Goal: Task Accomplishment & Management: Use online tool/utility

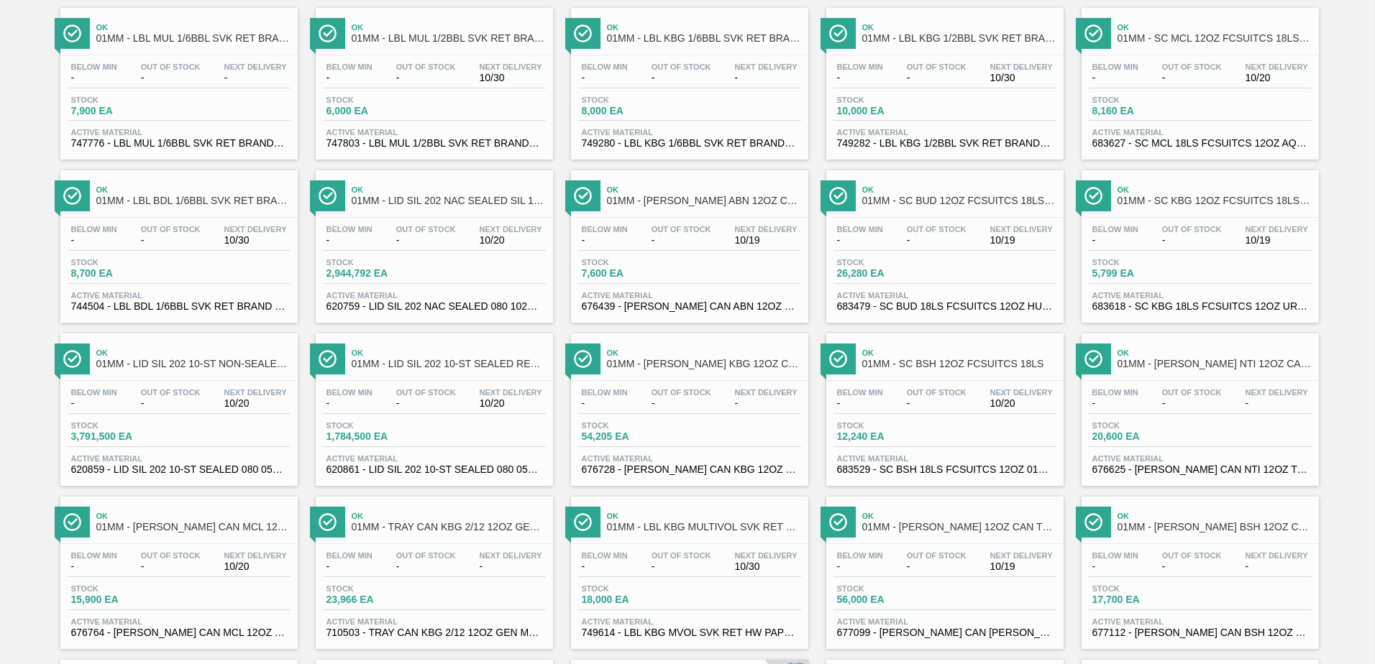
scroll to position [1110, 0]
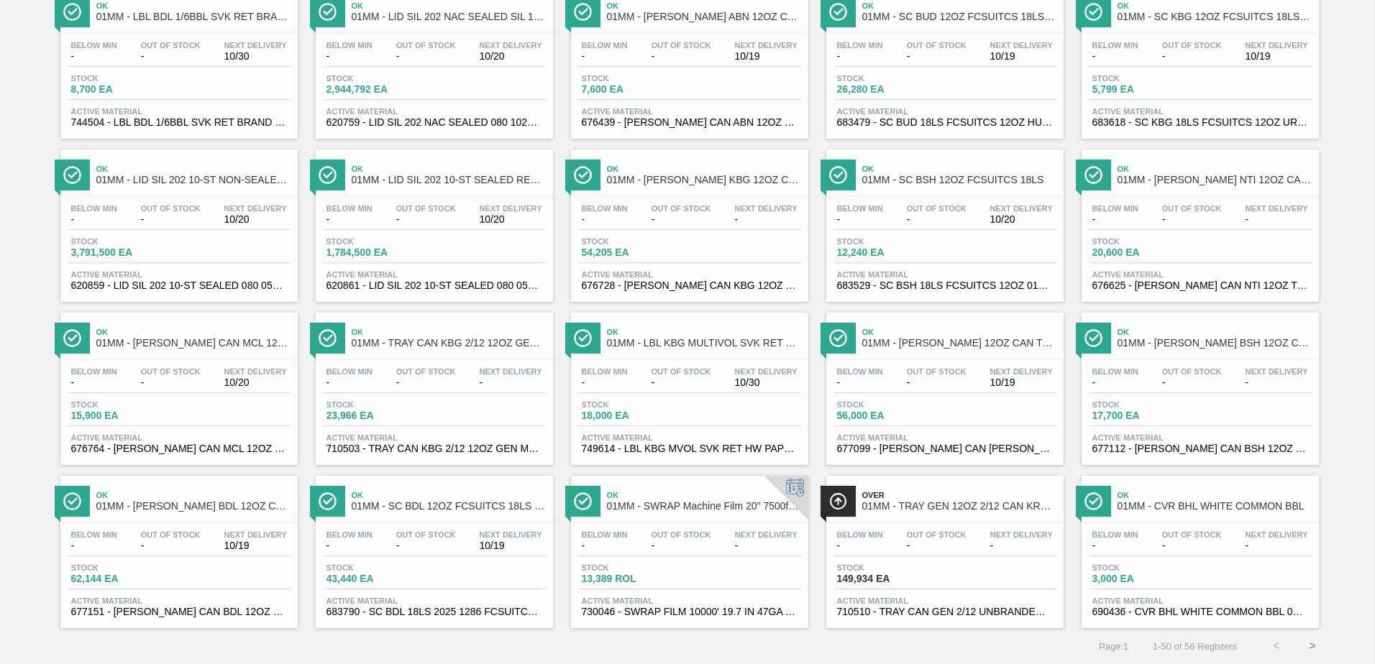
click at [1310, 652] on button ">" at bounding box center [1312, 647] width 36 height 36
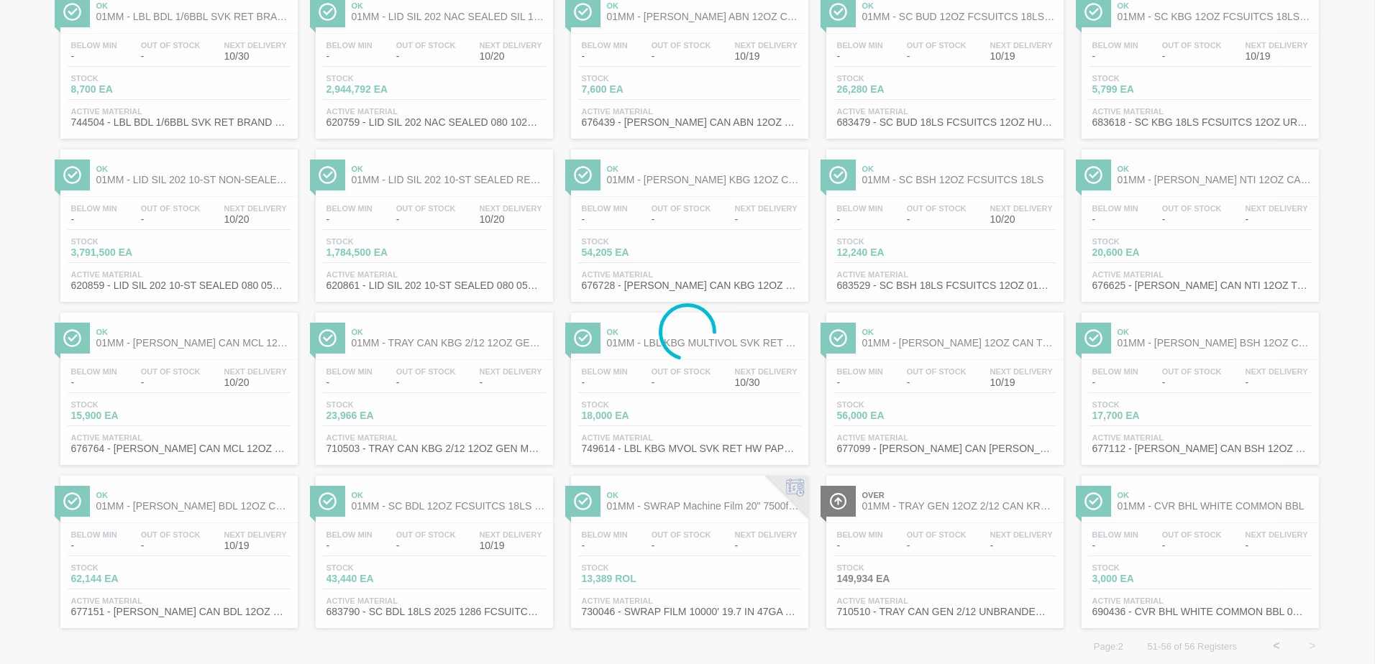
scroll to position [0, 0]
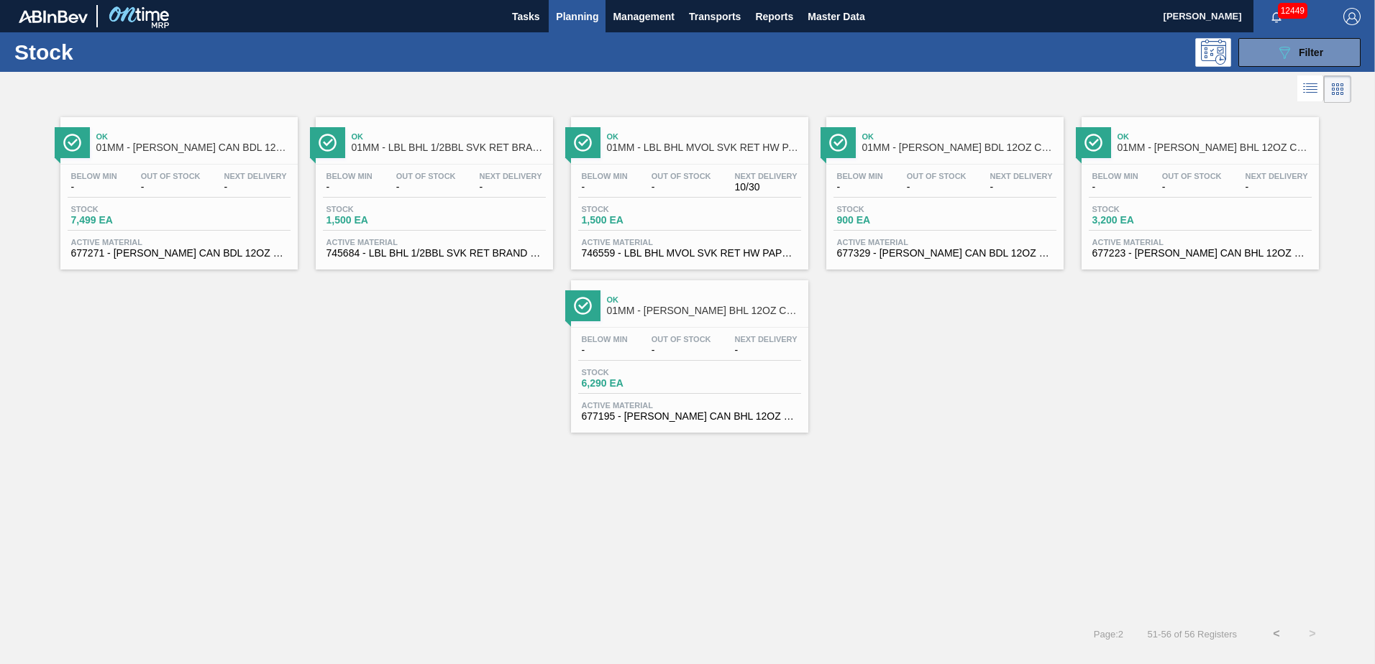
click at [1279, 633] on button "<" at bounding box center [1277, 634] width 36 height 36
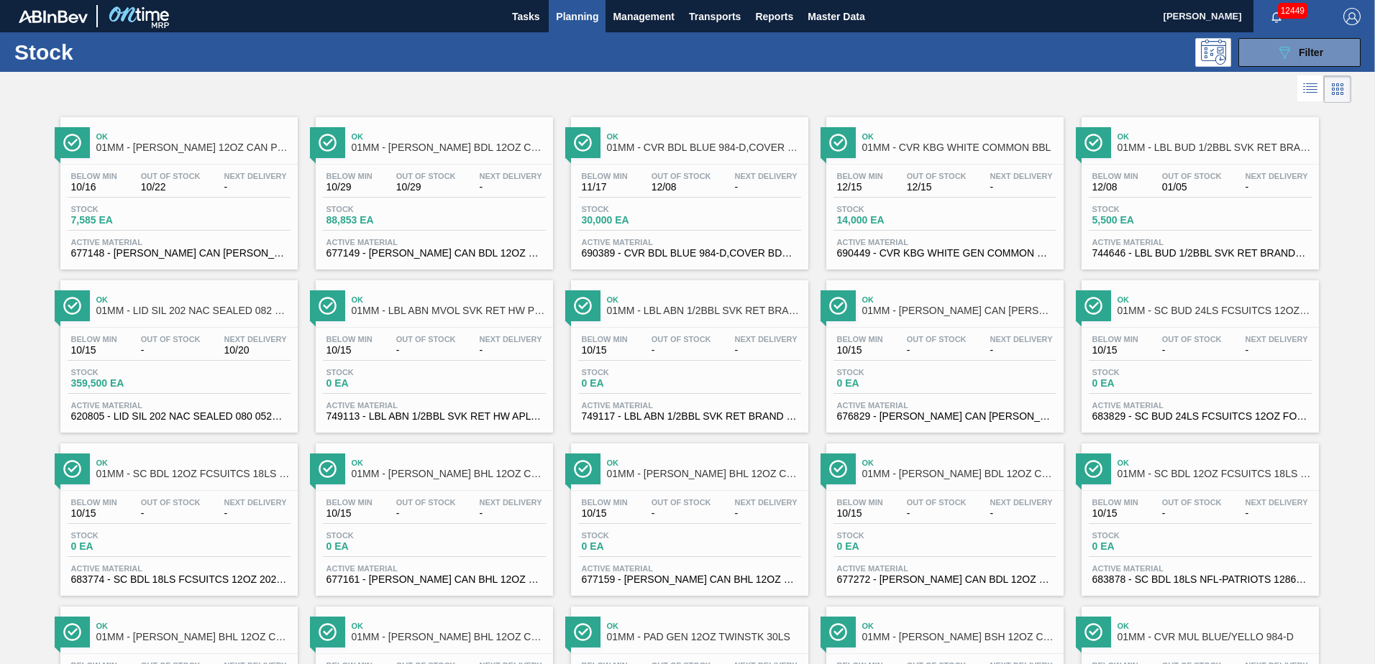
scroll to position [1110, 0]
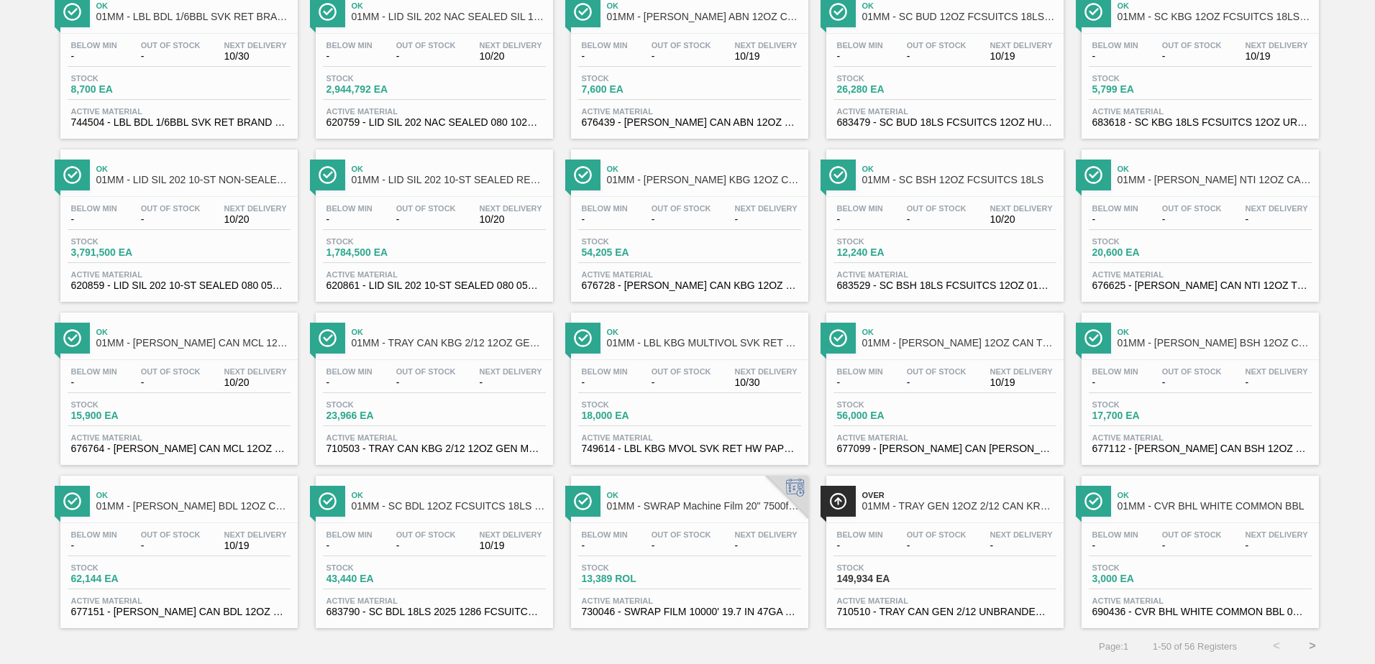
click at [449, 411] on div "Stock 23,966 EA" at bounding box center [434, 414] width 223 height 26
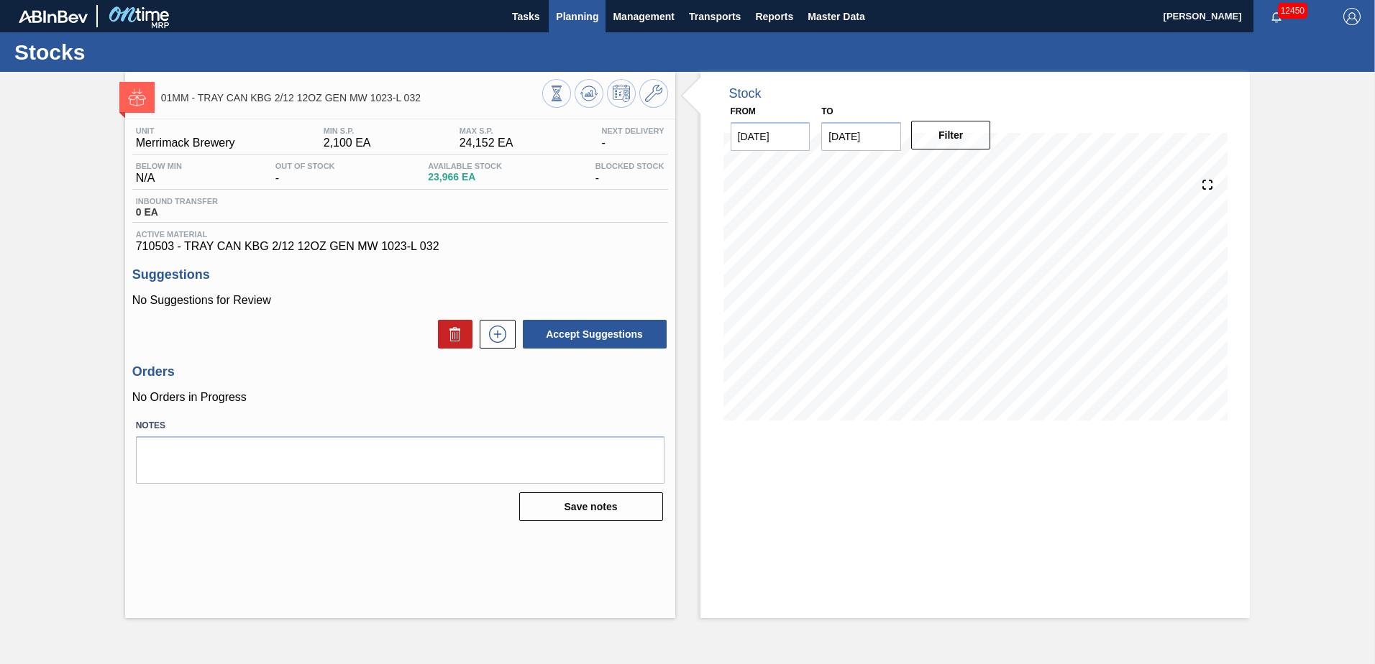
click at [583, 22] on span "Planning" at bounding box center [577, 16] width 42 height 17
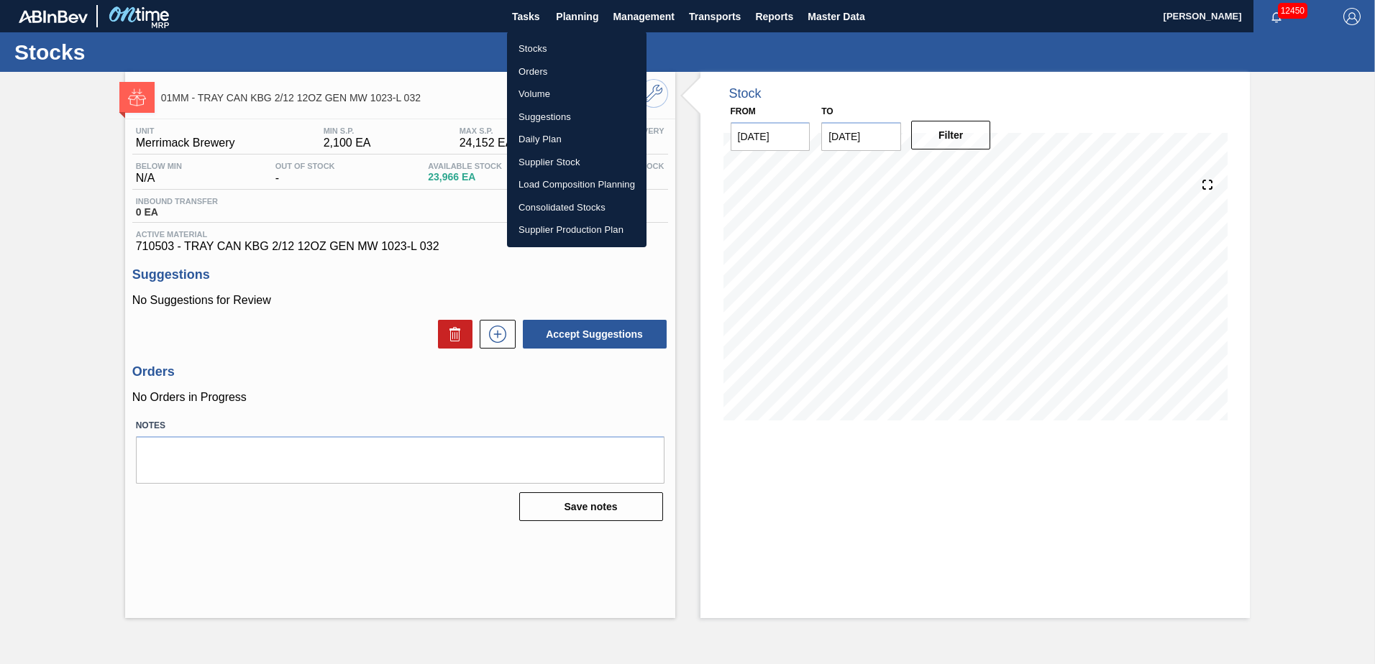
click at [547, 117] on li "Suggestions" at bounding box center [577, 117] width 140 height 23
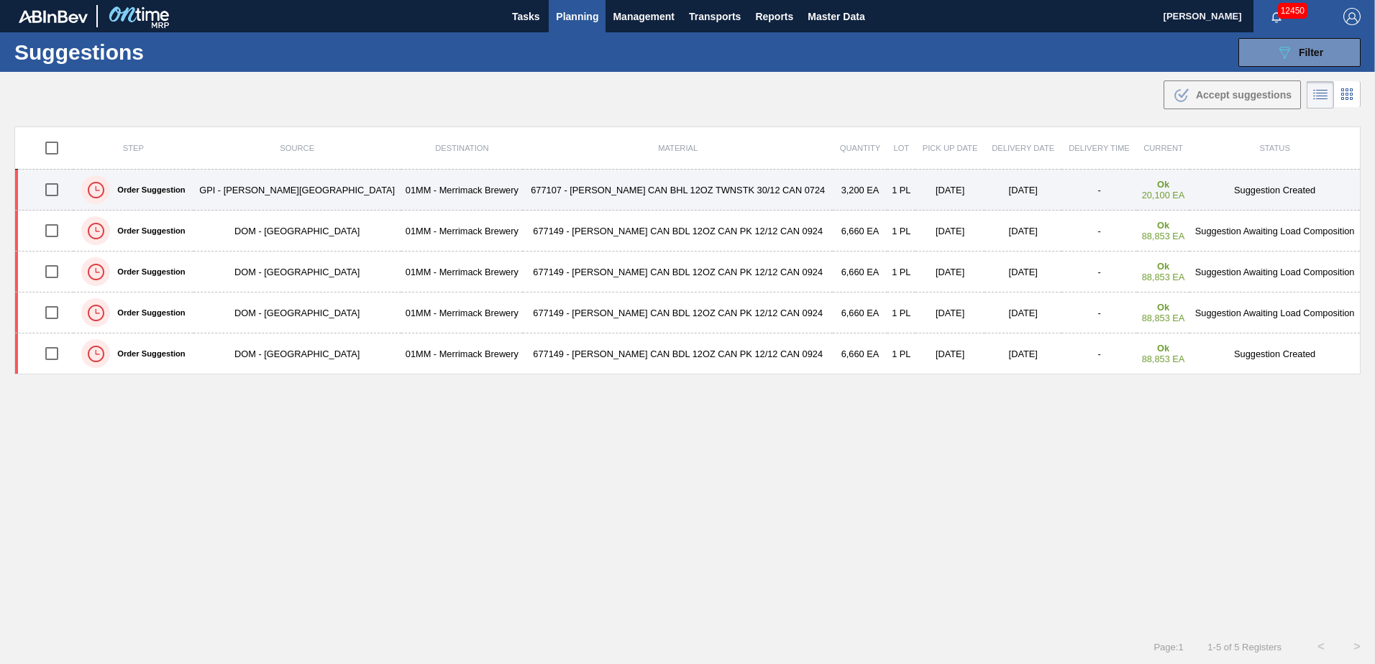
click at [53, 190] on input "checkbox" at bounding box center [52, 190] width 30 height 30
checkbox input "true"
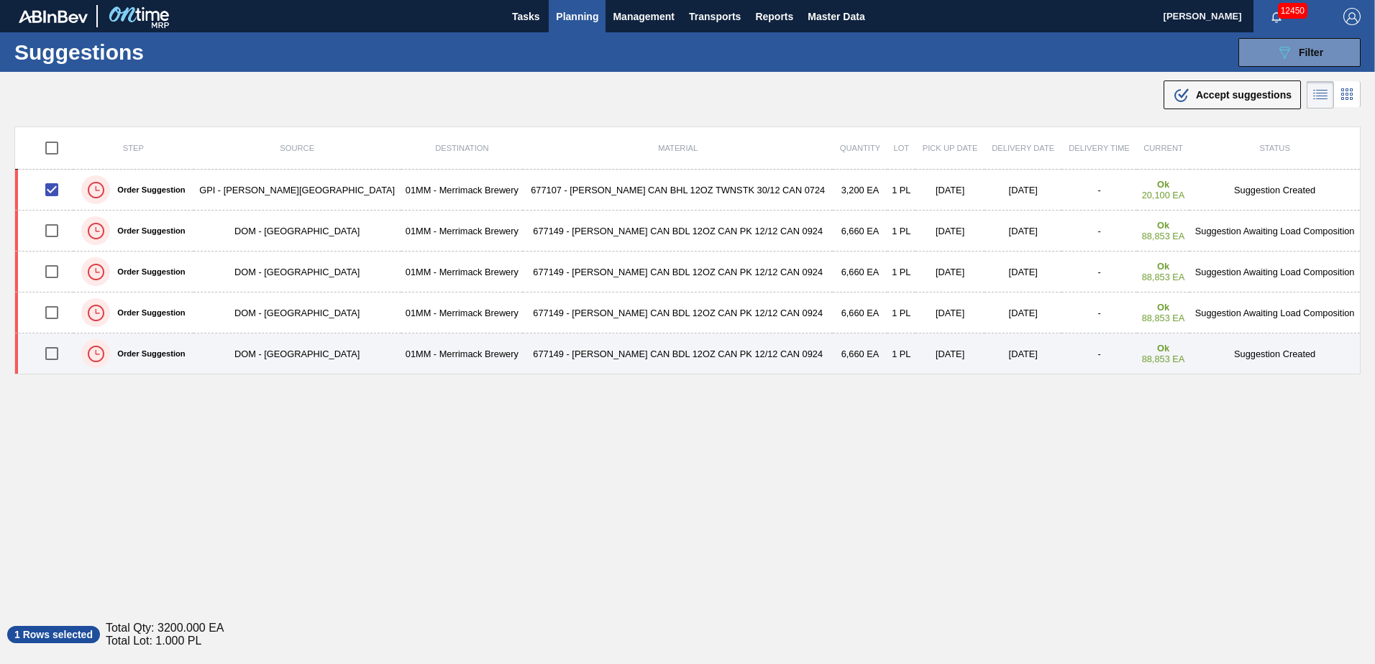
click at [58, 352] on input "checkbox" at bounding box center [52, 354] width 30 height 30
checkbox input "true"
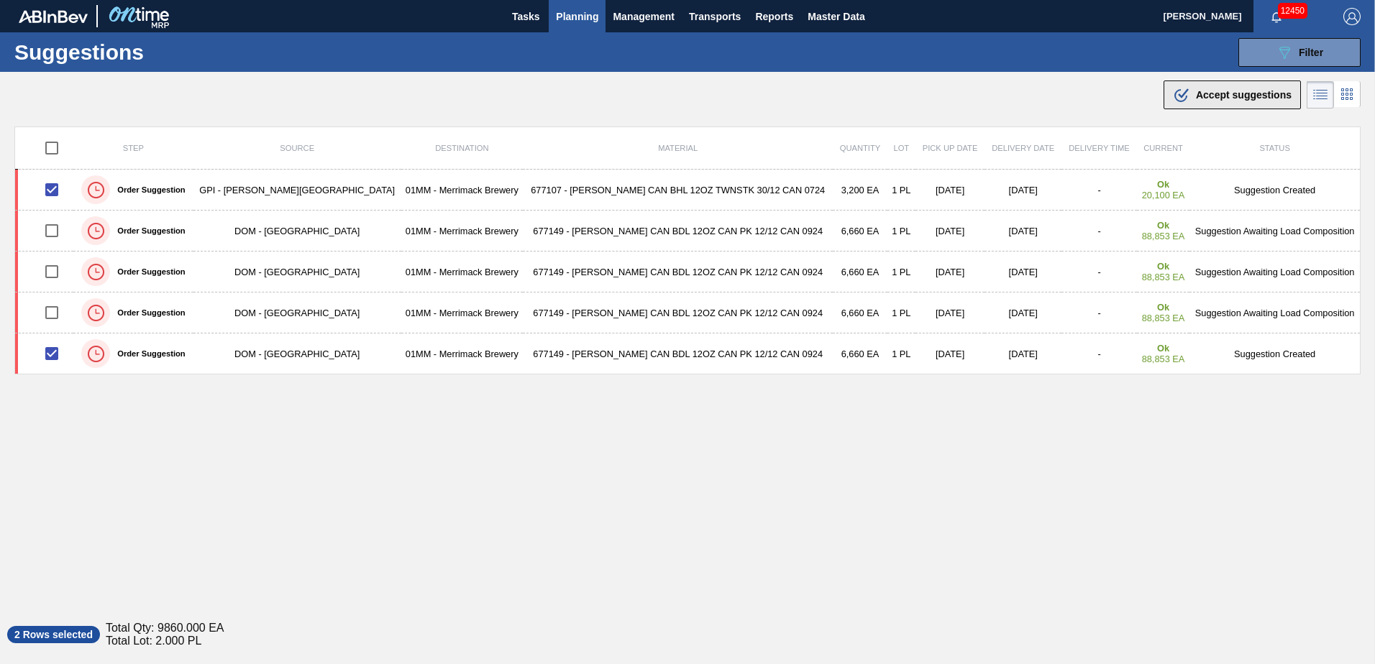
click at [1224, 98] on span "Accept suggestions" at bounding box center [1244, 95] width 96 height 12
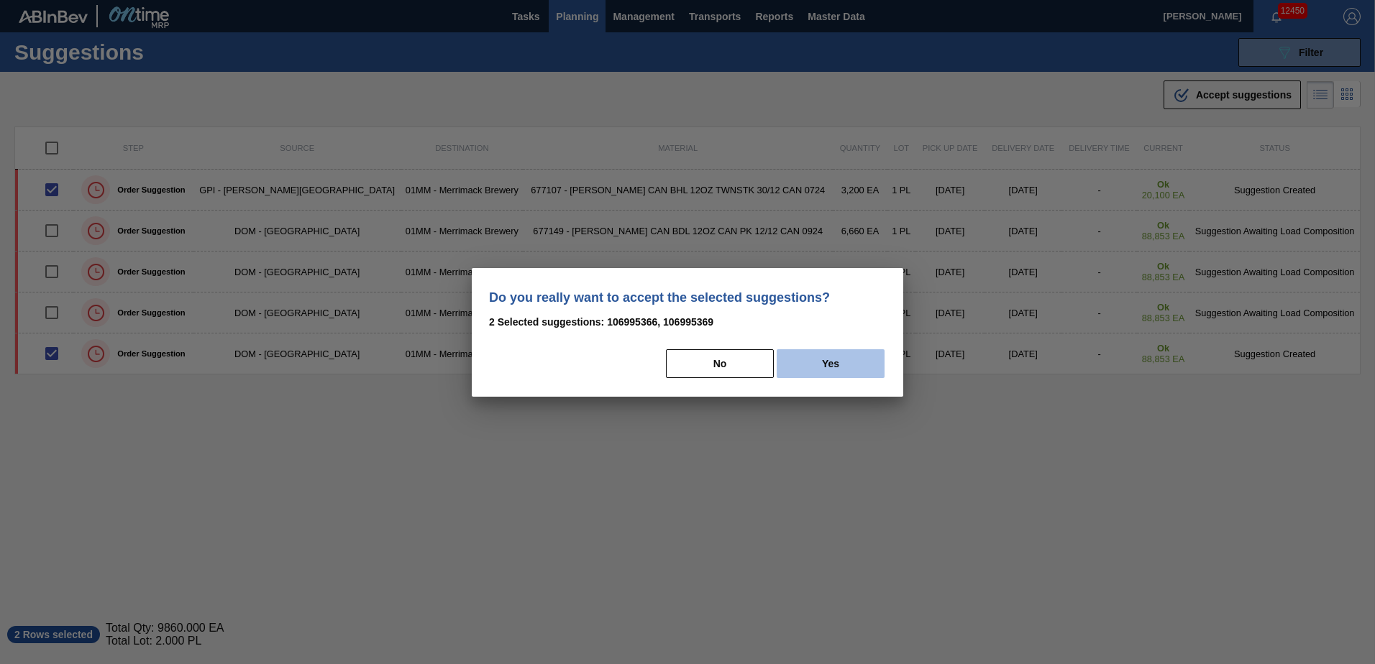
click at [824, 367] on button "Yes" at bounding box center [831, 364] width 108 height 29
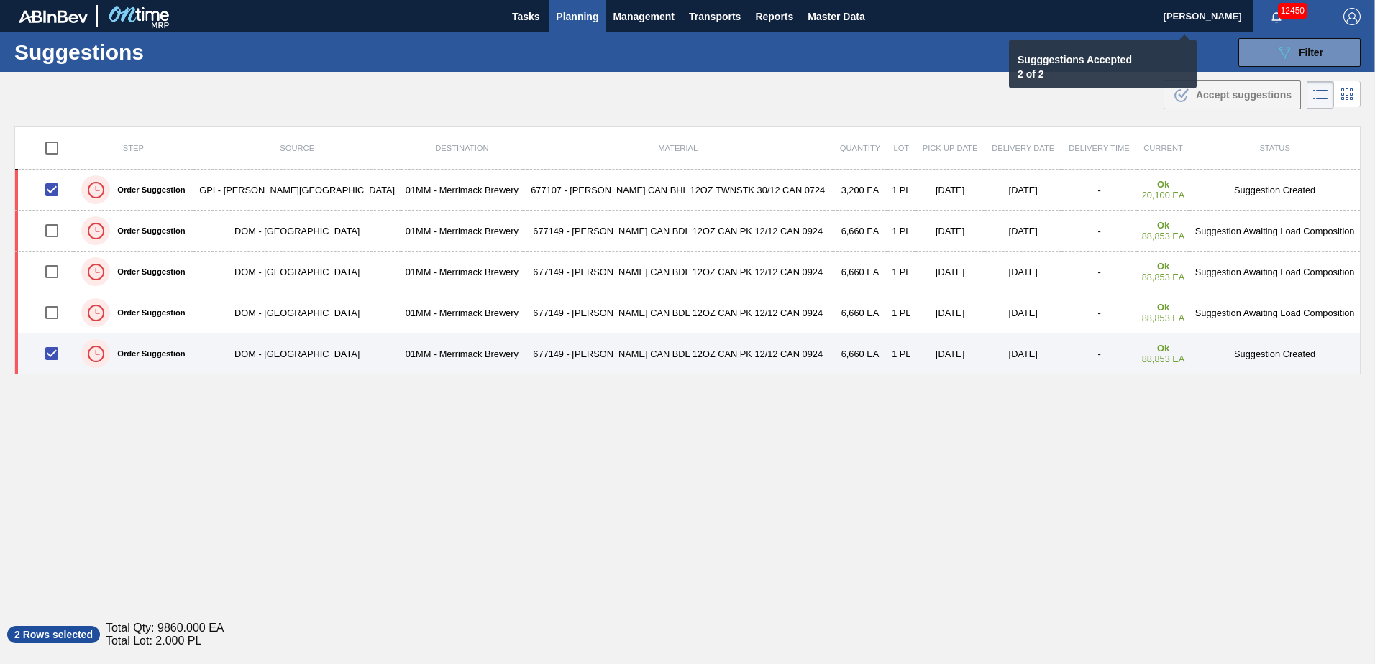
checkbox input "false"
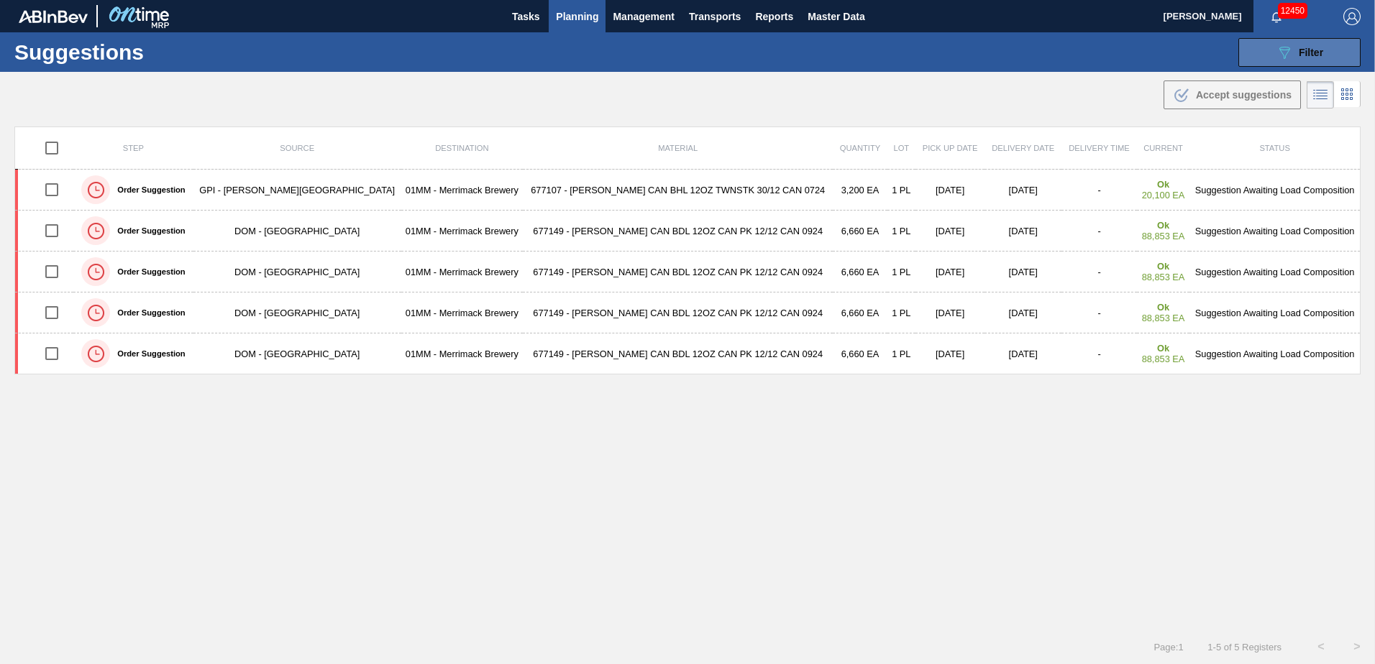
click at [1287, 46] on icon "089F7B8B-B2A5-4AFE-B5C0-19BA573D28AC" at bounding box center [1284, 52] width 17 height 17
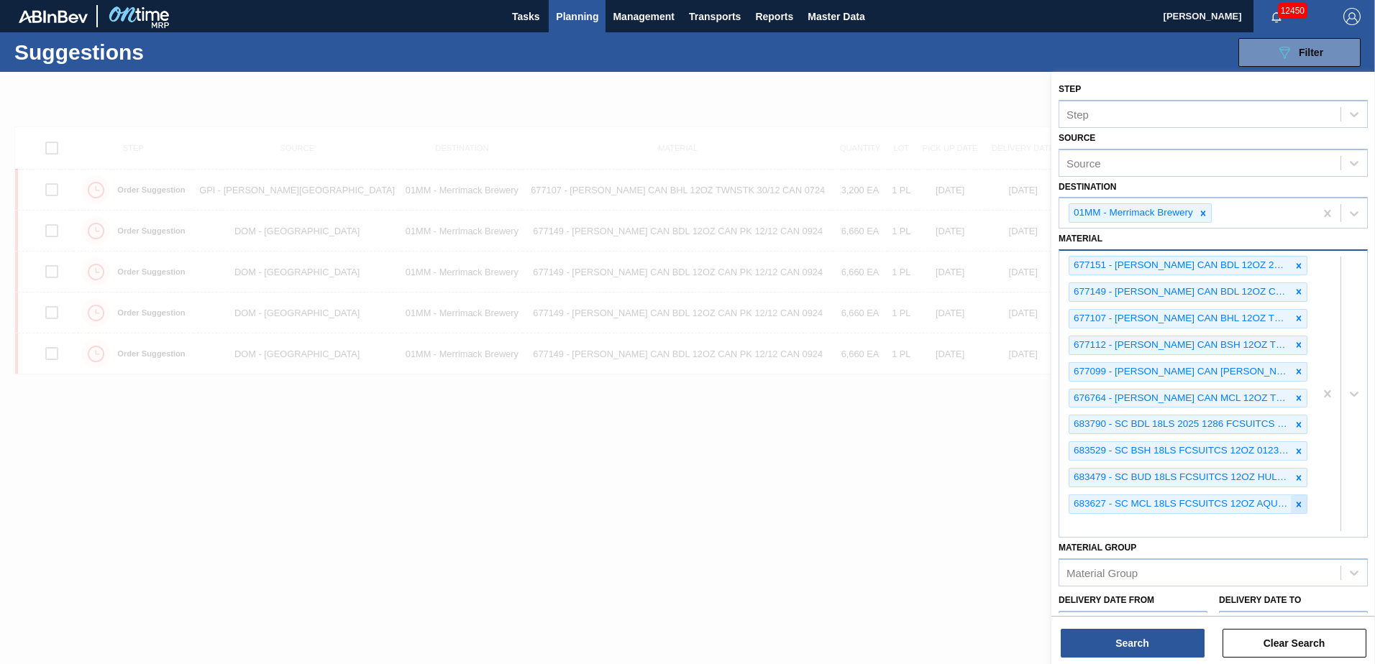
click at [1297, 501] on icon at bounding box center [1299, 505] width 10 height 10
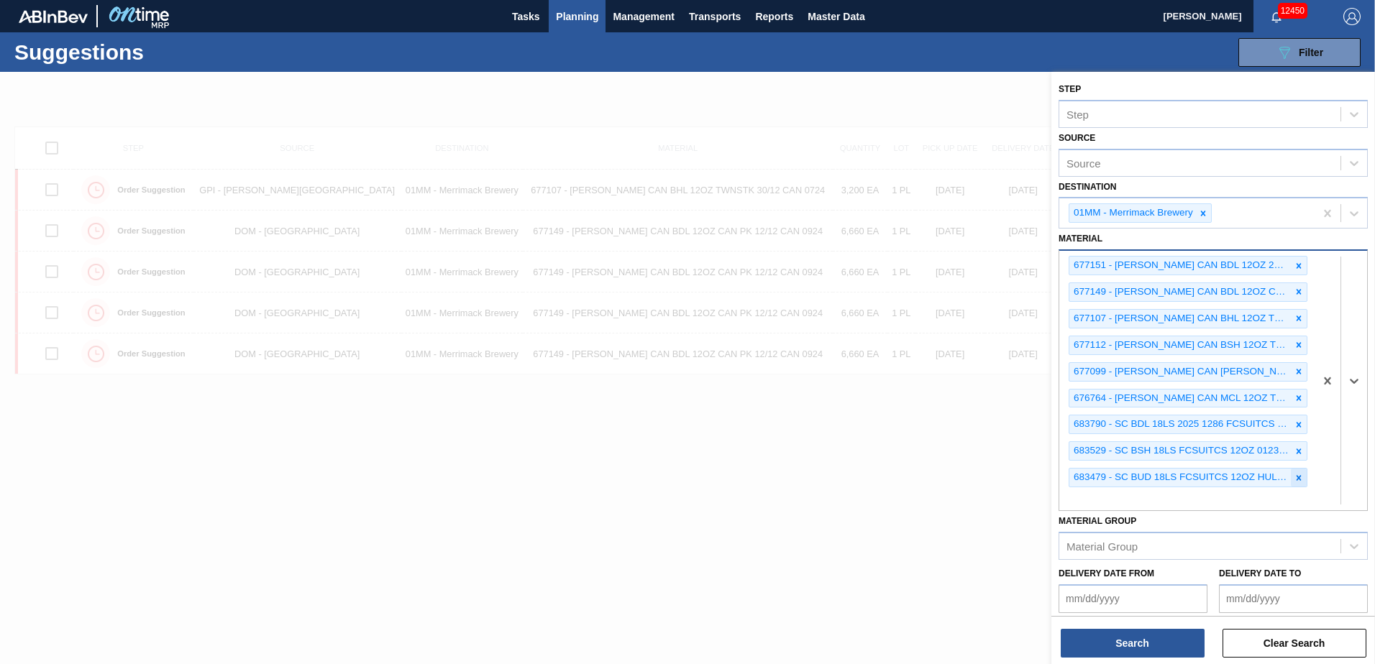
click at [1300, 478] on icon at bounding box center [1299, 478] width 10 height 10
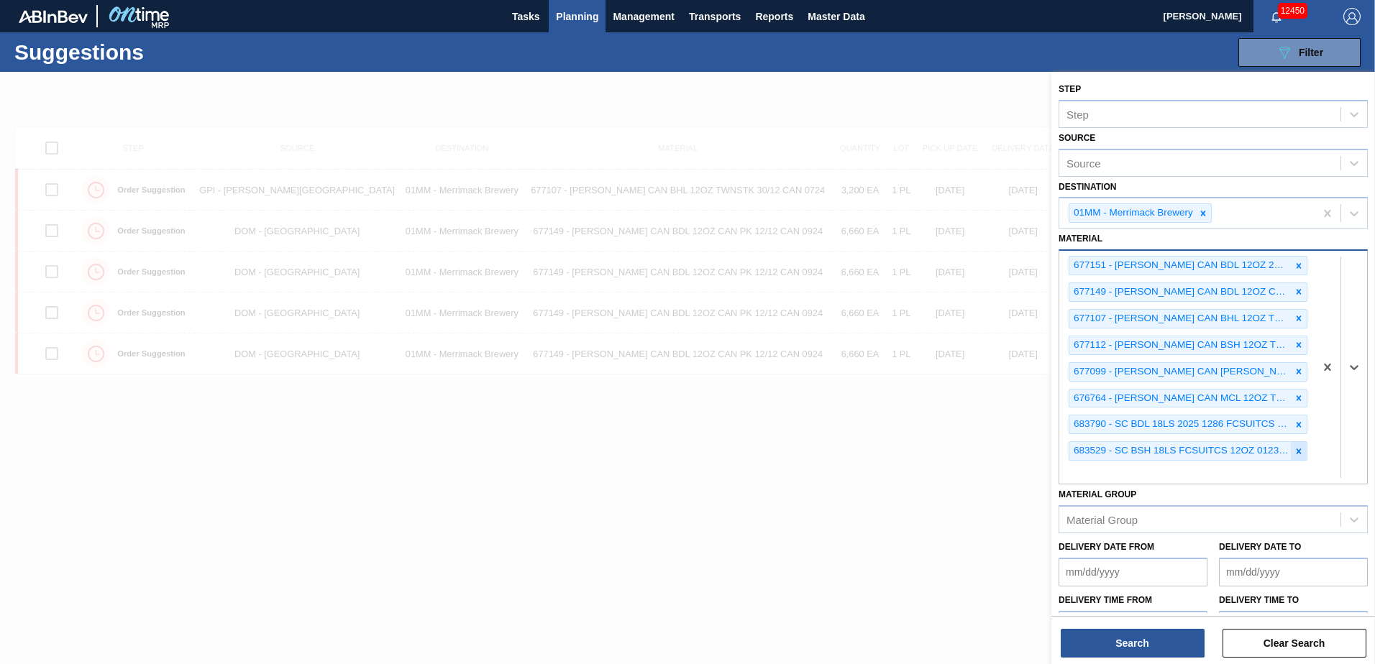
click at [1298, 454] on icon at bounding box center [1299, 451] width 5 height 5
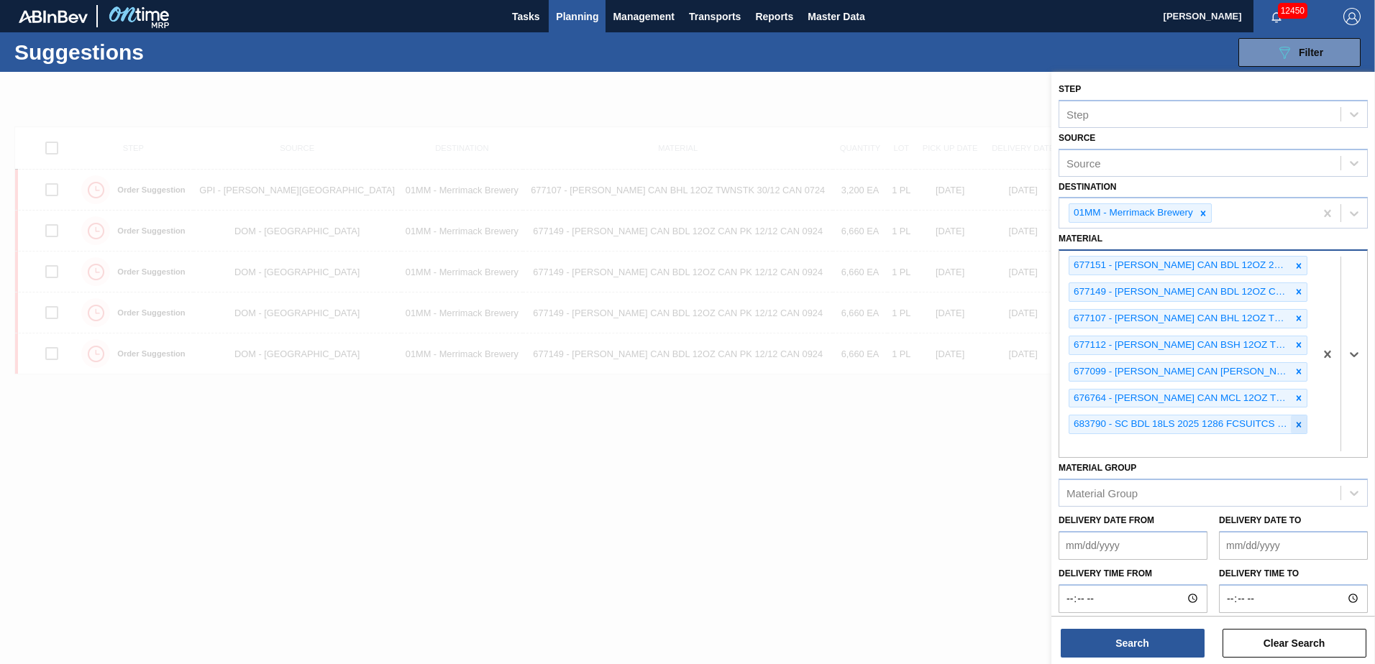
click at [1298, 430] on div at bounding box center [1299, 425] width 16 height 18
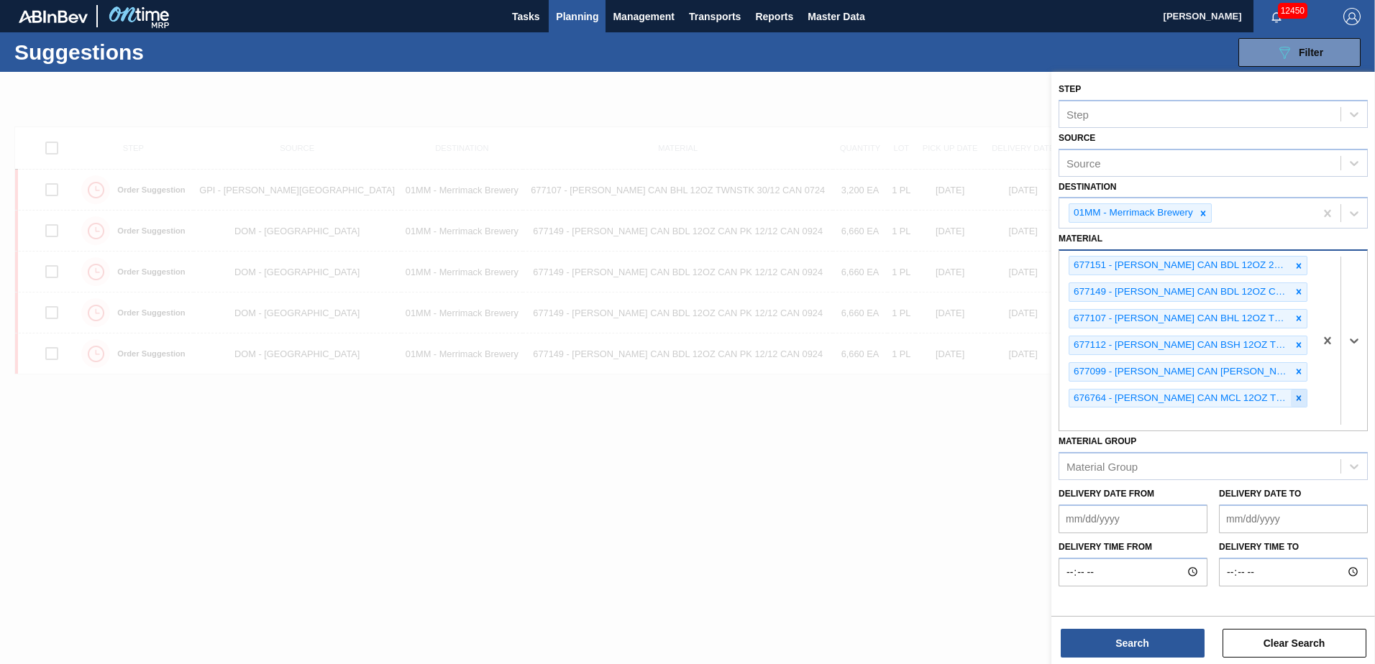
click at [1298, 399] on icon at bounding box center [1299, 398] width 5 height 5
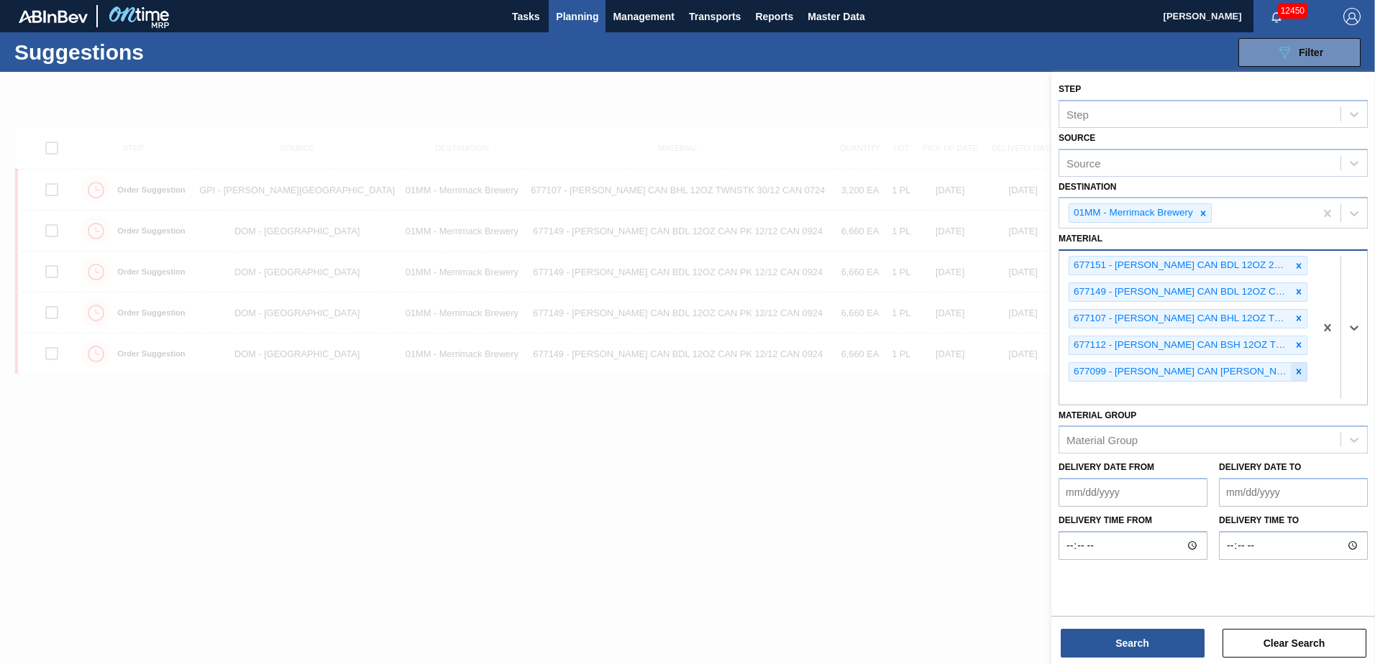
click at [1304, 372] on div at bounding box center [1299, 372] width 16 height 18
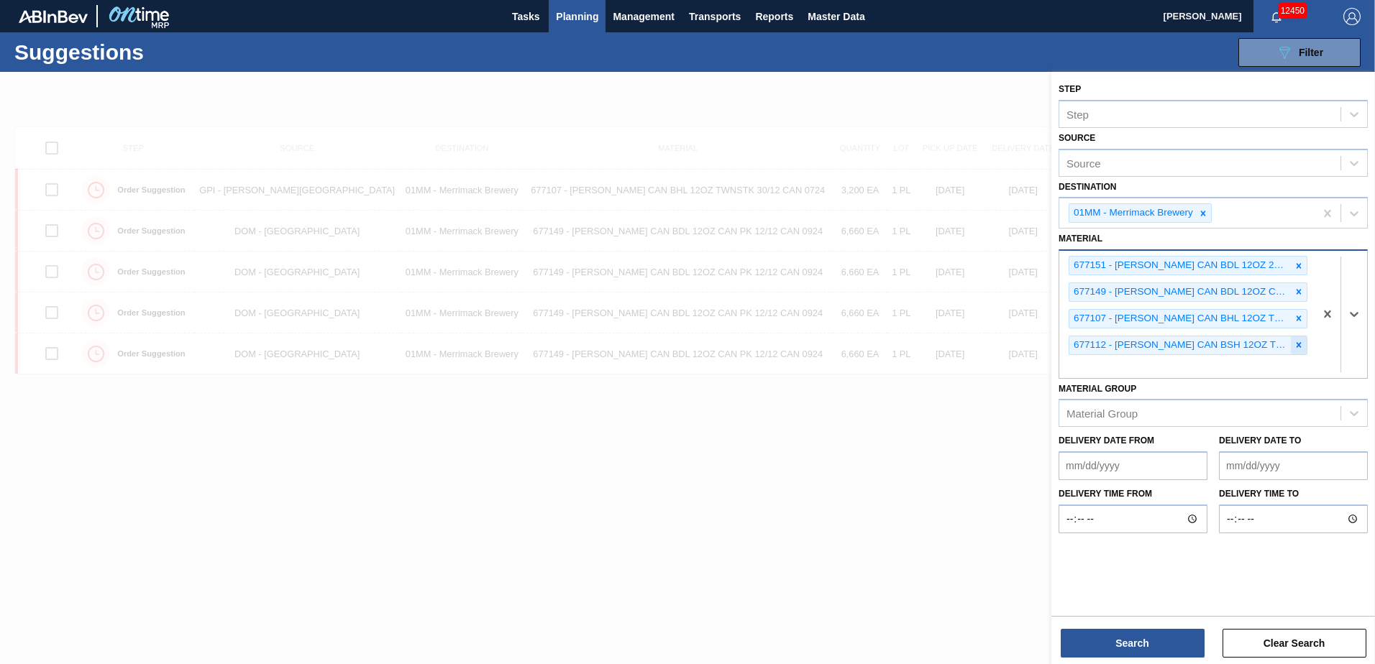
click at [1302, 345] on icon at bounding box center [1299, 345] width 10 height 10
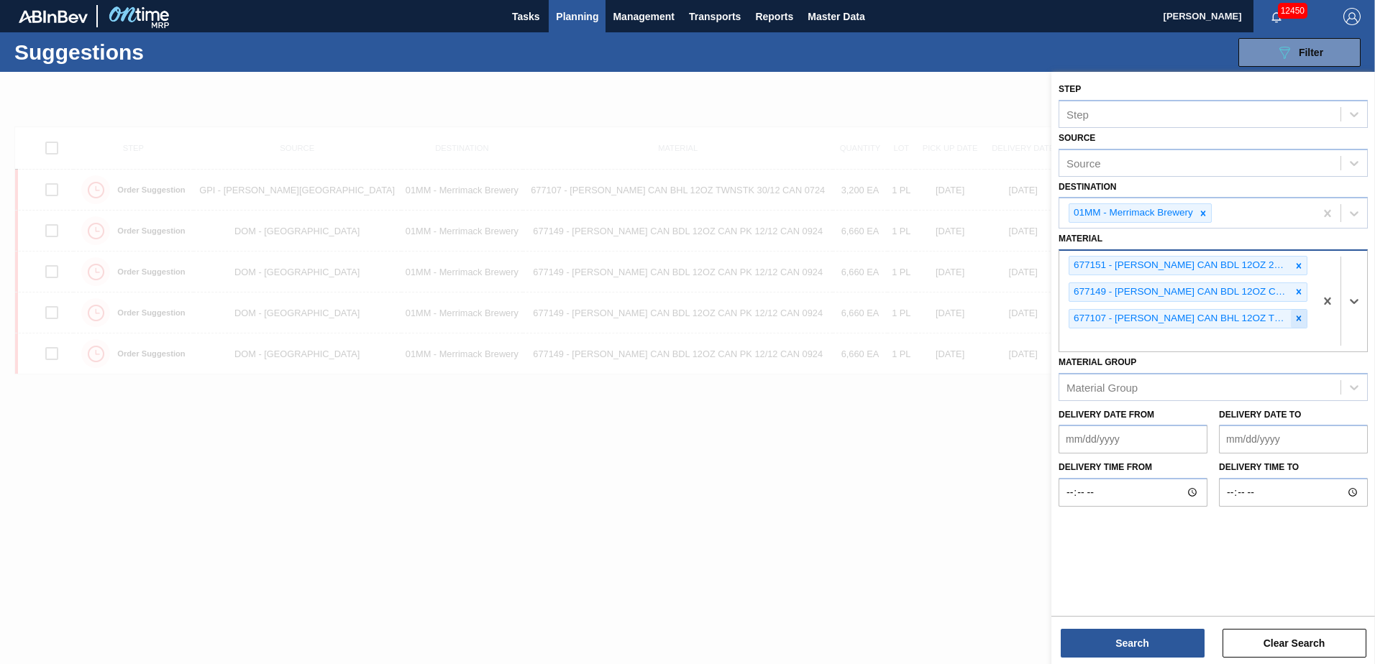
click at [1299, 321] on icon at bounding box center [1299, 319] width 10 height 10
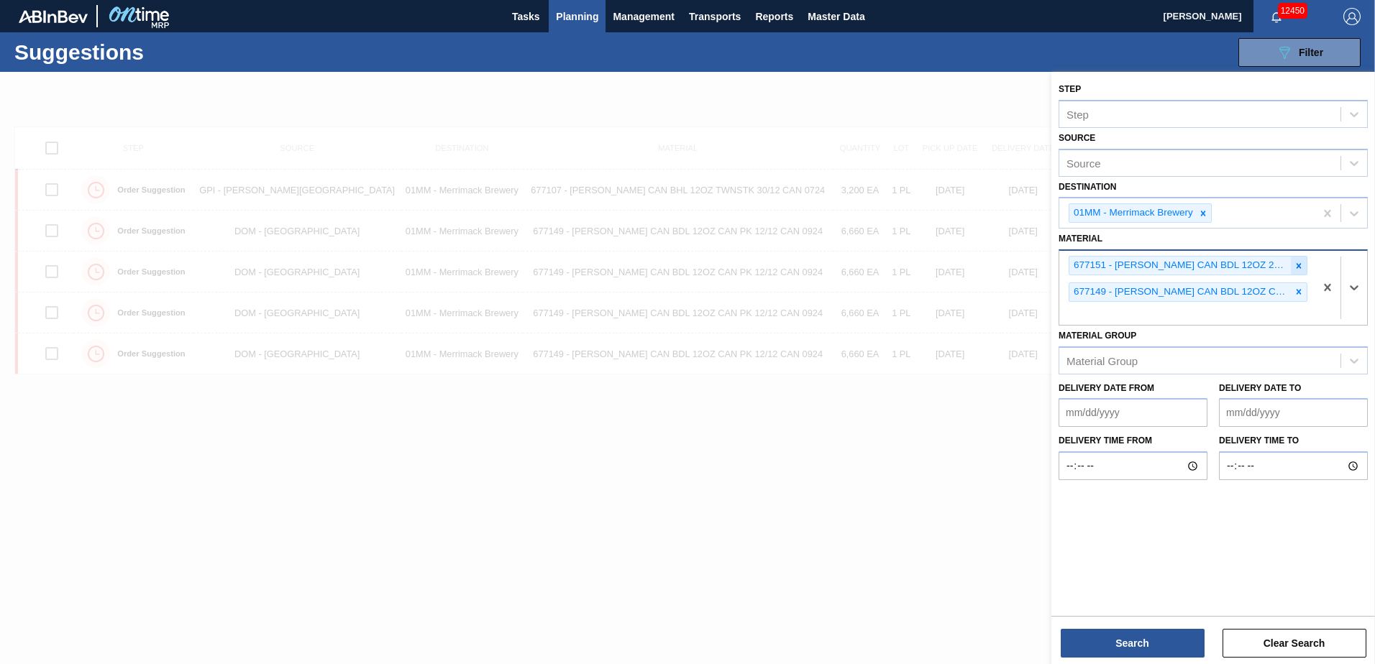
click at [1299, 262] on icon at bounding box center [1299, 266] width 10 height 10
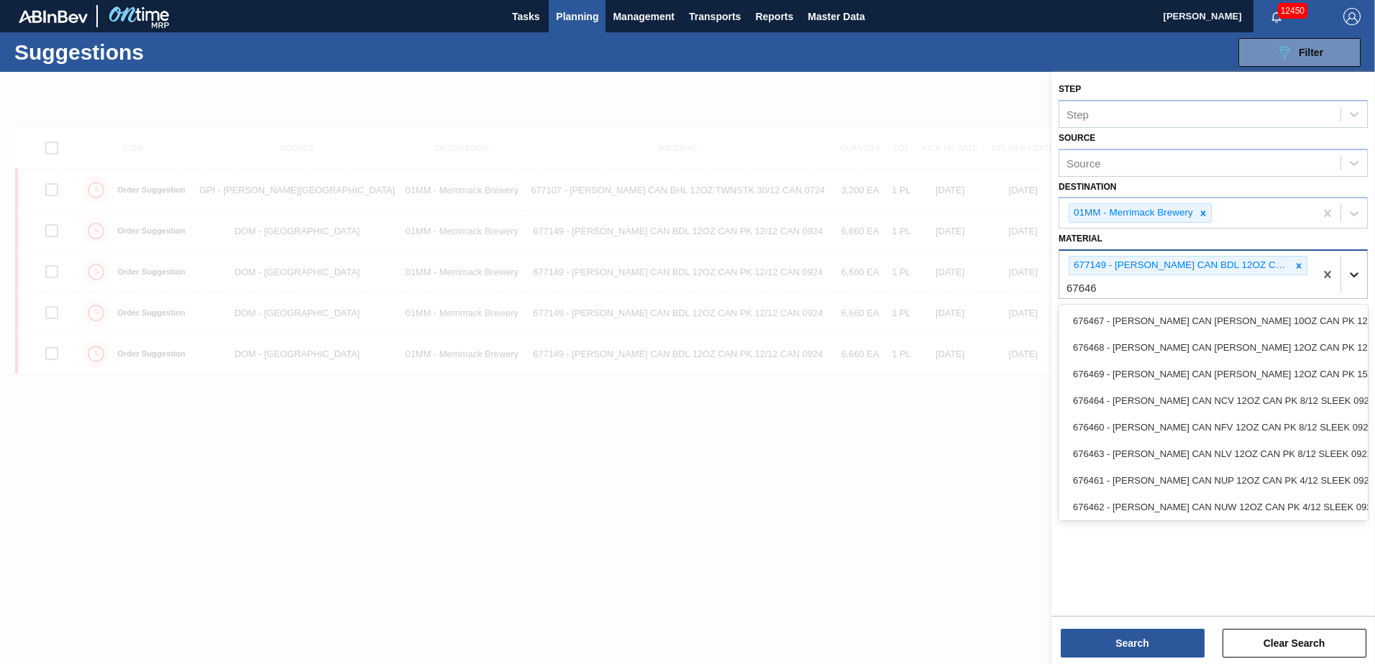
type input "676468"
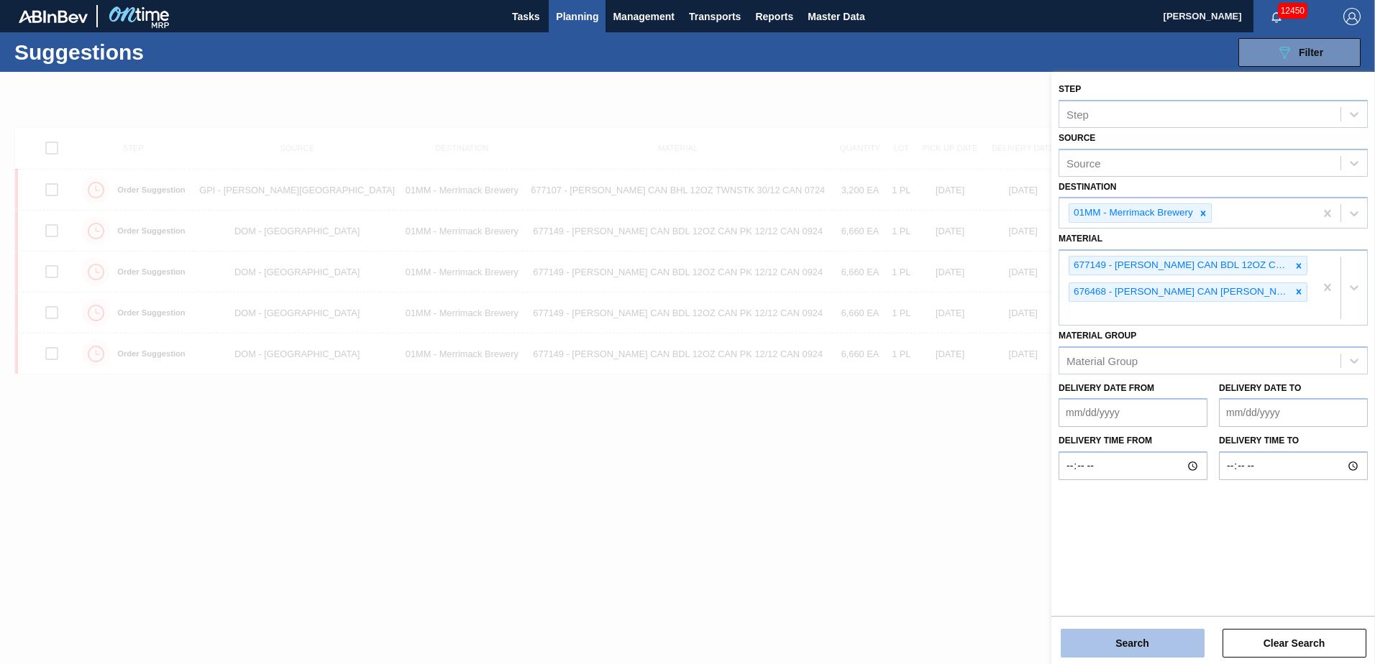
click at [1136, 639] on button "Search" at bounding box center [1133, 643] width 144 height 29
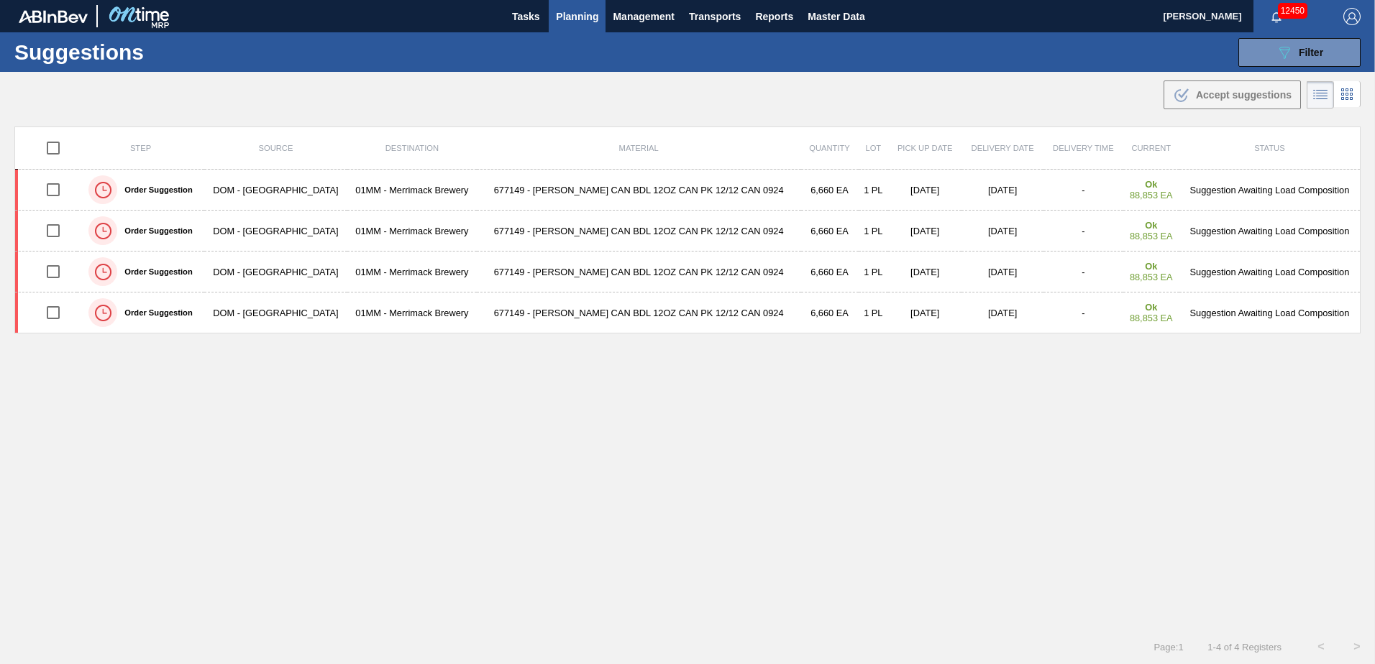
click at [571, 23] on span "Planning" at bounding box center [577, 16] width 42 height 17
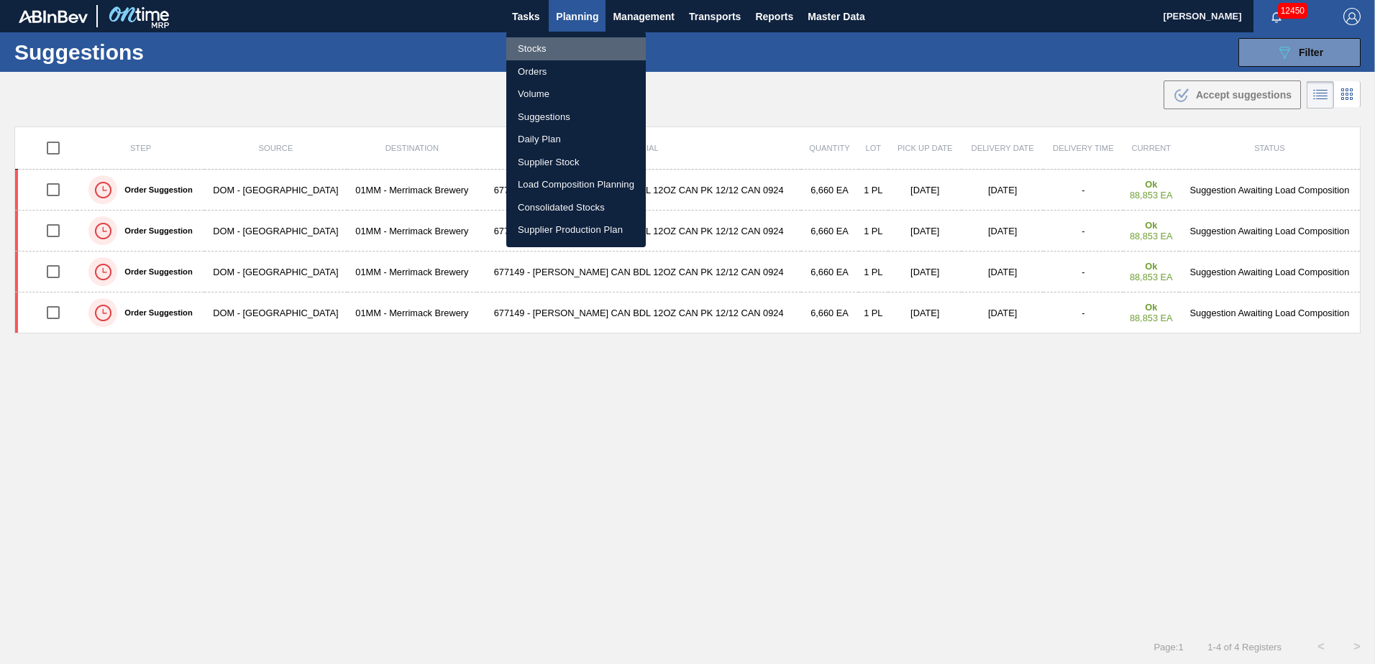
click at [536, 45] on li "Stocks" at bounding box center [576, 48] width 140 height 23
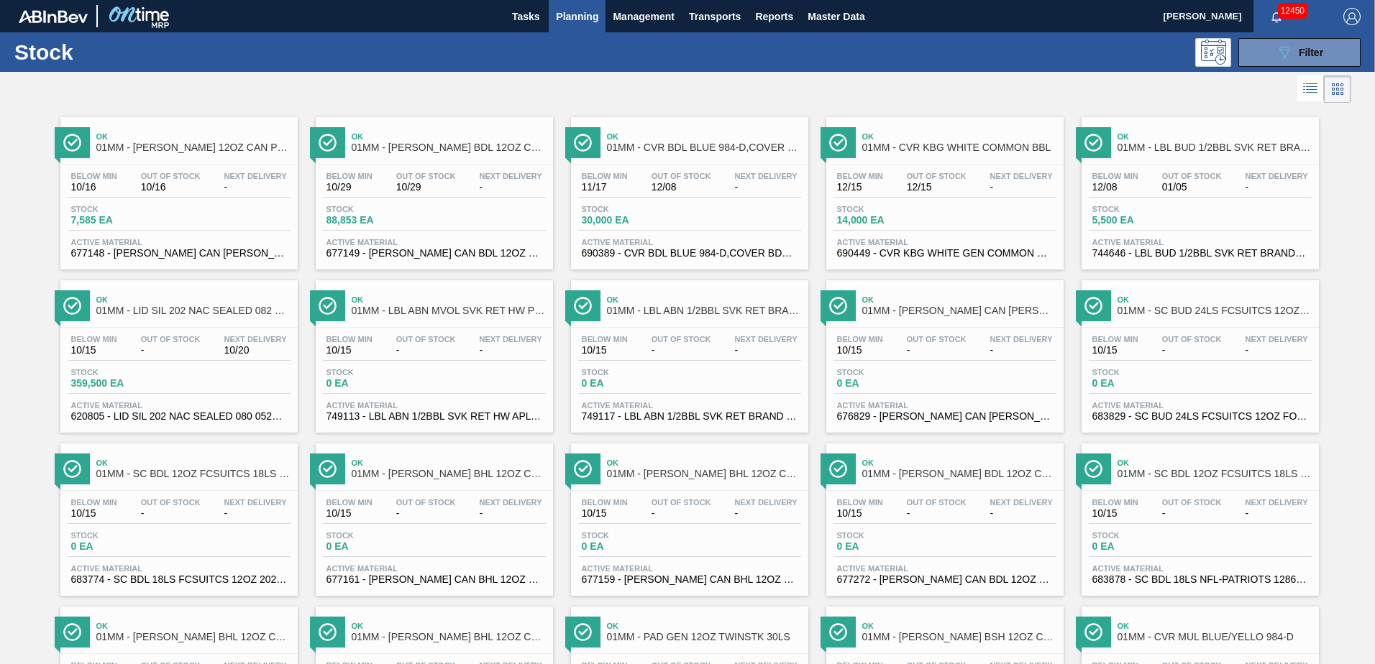
click at [193, 198] on div "Below Min 10/16 Out Of Stock 10/16 Next Delivery - Stock 7,585 EA Active Materi…" at bounding box center [178, 214] width 237 height 98
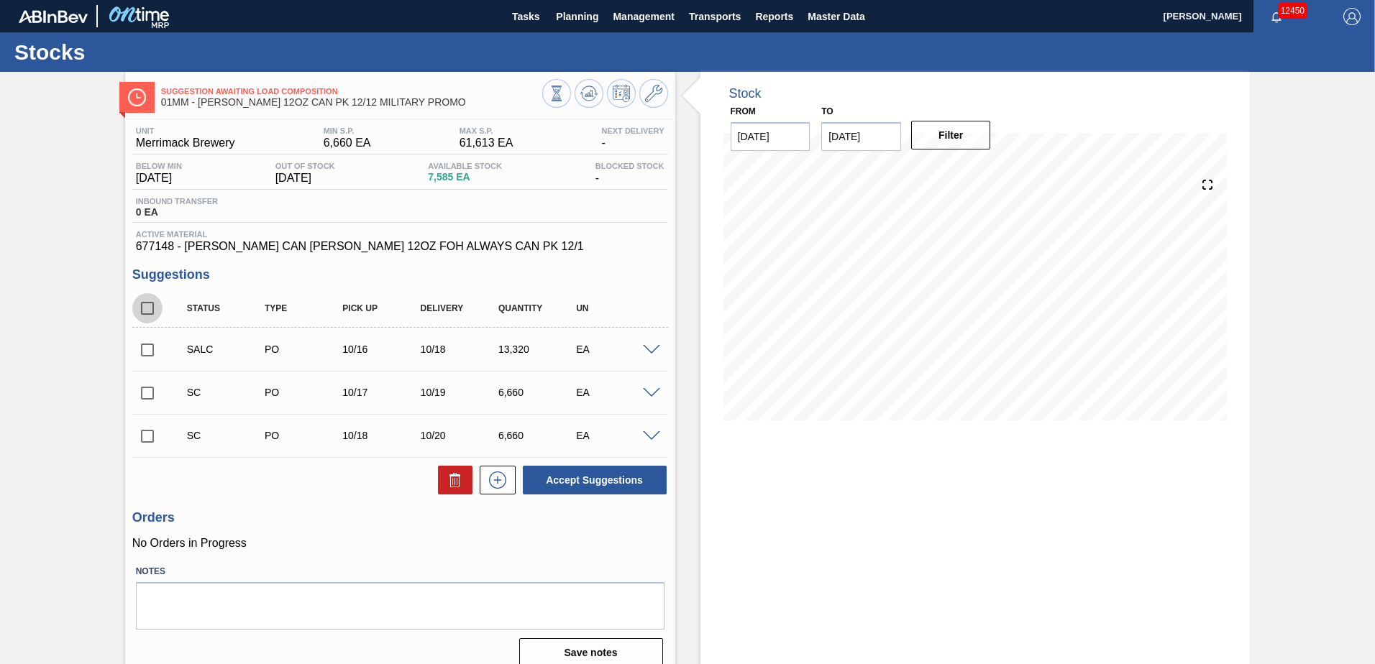
click at [150, 311] on input "checkbox" at bounding box center [147, 308] width 30 height 30
checkbox input "true"
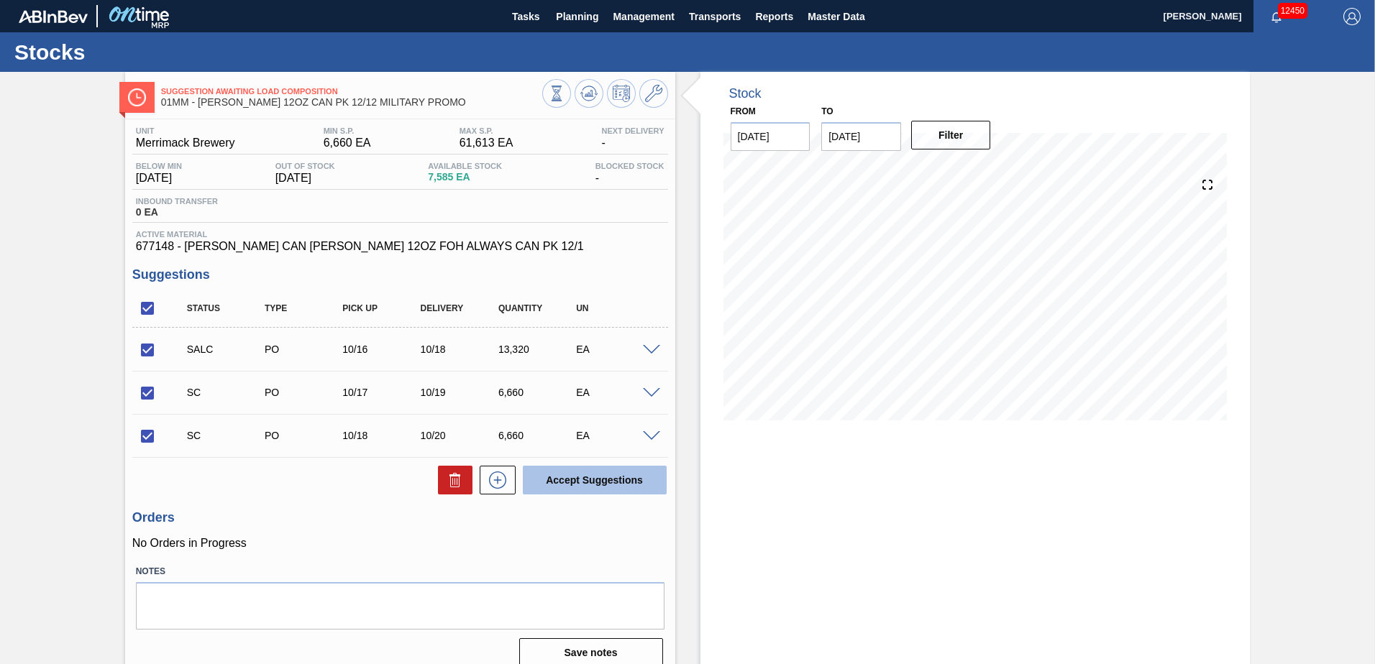
click at [596, 480] on button "Accept Suggestions" at bounding box center [595, 480] width 144 height 29
checkbox input "false"
click at [653, 98] on icon at bounding box center [653, 93] width 17 height 17
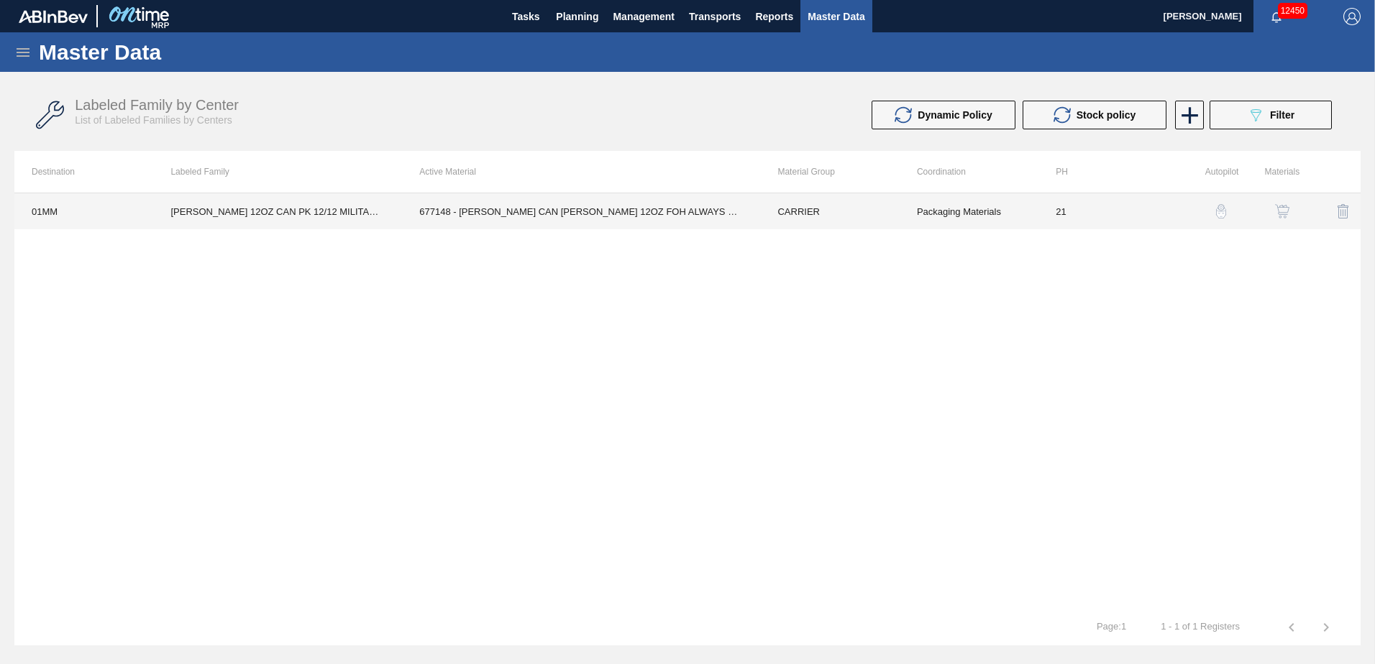
click at [664, 212] on td "677148 - [PERSON_NAME] CAN [PERSON_NAME] 12OZ FOH ALWAYS CAN PK 12/1" at bounding box center [581, 211] width 358 height 36
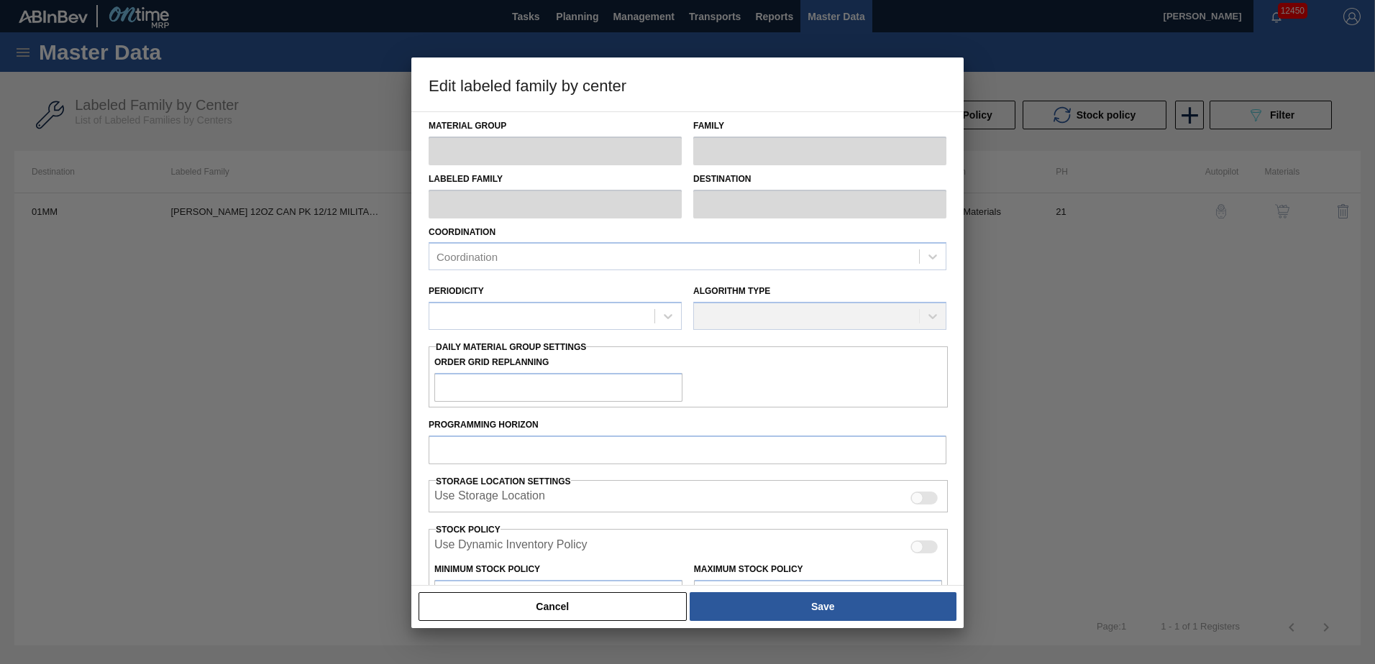
type input "CARRIER"
type input "Can Carriers"
type input "CARR BUD 12OZ CAN PK 12/12 MILITARY PROMO"
type input "01MM - Merrimack Brewery"
type input "21"
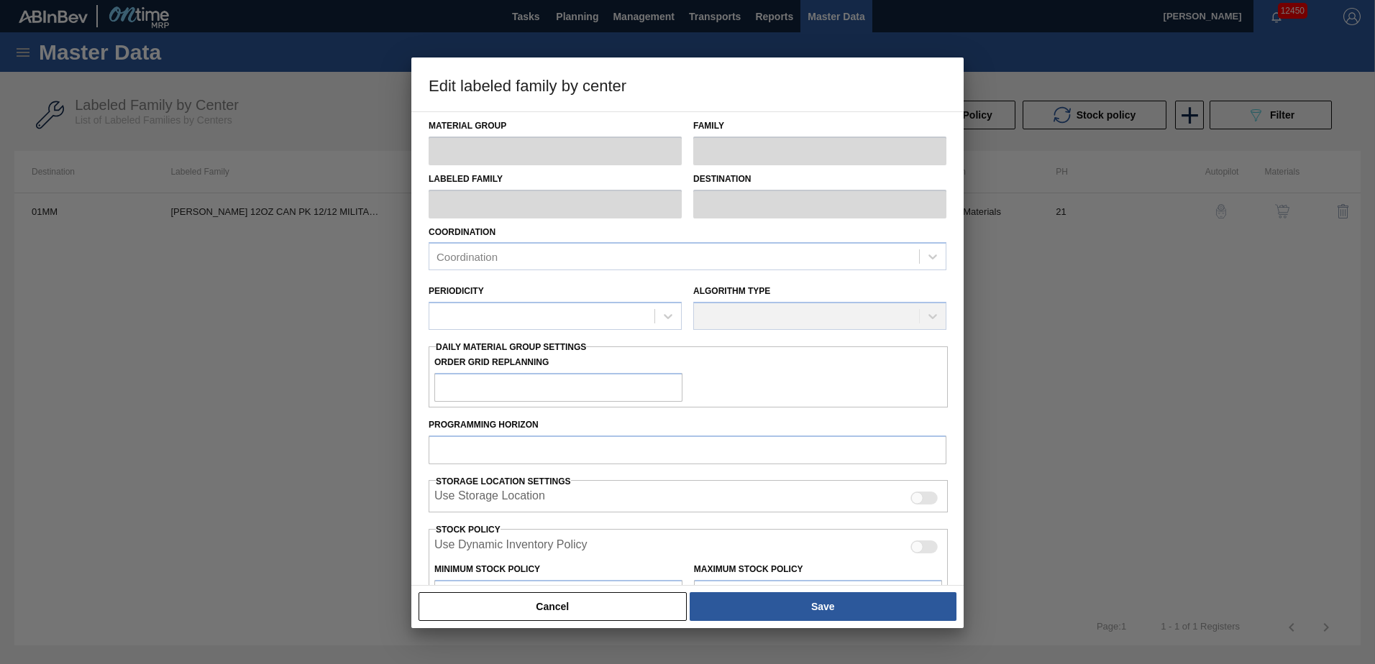
type input "6,660"
type input "61,613"
type input "20"
type input "17,651"
checkbox input "true"
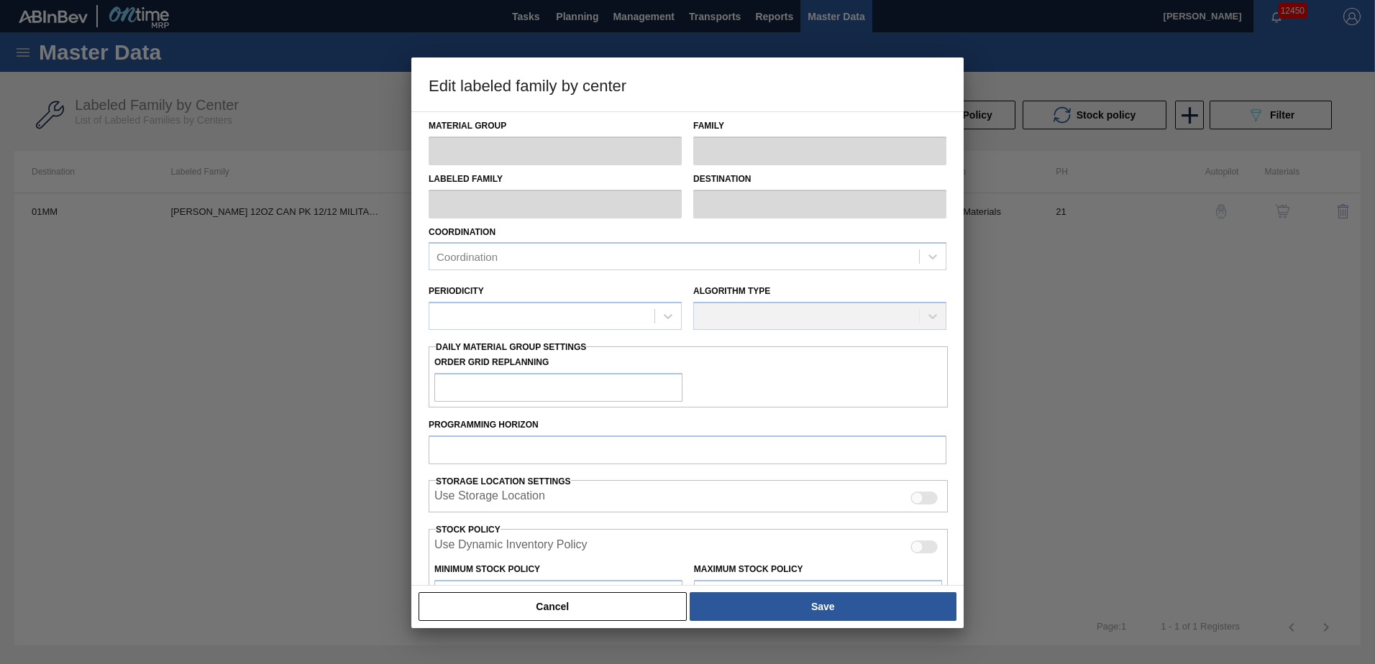
checkbox input "true"
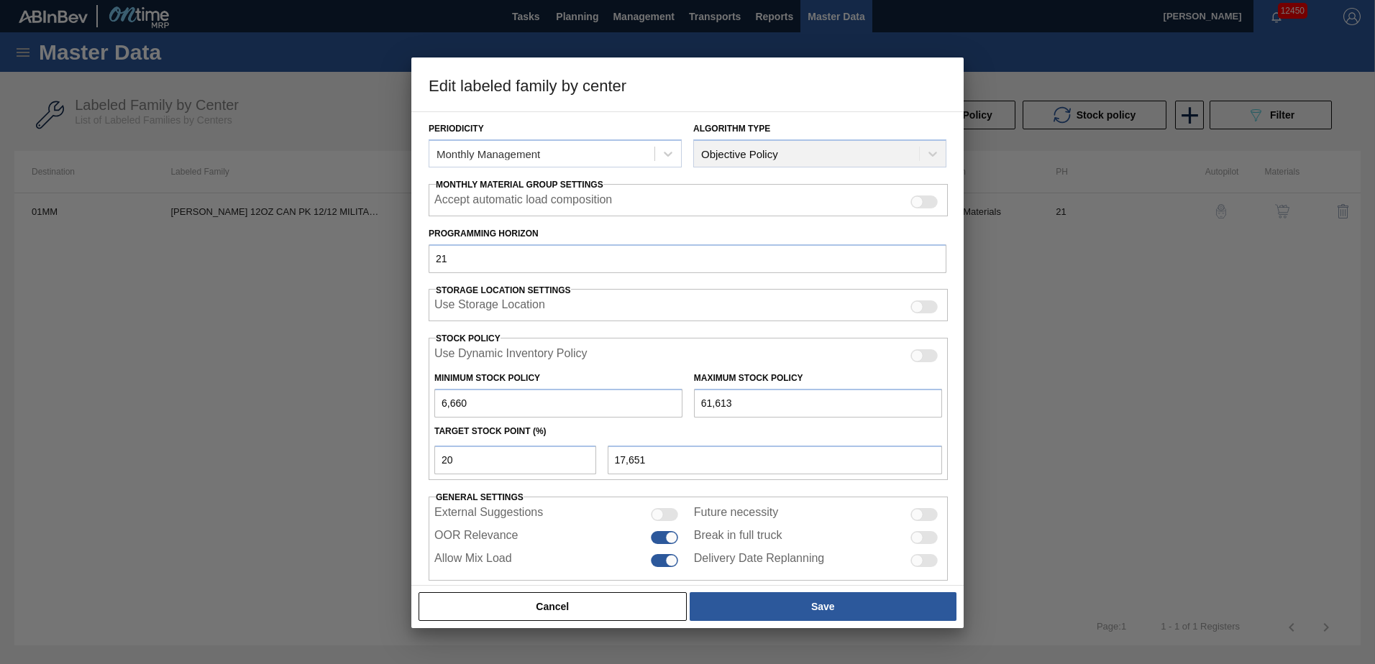
scroll to position [186, 0]
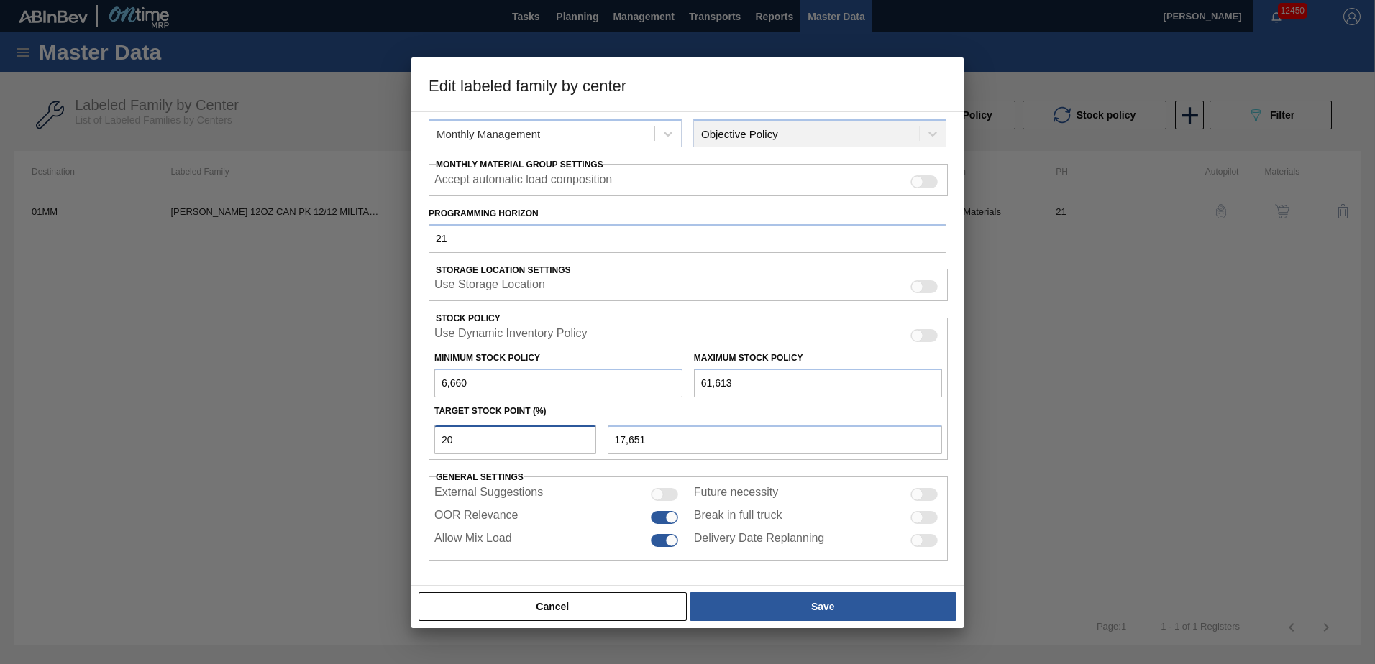
drag, startPoint x: 456, startPoint y: 439, endPoint x: 422, endPoint y: 439, distance: 33.8
click at [422, 439] on div "Material Group CARRIER Family Can Carriers Labeled Family CARR BUD 12OZ CAN PK …" at bounding box center [687, 348] width 552 height 475
type input "5"
type input "9,408"
type input "50"
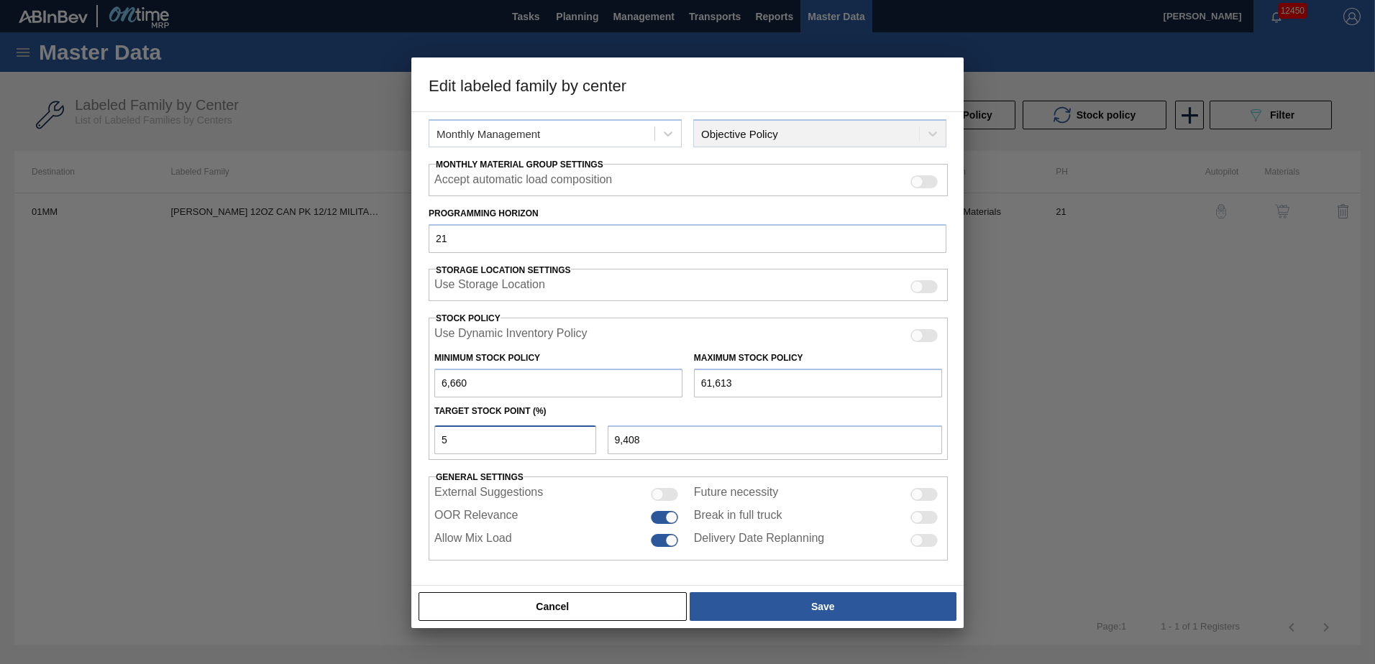
type input "34,137"
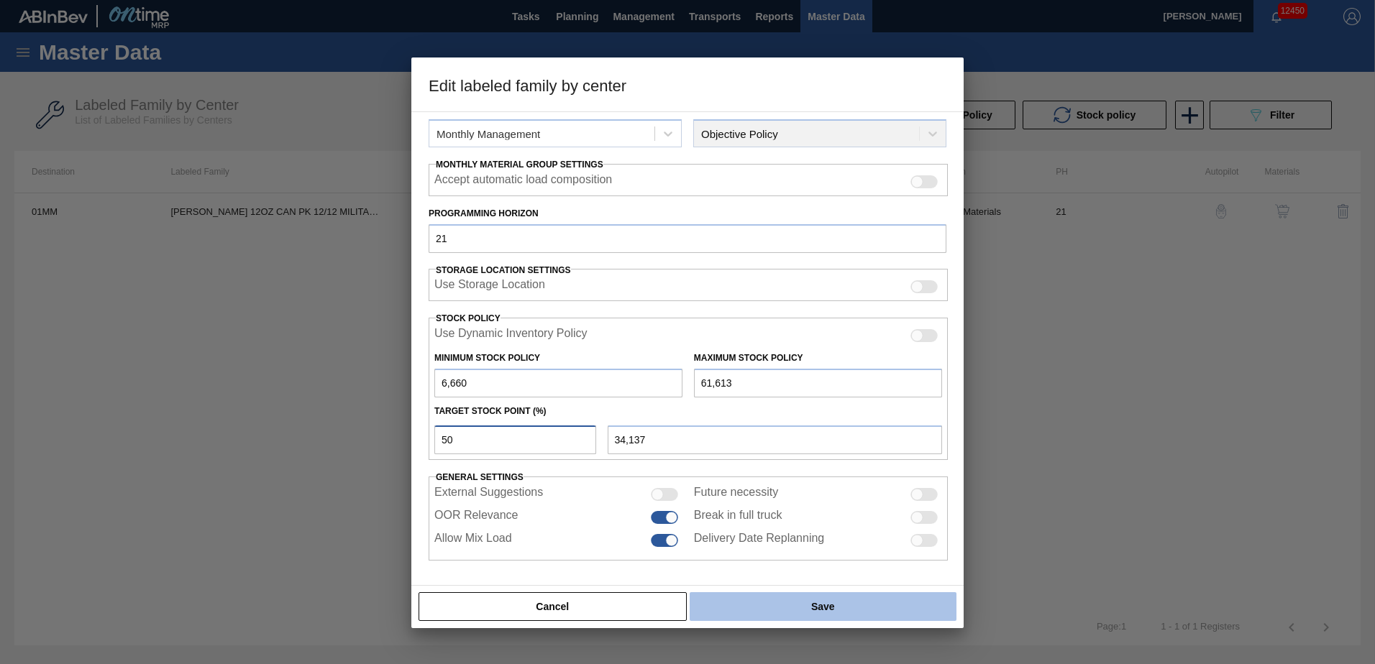
type input "50"
click at [820, 611] on button "Save" at bounding box center [823, 607] width 267 height 29
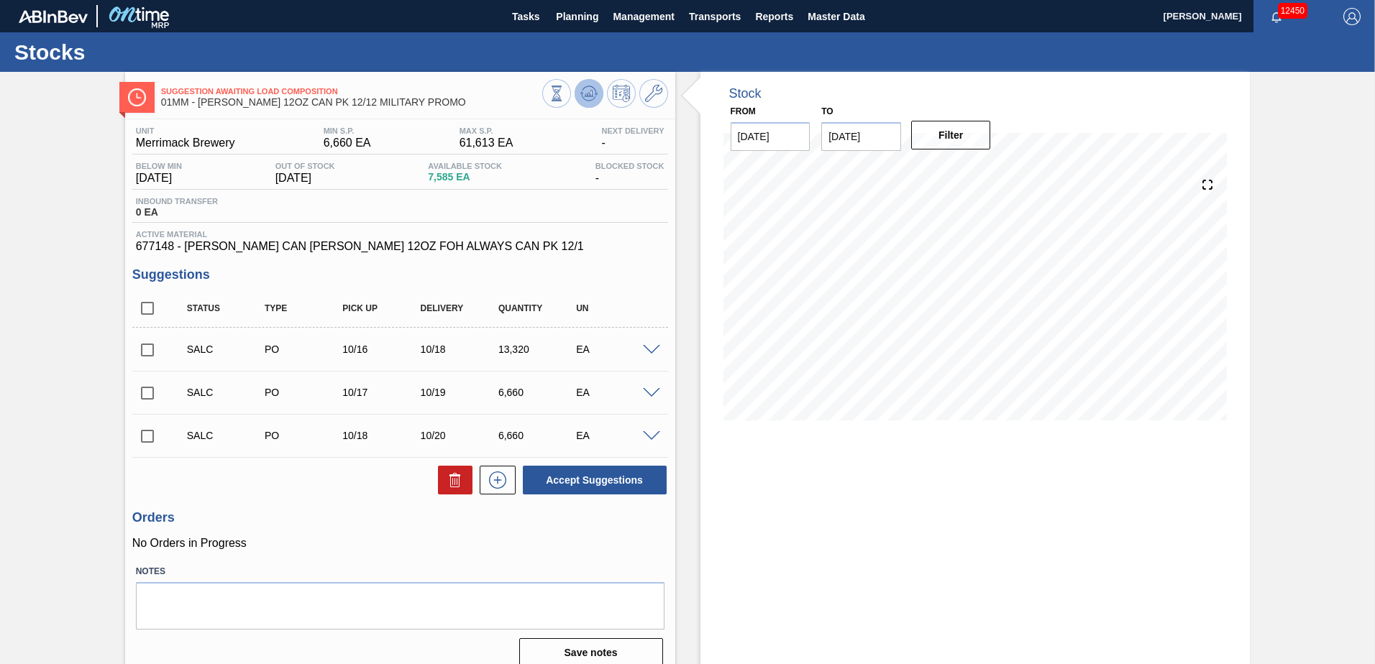
click at [586, 95] on icon at bounding box center [588, 93] width 17 height 17
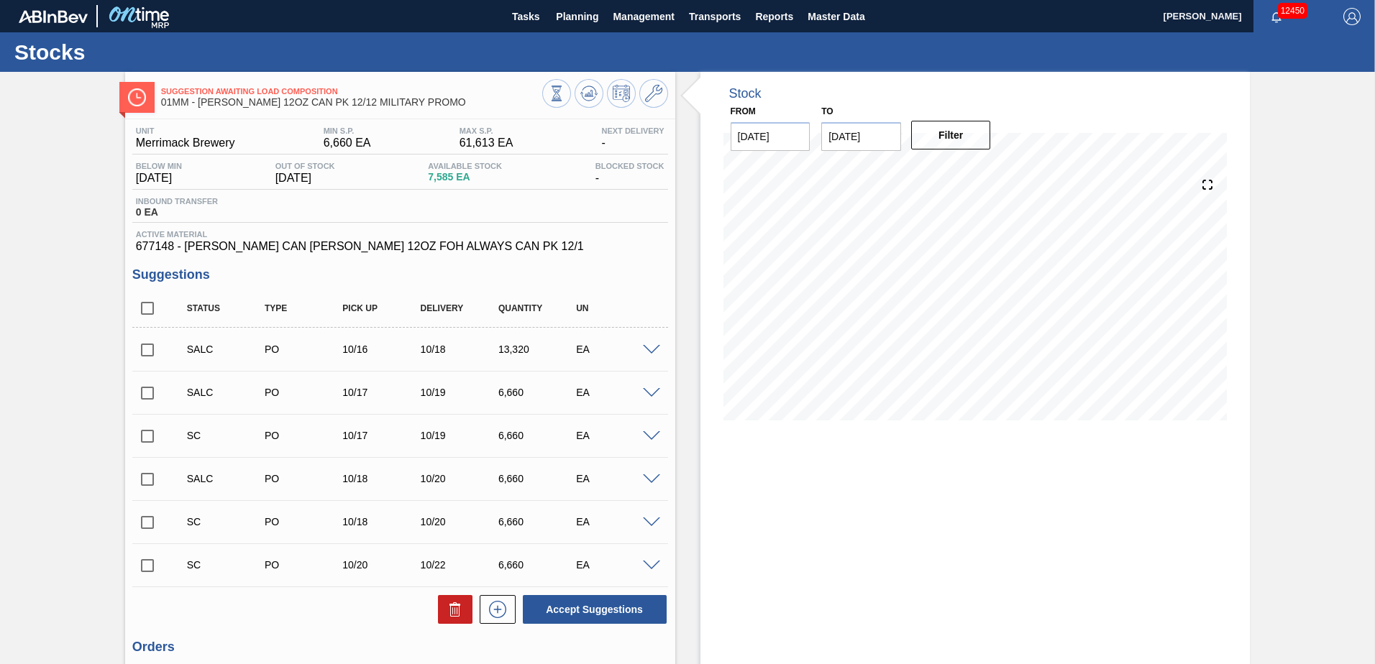
click at [142, 309] on input "checkbox" at bounding box center [147, 308] width 30 height 30
checkbox input "true"
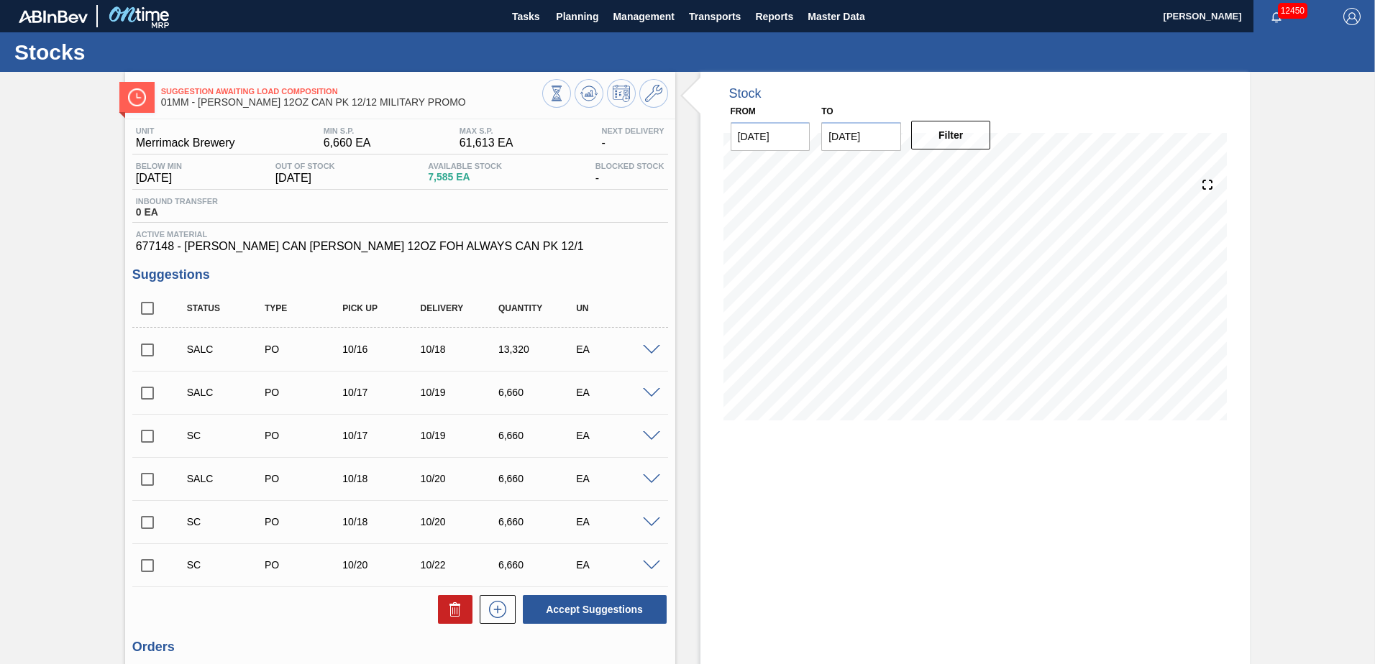
checkbox input "true"
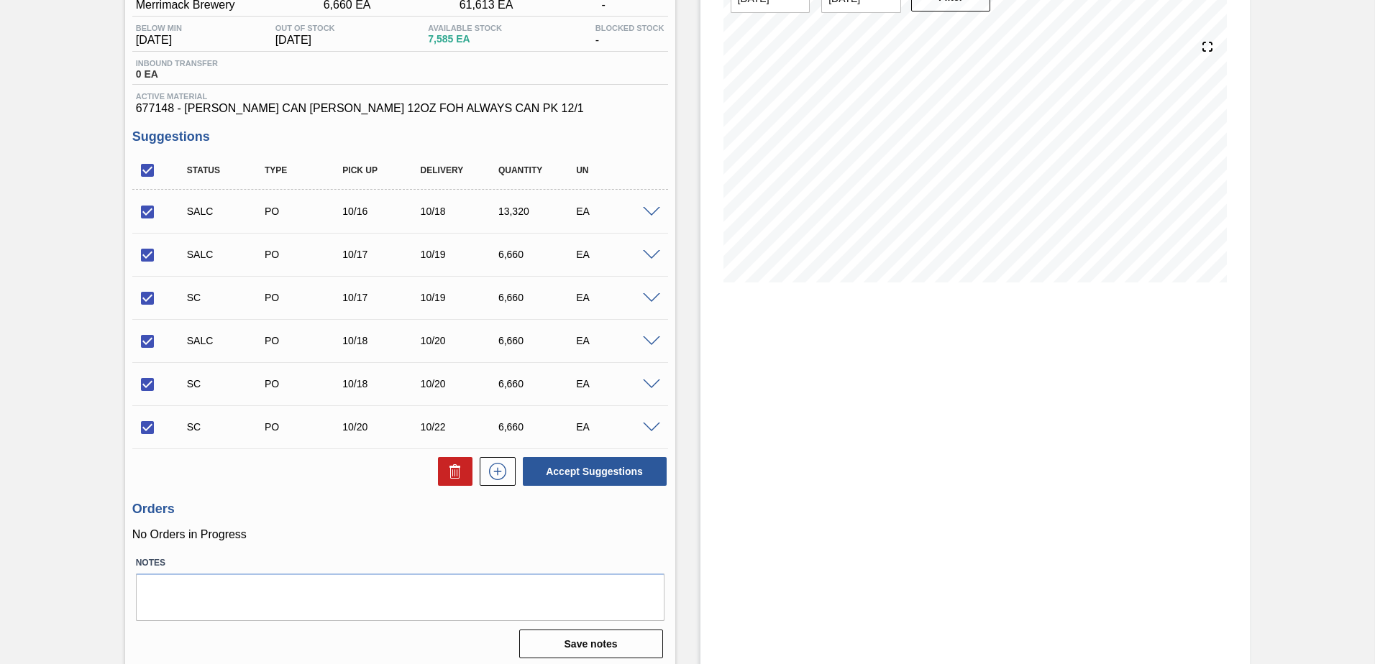
scroll to position [145, 0]
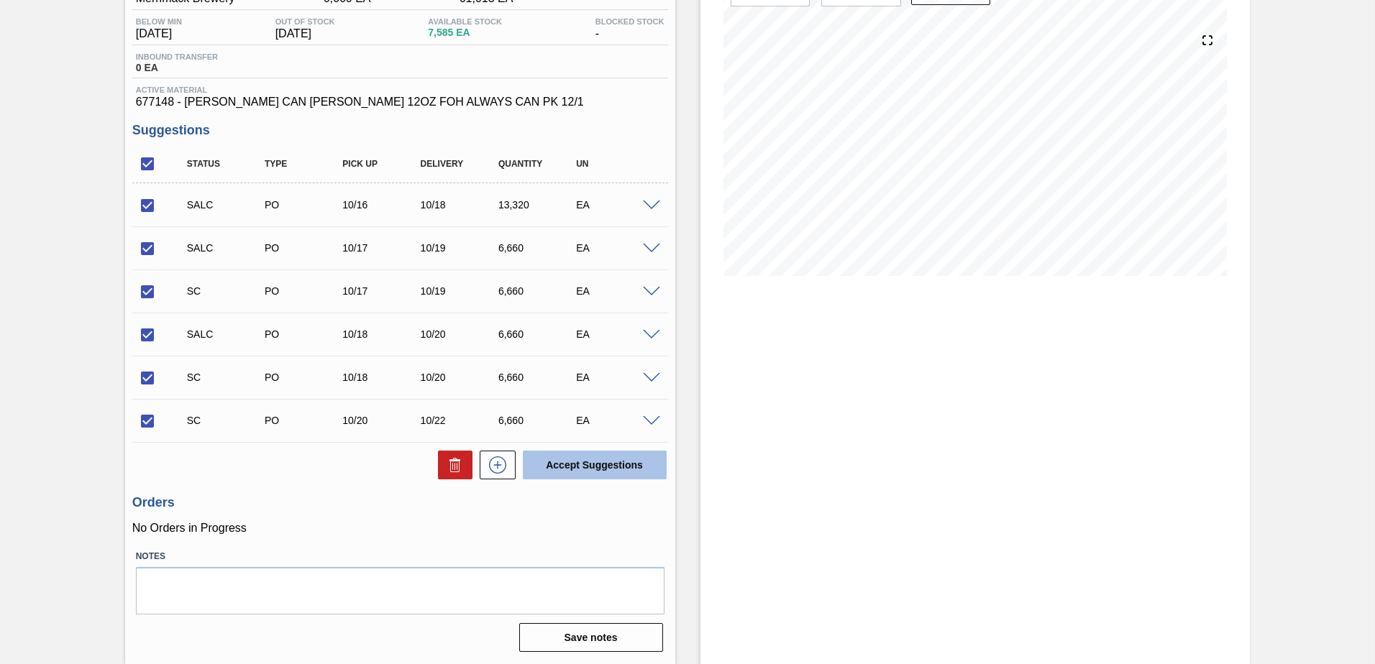
click at [596, 472] on button "Accept Suggestions" at bounding box center [595, 465] width 144 height 29
checkbox input "false"
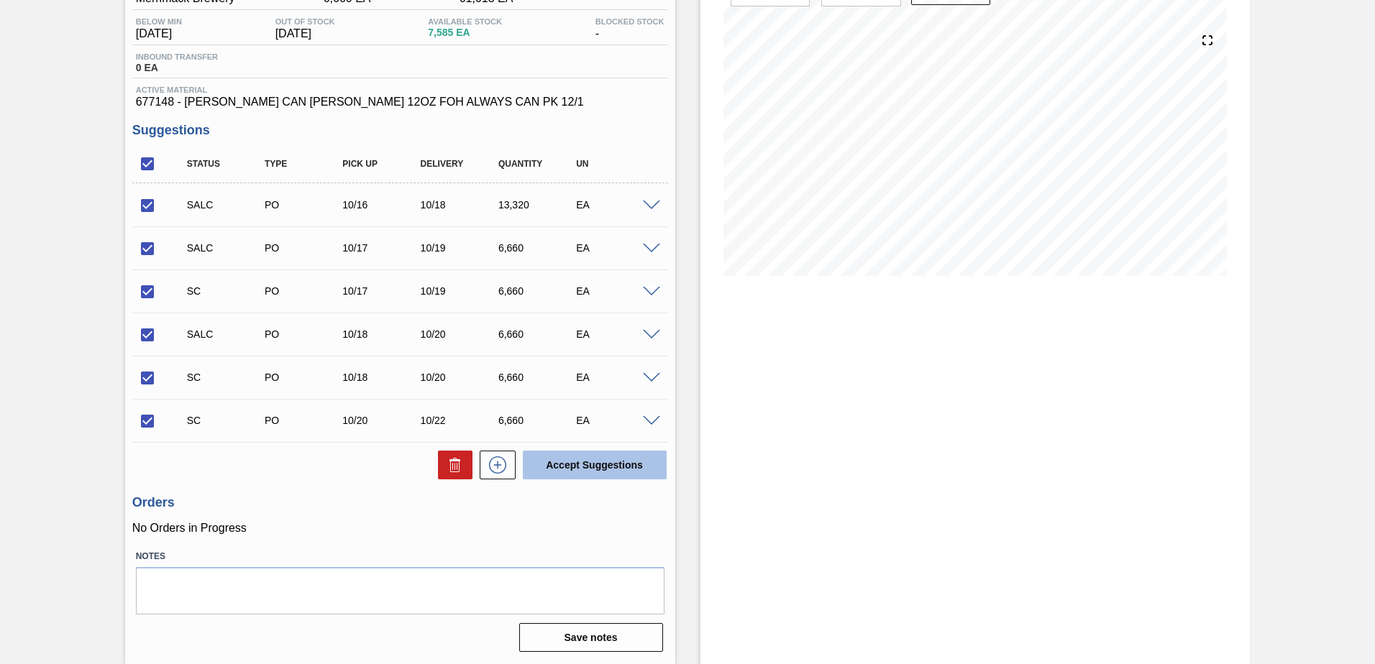
checkbox input "false"
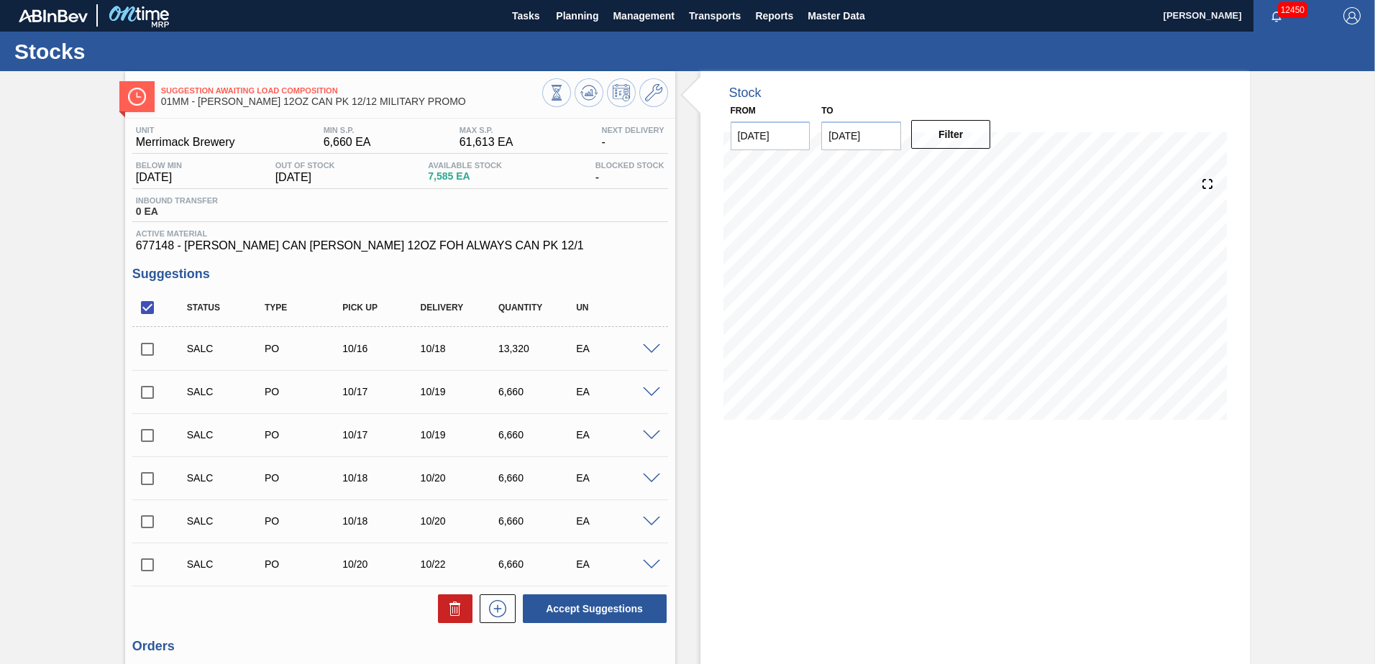
scroll to position [0, 0]
click at [650, 98] on icon at bounding box center [653, 93] width 17 height 17
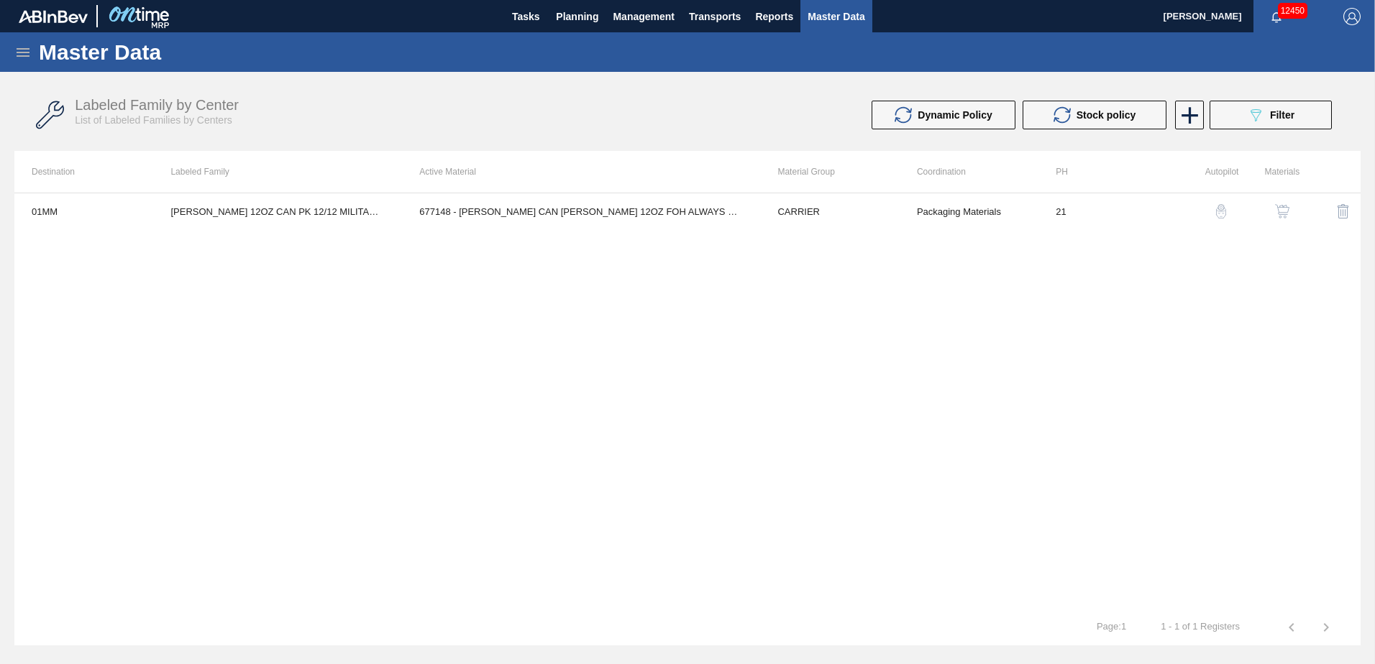
click at [1279, 209] on img "button" at bounding box center [1282, 211] width 14 height 14
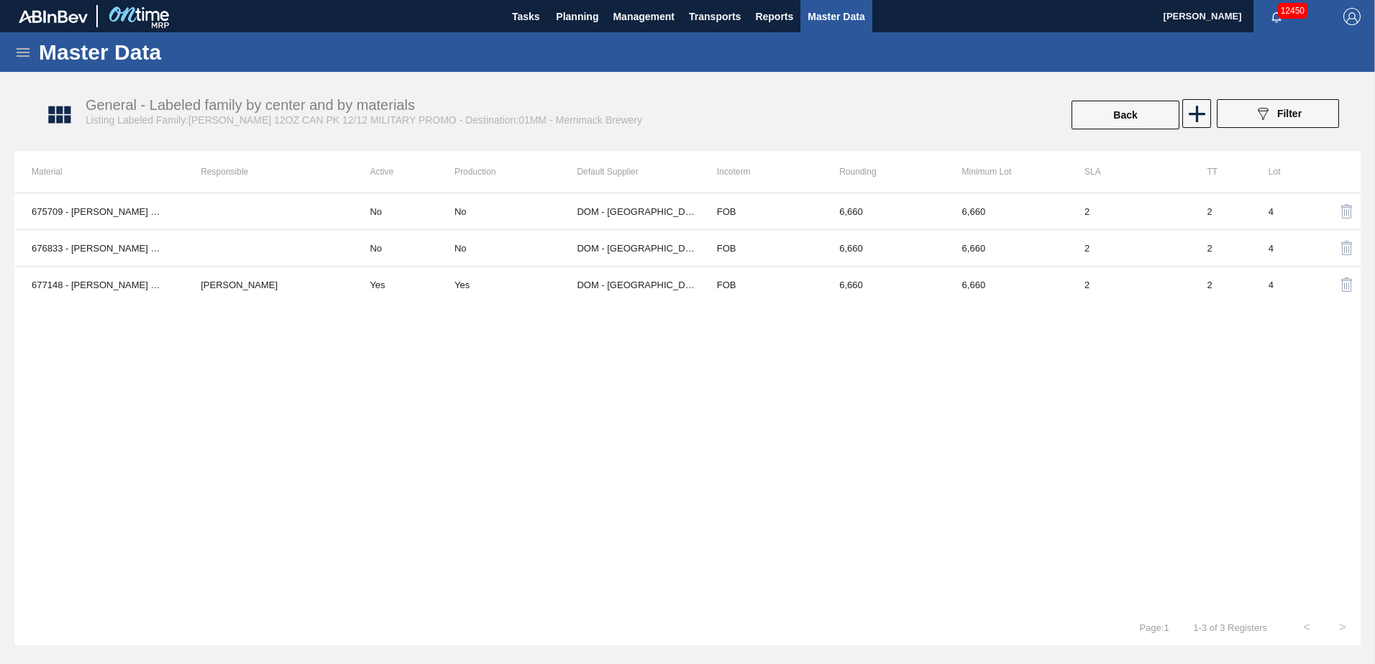
click at [1188, 439] on div "675709 - CARR CAN BUD 12OZ CAN PK 12/12 CAN 0721 No No DOM - Richmond FOB 6,660…" at bounding box center [687, 401] width 1346 height 417
click at [1149, 463] on div "675709 - CARR CAN BUD 12OZ CAN PK 12/12 CAN 0721 No No DOM - Richmond FOB 6,660…" at bounding box center [687, 401] width 1346 height 417
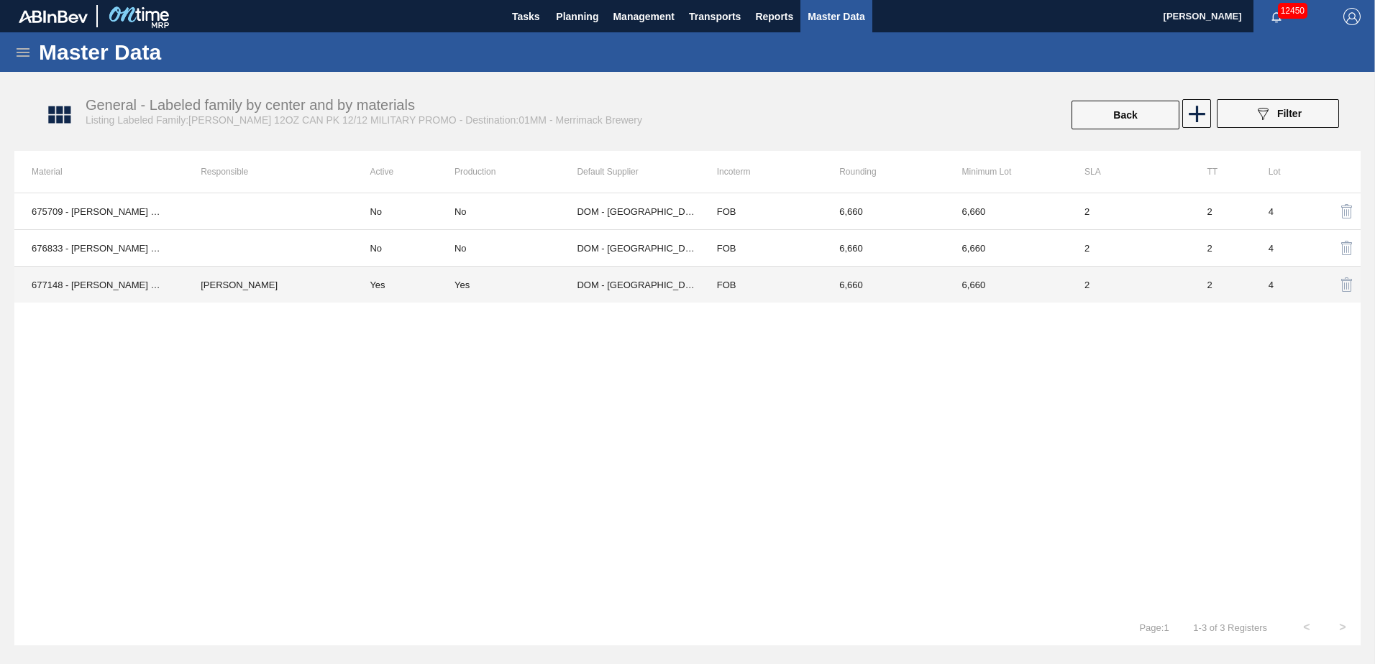
click at [229, 286] on td "[PERSON_NAME]" at bounding box center [267, 285] width 169 height 37
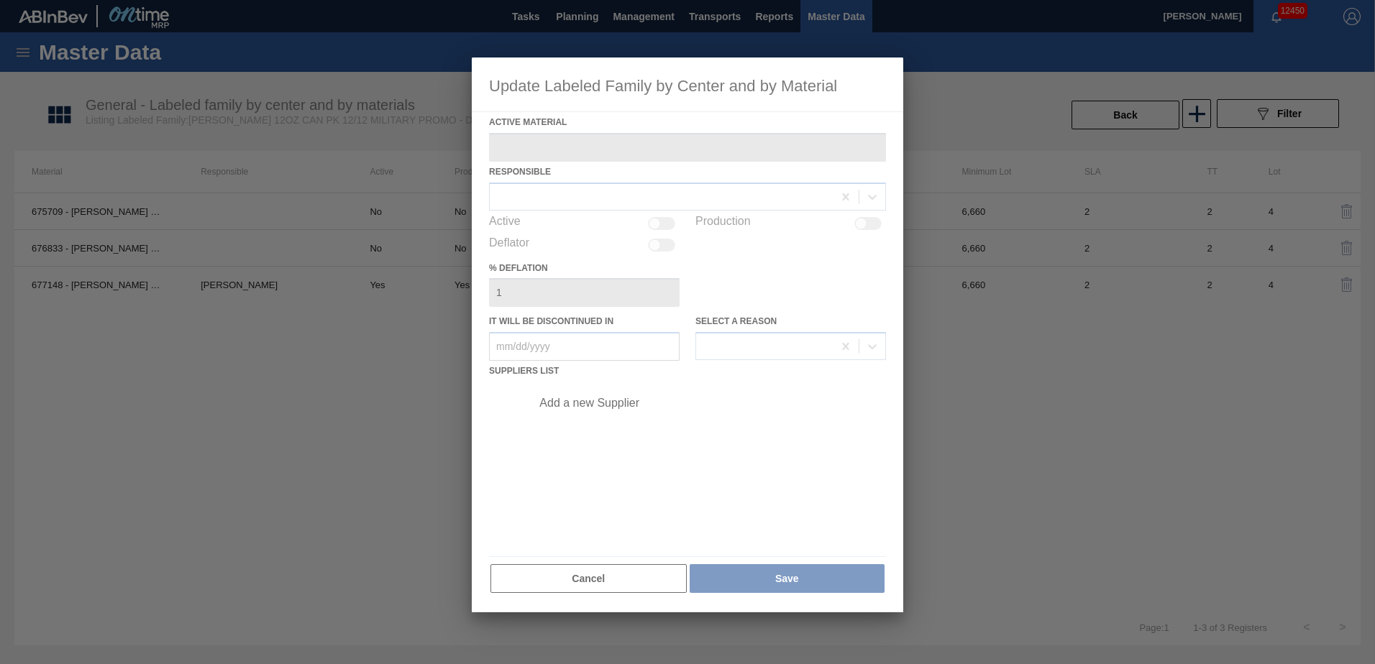
type Material "677148 - [PERSON_NAME] CAN [PERSON_NAME] 12OZ FOH ALWAYS CAN PK 12/1"
checkbox input "true"
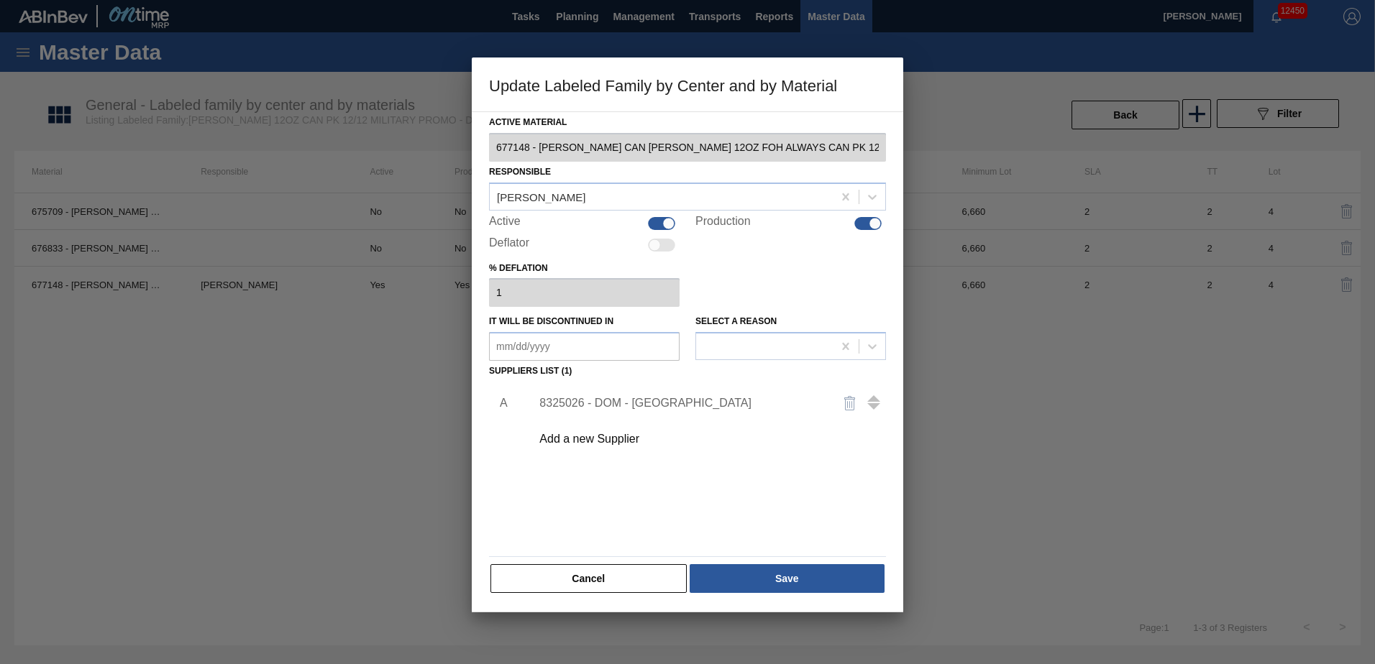
click at [1096, 398] on div at bounding box center [687, 332] width 1375 height 664
click at [582, 588] on button "Cancel" at bounding box center [588, 579] width 196 height 29
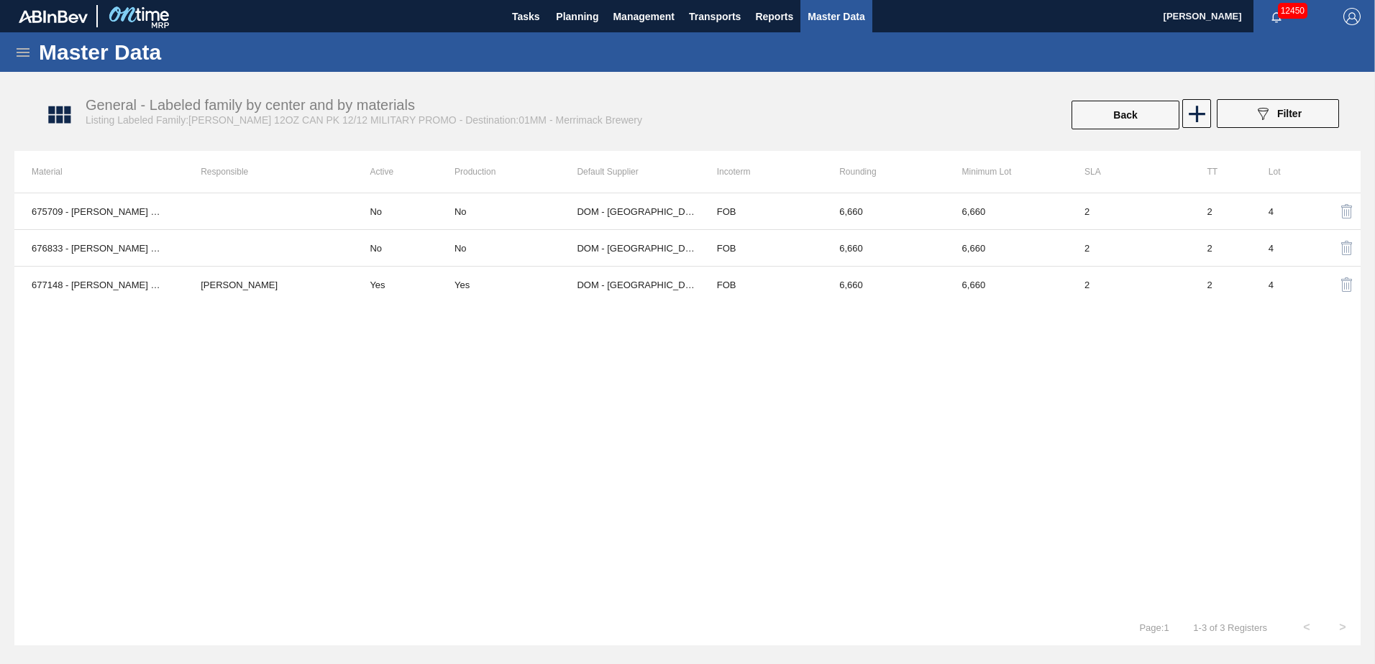
click at [685, 380] on div "675709 - CARR CAN BUD 12OZ CAN PK 12/12 CAN 0721 No No DOM - Richmond FOB 6,660…" at bounding box center [687, 401] width 1346 height 417
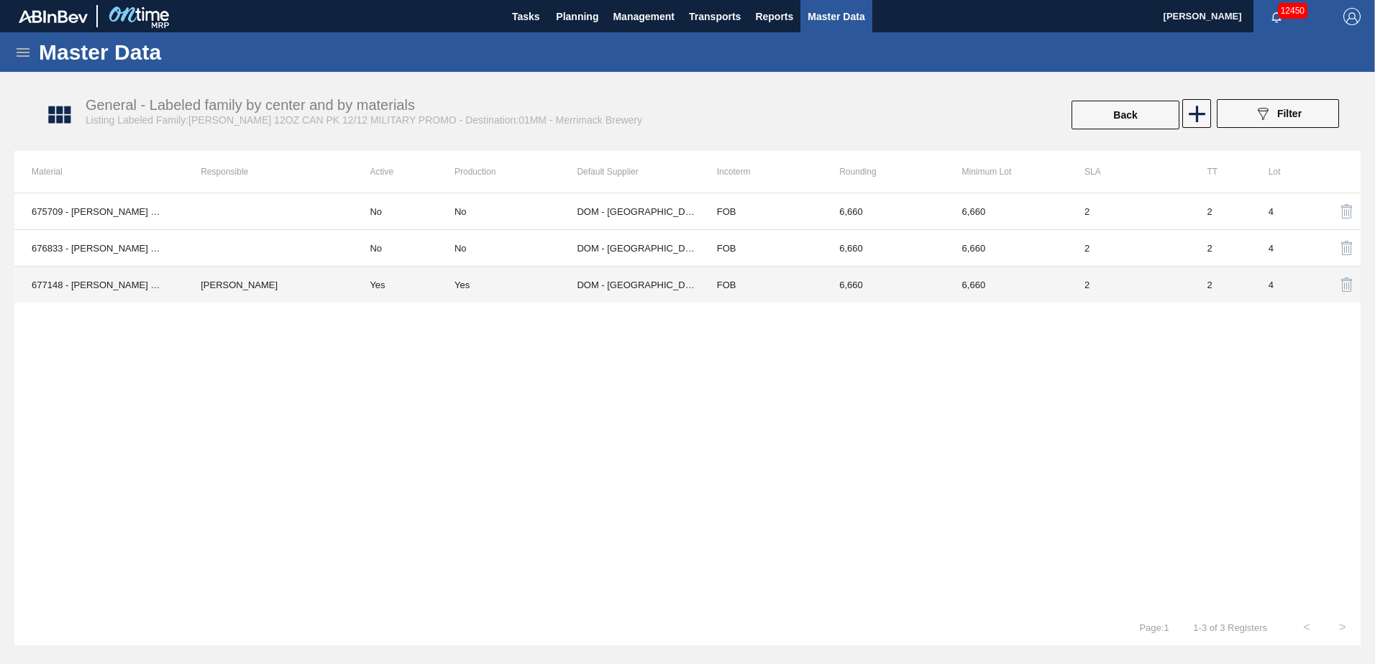
click at [673, 280] on td "DOM - [GEOGRAPHIC_DATA]" at bounding box center [638, 285] width 122 height 37
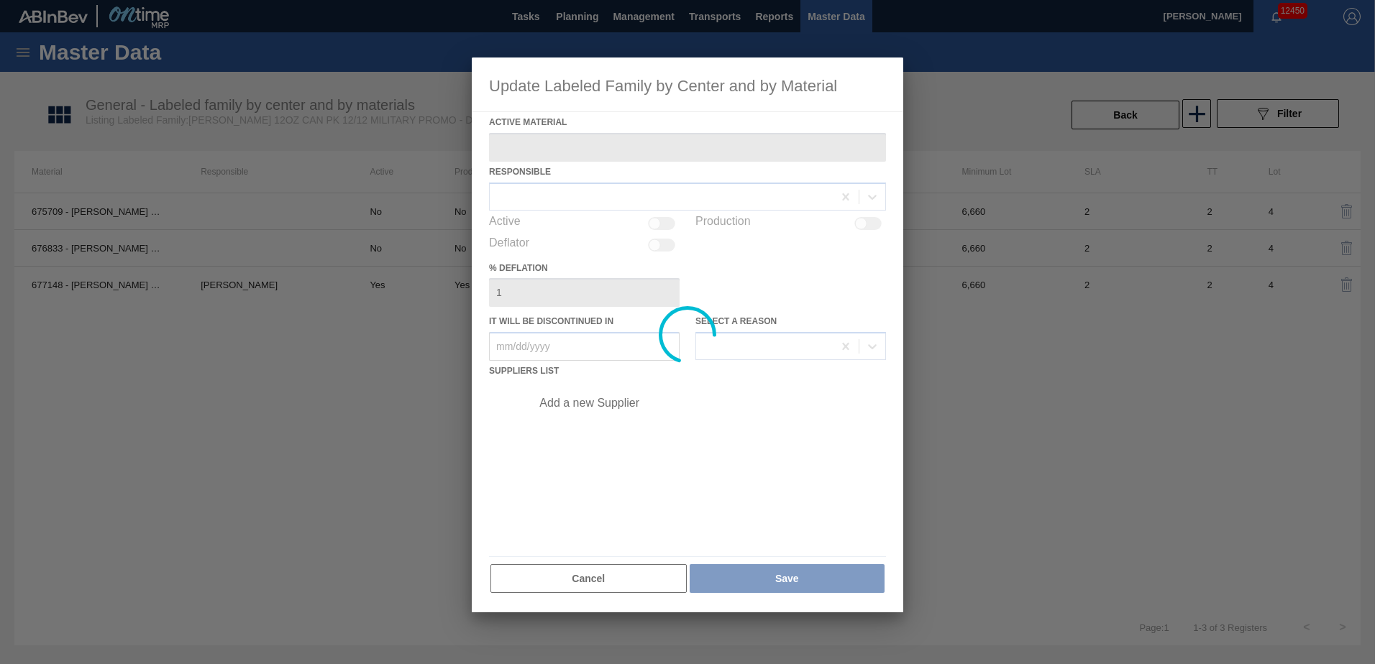
type Material "677148 - [PERSON_NAME] CAN [PERSON_NAME] 12OZ FOH ALWAYS CAN PK 12/1"
checkbox input "true"
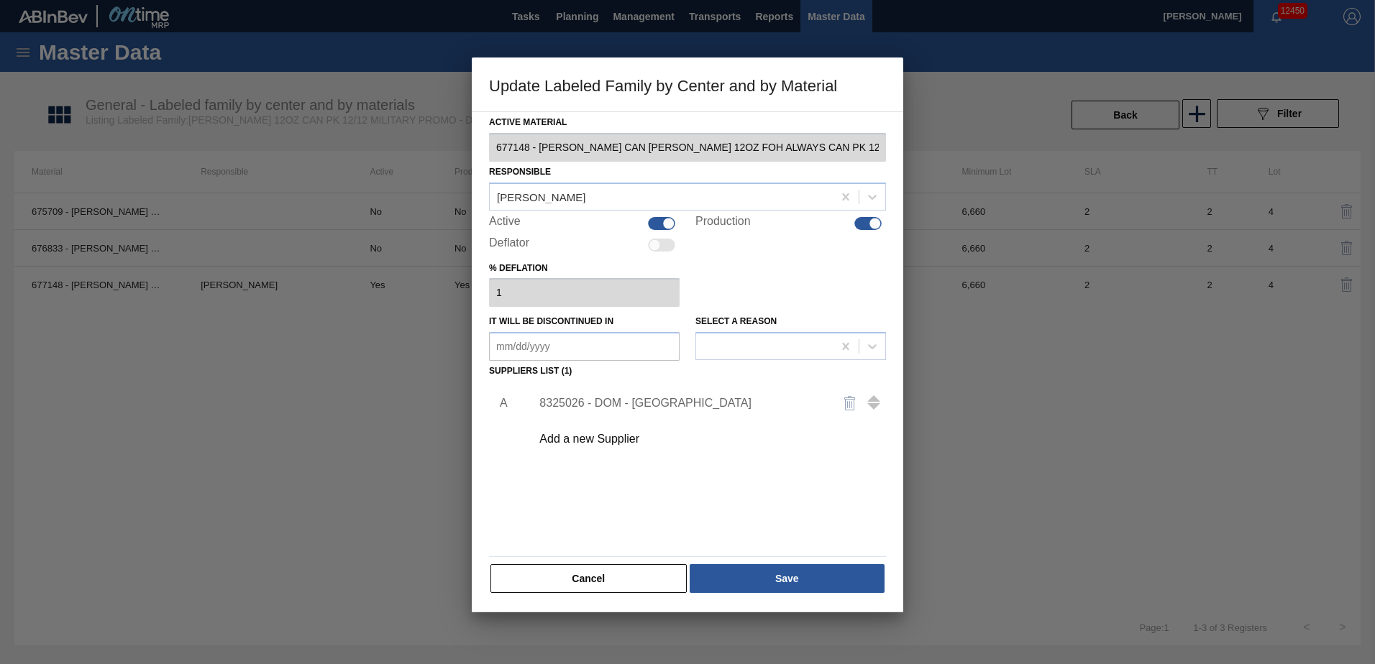
click at [1080, 437] on div at bounding box center [687, 332] width 1375 height 664
click at [639, 579] on button "Cancel" at bounding box center [588, 579] width 196 height 29
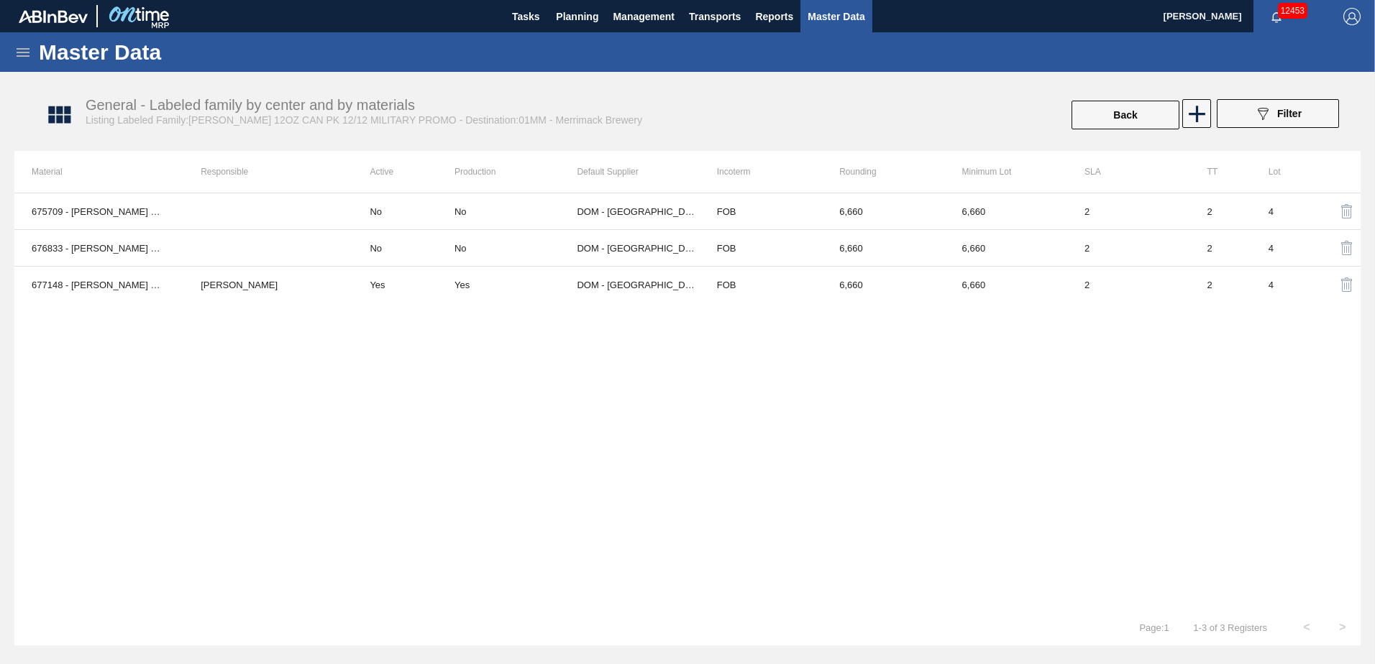
click at [867, 465] on div "675709 - CARR CAN BUD 12OZ CAN PK 12/12 CAN 0721 No No DOM - Richmond FOB 6,660…" at bounding box center [687, 401] width 1346 height 417
click at [590, 20] on span "Planning" at bounding box center [577, 16] width 42 height 17
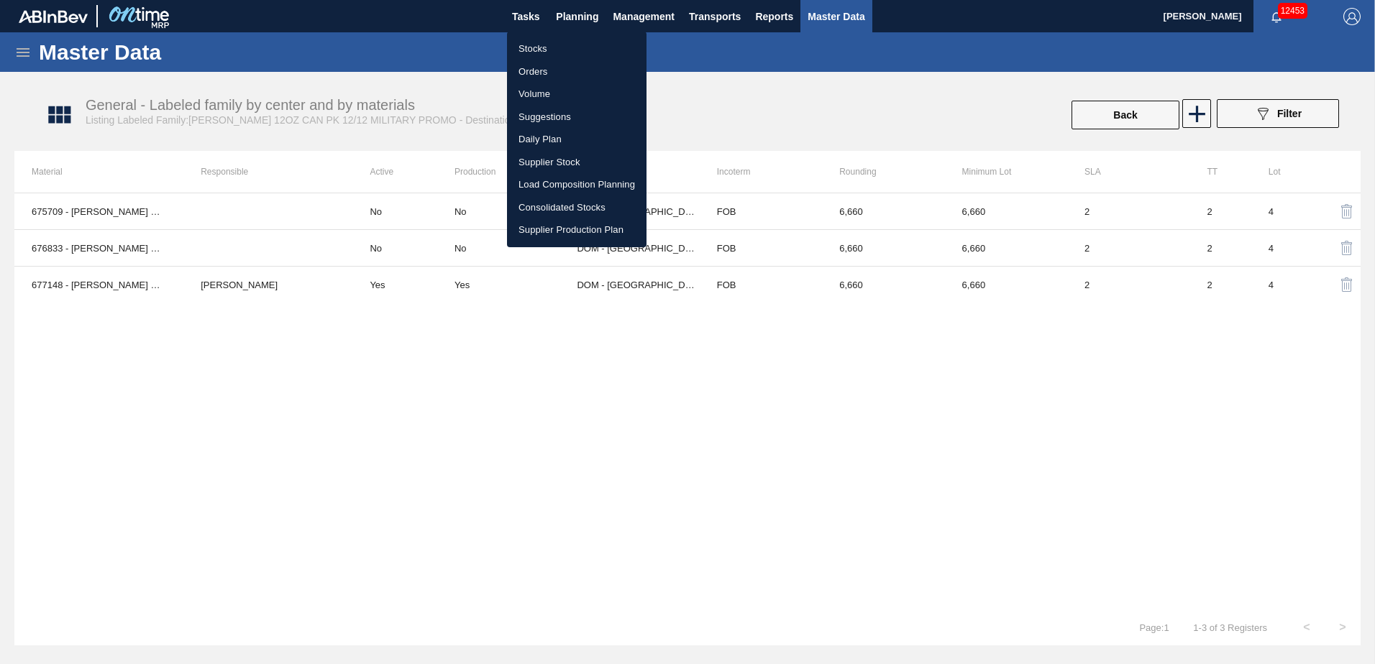
click at [562, 186] on li "Load Composition Planning" at bounding box center [577, 184] width 140 height 23
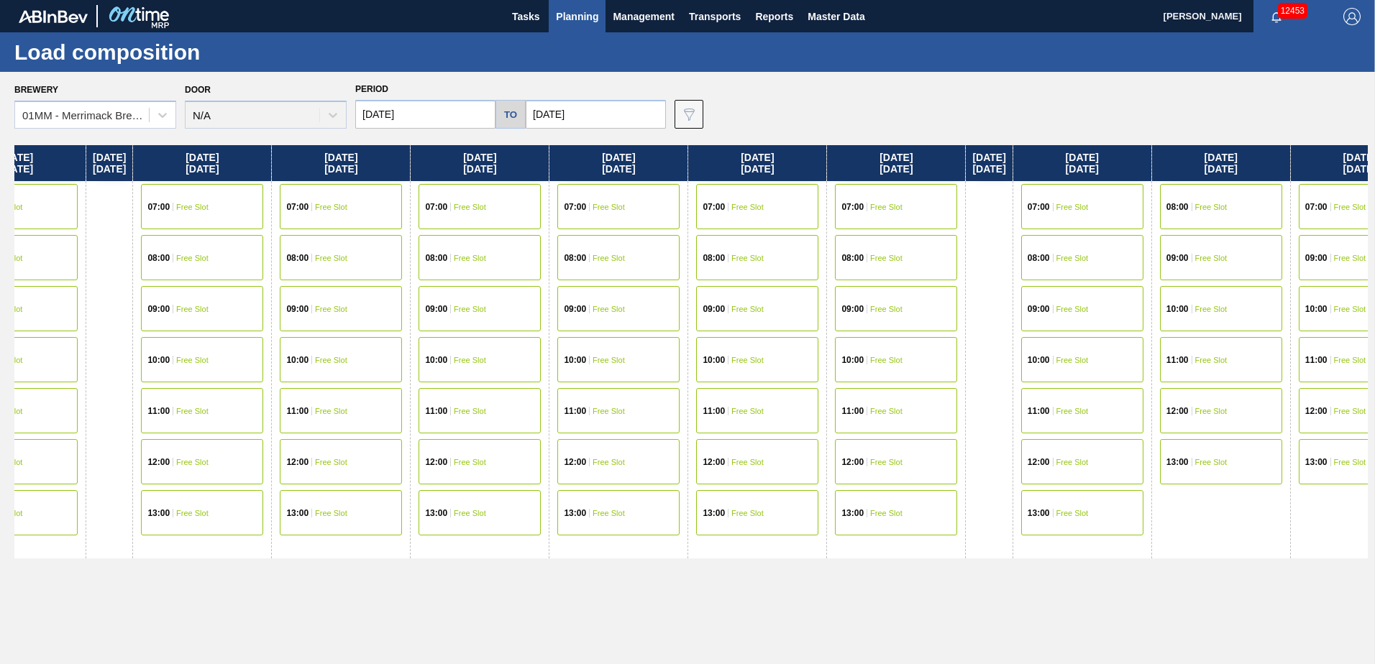
drag, startPoint x: 1062, startPoint y: 560, endPoint x: 593, endPoint y: 560, distance: 468.9
click at [595, 560] on div "[DATE] 07:00 Free Slot 08:00 Free Slot 10:00 Free Slot 11:00 Free Slot 12:00 Fr…" at bounding box center [690, 400] width 1353 height 511
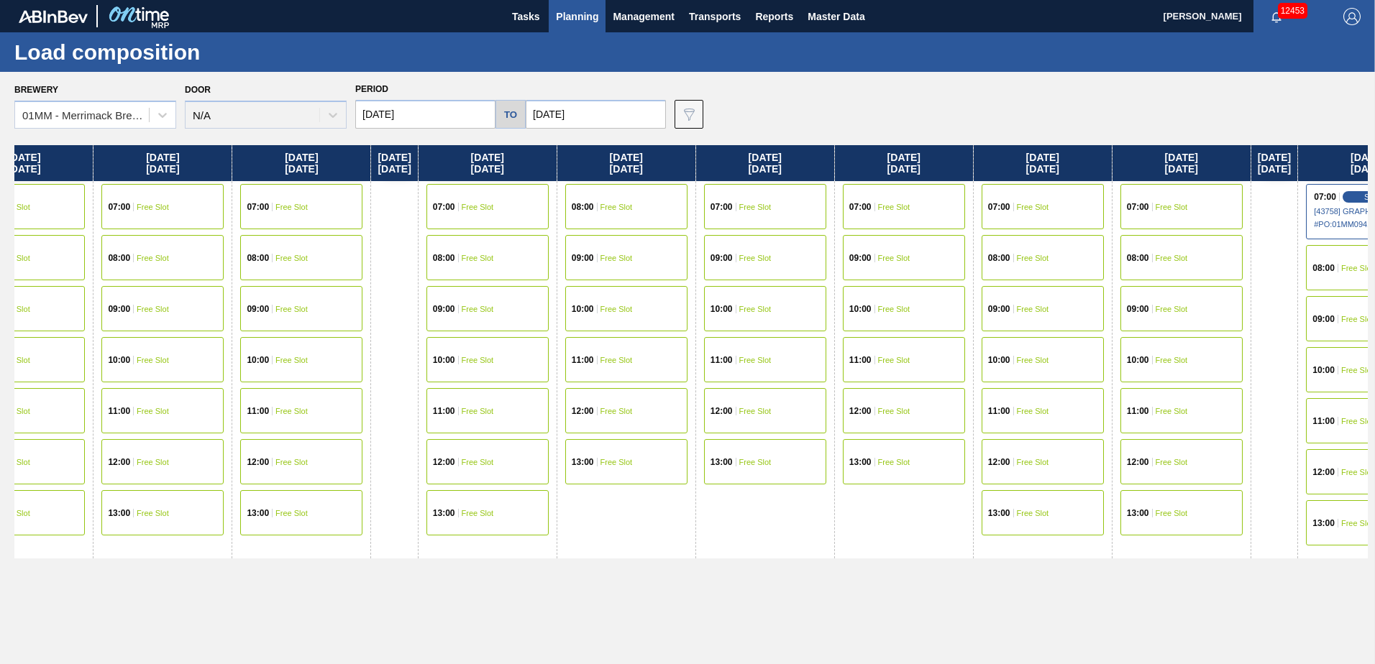
drag, startPoint x: 1242, startPoint y: 524, endPoint x: 682, endPoint y: 524, distance: 559.5
click at [685, 524] on div "[DATE] 07:00 Free Slot 08:00 Free Slot 10:00 Free Slot 11:00 Free Slot 12:00 Fr…" at bounding box center [690, 400] width 1353 height 511
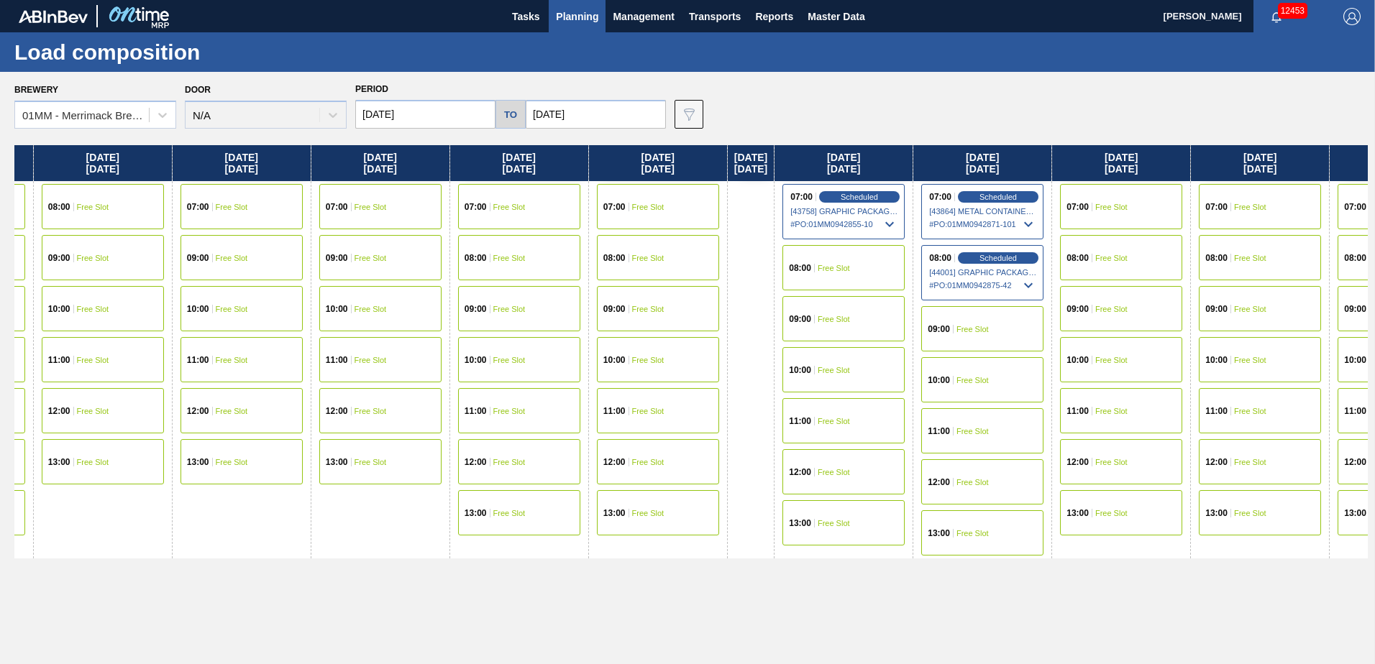
drag, startPoint x: 1102, startPoint y: 526, endPoint x: 619, endPoint y: 521, distance: 482.6
click at [602, 524] on div "[DATE] 07:00 Free Slot 08:00 Free Slot 10:00 Free Slot 11:00 Free Slot 12:00 Fr…" at bounding box center [690, 400] width 1353 height 511
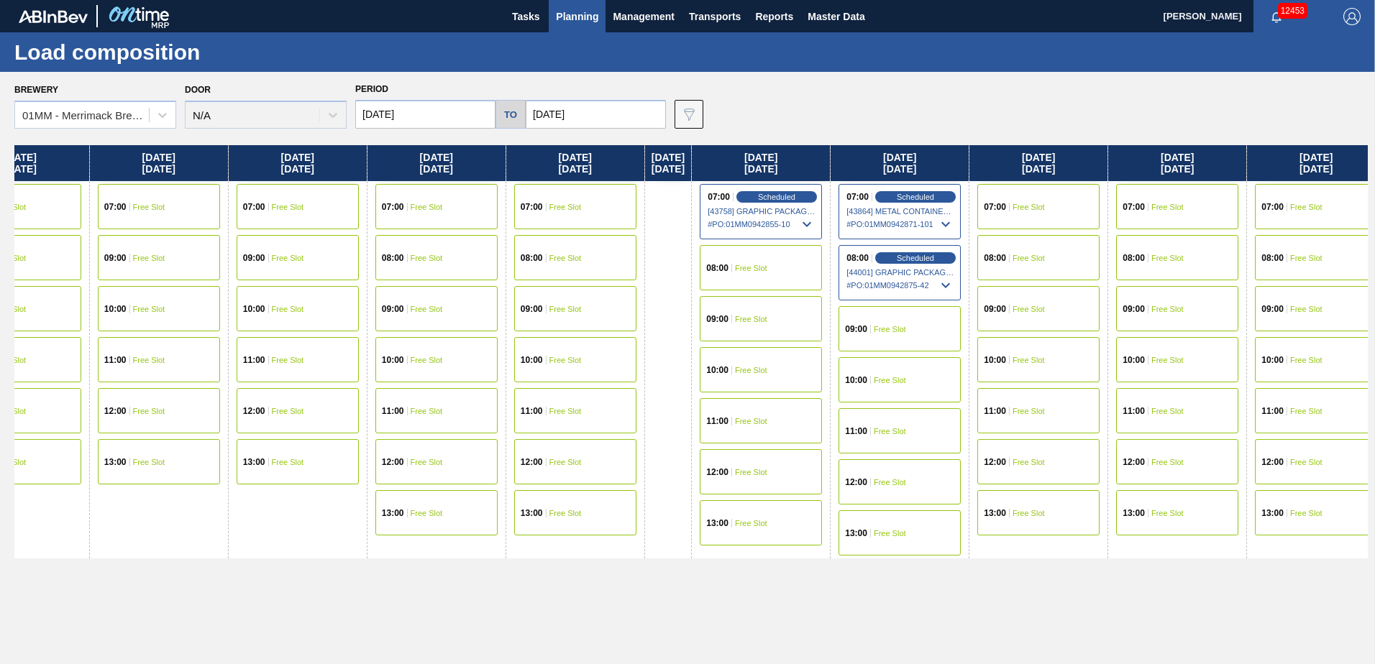
scroll to position [0, 1945]
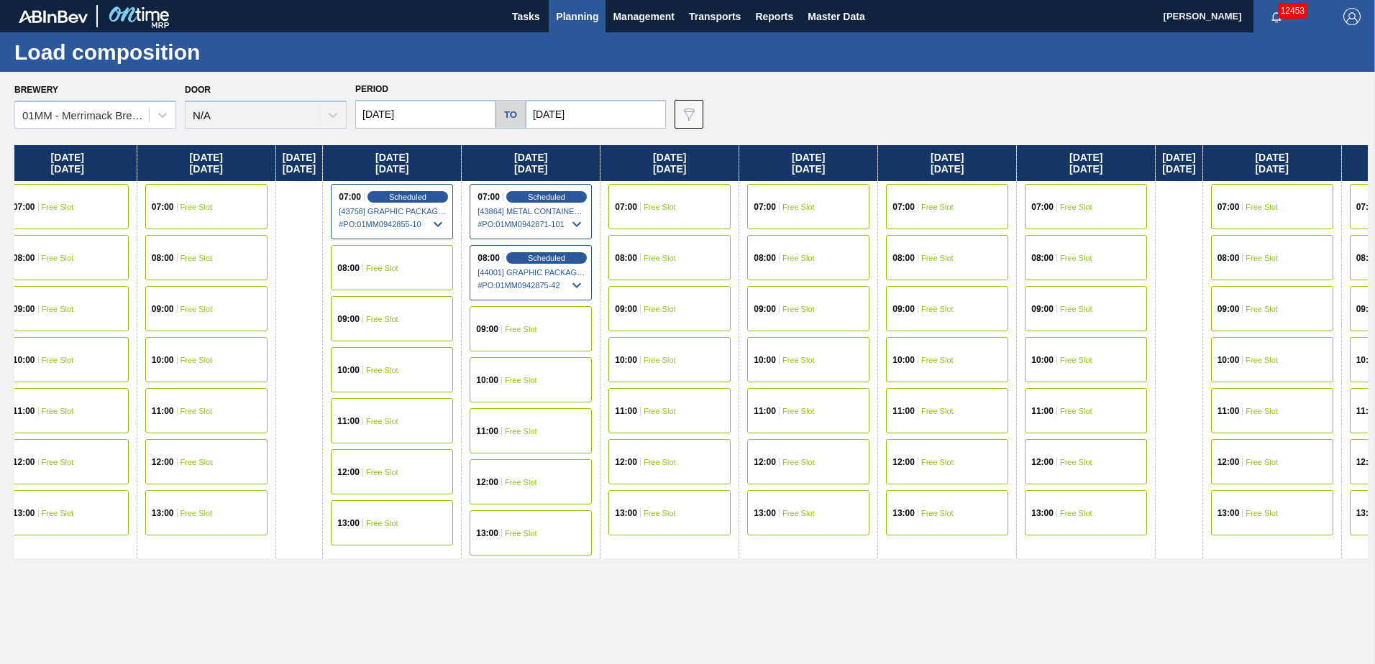
drag, startPoint x: 898, startPoint y: 581, endPoint x: 654, endPoint y: 561, distance: 243.9
click at [663, 562] on div "[DATE] 07:00 Free Slot 08:00 Free Slot 10:00 Free Slot 11:00 Free Slot 12:00 Fr…" at bounding box center [690, 400] width 1353 height 511
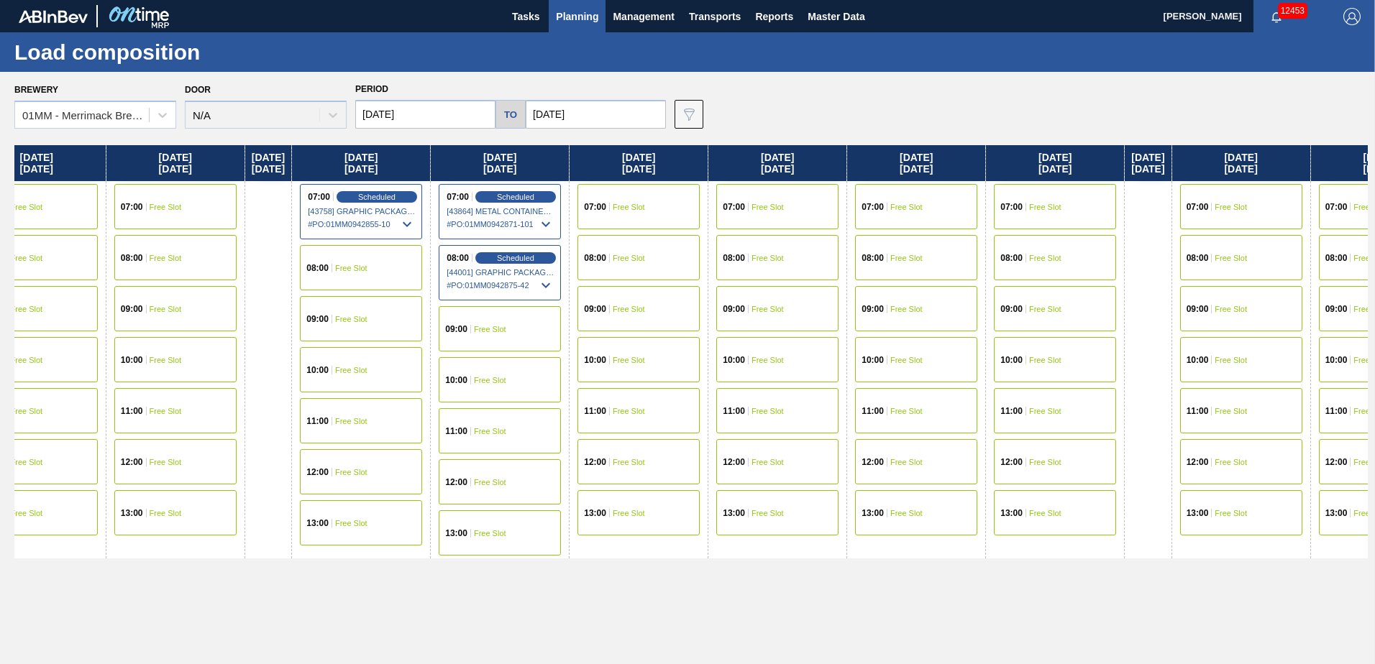
click at [1078, 398] on div "11:00 Free Slot" at bounding box center [1055, 410] width 122 height 45
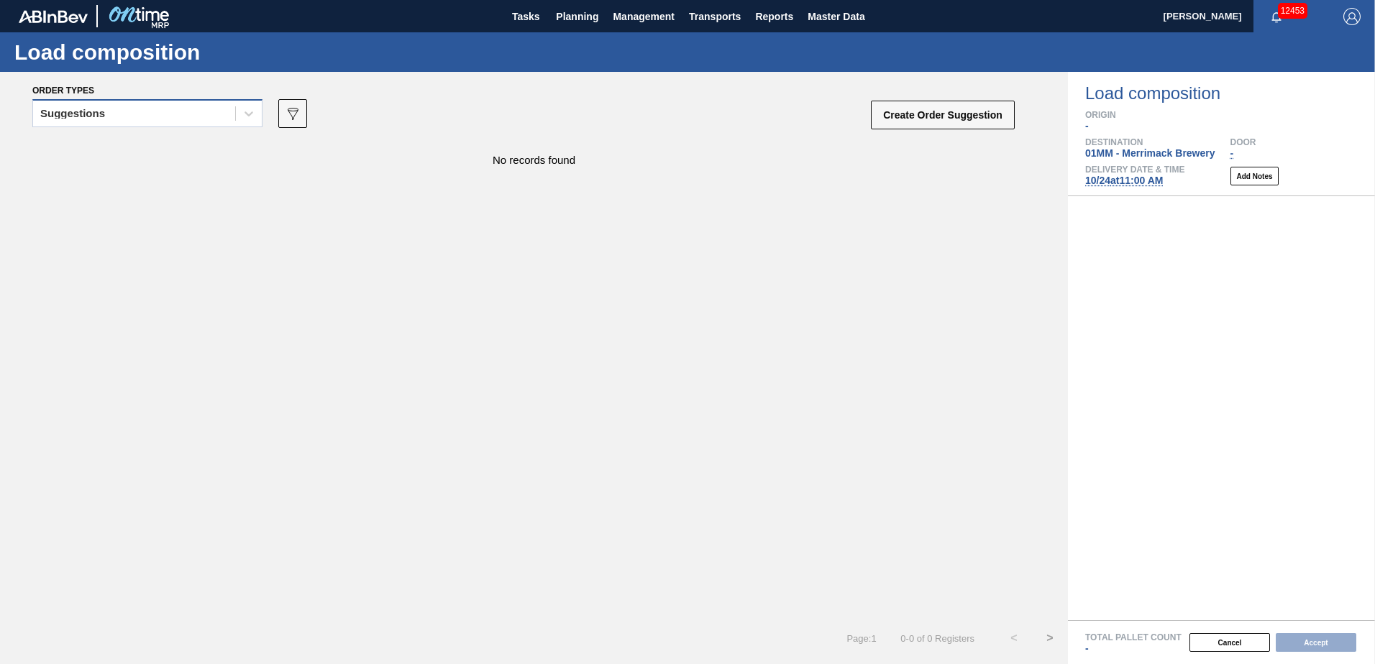
click at [219, 117] on div "Suggestions" at bounding box center [134, 114] width 202 height 21
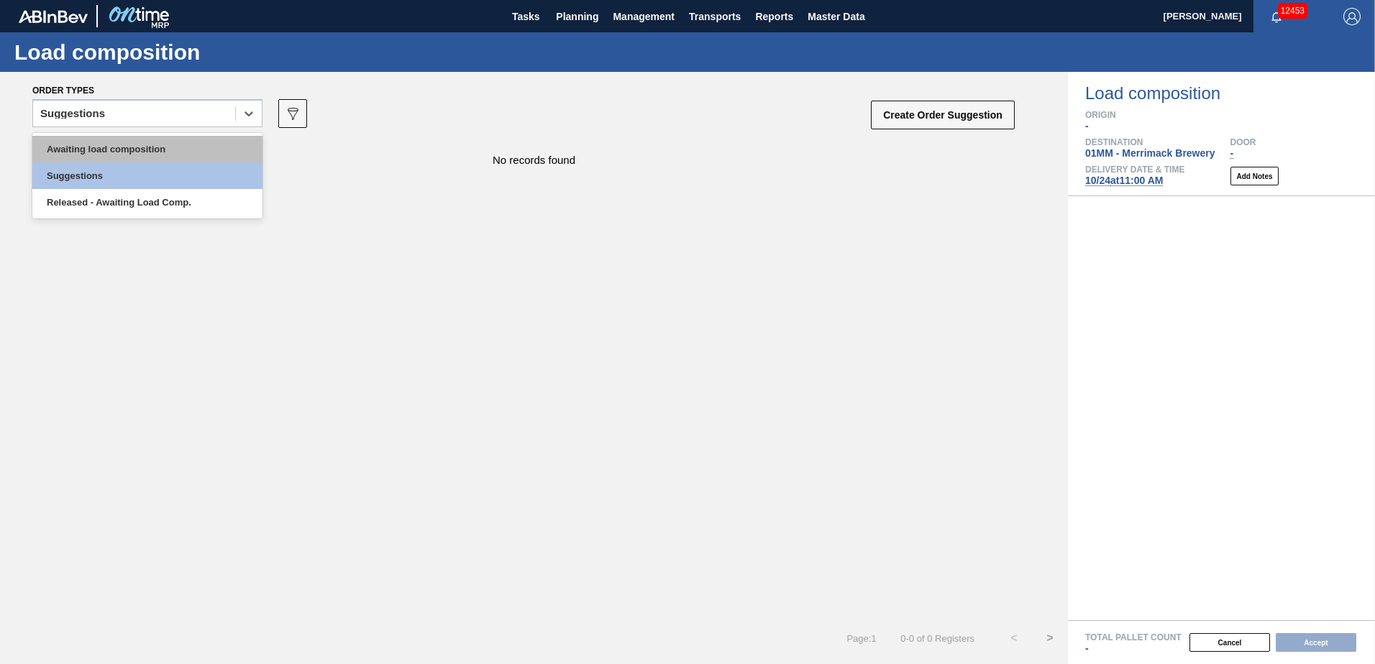
click at [166, 157] on div "Awaiting load composition" at bounding box center [147, 149] width 230 height 27
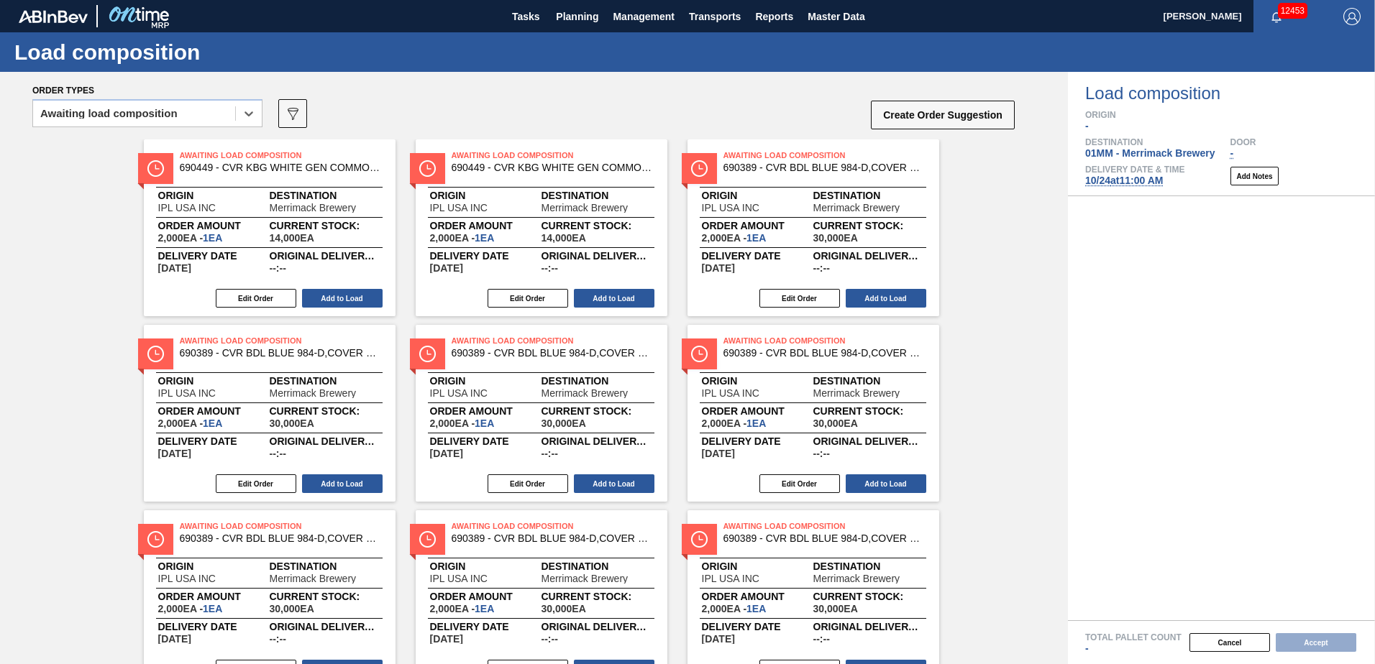
click at [1147, 184] on span "10/24 at 11:00 AM" at bounding box center [1124, 181] width 78 height 12
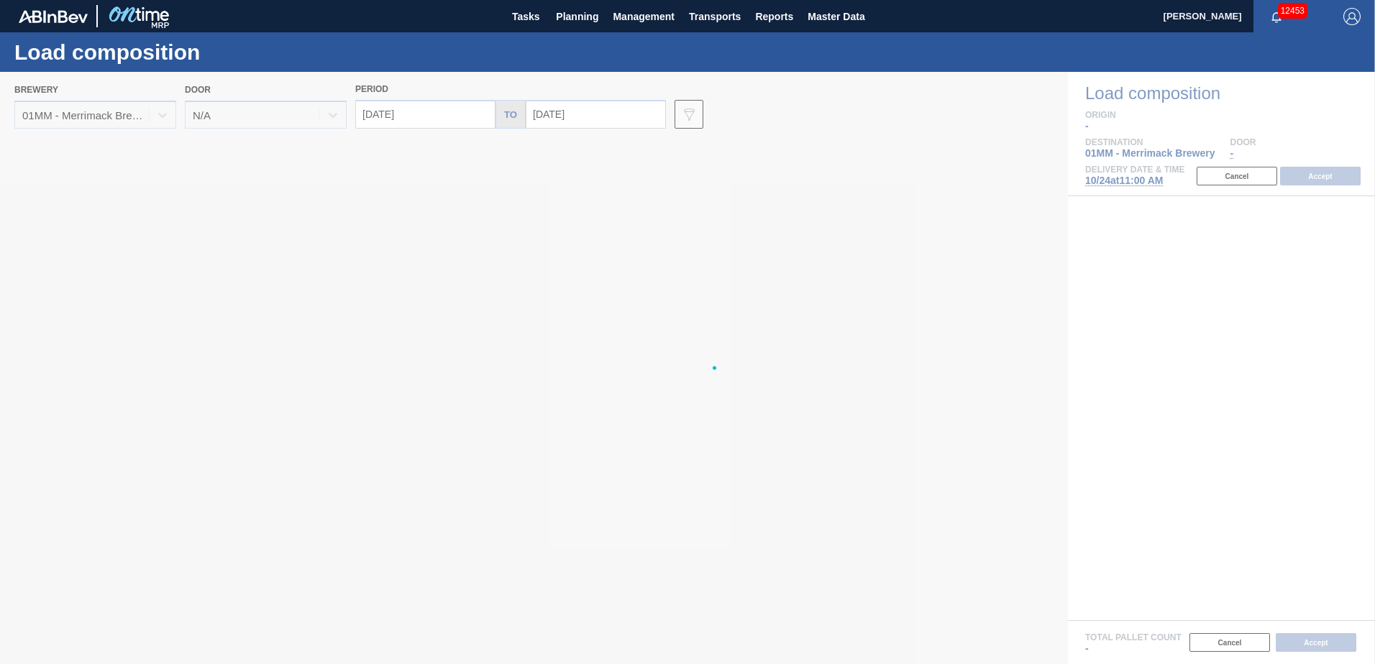
type input "[DATE]"
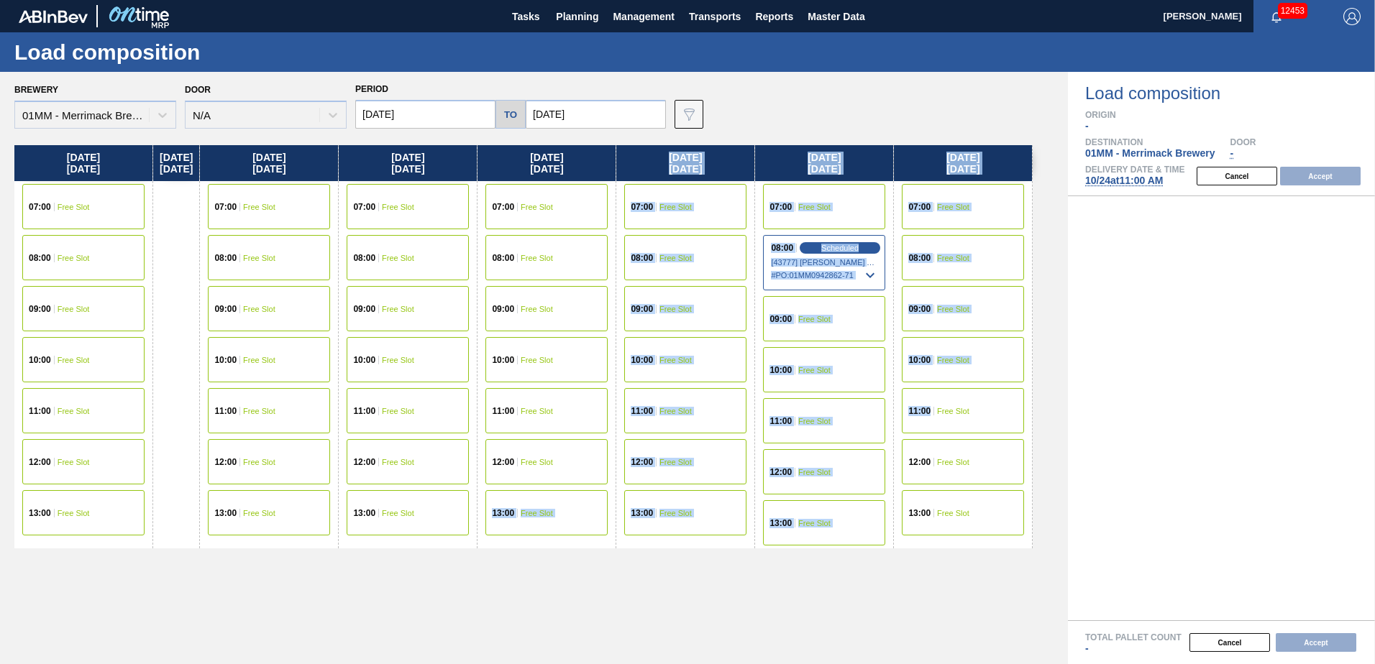
drag, startPoint x: 831, startPoint y: 437, endPoint x: 432, endPoint y: 437, distance: 398.4
click at [439, 437] on div "Friday 10/24/2025 07:00 Free Slot 08:00 Free Slot 09:00 Free Slot 10:00 Free Sl…" at bounding box center [523, 346] width 1018 height 403
click at [700, 587] on div "Friday 10/24/2025 07:00 Free Slot 08:00 Free Slot 09:00 Free Slot 10:00 Free Sl…" at bounding box center [537, 400] width 1046 height 511
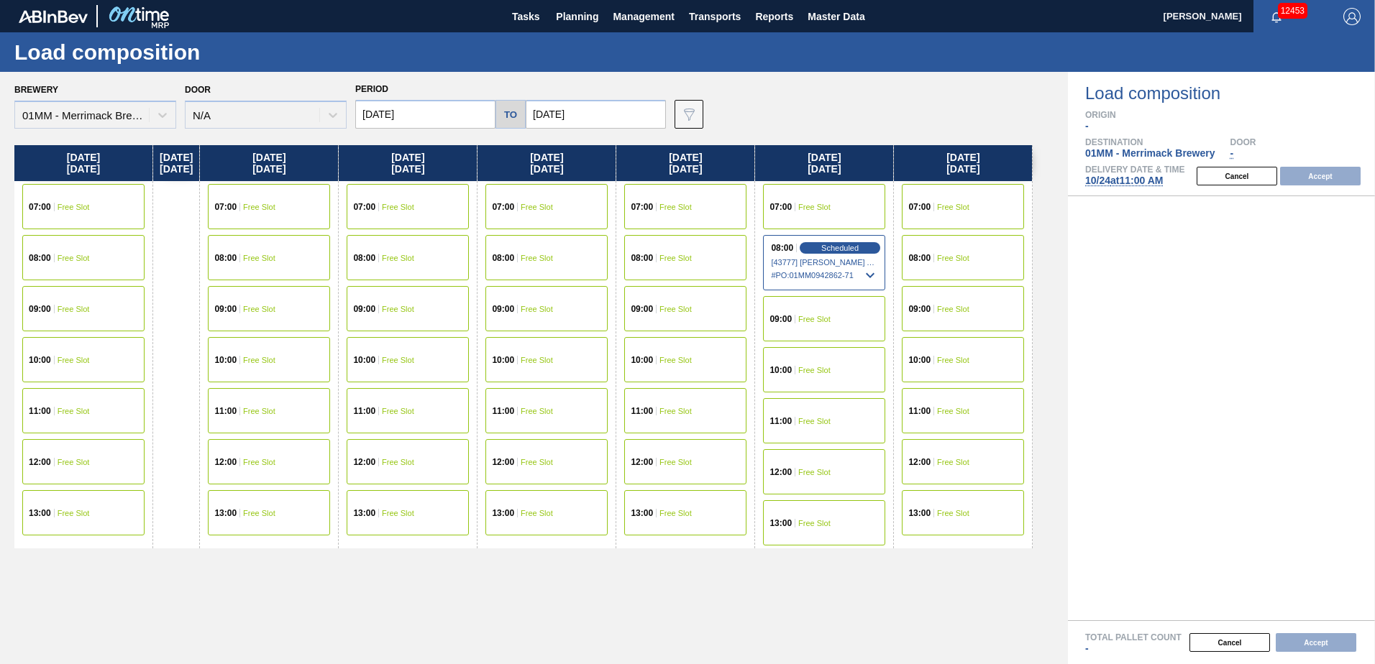
click at [375, 257] on span "08:00" at bounding box center [364, 258] width 22 height 9
click at [1316, 170] on button "Accept" at bounding box center [1320, 176] width 81 height 19
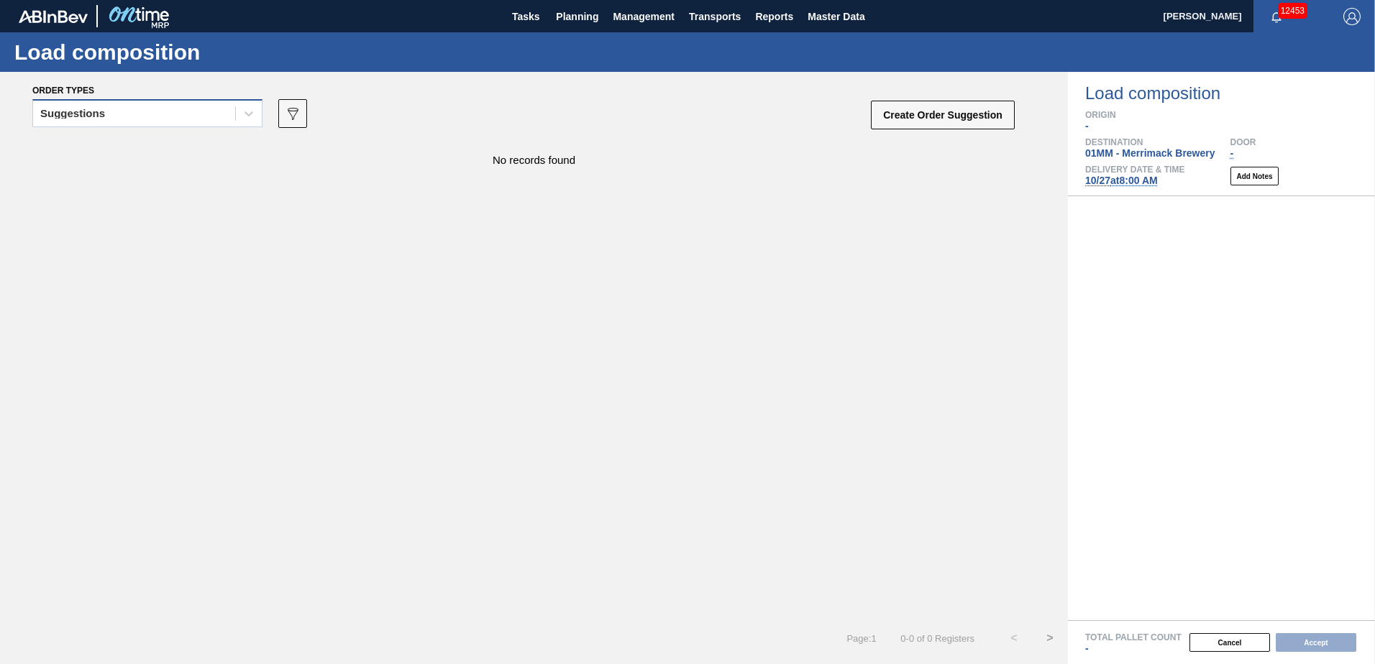
click at [185, 120] on div "Suggestions" at bounding box center [134, 114] width 202 height 21
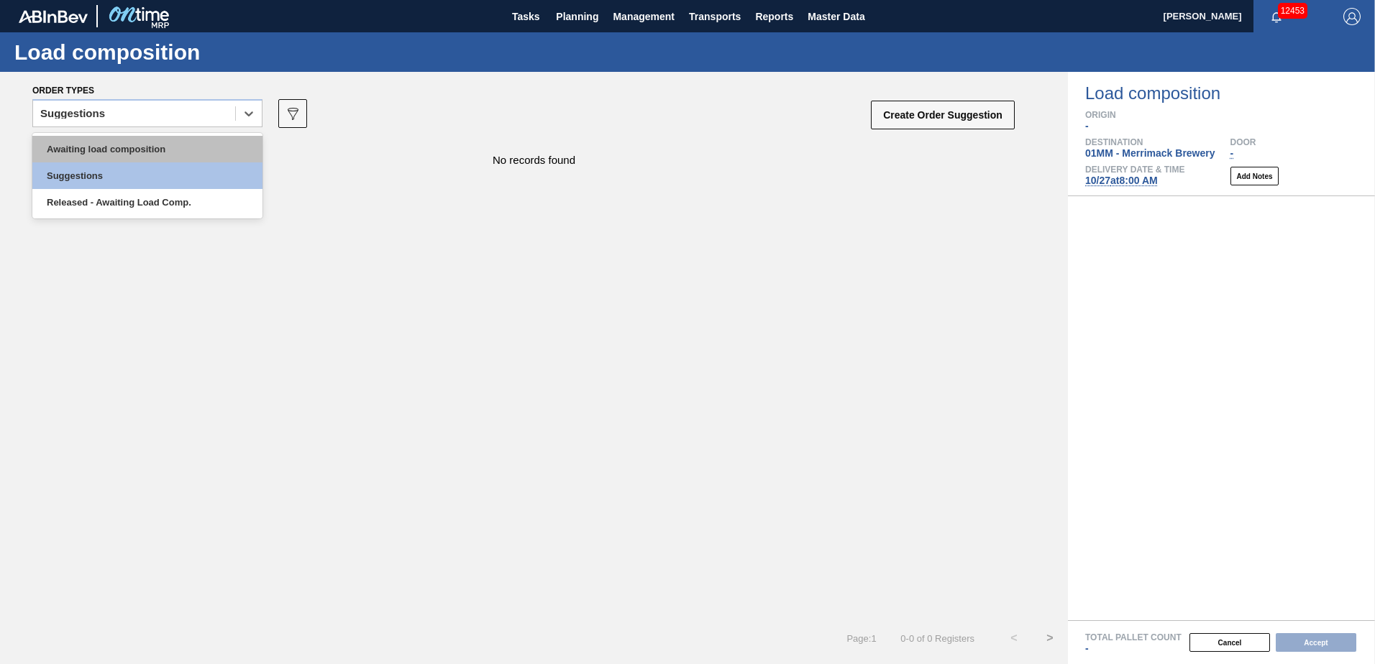
click at [159, 152] on div "Awaiting load composition" at bounding box center [147, 149] width 230 height 27
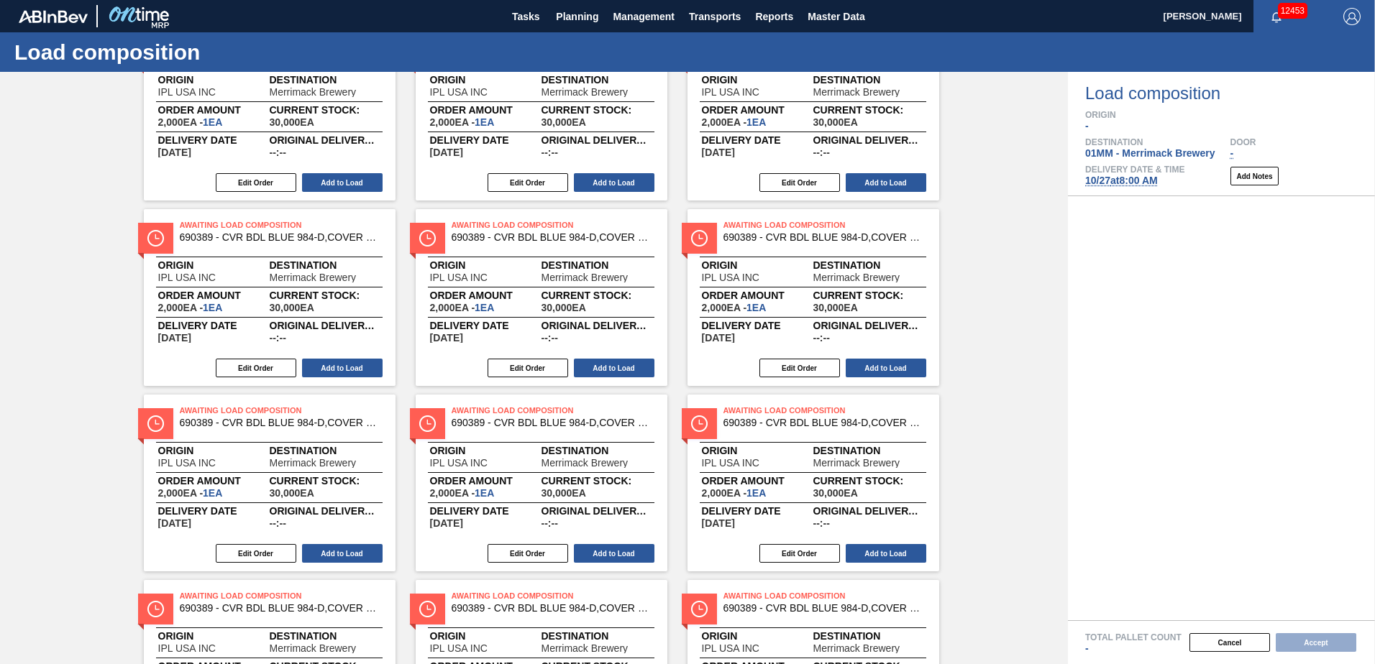
scroll to position [161, 0]
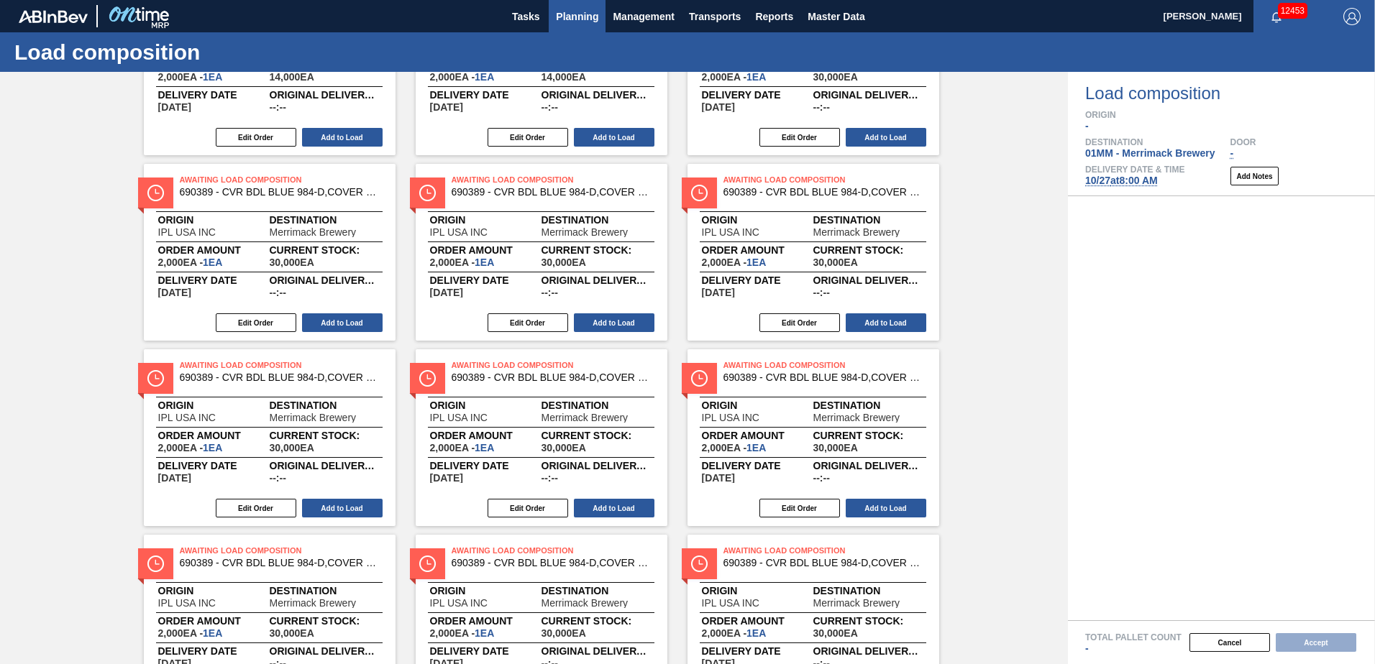
click at [566, 21] on span "Planning" at bounding box center [577, 16] width 42 height 17
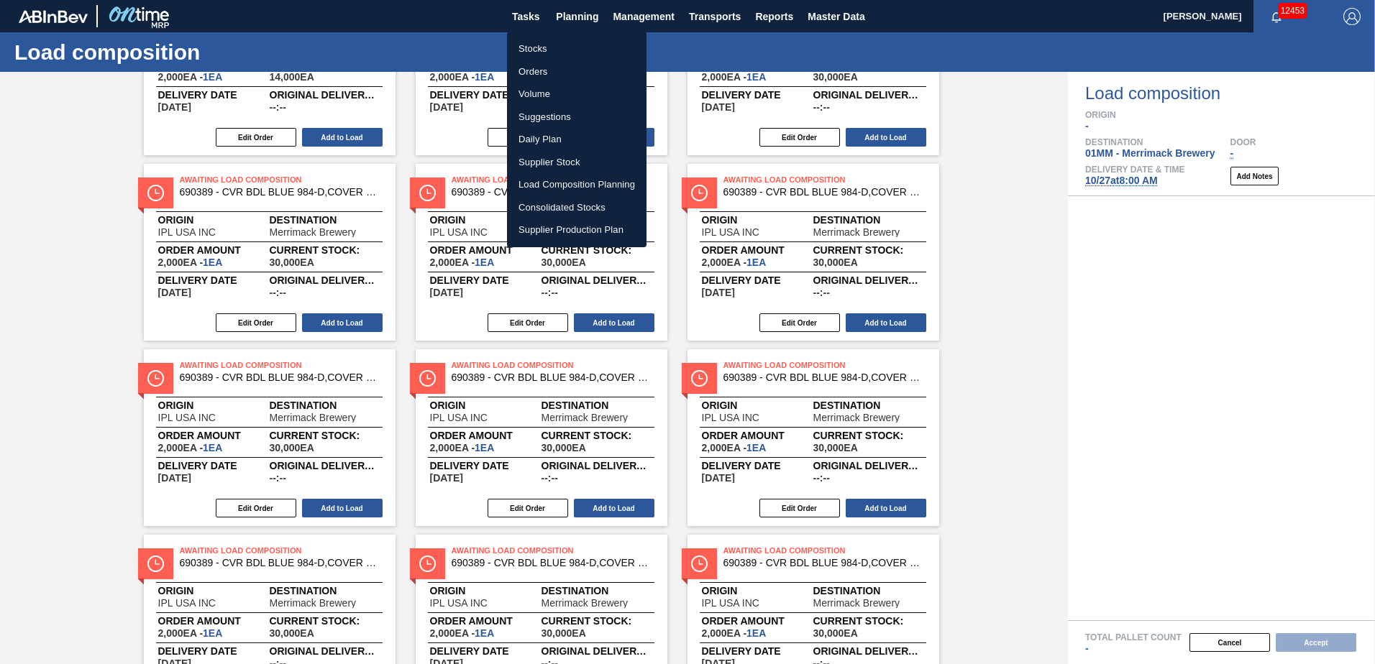
click at [536, 51] on li "Stocks" at bounding box center [577, 48] width 140 height 23
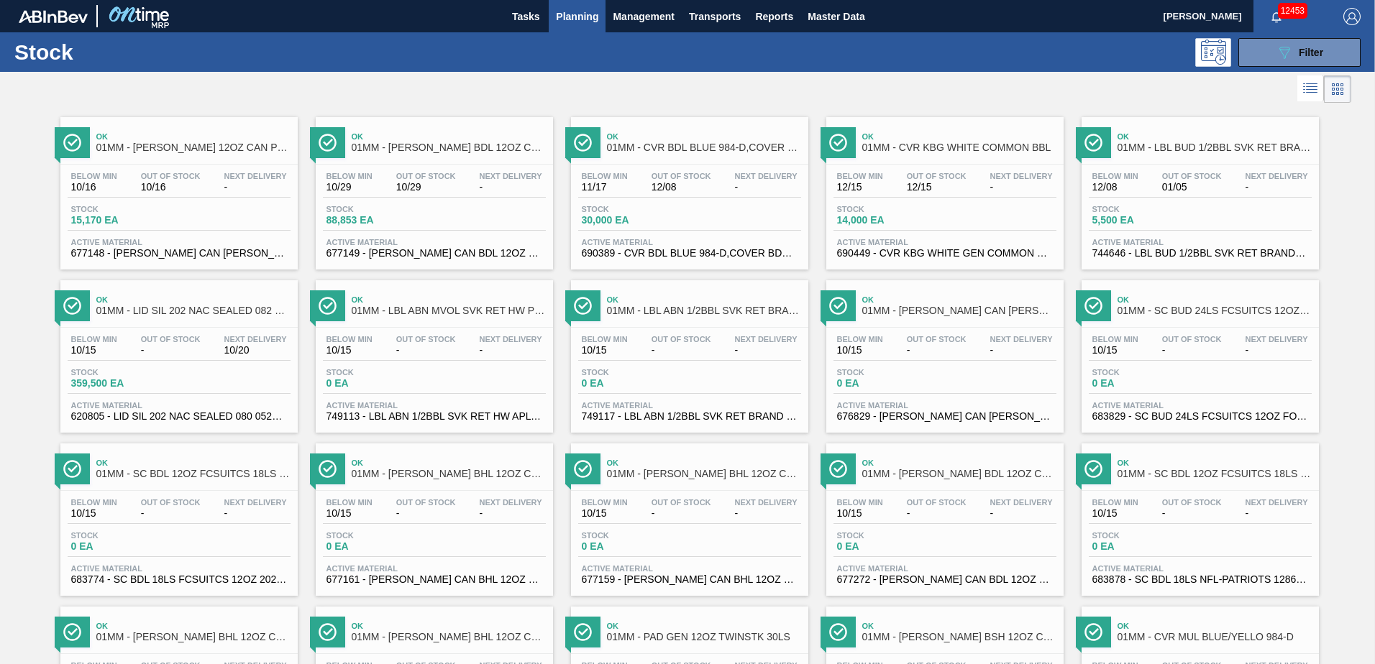
click at [434, 215] on div "Stock 88,853 EA" at bounding box center [434, 218] width 223 height 26
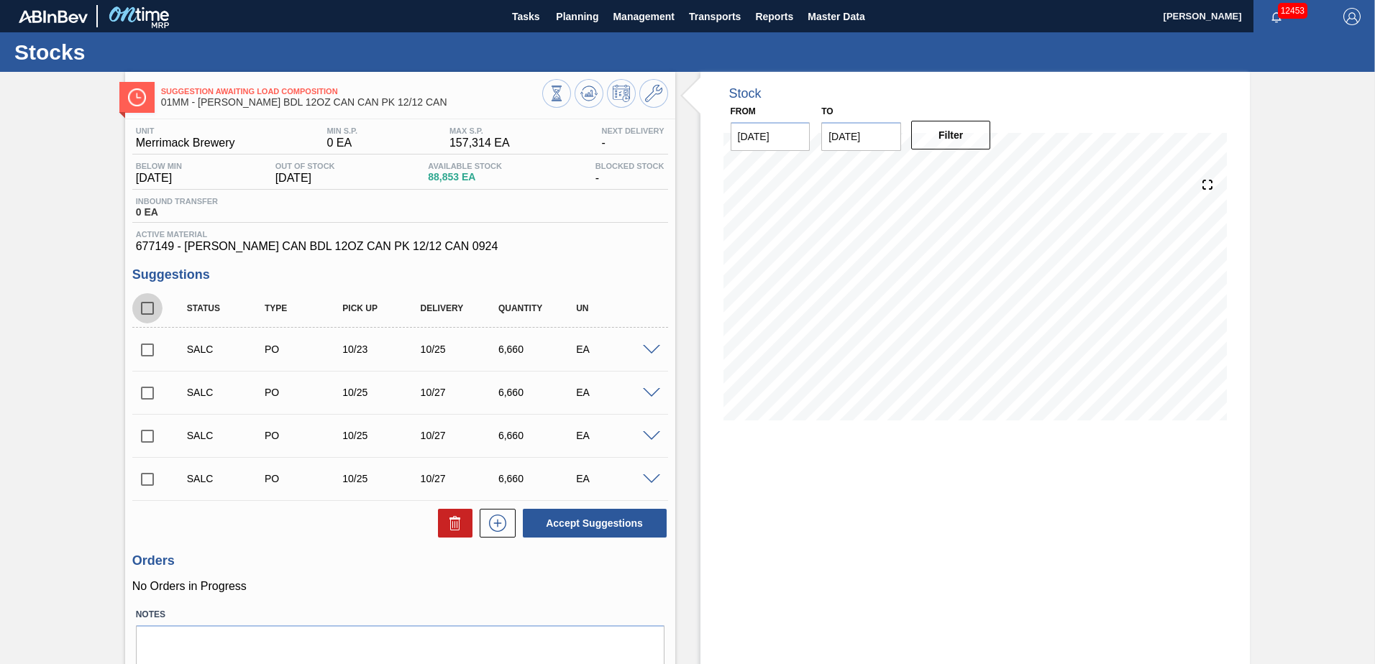
click at [145, 309] on input "checkbox" at bounding box center [147, 308] width 30 height 30
checkbox input "true"
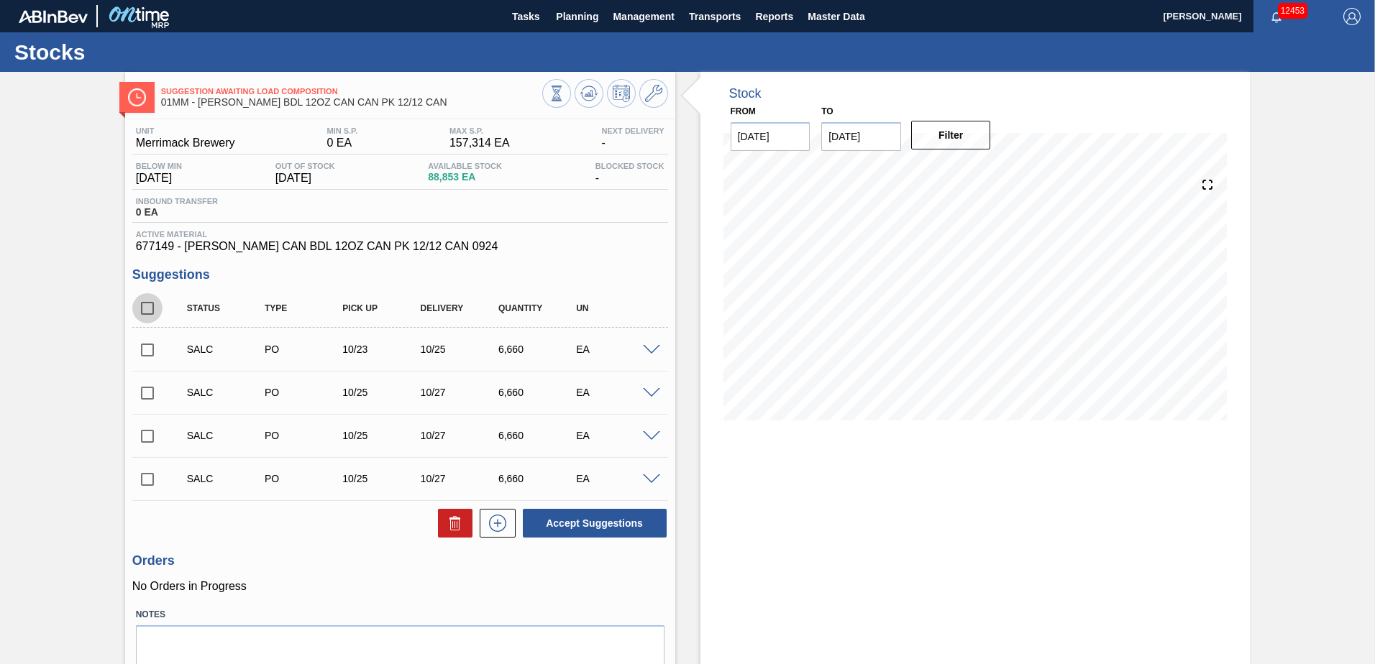
checkbox input "true"
click at [572, 528] on button "Accept Suggestions" at bounding box center [595, 523] width 144 height 29
checkbox input "false"
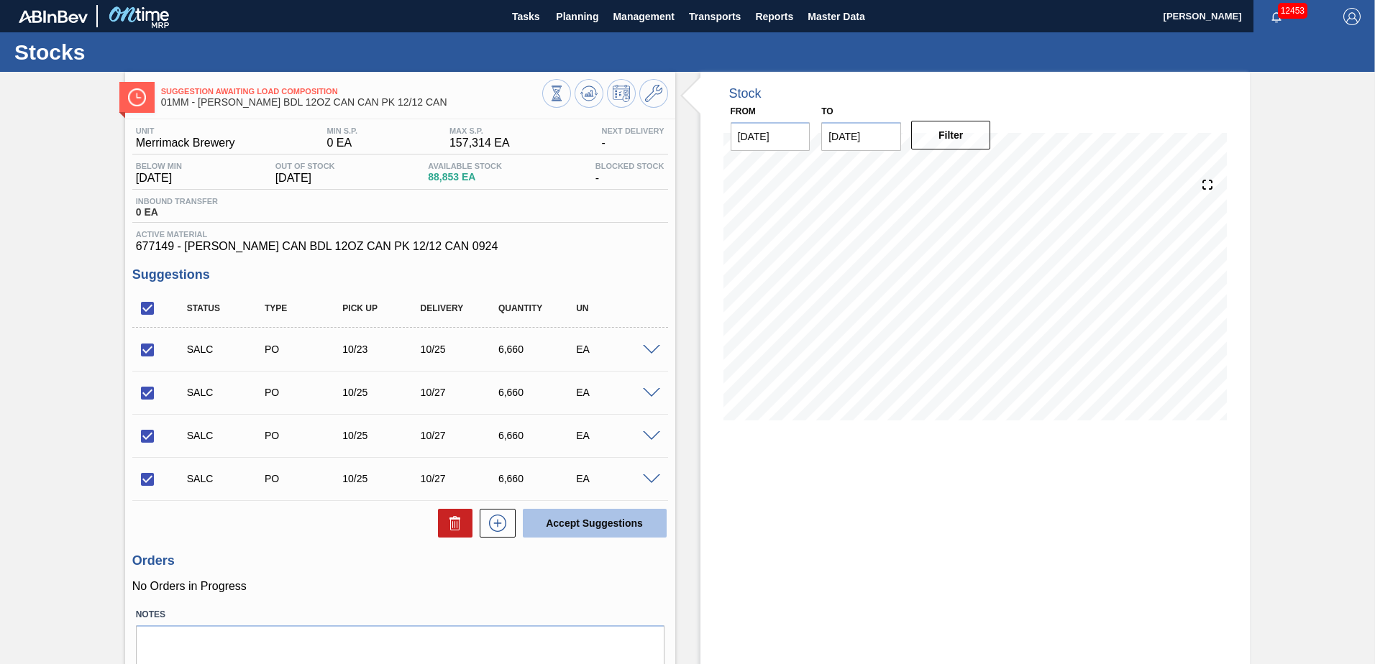
checkbox input "false"
click at [647, 102] on span at bounding box center [653, 93] width 17 height 17
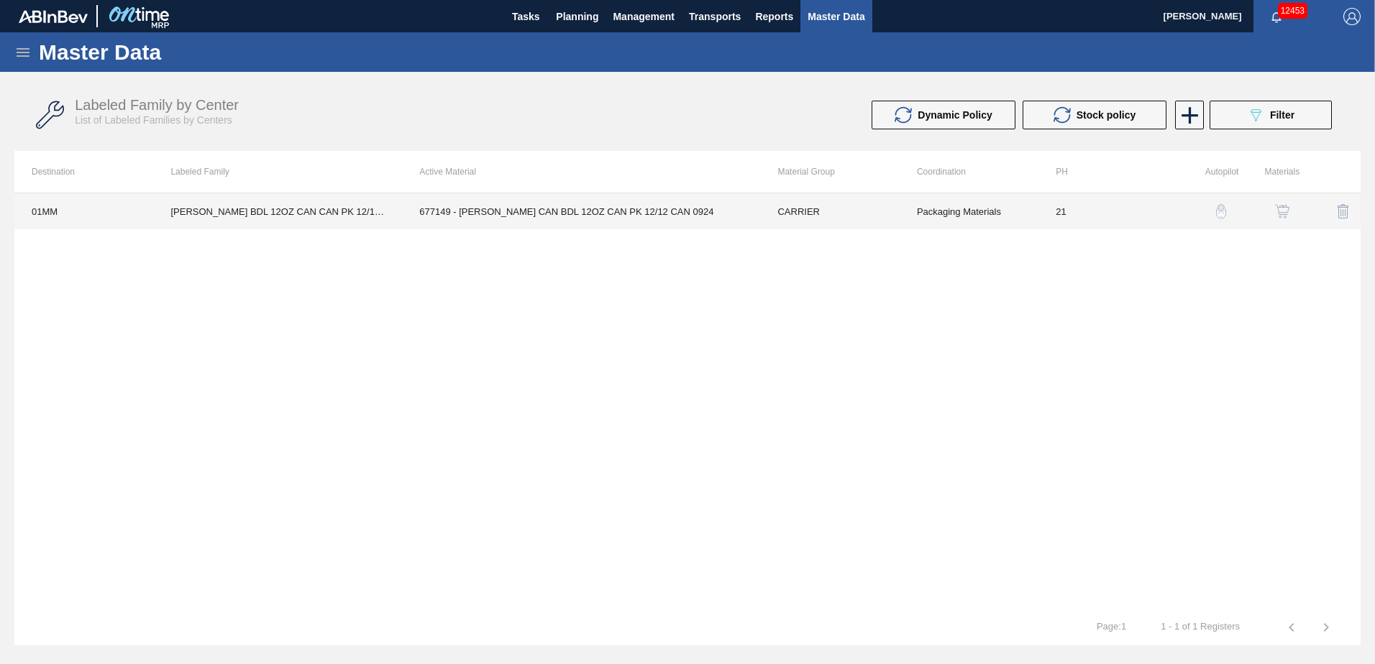
click at [726, 216] on td "677149 - [PERSON_NAME] CAN BDL 12OZ CAN PK 12/12 CAN 0924" at bounding box center [581, 211] width 358 height 36
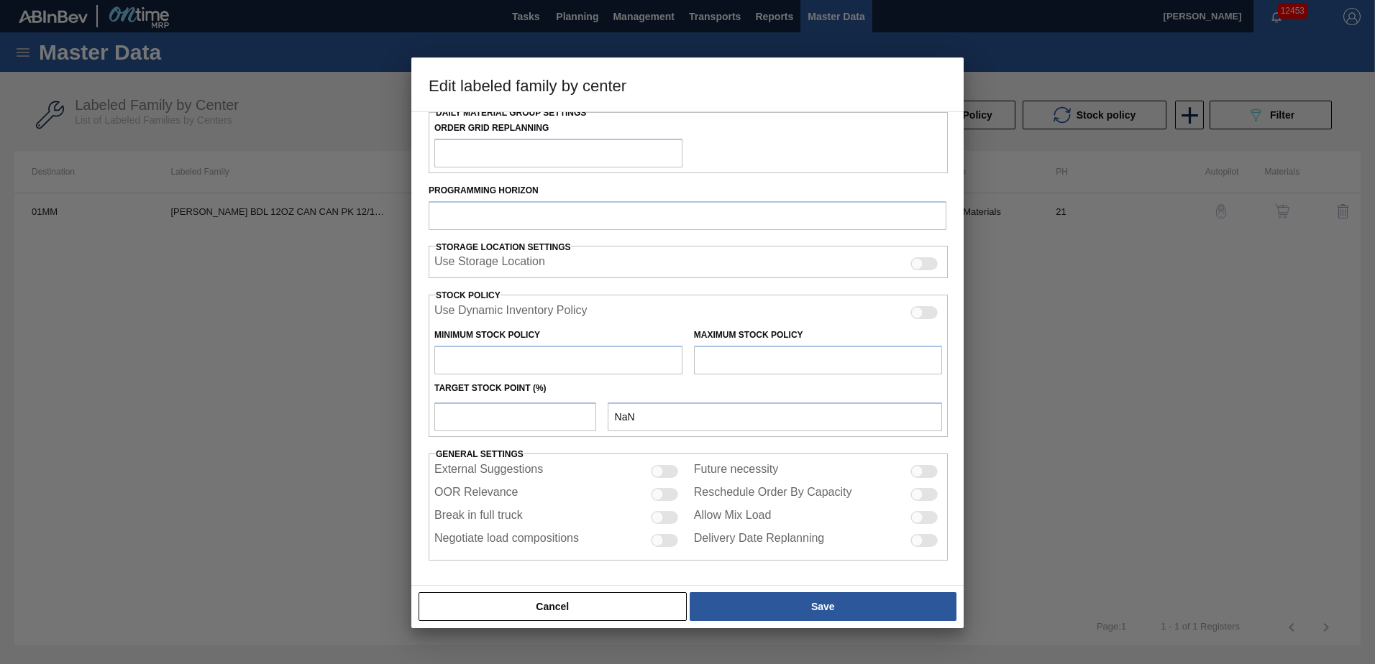
scroll to position [37, 0]
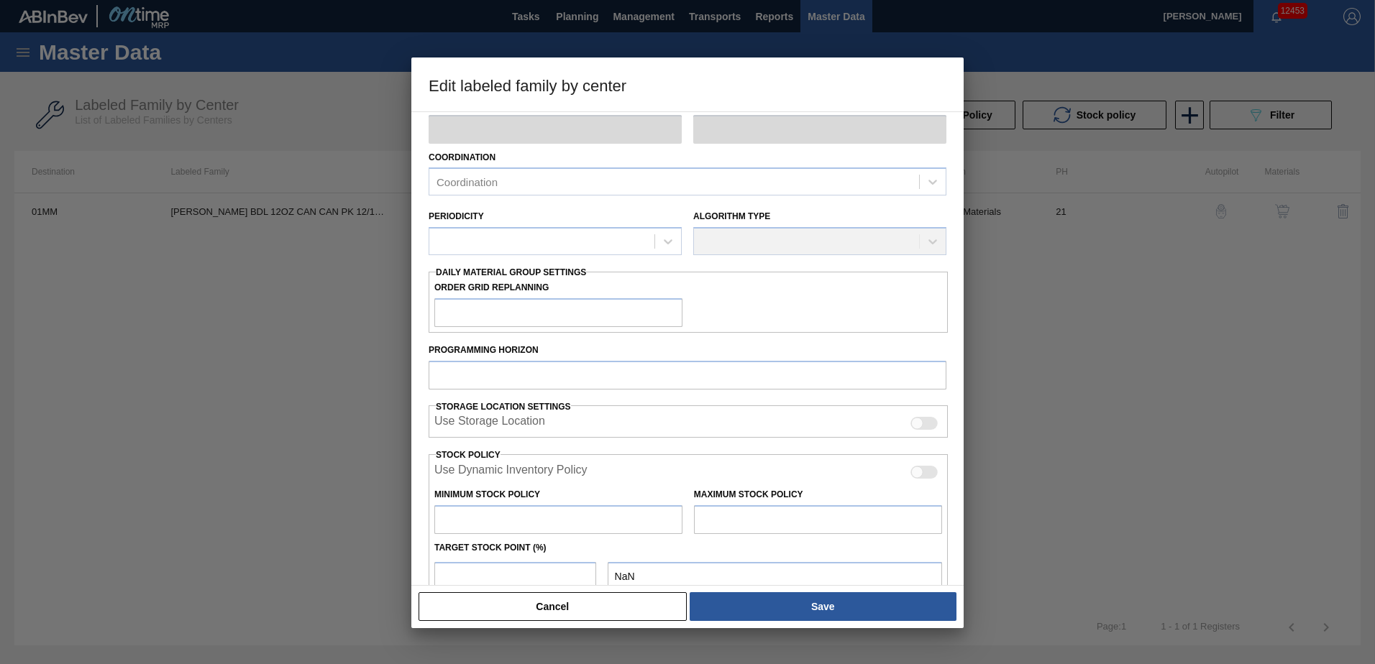
type input "CARRIER"
type input "Can Carriers"
type input "[PERSON_NAME] BDL 12OZ CAN CAN PK 12/12 CAN"
type input "01MM - Merrimack Brewery"
type input "21"
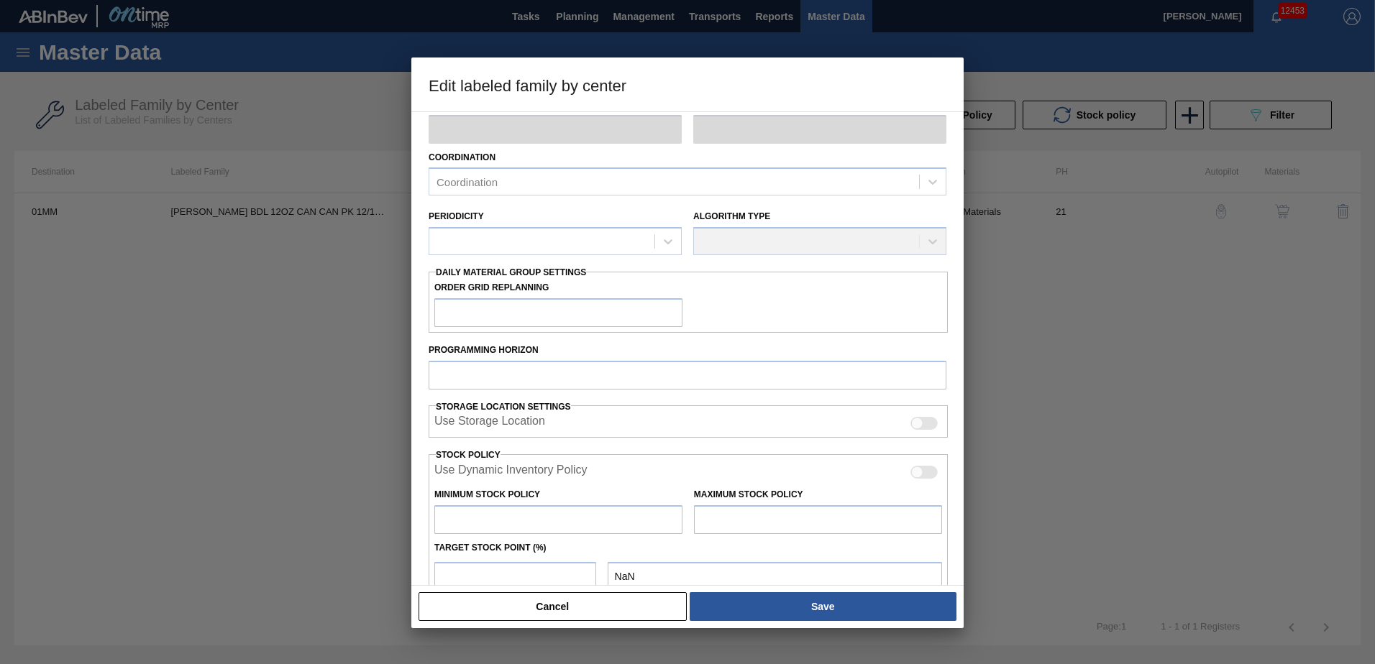
type input "0"
type input "157,314"
type input "10"
type input "15,731"
checkbox input "true"
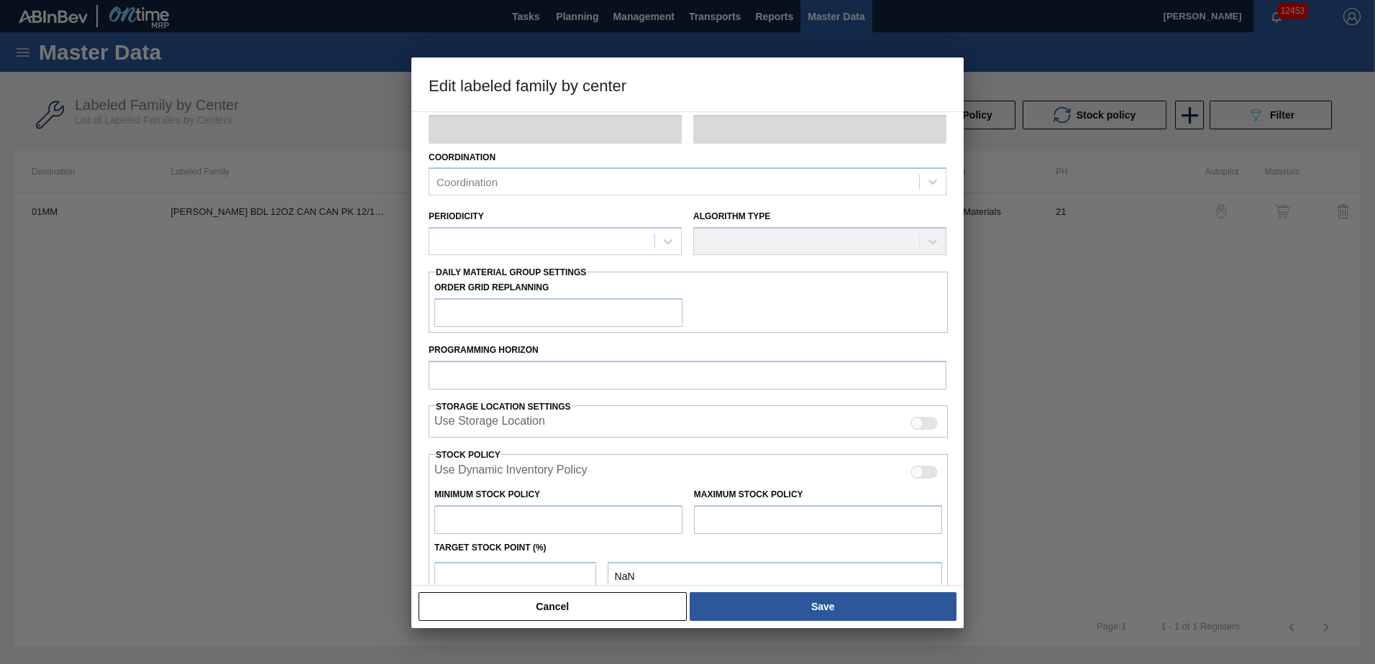
checkbox input "true"
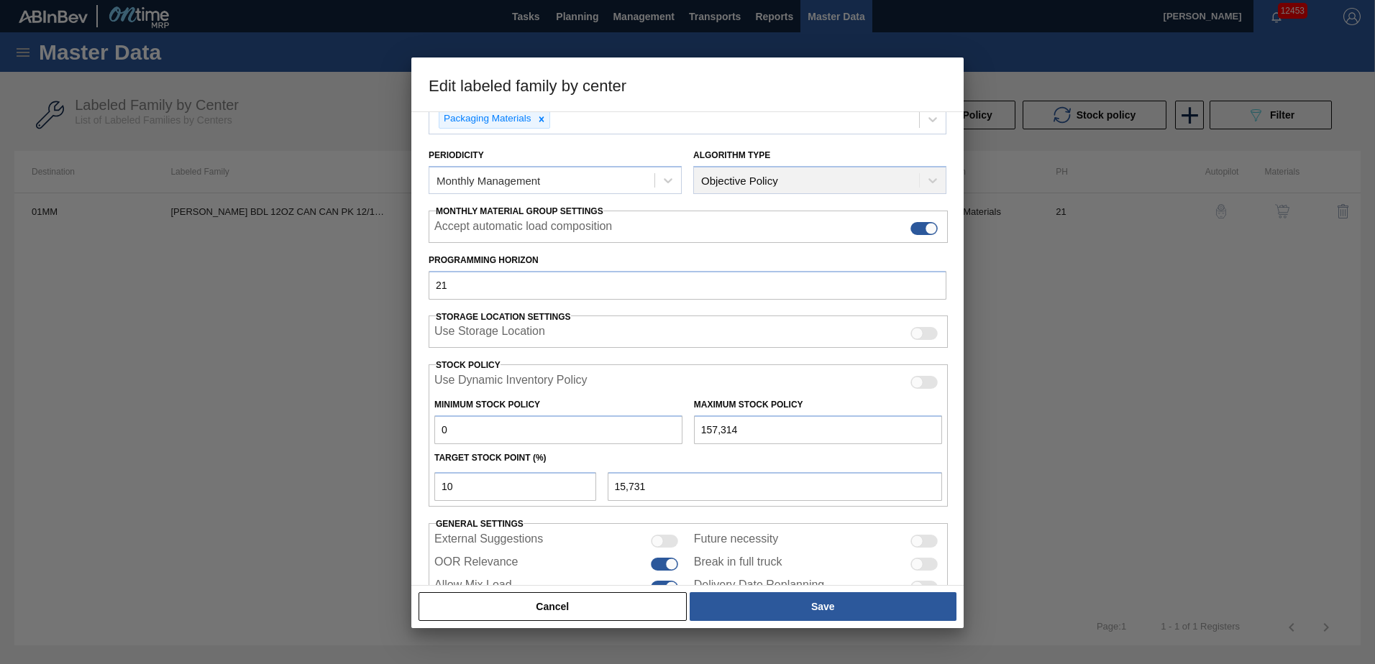
scroll to position [186, 0]
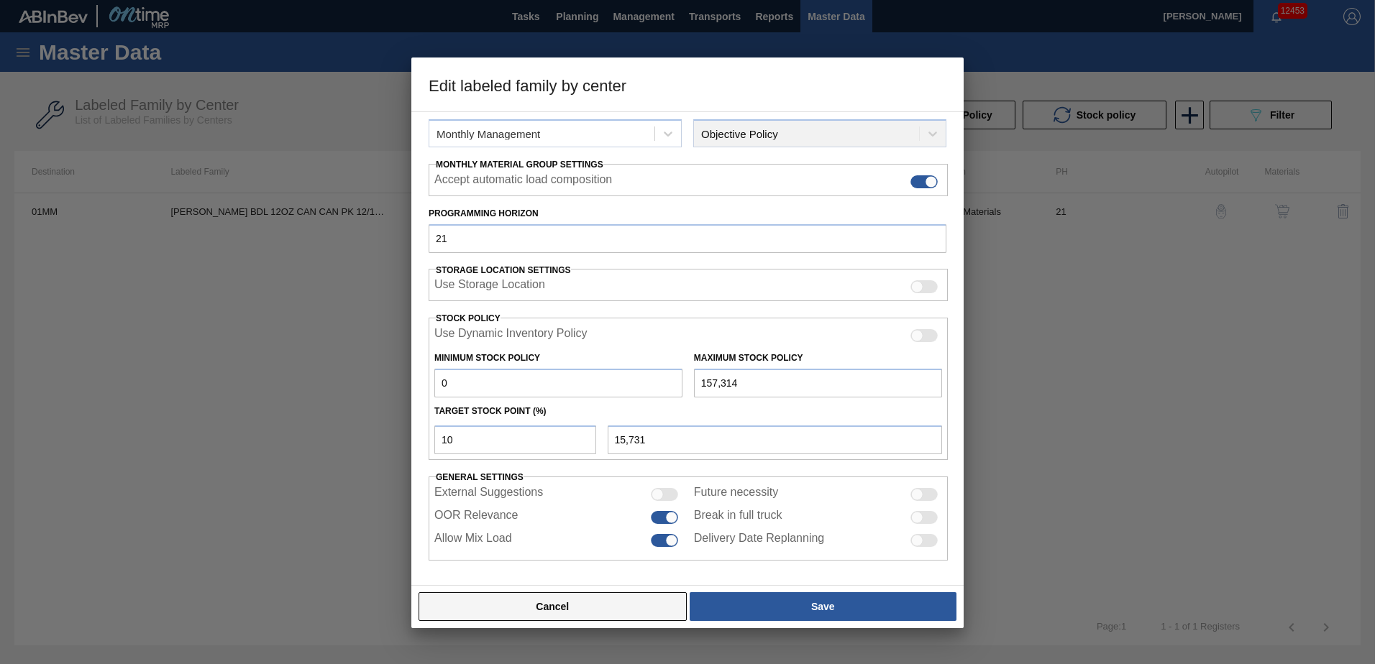
click at [605, 600] on button "Cancel" at bounding box center [553, 607] width 268 height 29
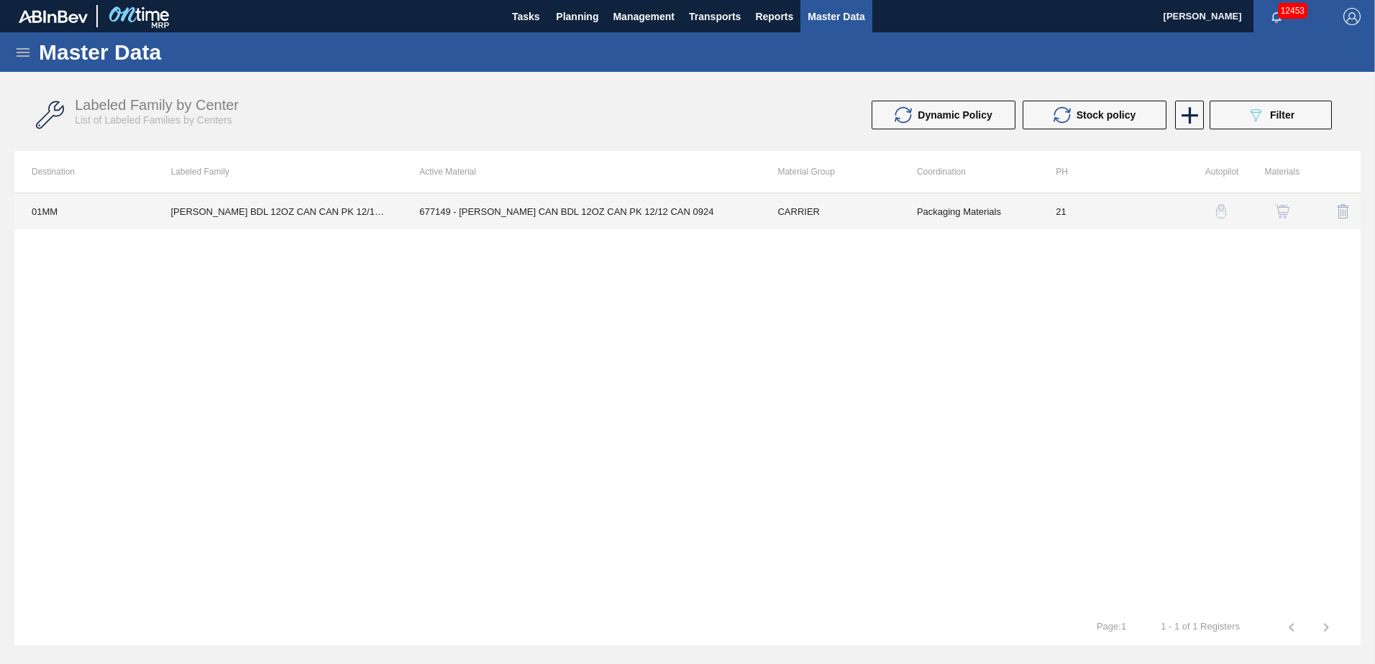
click at [1112, 211] on td "21" at bounding box center [1107, 211] width 139 height 36
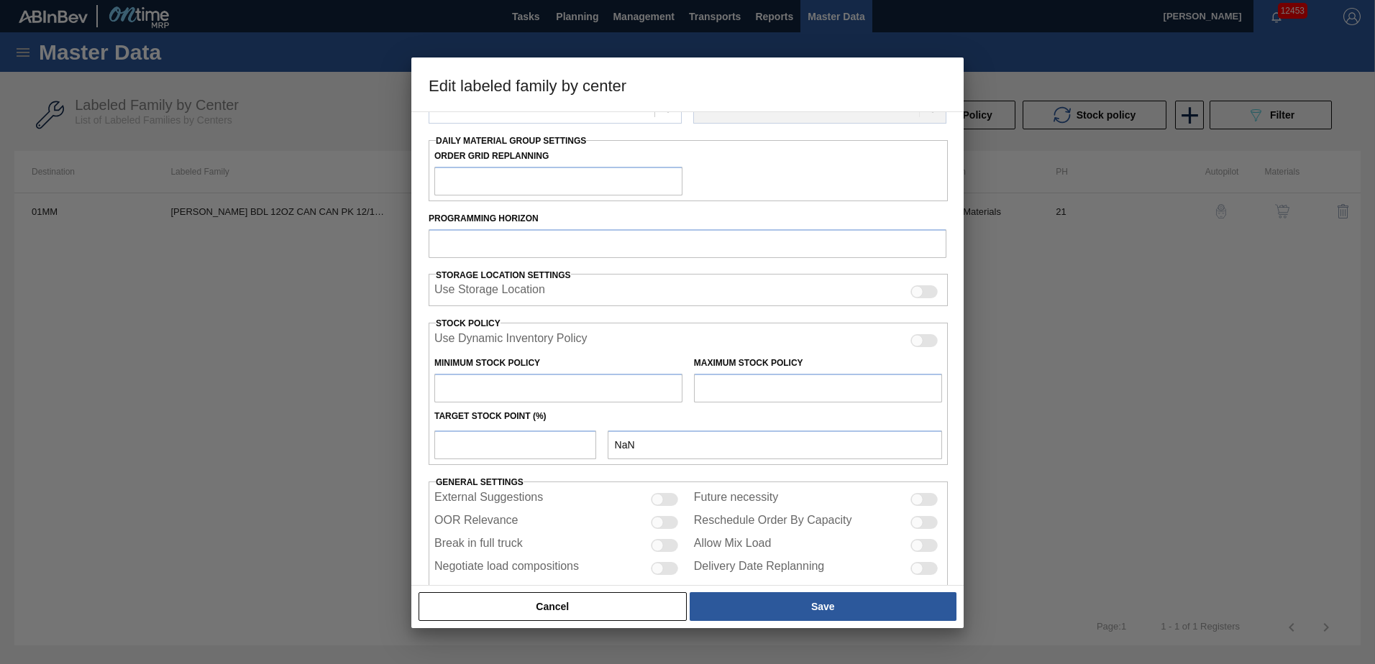
scroll to position [234, 0]
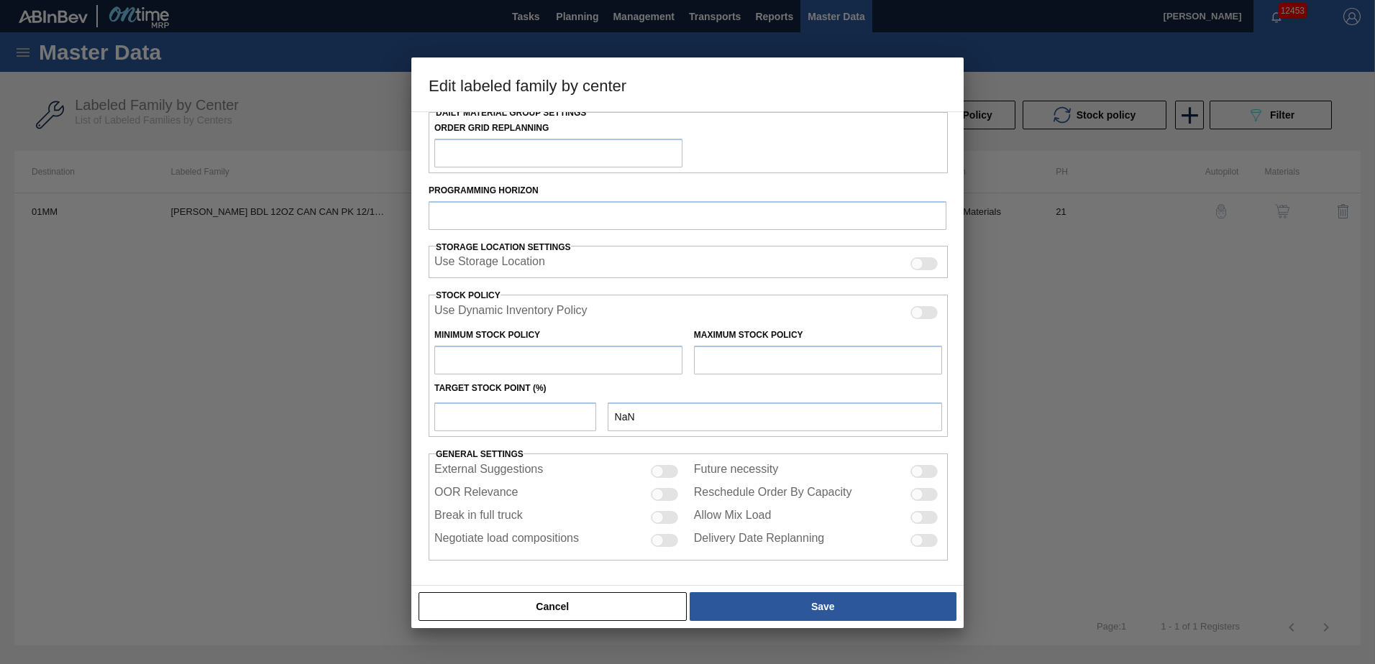
type input "CARRIER"
type input "Can Carriers"
type input "[PERSON_NAME] BDL 12OZ CAN CAN PK 12/12 CAN"
type input "01MM - Merrimack Brewery"
type input "21"
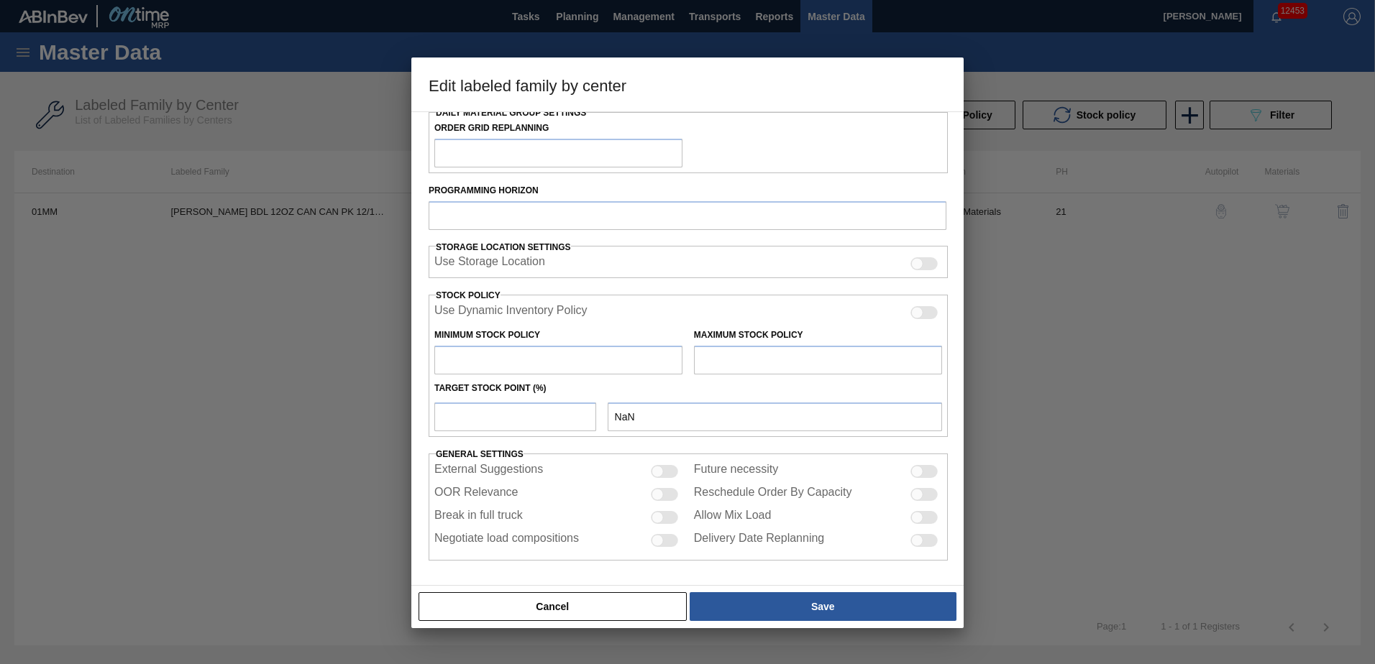
type input "0"
type input "157,314"
type input "10"
type input "15,731"
checkbox input "true"
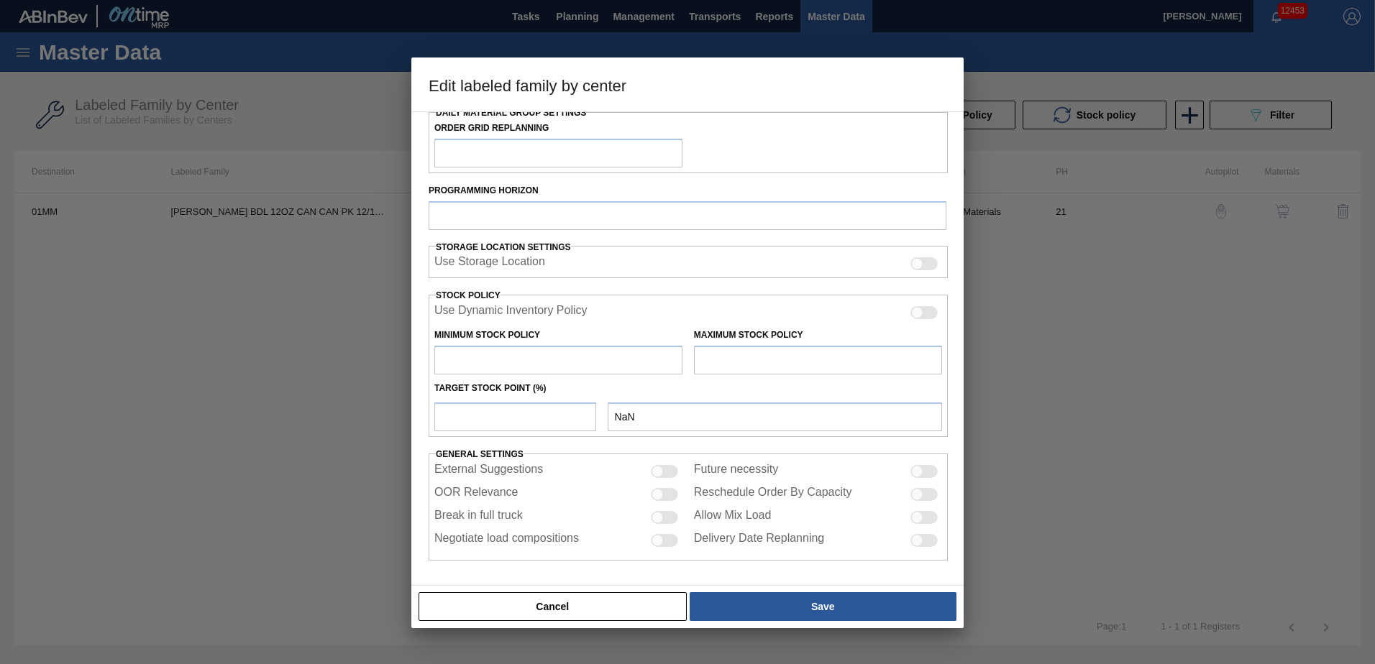
checkbox input "true"
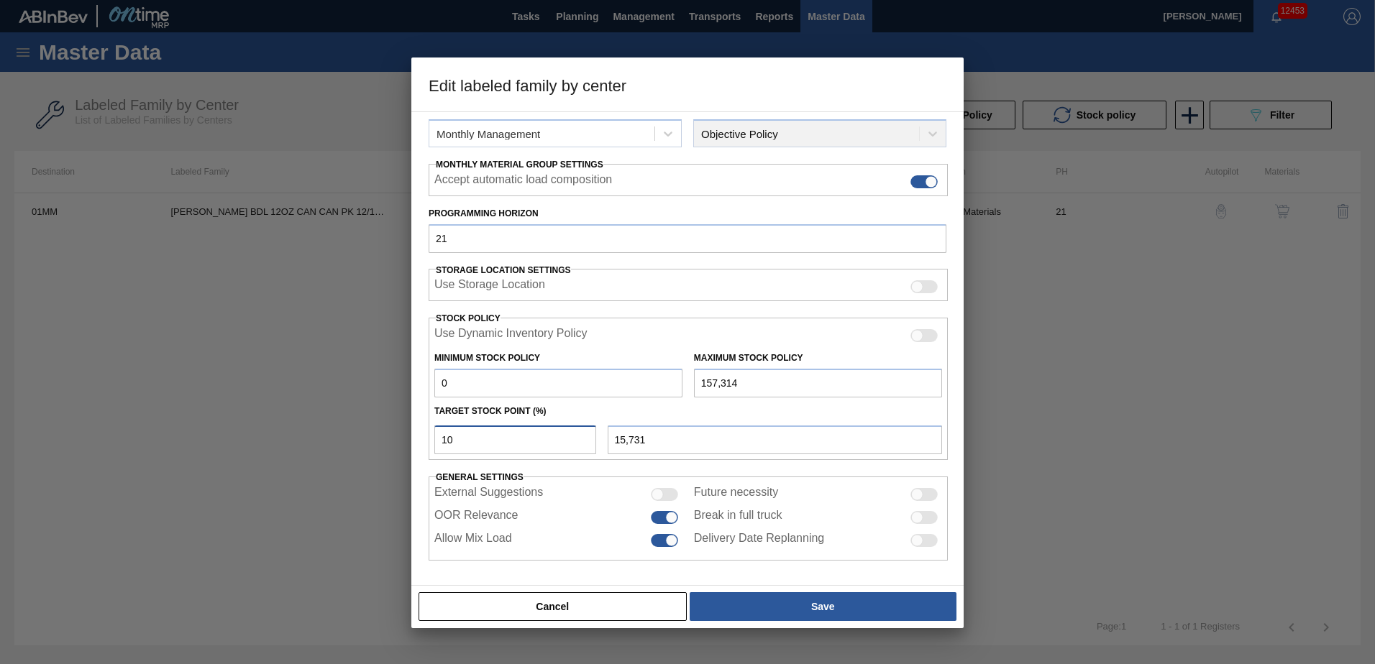
drag, startPoint x: 478, startPoint y: 442, endPoint x: 424, endPoint y: 443, distance: 53.2
click at [424, 443] on div "Material Group CARRIER Family Can Carriers Labeled Family CARR BDL 12OZ CAN CAN…" at bounding box center [687, 348] width 552 height 475
type input "5"
type input "7,866"
type input "50"
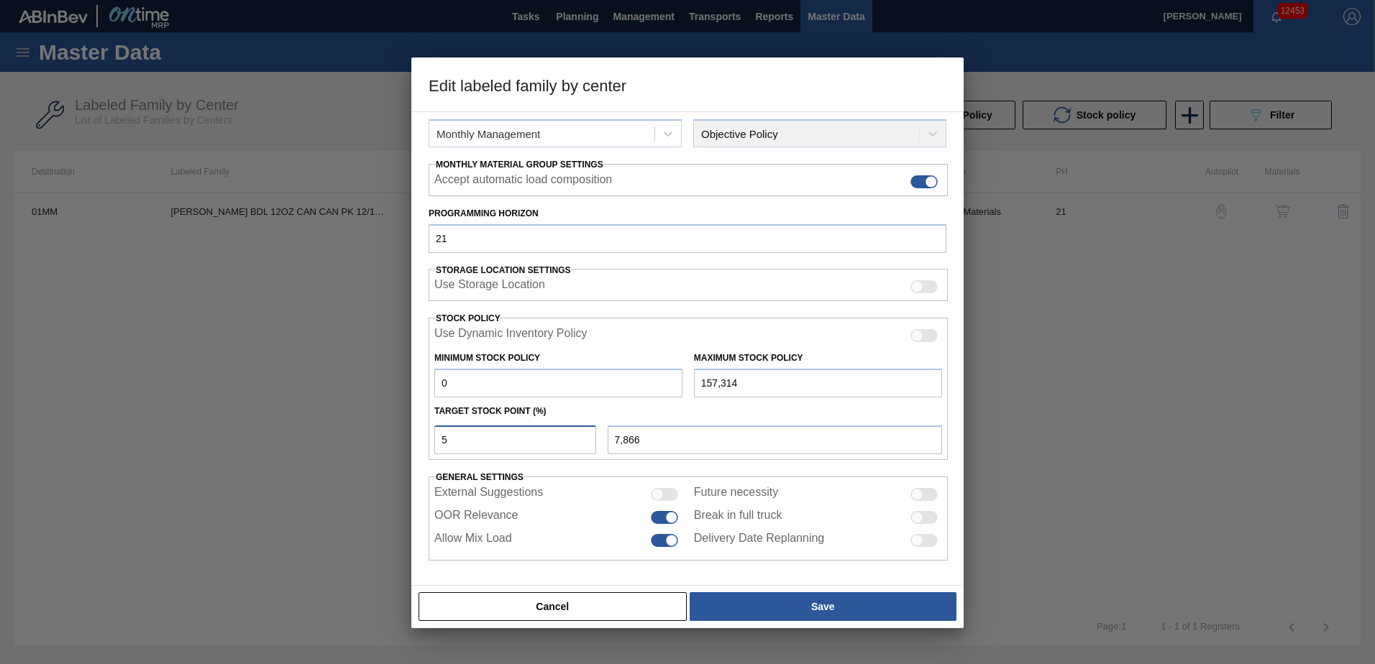
type input "78,657"
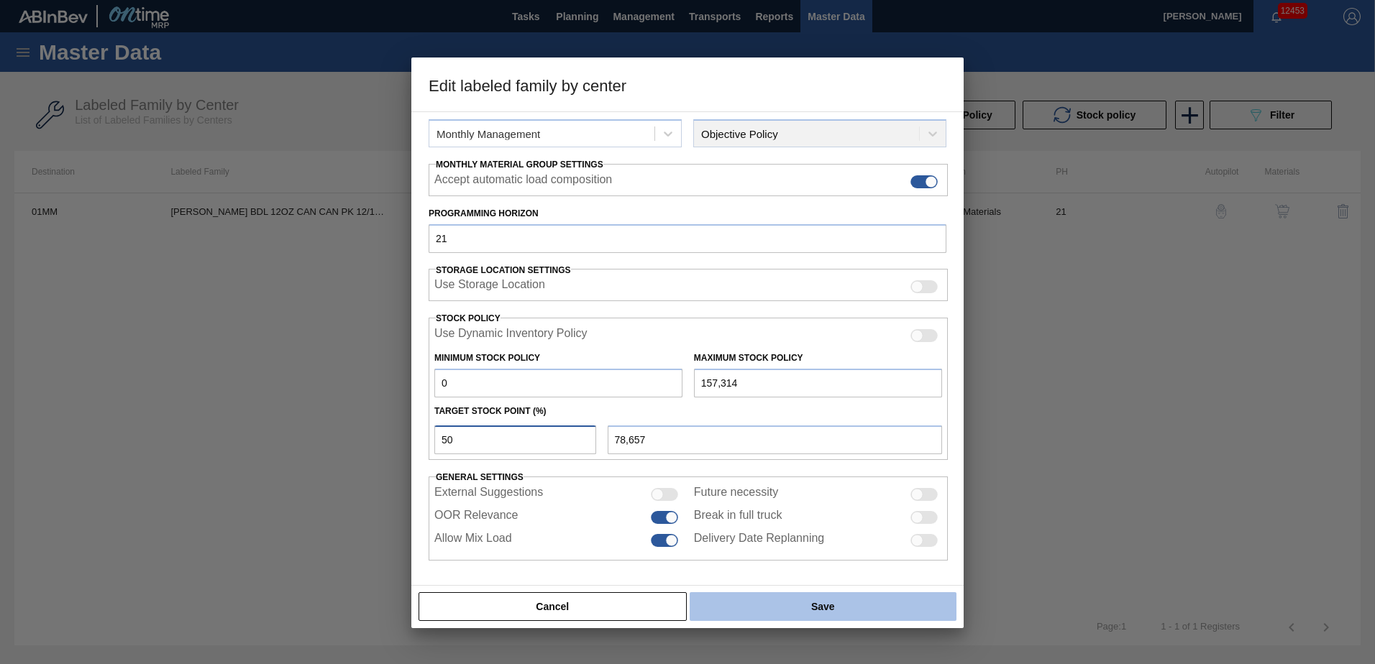
type input "50"
click at [813, 609] on button "Save" at bounding box center [823, 607] width 267 height 29
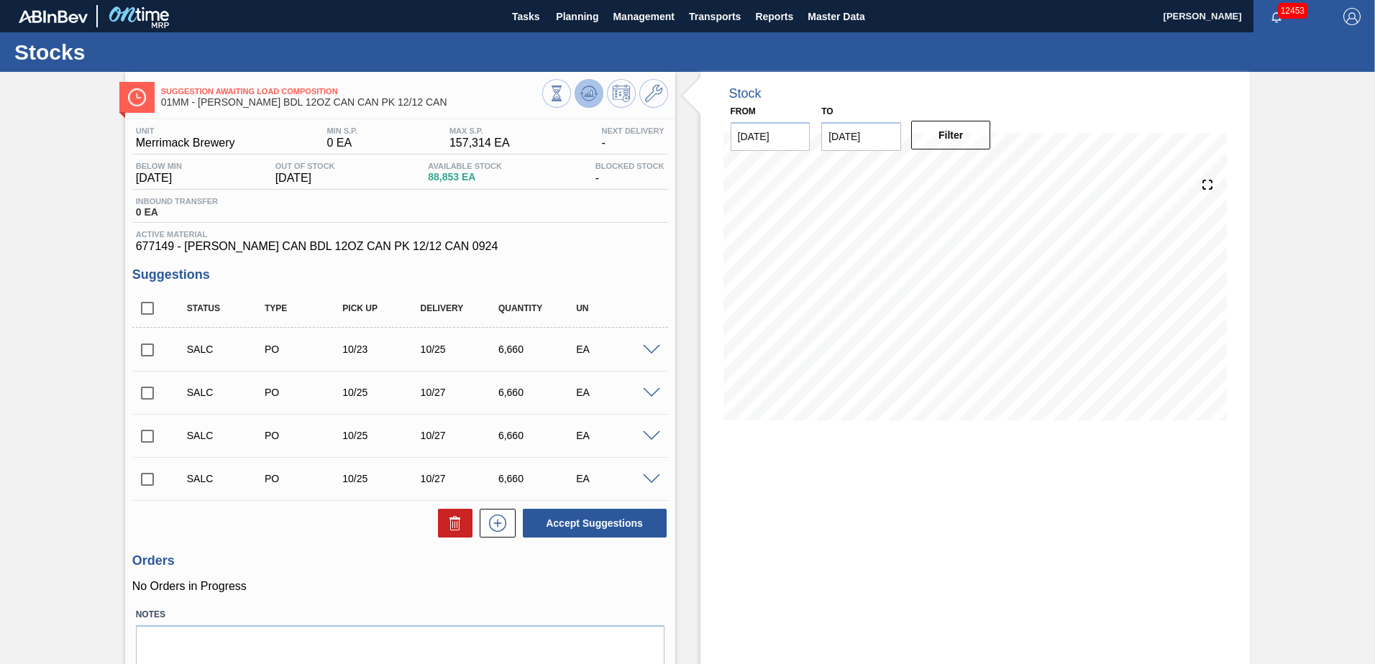
click at [581, 94] on icon at bounding box center [588, 96] width 14 height 7
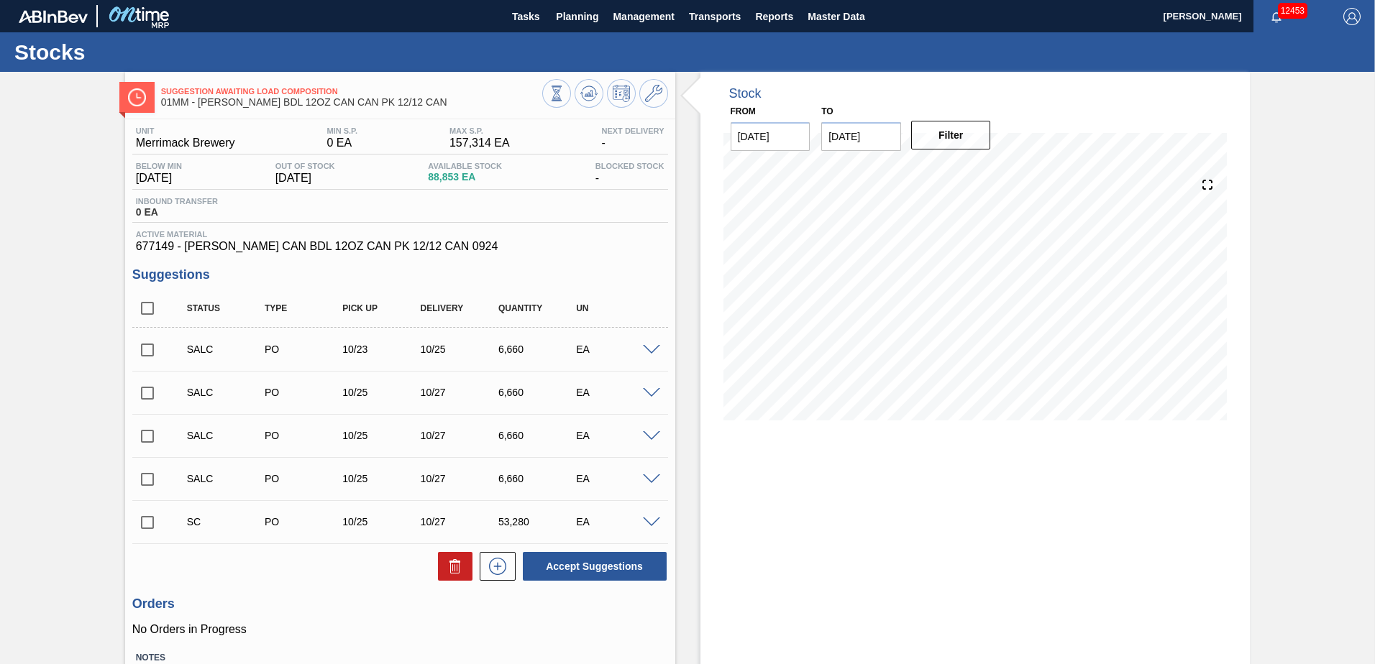
click at [145, 524] on input "checkbox" at bounding box center [147, 523] width 30 height 30
click at [611, 572] on button "Accept Suggestions" at bounding box center [595, 566] width 144 height 29
checkbox input "false"
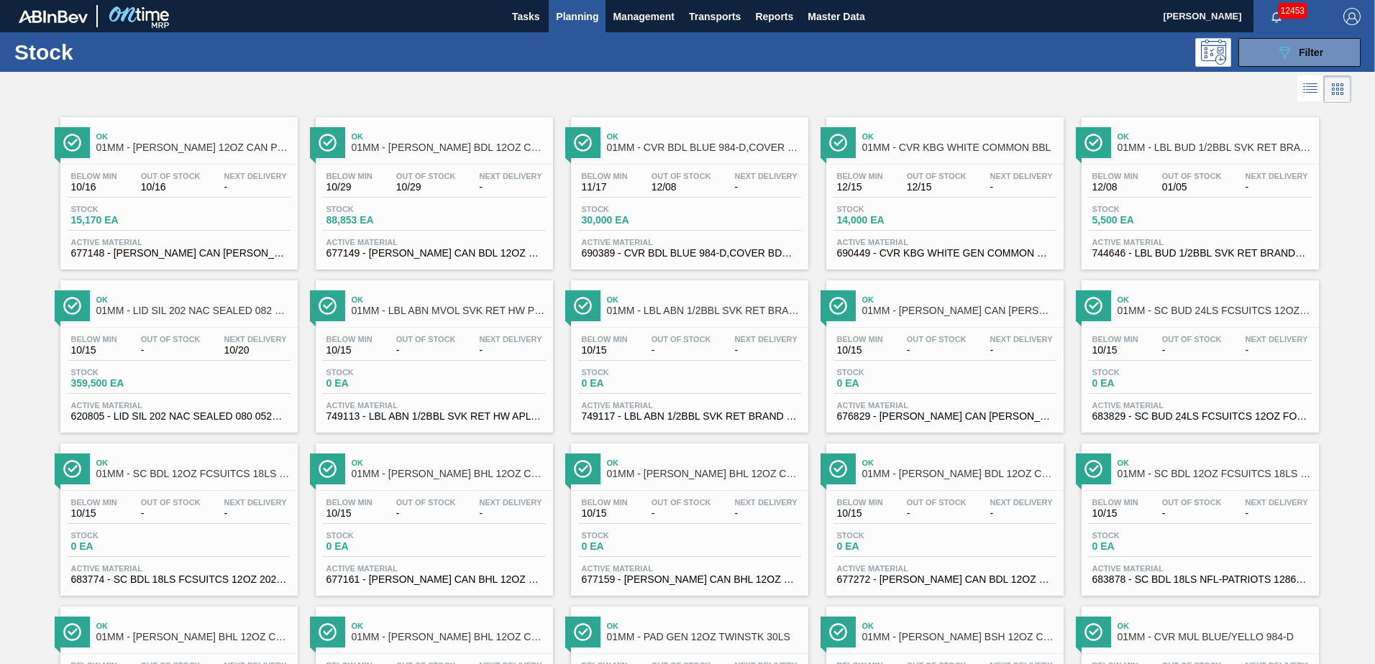
click at [431, 224] on div "Stock 88,853 EA" at bounding box center [434, 218] width 223 height 26
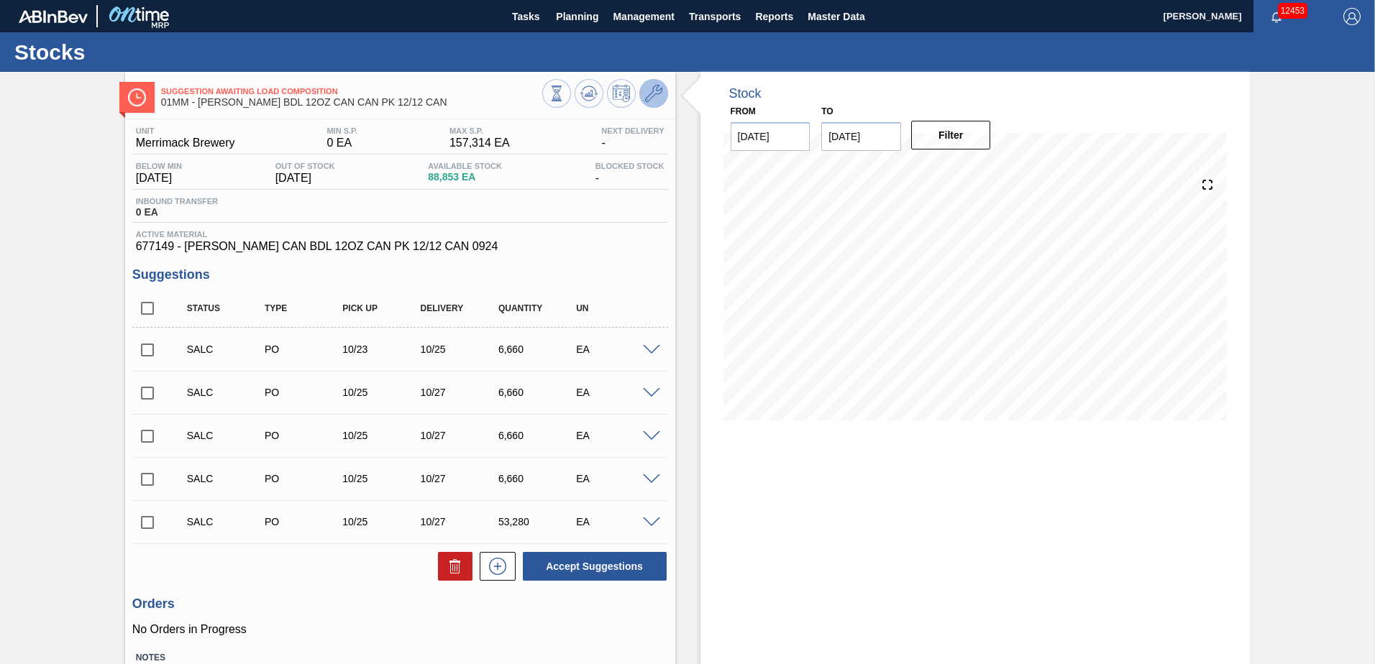
click at [652, 93] on icon at bounding box center [653, 93] width 17 height 17
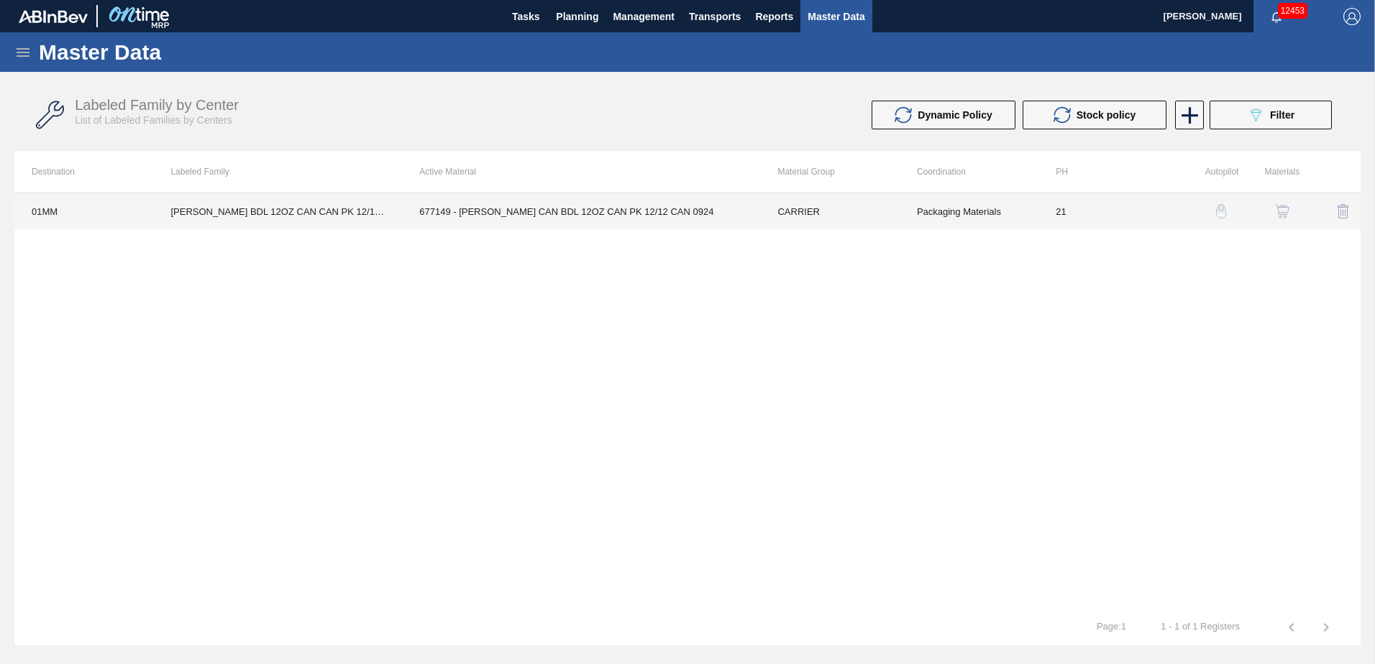
click at [700, 209] on td "677149 - [PERSON_NAME] CAN BDL 12OZ CAN PK 12/12 CAN 0924" at bounding box center [581, 211] width 358 height 36
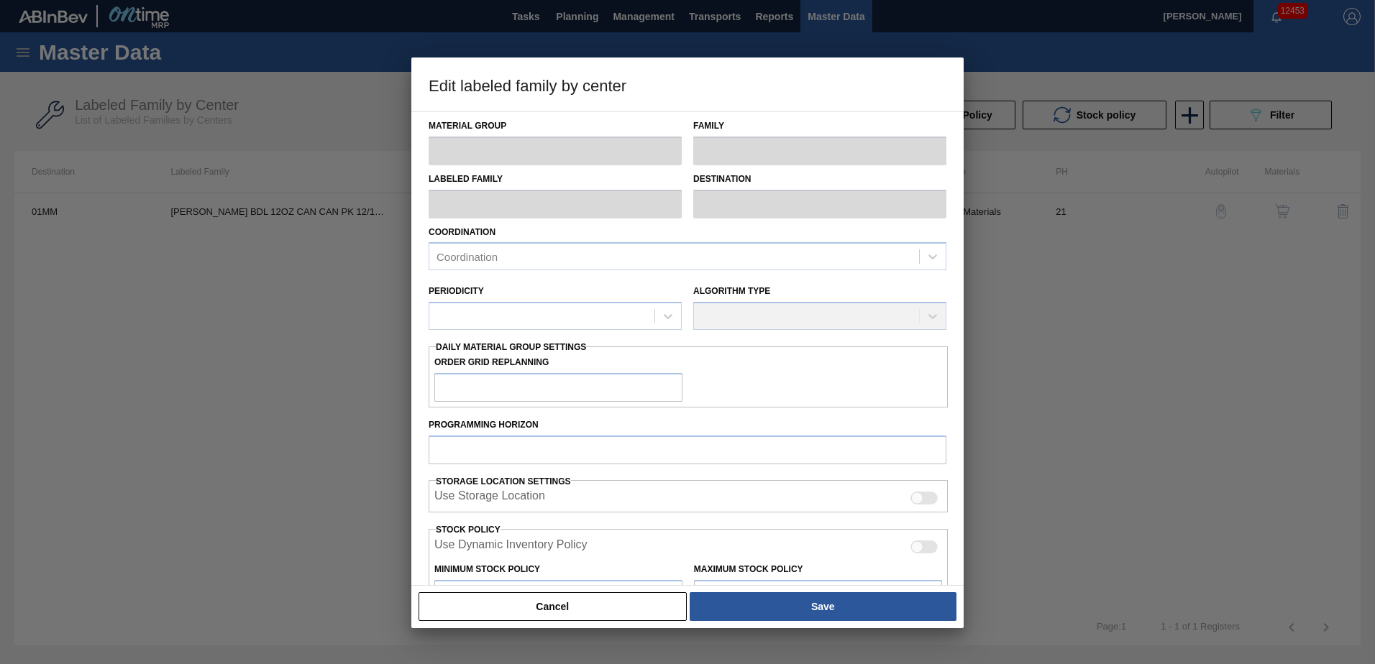
type input "CARRIER"
type input "Can Carriers"
type input "[PERSON_NAME] BDL 12OZ CAN CAN PK 12/12 CAN"
type input "01MM - Merrimack Brewery"
type input "21"
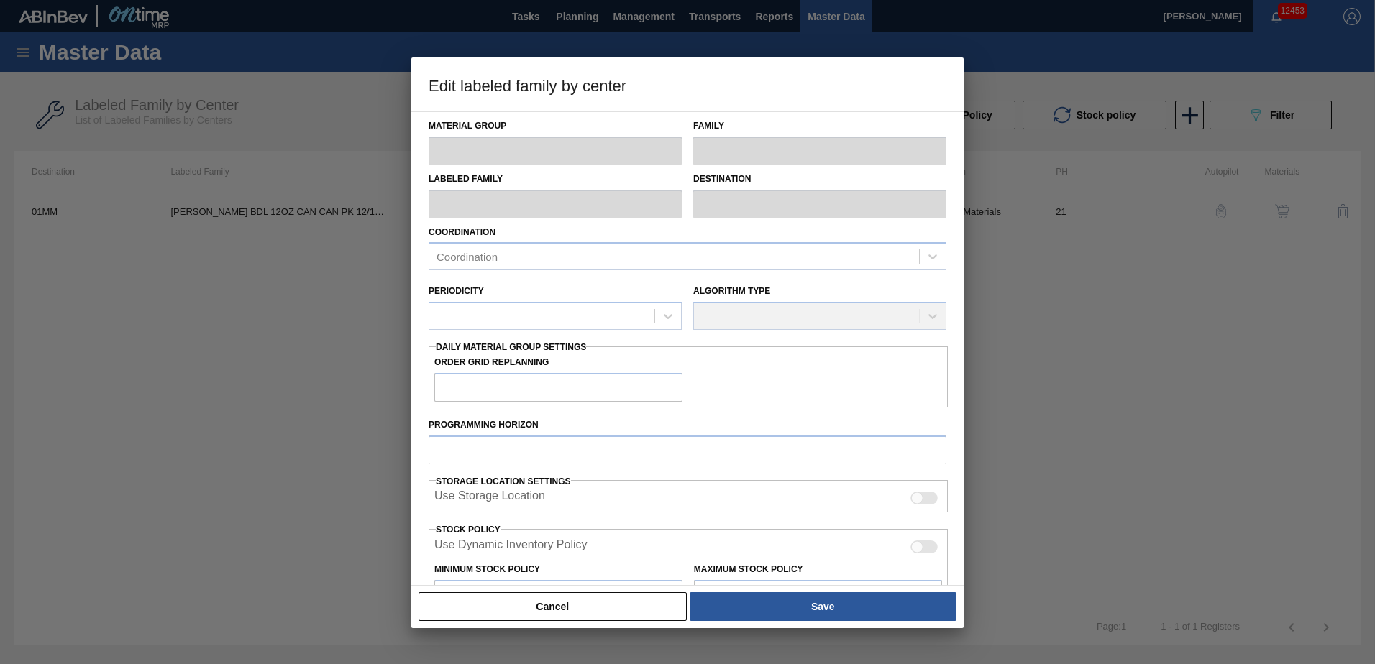
type input "0"
type input "157,314"
type input "50"
type input "78,657"
checkbox input "true"
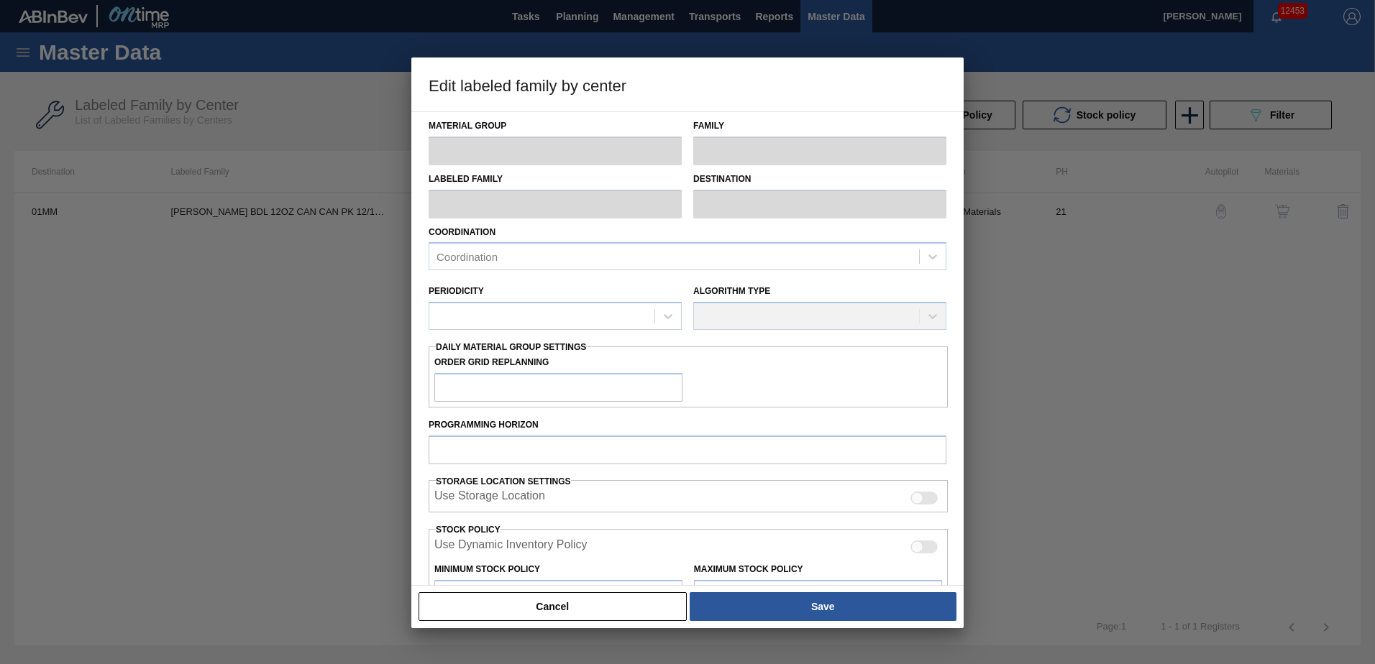
checkbox input "true"
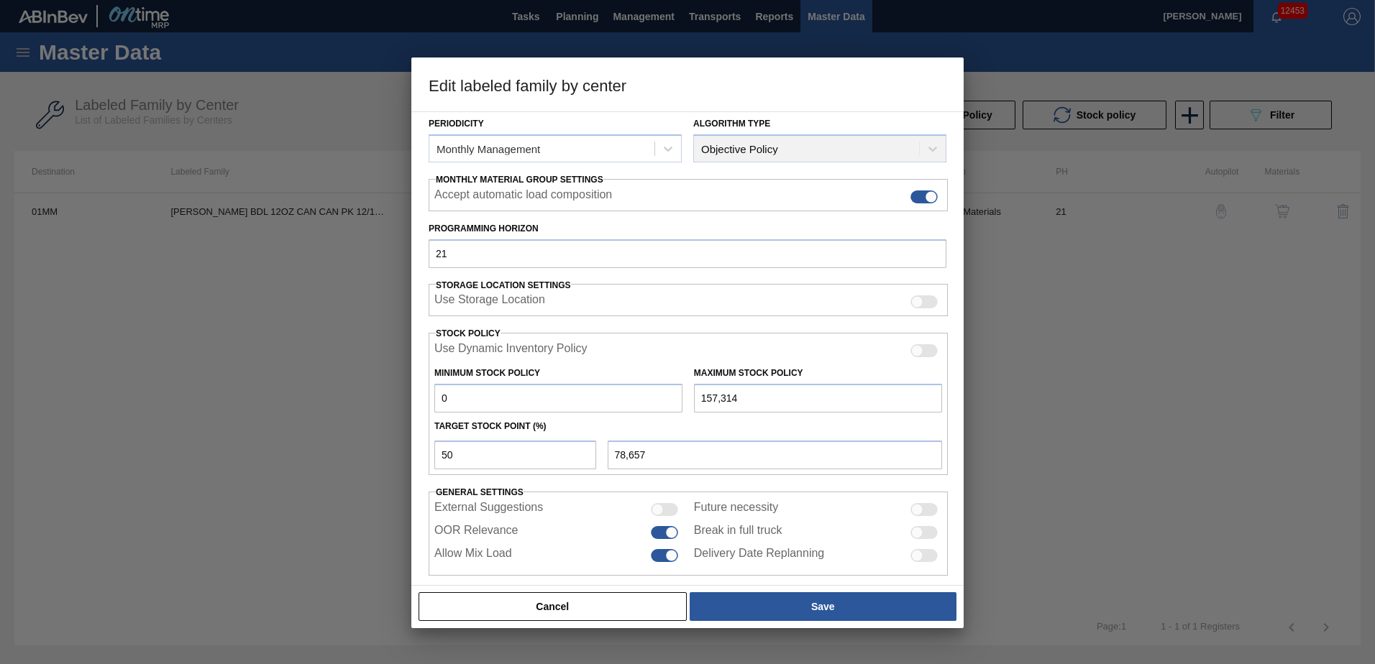
scroll to position [186, 0]
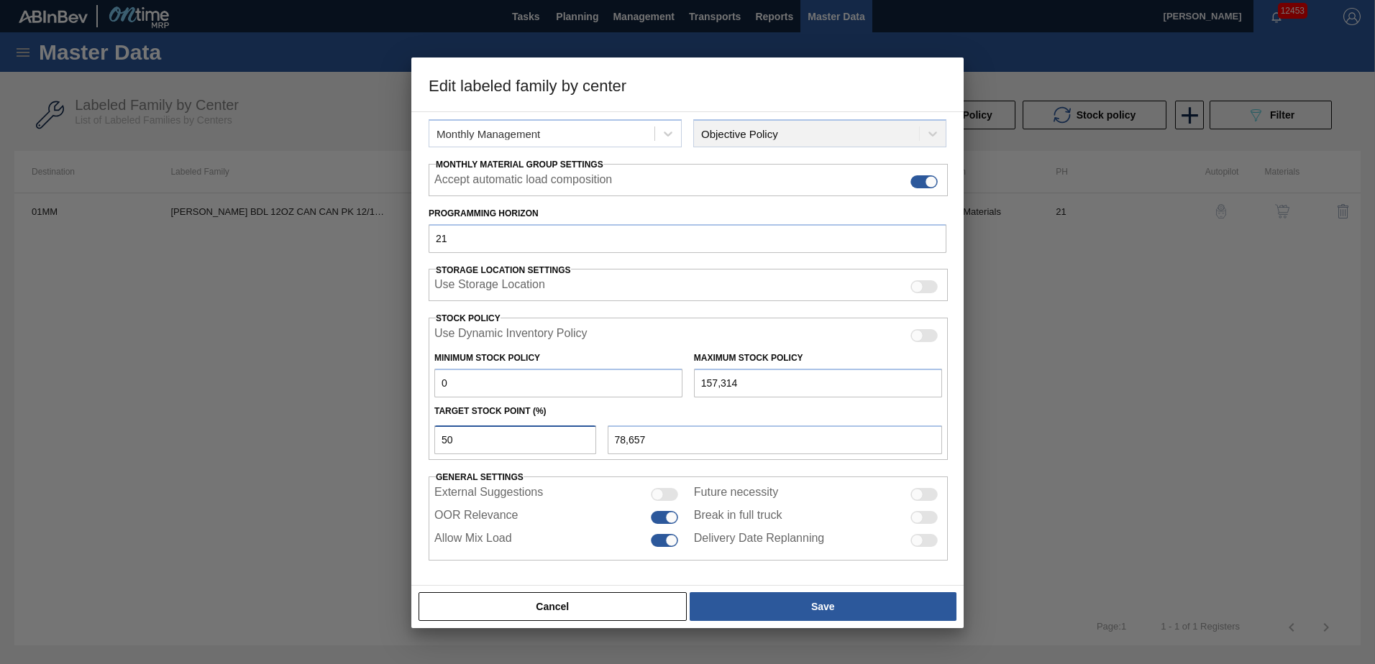
drag, startPoint x: 449, startPoint y: 445, endPoint x: 425, endPoint y: 444, distance: 23.8
click at [425, 444] on div "Material Group CARRIER Family Can Carriers Labeled Family CARR BDL 12OZ CAN CAN…" at bounding box center [687, 348] width 552 height 475
type input "1"
type input "1,573"
type input "10"
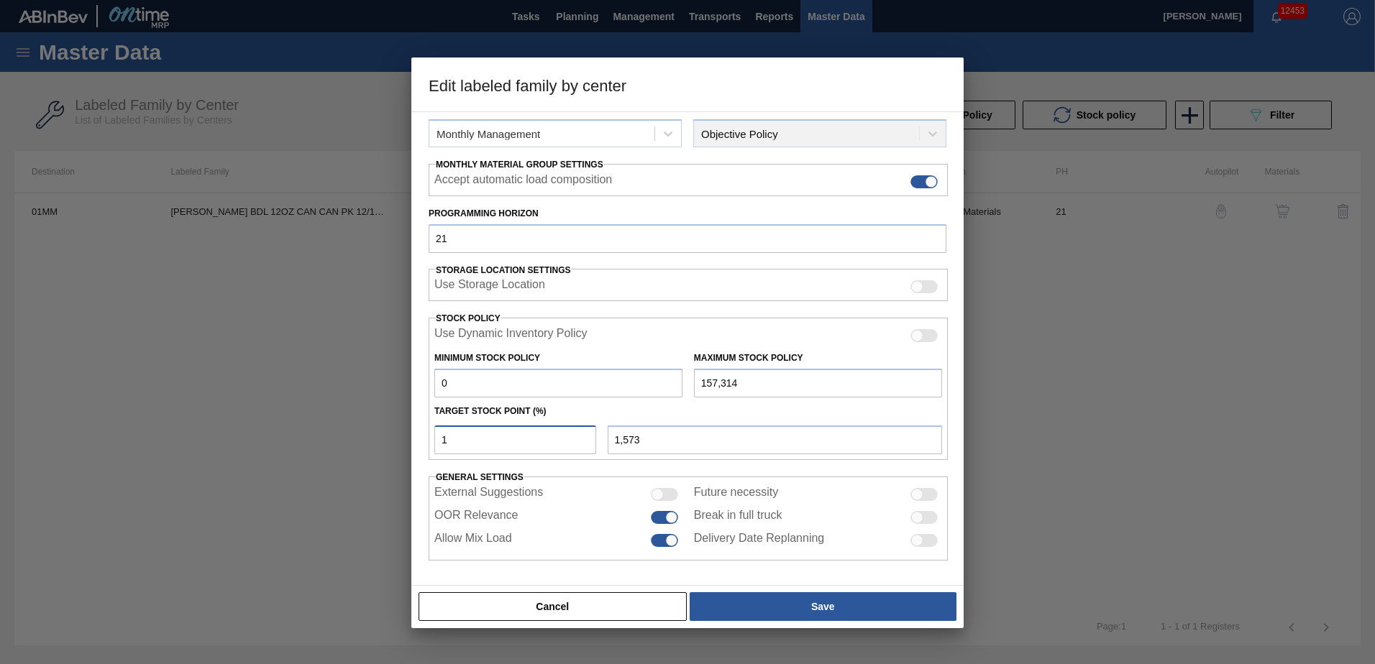
type input "15,731"
type input "10"
click at [537, 598] on button "Cancel" at bounding box center [553, 607] width 268 height 29
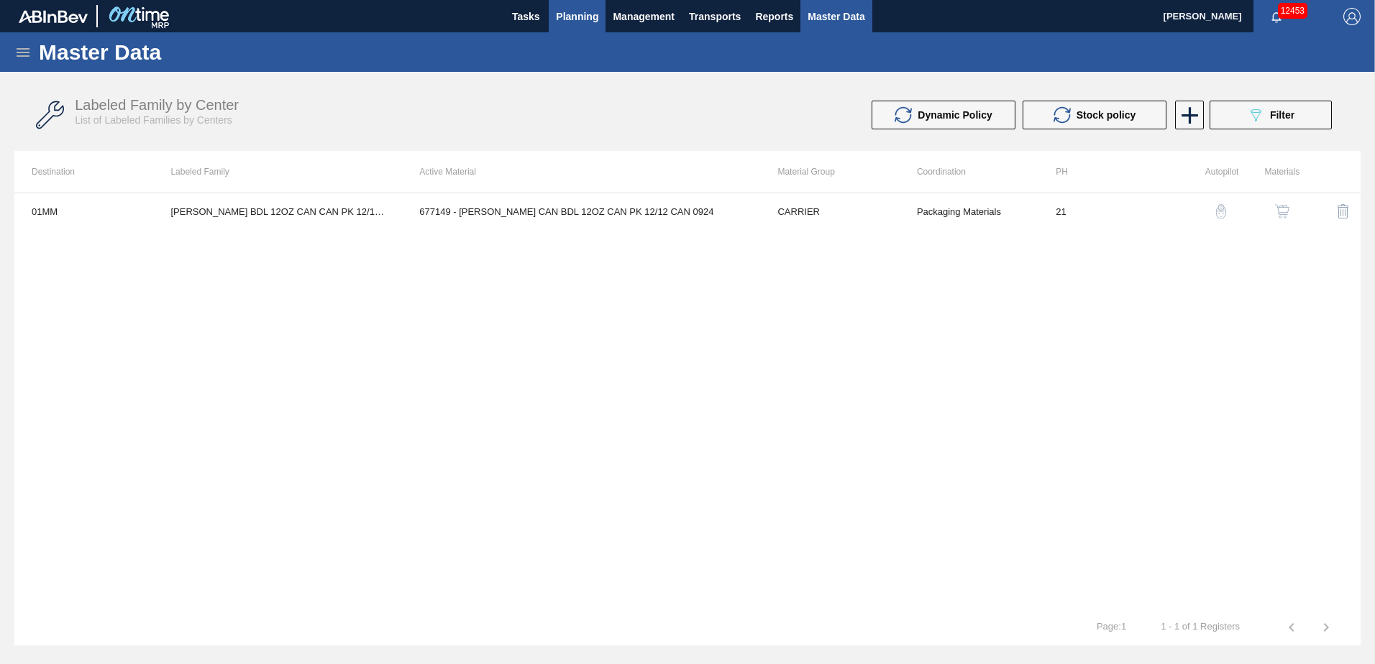
click at [580, 22] on span "Planning" at bounding box center [577, 16] width 42 height 17
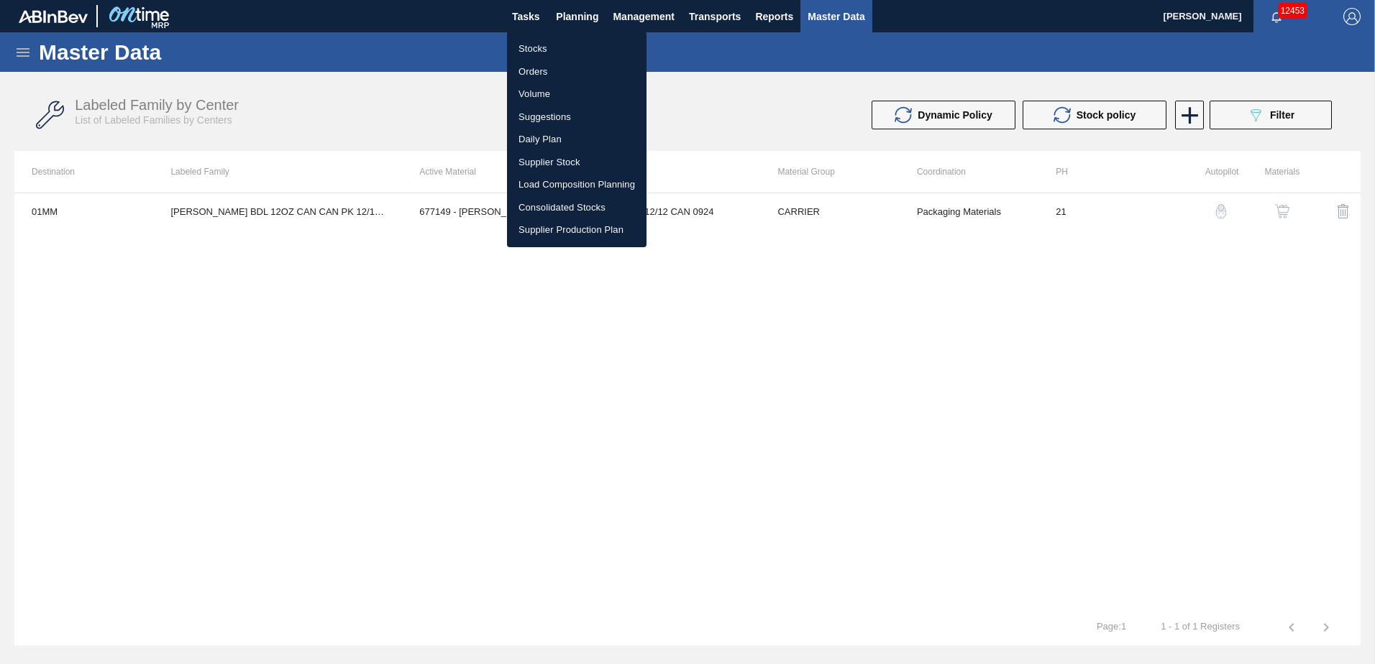
click at [555, 189] on li "Load Composition Planning" at bounding box center [577, 184] width 140 height 23
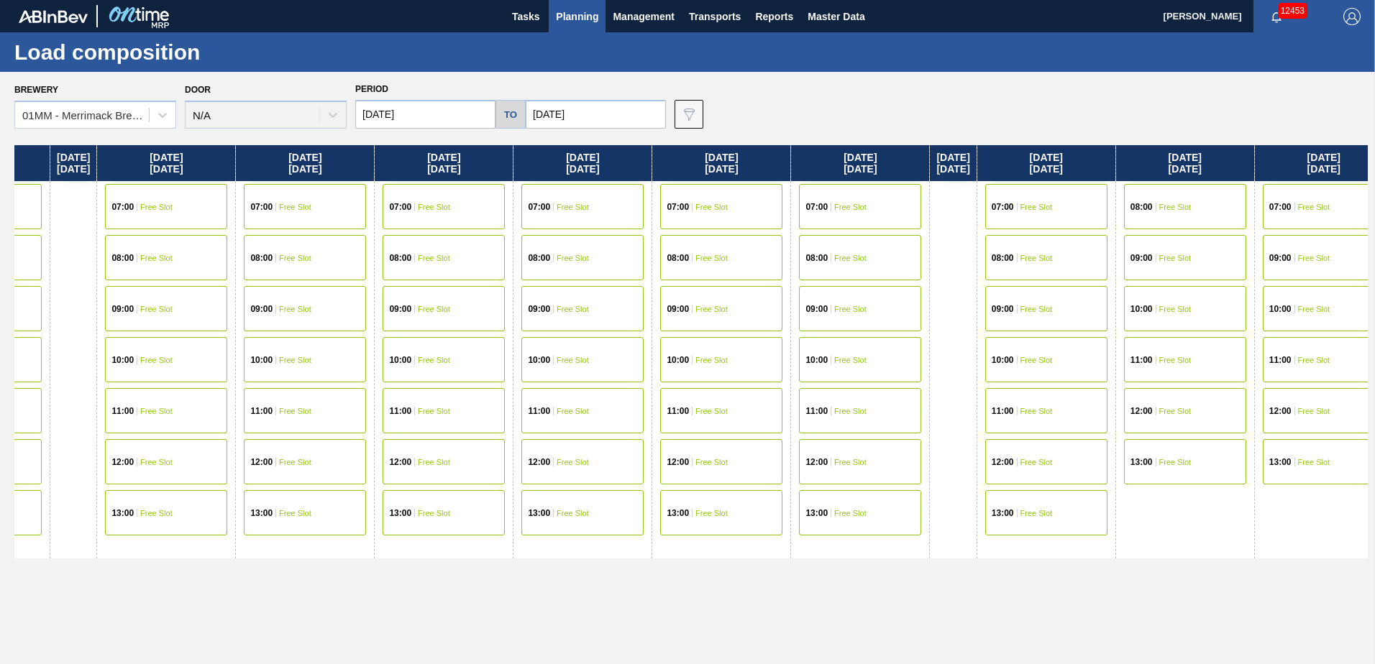
drag, startPoint x: 1171, startPoint y: 563, endPoint x: 590, endPoint y: 600, distance: 581.6
click at [590, 600] on div "[DATE] 07:00 Free Slot 08:00 Free Slot 10:00 Free Slot 11:00 Free Slot 12:00 Fr…" at bounding box center [690, 400] width 1353 height 511
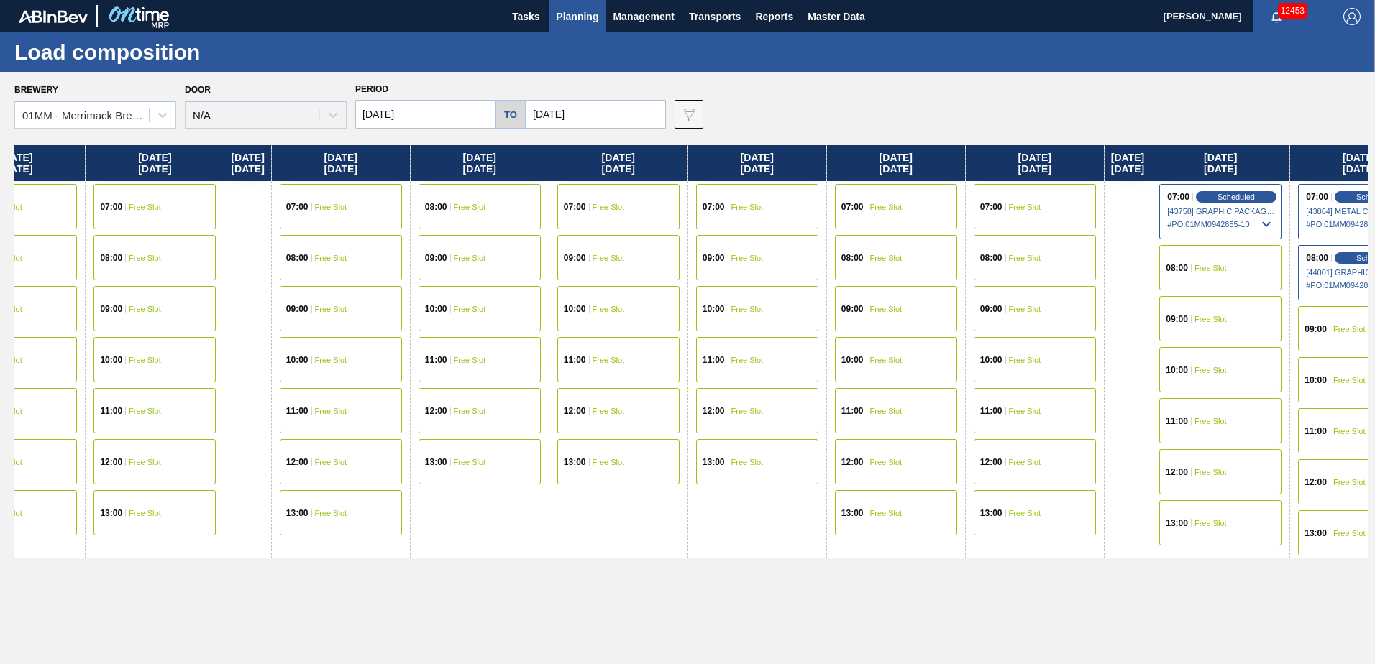
drag, startPoint x: 690, startPoint y: 600, endPoint x: 572, endPoint y: 599, distance: 117.9
click at [408, 600] on div "[DATE] 07:00 Free Slot 08:00 Free Slot 10:00 Free Slot 11:00 Free Slot 12:00 Fr…" at bounding box center [690, 400] width 1353 height 511
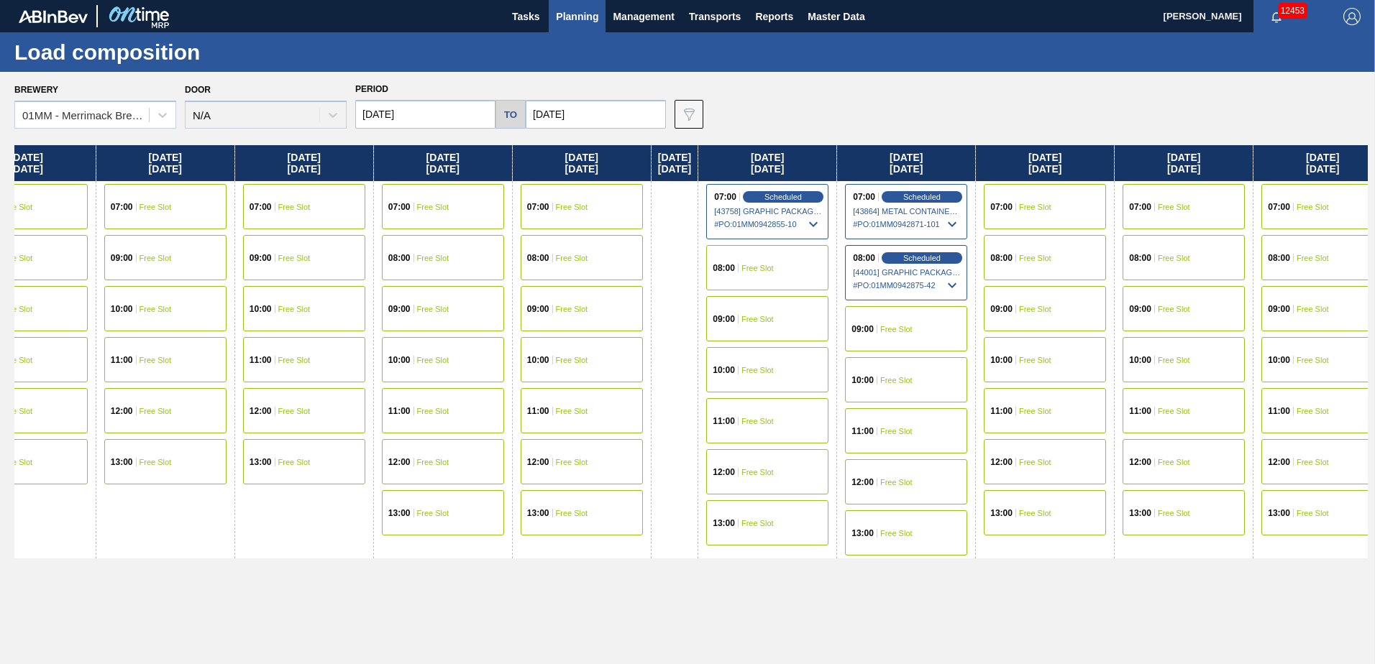
drag, startPoint x: 665, startPoint y: 586, endPoint x: 503, endPoint y: 577, distance: 162.0
click at [435, 580] on div "[DATE] 07:00 Free Slot 08:00 Free Slot 10:00 Free Slot 11:00 Free Slot 12:00 Fr…" at bounding box center [690, 400] width 1353 height 511
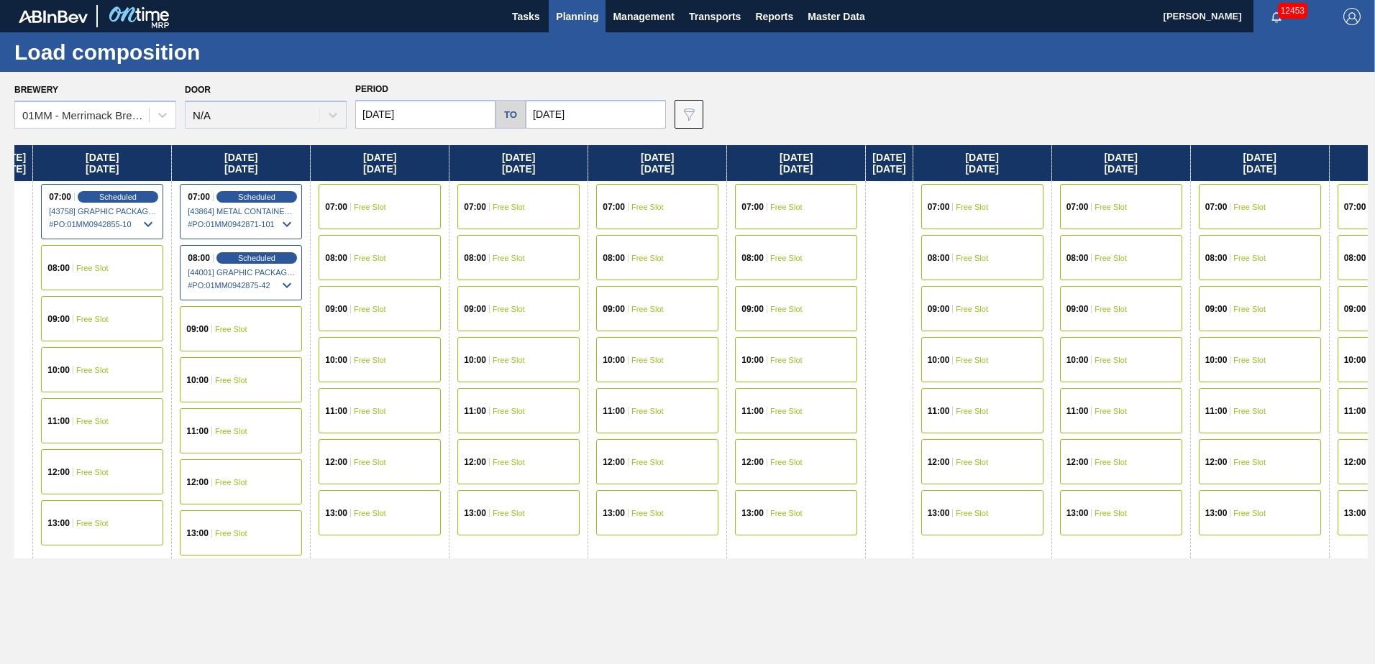
drag, startPoint x: 672, startPoint y: 583, endPoint x: 444, endPoint y: 568, distance: 228.4
click at [318, 572] on div "[DATE] 07:00 Free Slot 08:00 Free Slot 10:00 Free Slot 11:00 Free Slot 12:00 Fr…" at bounding box center [690, 400] width 1353 height 511
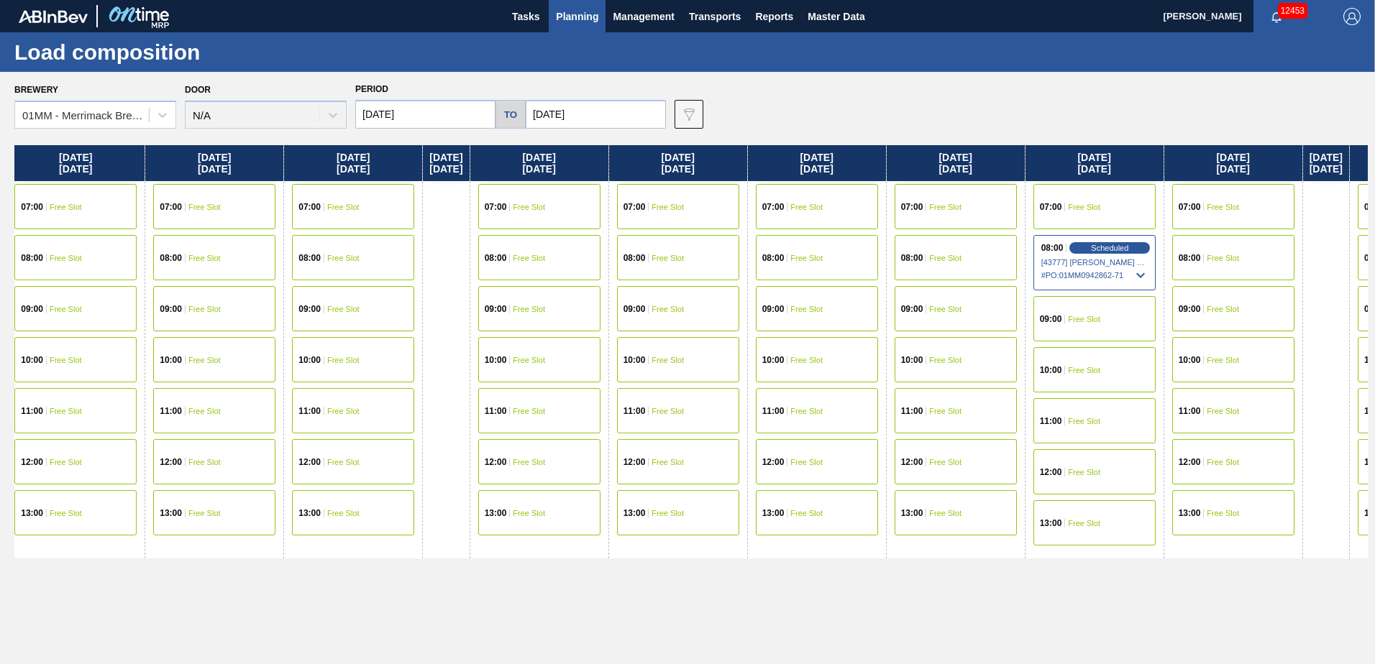
drag, startPoint x: 810, startPoint y: 567, endPoint x: 589, endPoint y: 559, distance: 220.9
click at [600, 562] on div "[DATE] 07:00 Free Slot 08:00 Free Slot 10:00 Free Slot 11:00 Free Slot 12:00 Fr…" at bounding box center [690, 400] width 1353 height 511
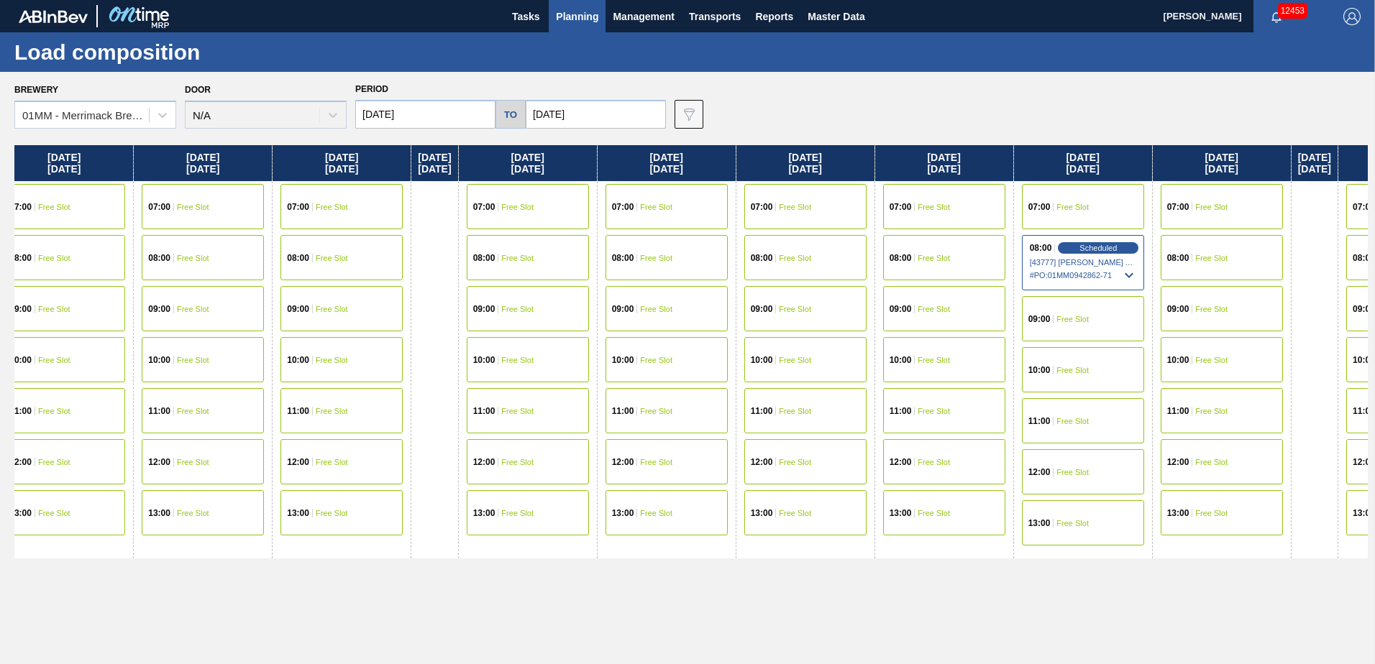
click at [811, 310] on span "Free Slot" at bounding box center [795, 309] width 32 height 9
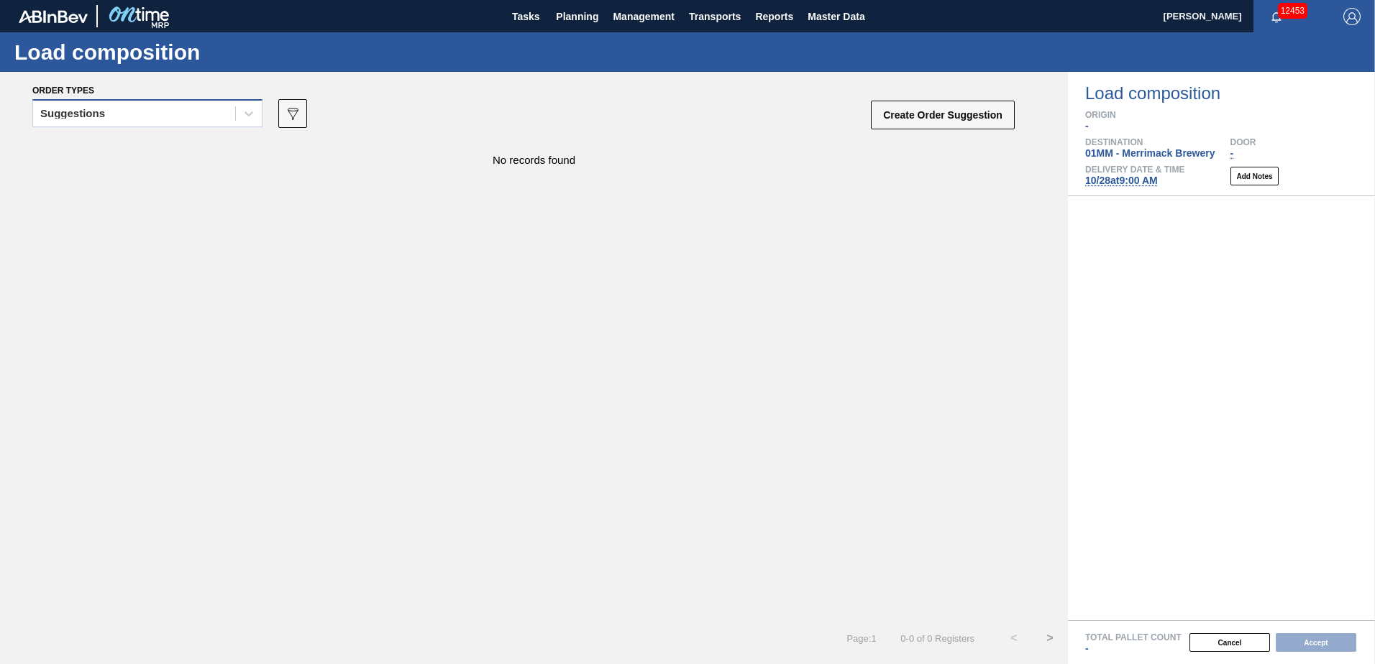
click at [192, 121] on div "Suggestions" at bounding box center [134, 114] width 202 height 21
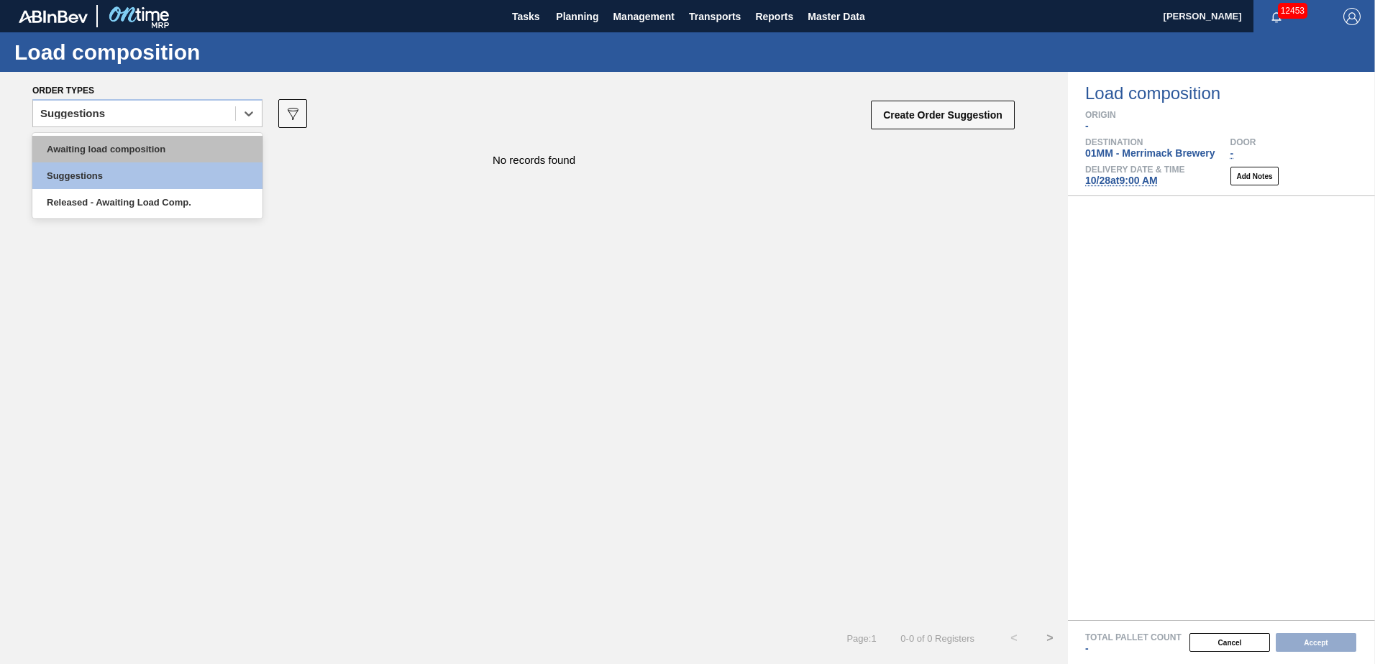
click at [159, 145] on div "Awaiting load composition" at bounding box center [147, 149] width 230 height 27
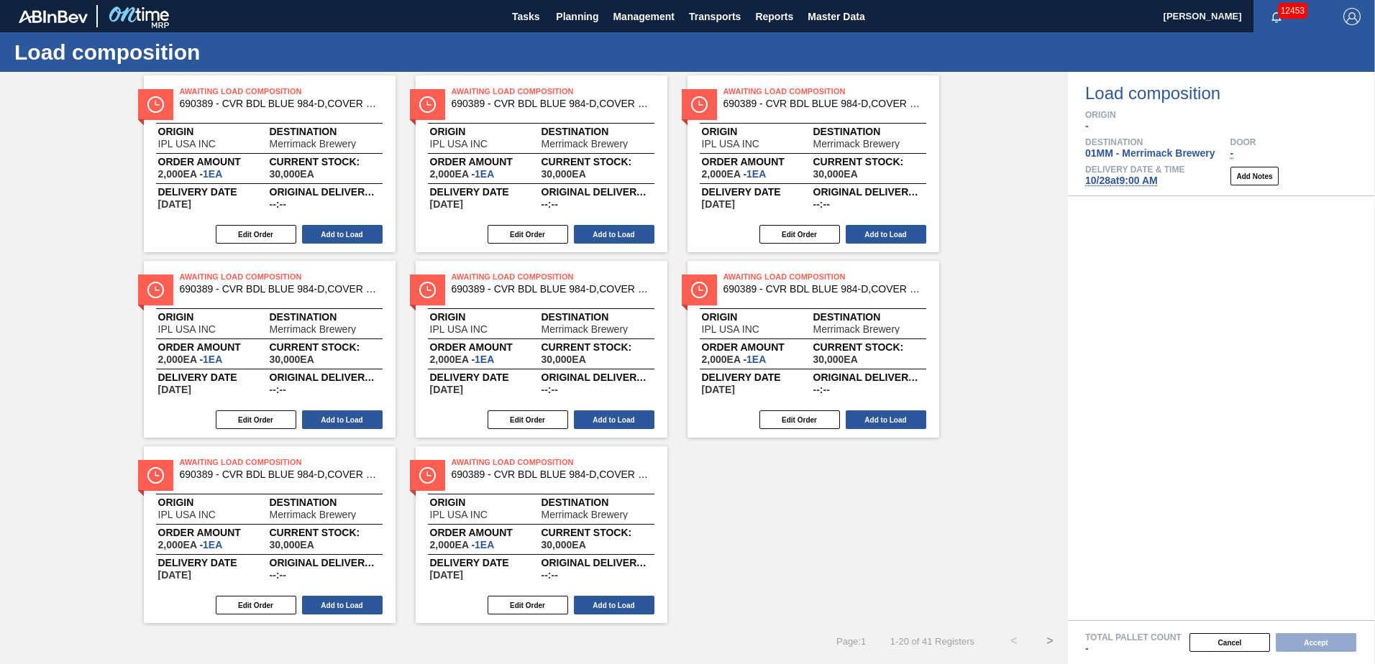
scroll to position [808, 0]
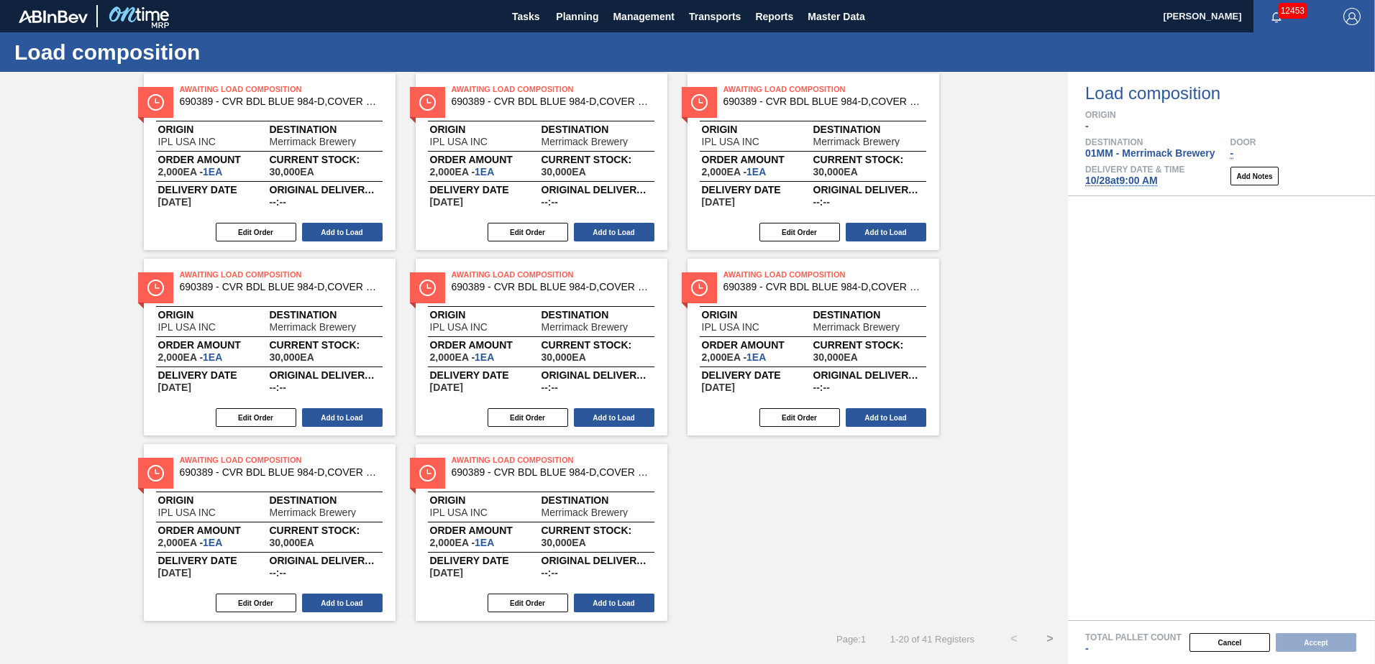
click at [1045, 639] on button ">" at bounding box center [1050, 639] width 36 height 36
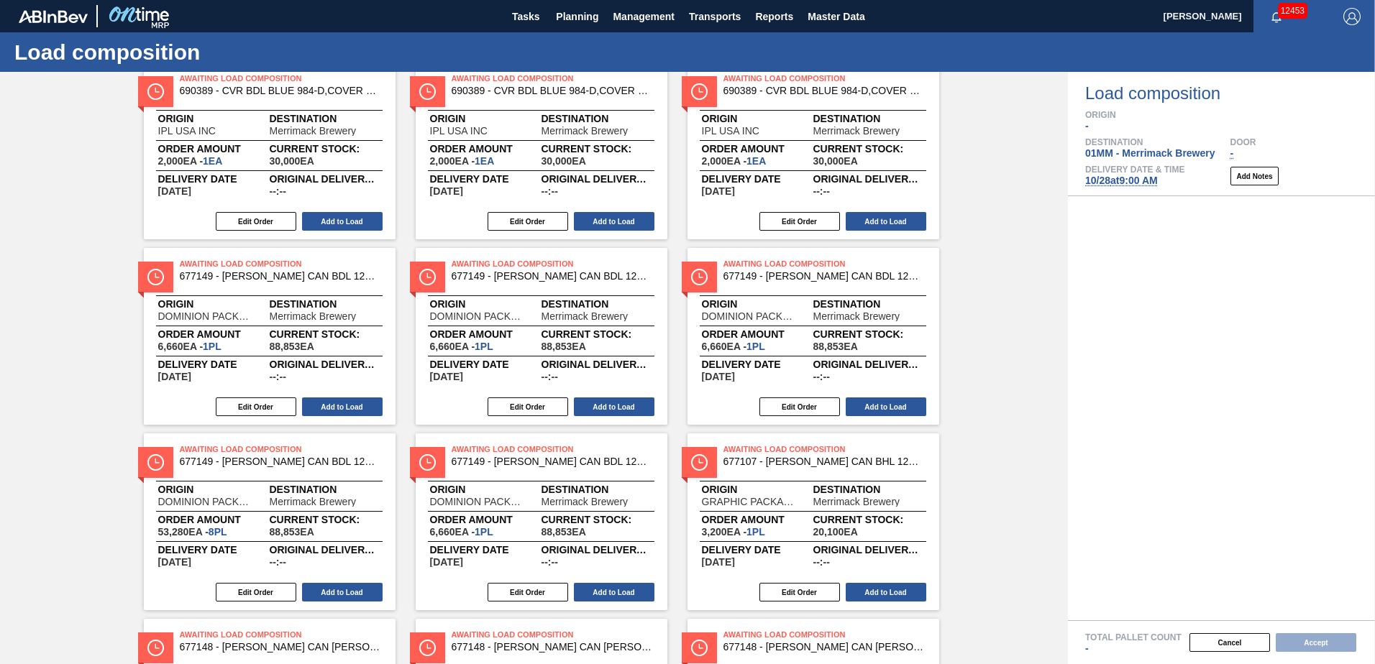
scroll to position [449, 0]
click at [880, 406] on button "Add to Load" at bounding box center [886, 406] width 81 height 19
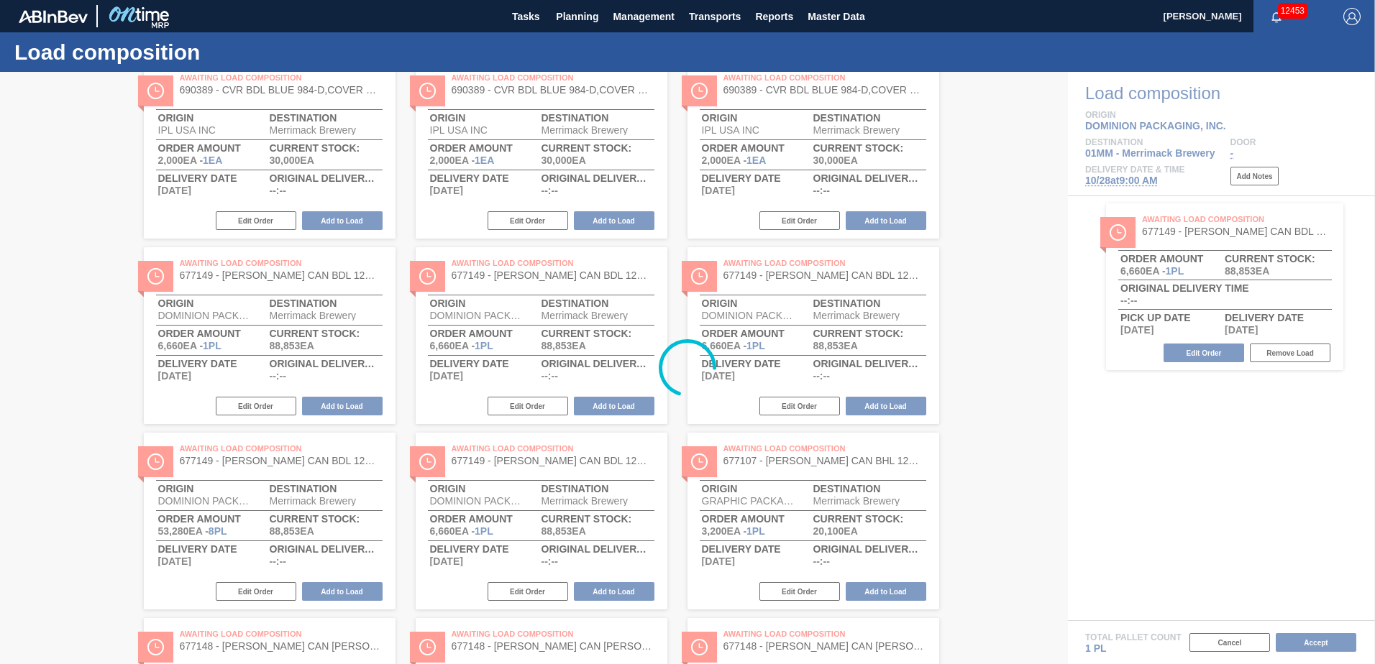
scroll to position [252, 0]
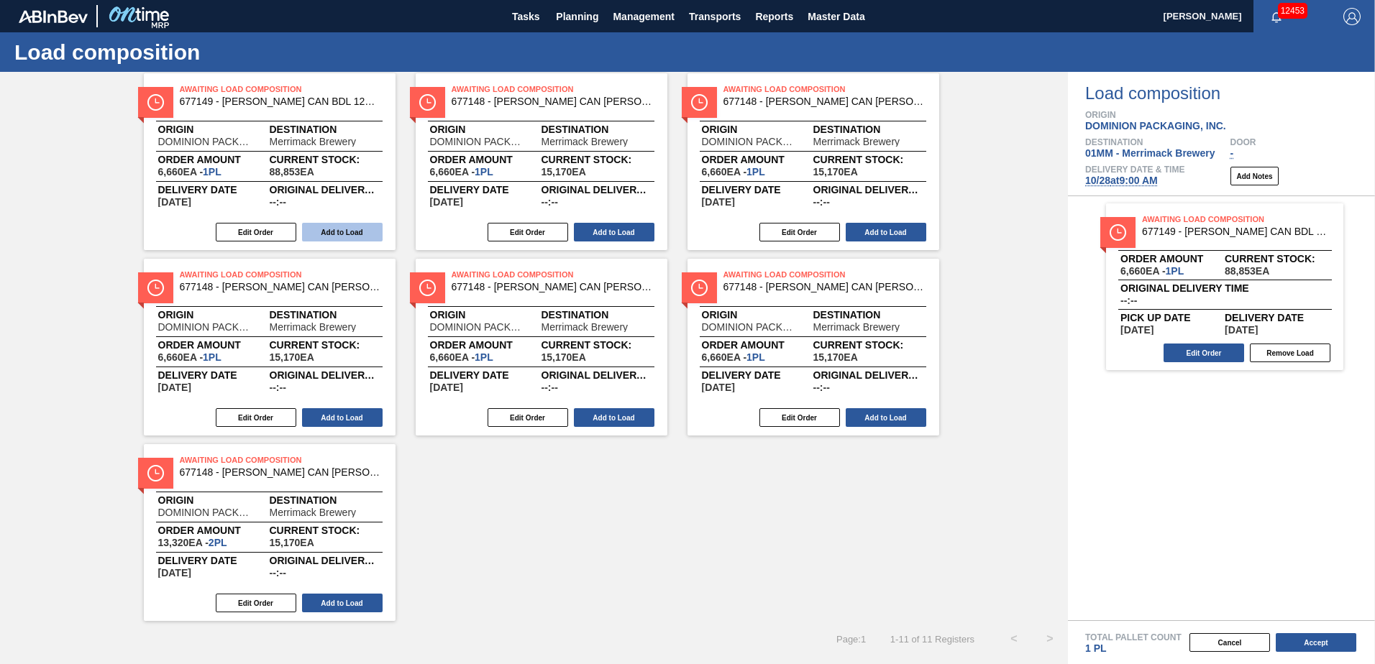
click at [324, 230] on button "Add to Load" at bounding box center [342, 232] width 81 height 19
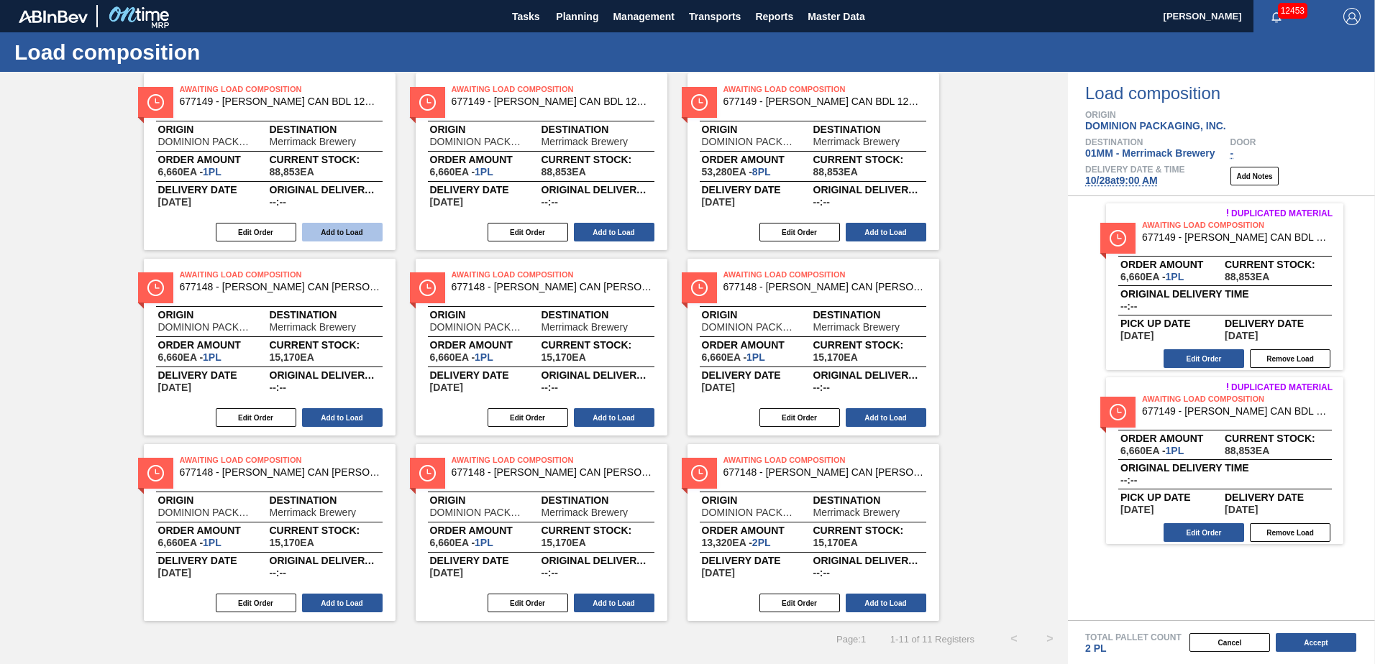
click at [331, 232] on button "Add to Load" at bounding box center [342, 232] width 81 height 19
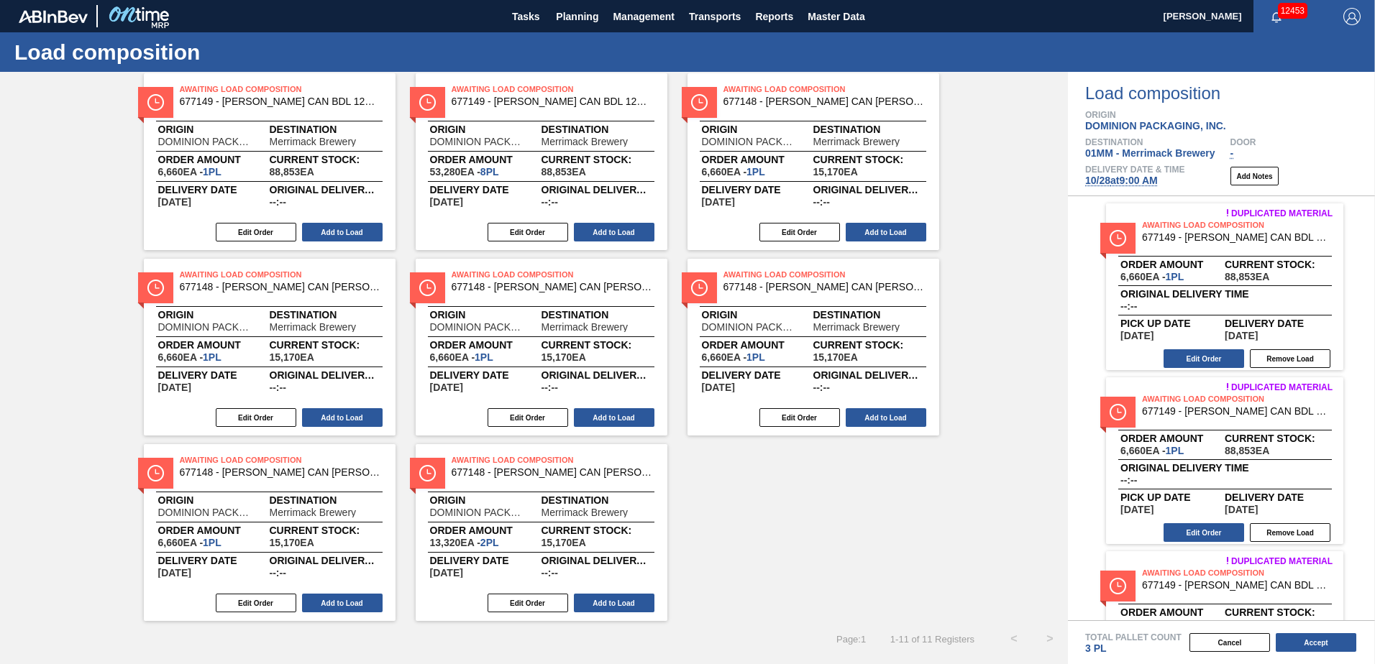
click at [331, 232] on button "Add to Load" at bounding box center [342, 232] width 81 height 19
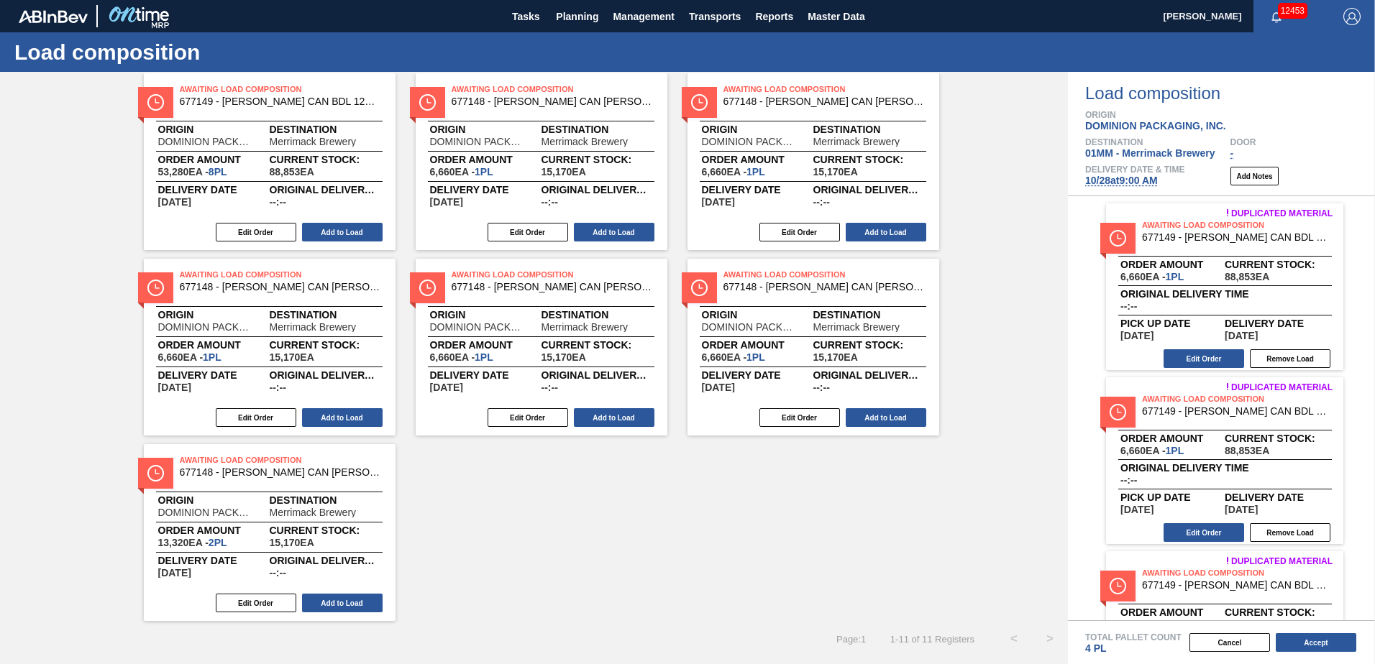
click at [331, 232] on button "Add to Load" at bounding box center [342, 232] width 81 height 19
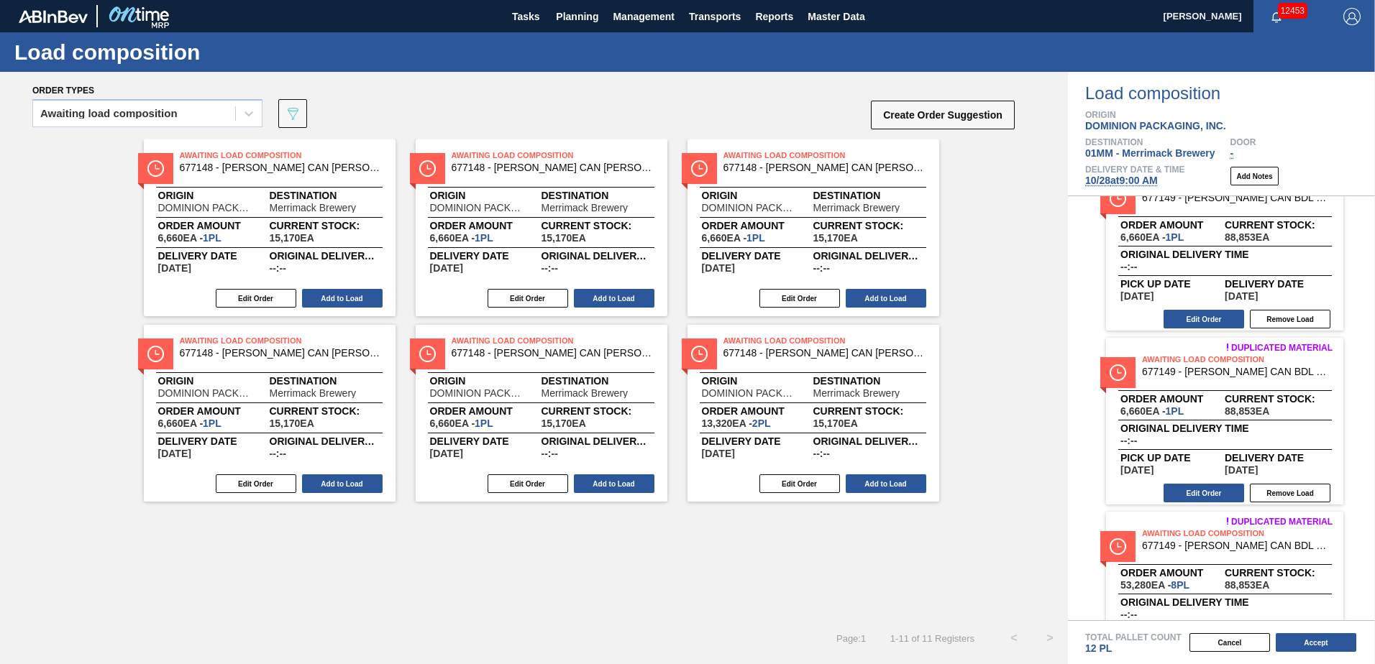
scroll to position [431, 0]
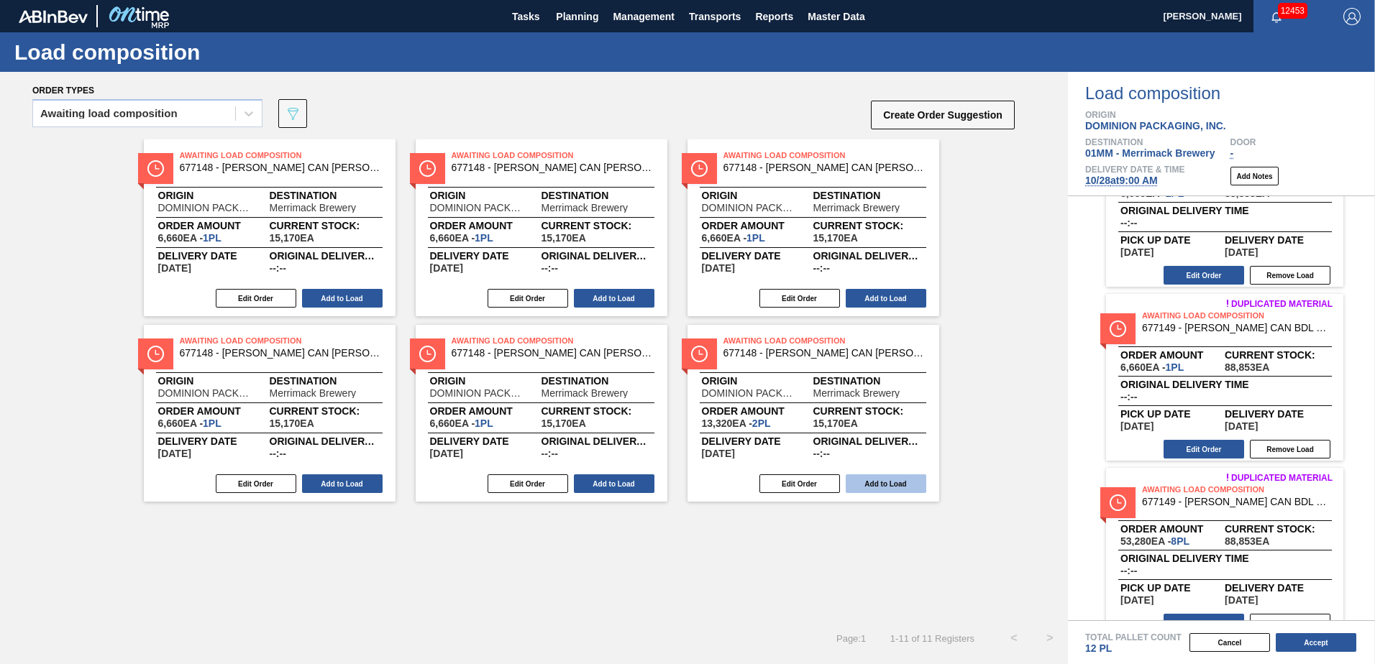
click at [879, 482] on button "Add to Load" at bounding box center [886, 484] width 81 height 19
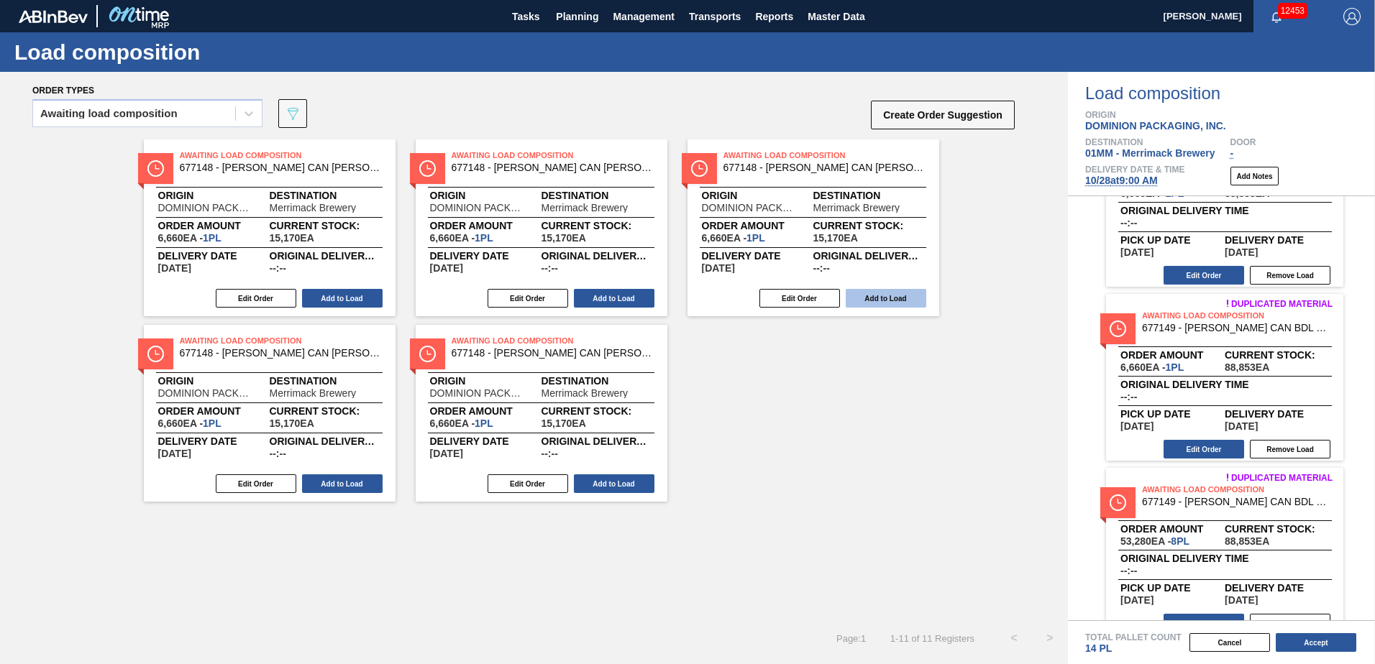
click at [879, 295] on button "Add to Load" at bounding box center [886, 298] width 81 height 19
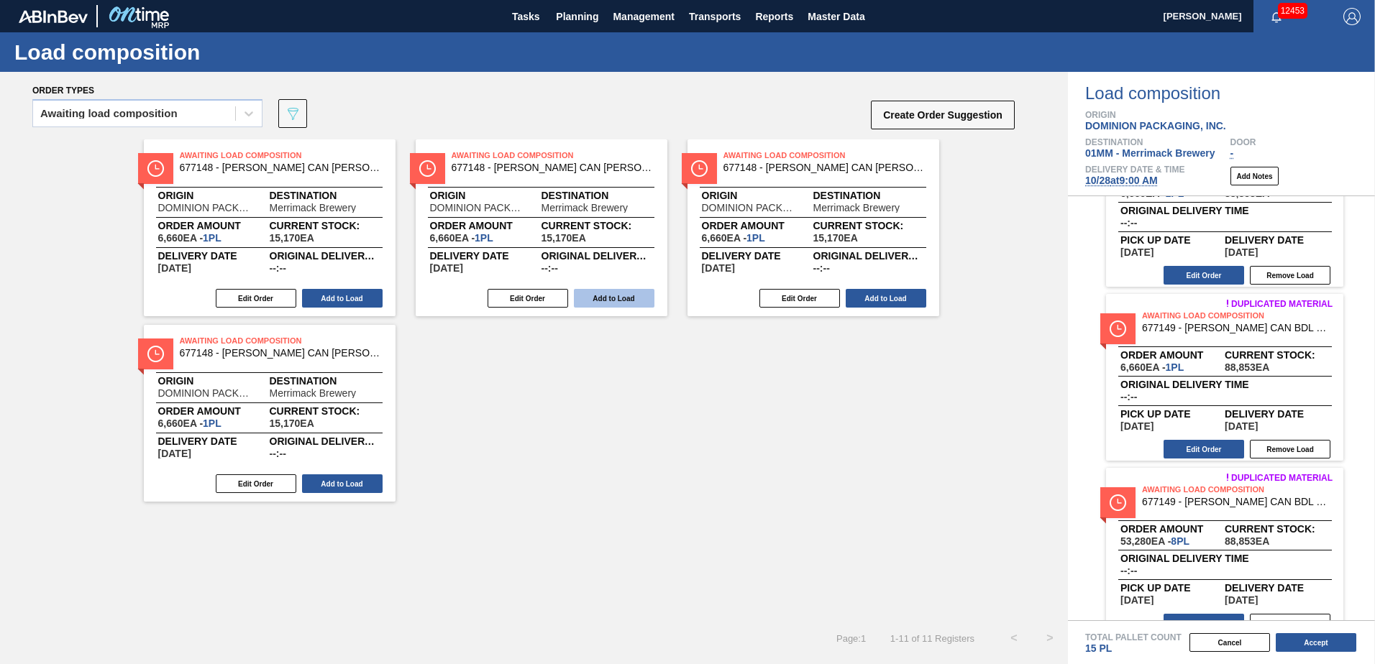
click at [628, 295] on button "Add to Load" at bounding box center [614, 298] width 81 height 19
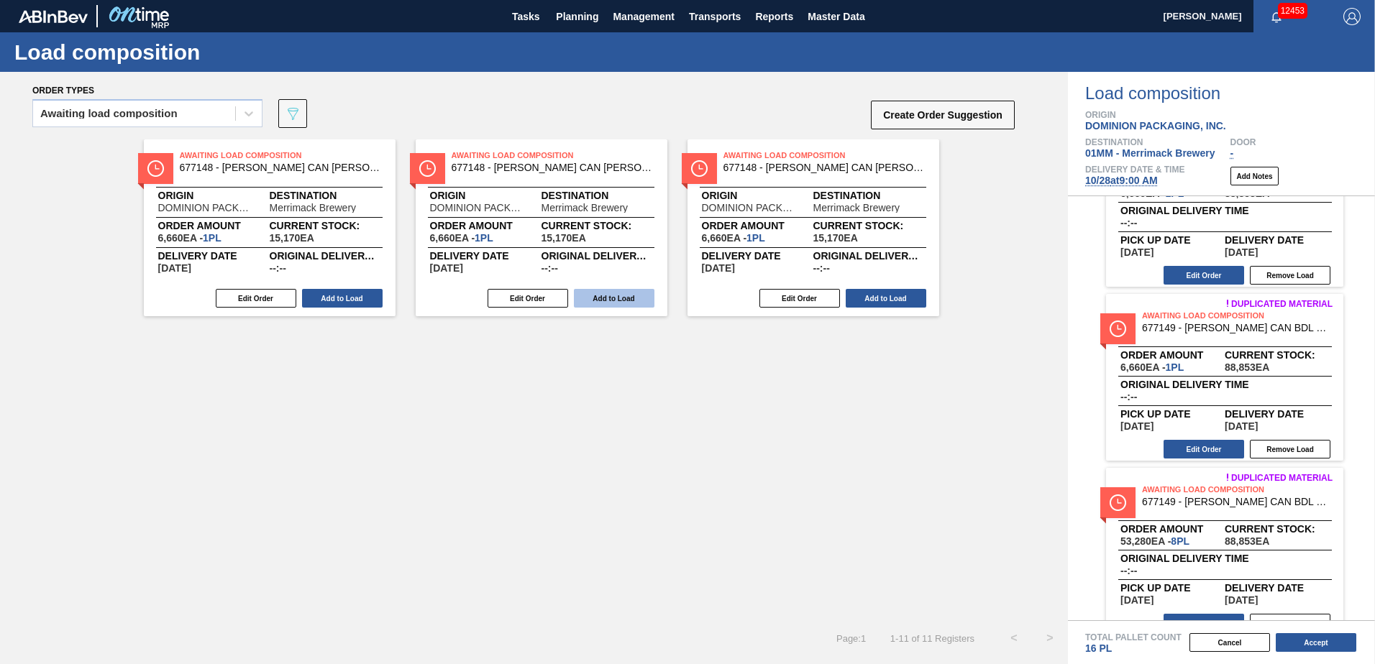
click at [618, 300] on button "Add to Load" at bounding box center [614, 298] width 81 height 19
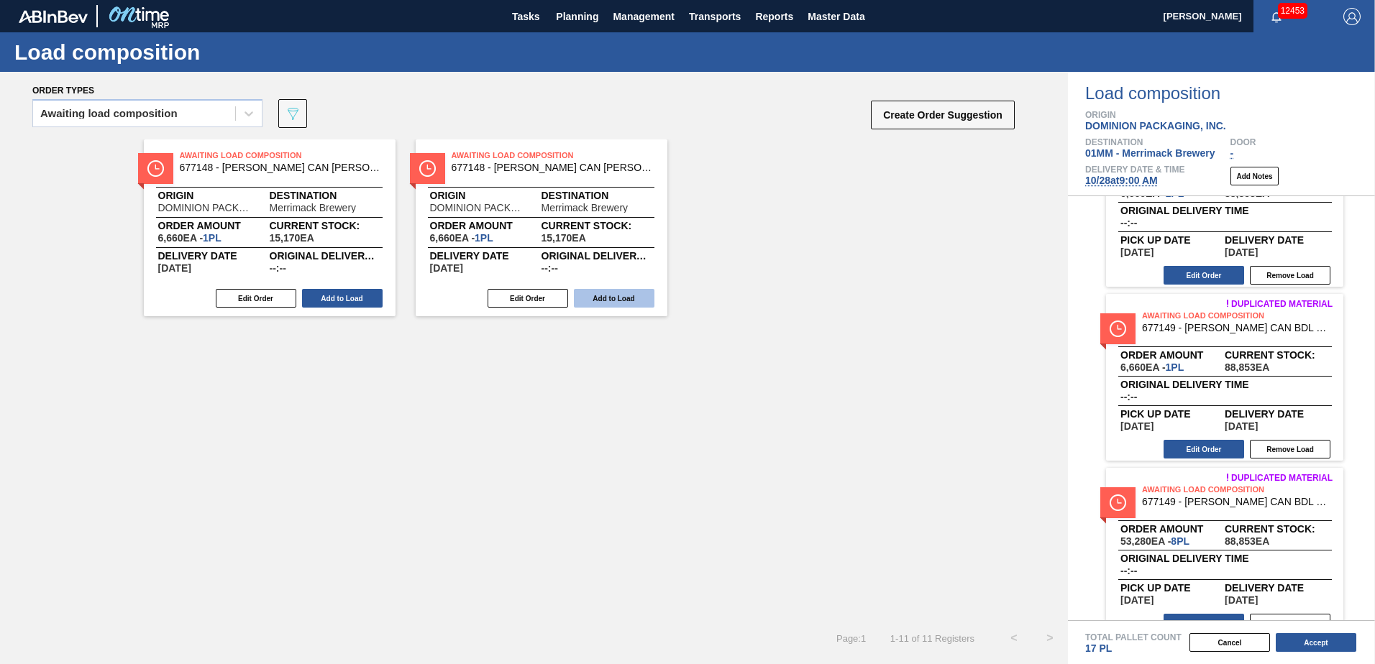
click at [615, 298] on button "Add to Load" at bounding box center [614, 298] width 81 height 19
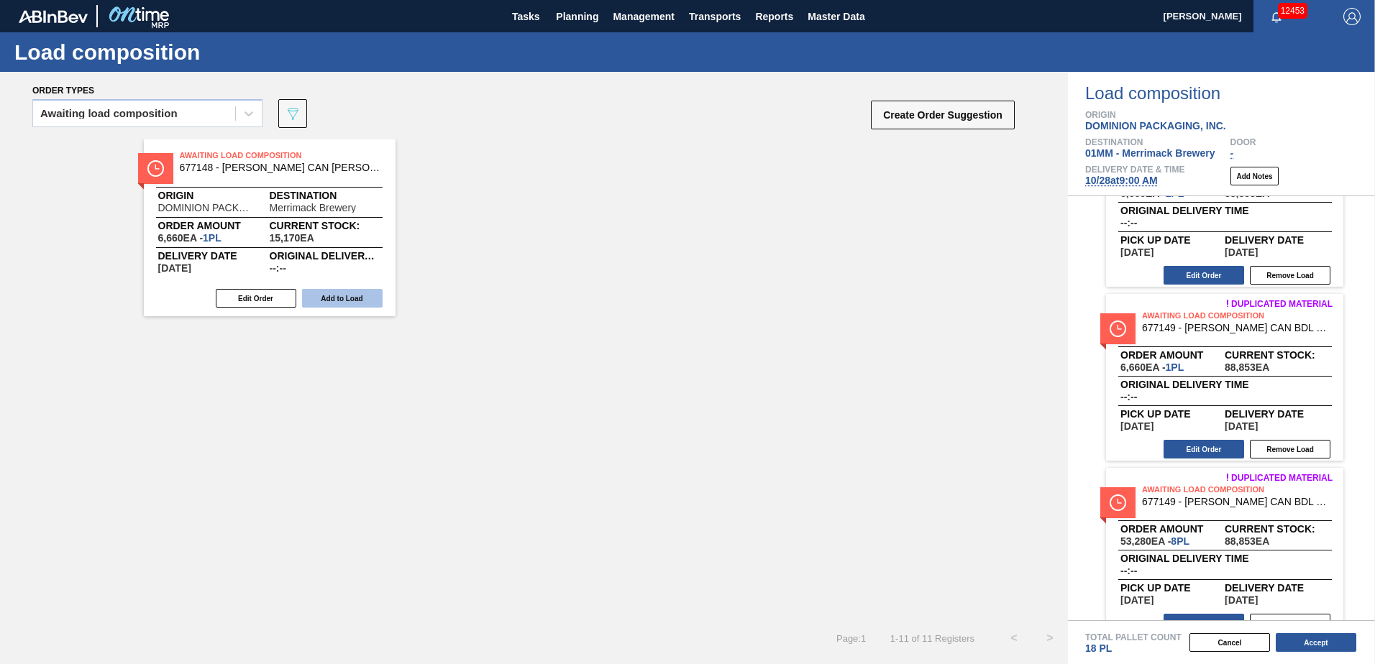
click at [347, 303] on button "Add to Load" at bounding box center [342, 298] width 81 height 19
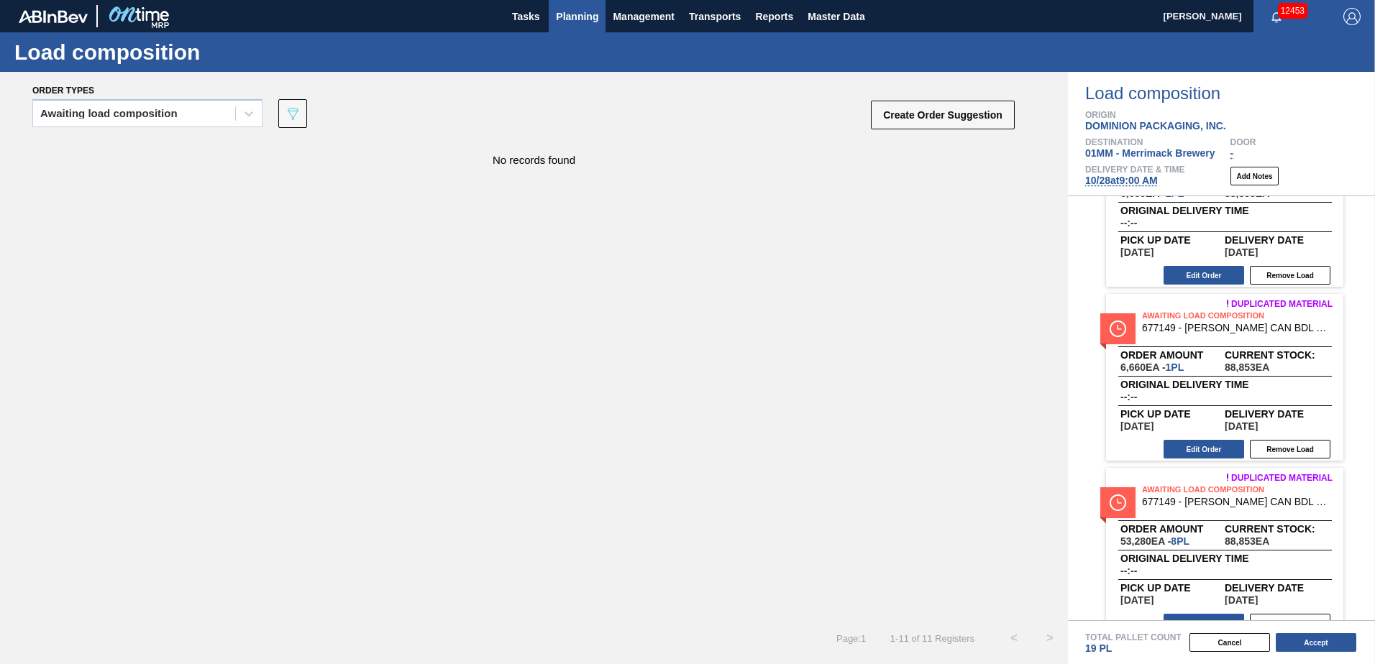
click at [585, 19] on span "Planning" at bounding box center [577, 16] width 42 height 17
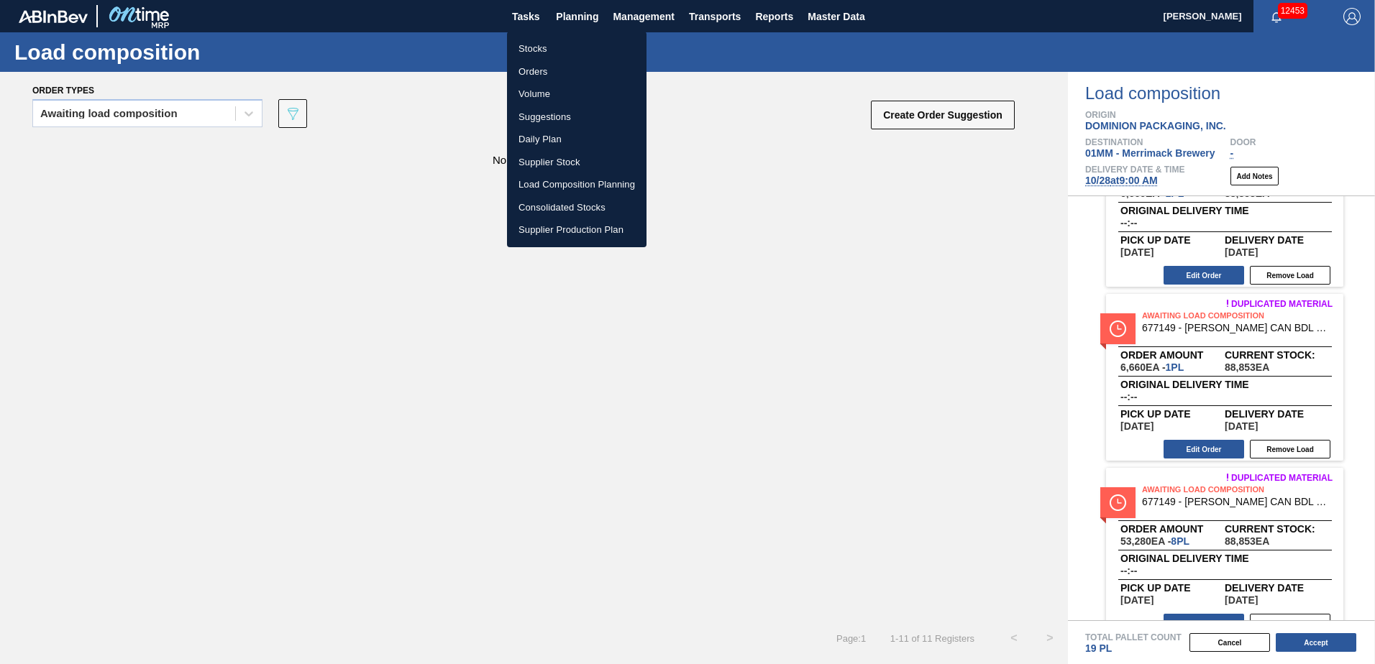
click at [544, 52] on li "Stocks" at bounding box center [577, 48] width 140 height 23
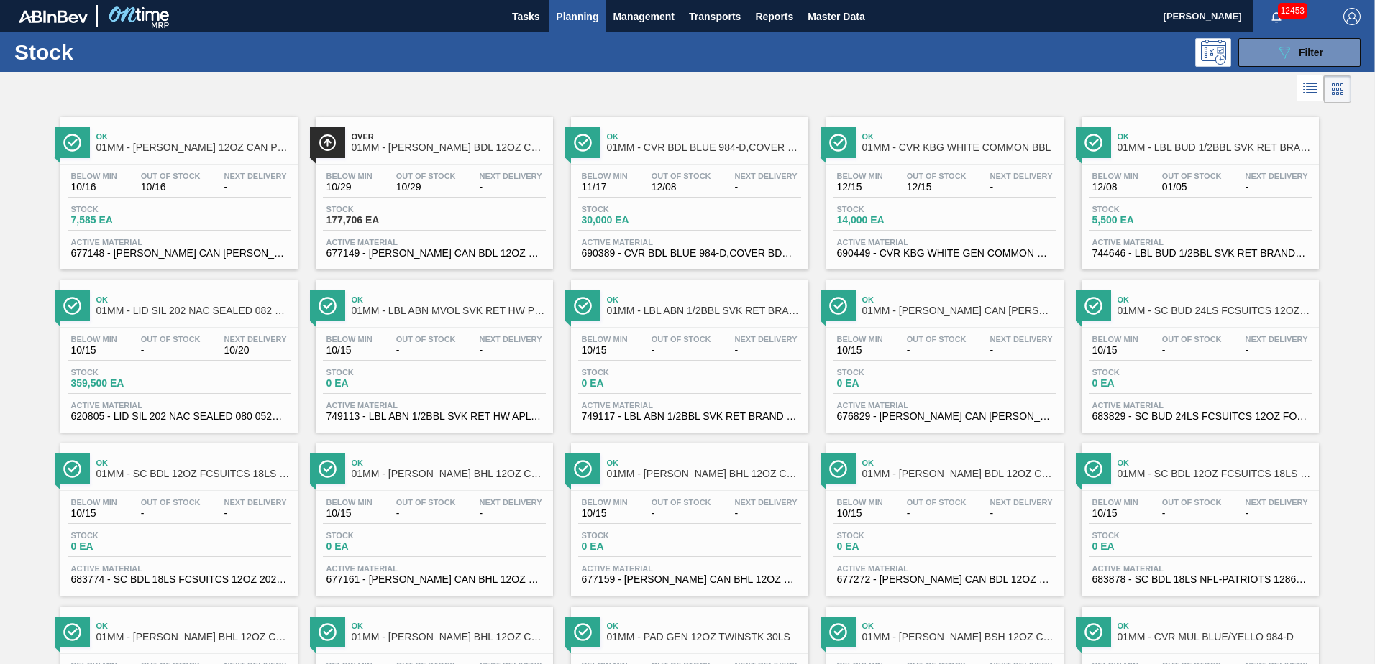
click at [447, 216] on div "Stock 177,706 EA" at bounding box center [434, 218] width 223 height 26
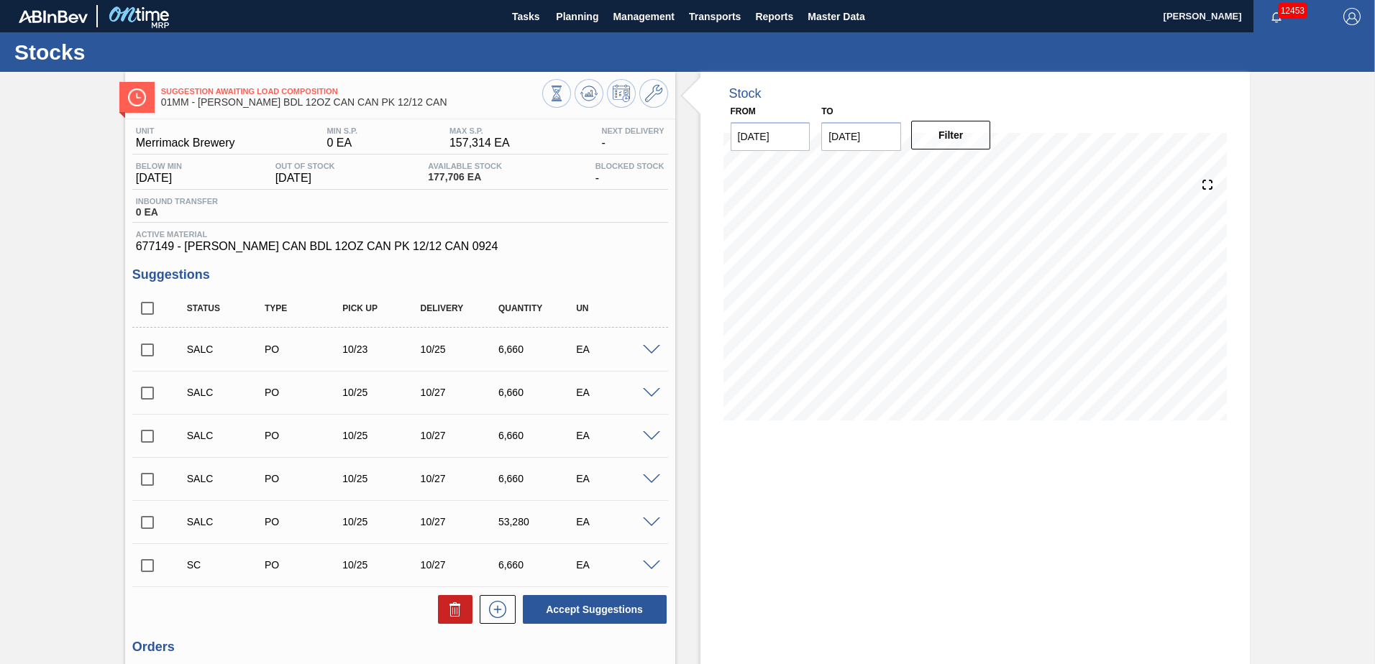
click at [147, 566] on input "checkbox" at bounding box center [147, 566] width 30 height 30
click at [580, 608] on button "Accept Suggestions" at bounding box center [595, 609] width 144 height 29
checkbox input "false"
click at [647, 97] on icon at bounding box center [653, 93] width 17 height 17
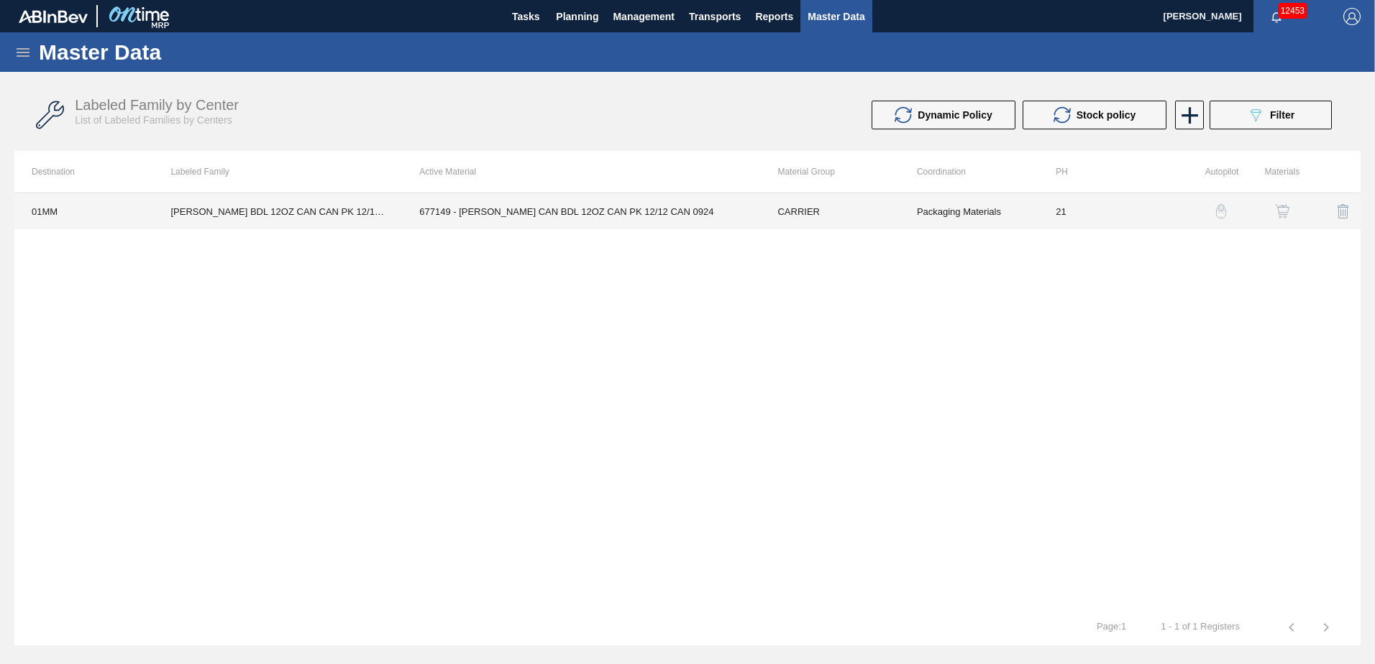
click at [678, 208] on td "677149 - [PERSON_NAME] CAN BDL 12OZ CAN PK 12/12 CAN 0924" at bounding box center [581, 211] width 358 height 36
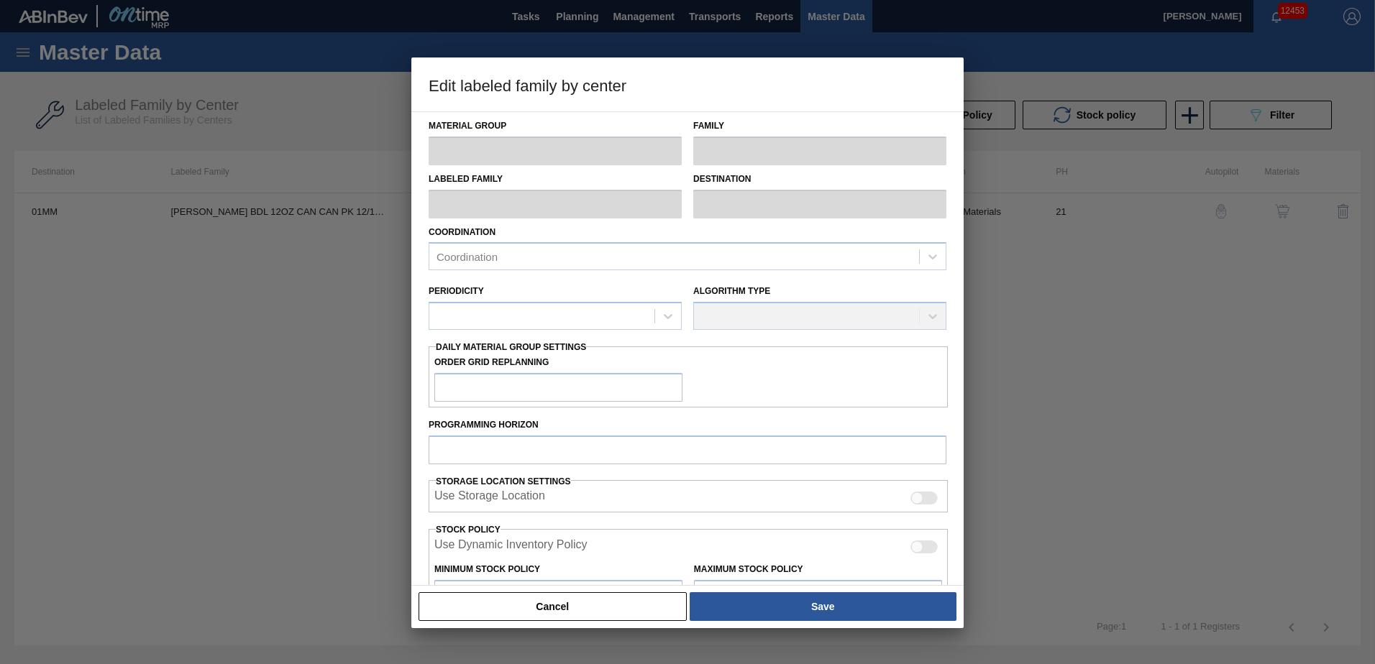
type input "CARRIER"
type input "Can Carriers"
type input "[PERSON_NAME] BDL 12OZ CAN CAN PK 12/12 CAN"
type input "01MM - Merrimack Brewery"
type input "21"
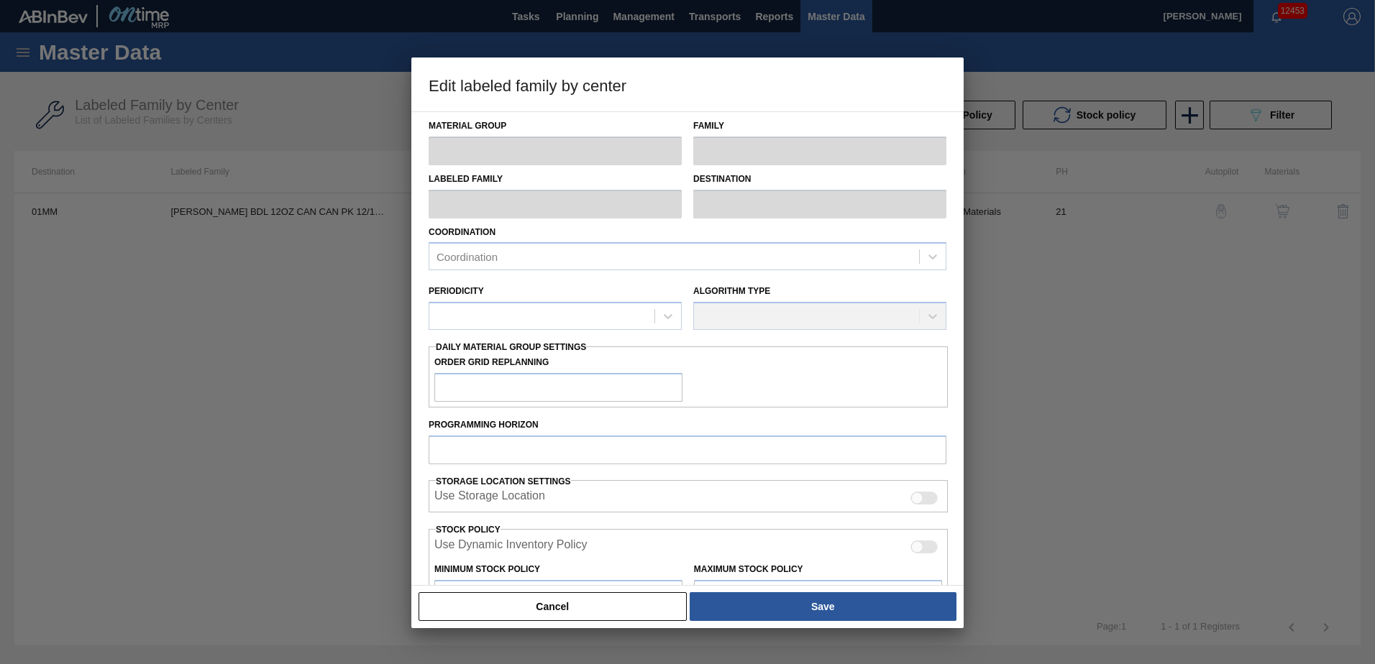
type input "0"
type input "157,314"
type input "50"
type input "78,657"
checkbox input "true"
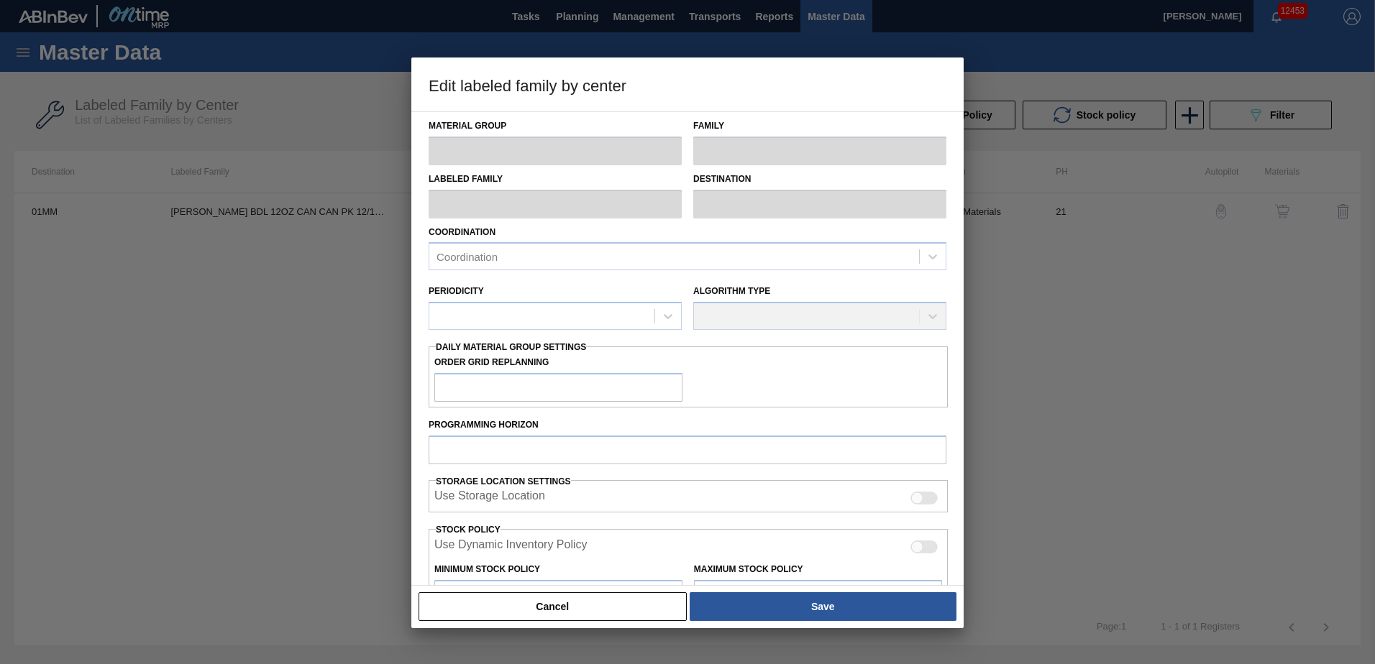
checkbox input "true"
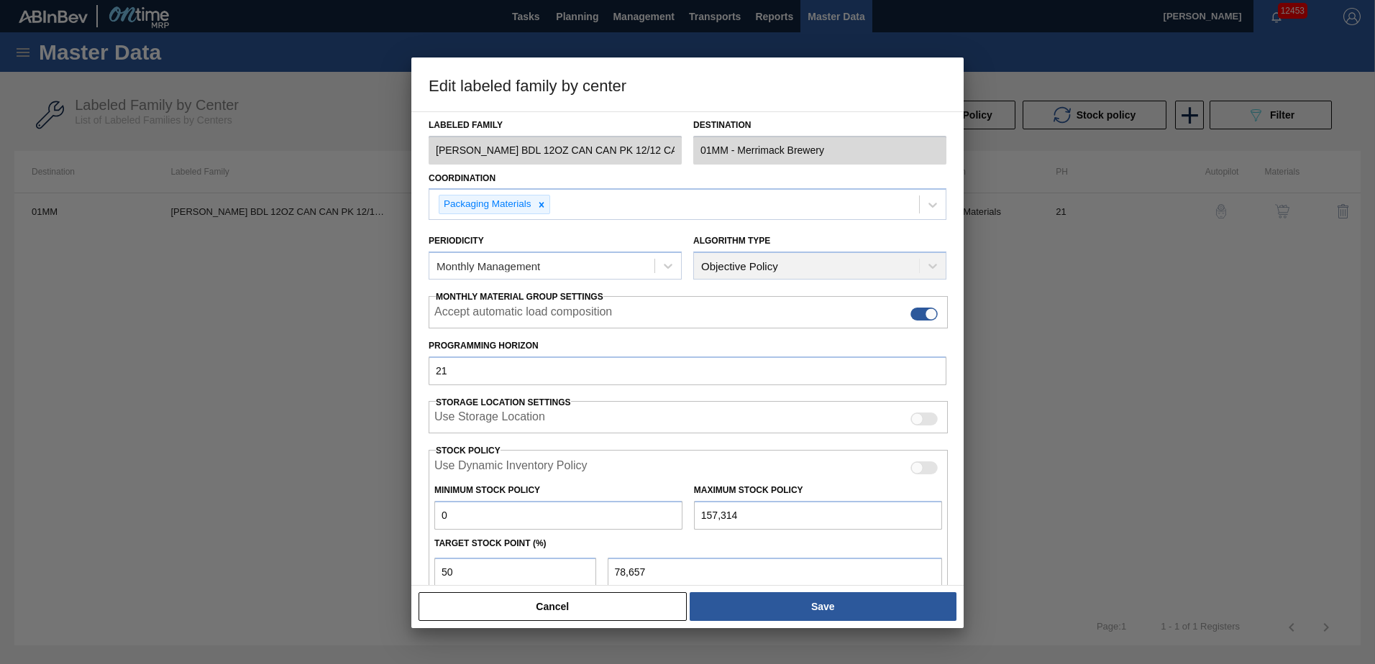
scroll to position [186, 0]
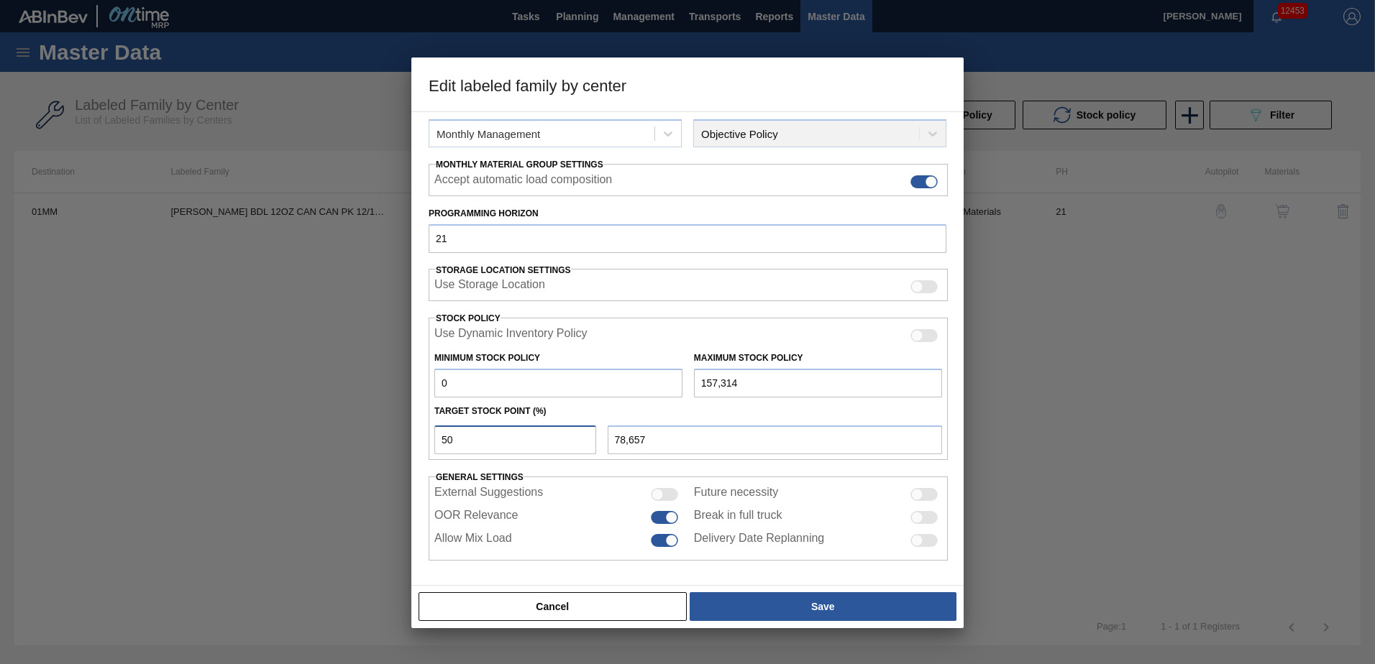
drag, startPoint x: 472, startPoint y: 445, endPoint x: 407, endPoint y: 444, distance: 64.7
click at [419, 446] on div "Material Group CARRIER Family Can Carriers Labeled Family CARR BDL 12OZ CAN CAN…" at bounding box center [687, 348] width 552 height 475
type input "1"
type input "1,573"
type input "10"
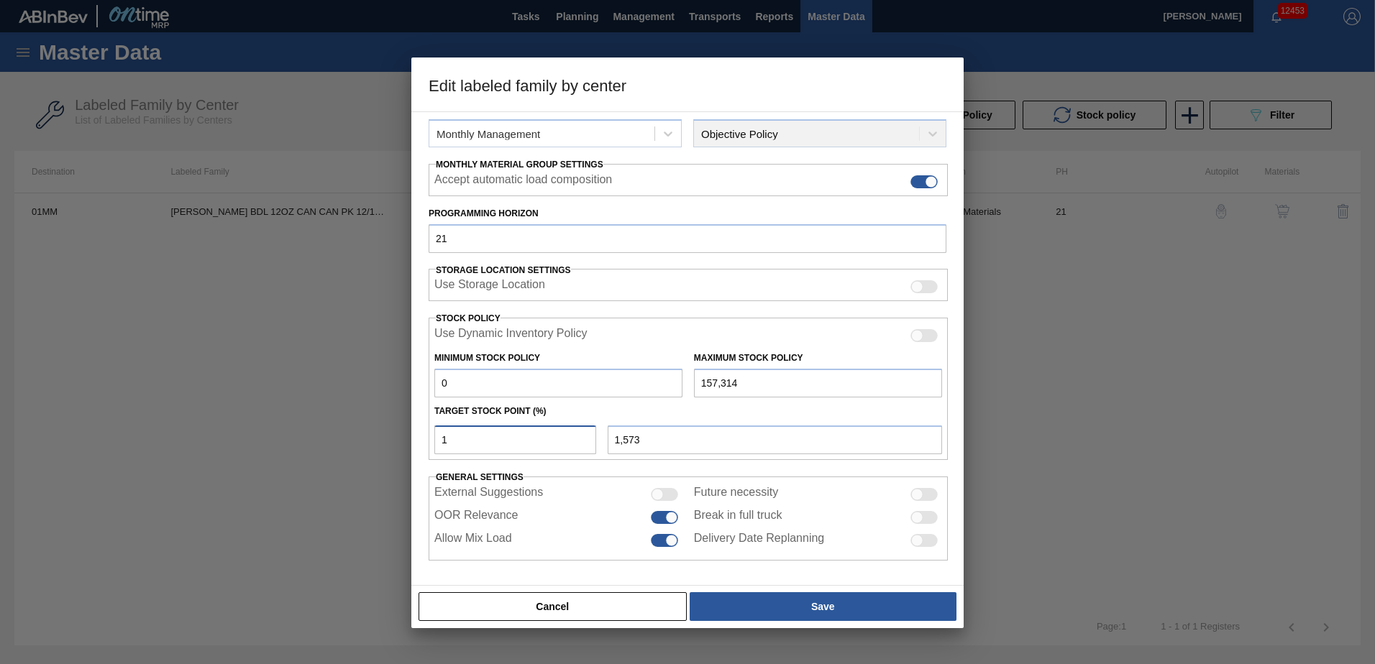
type input "15,731"
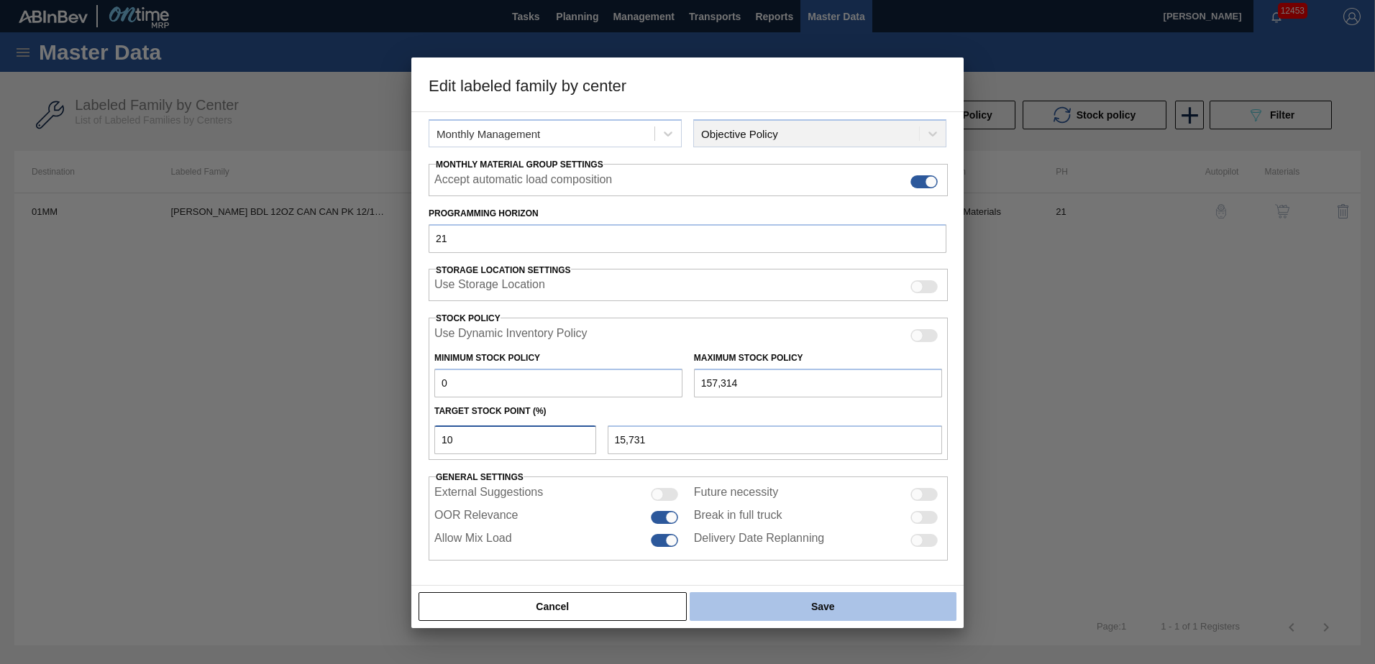
type input "10"
click at [824, 607] on button "Save" at bounding box center [823, 607] width 267 height 29
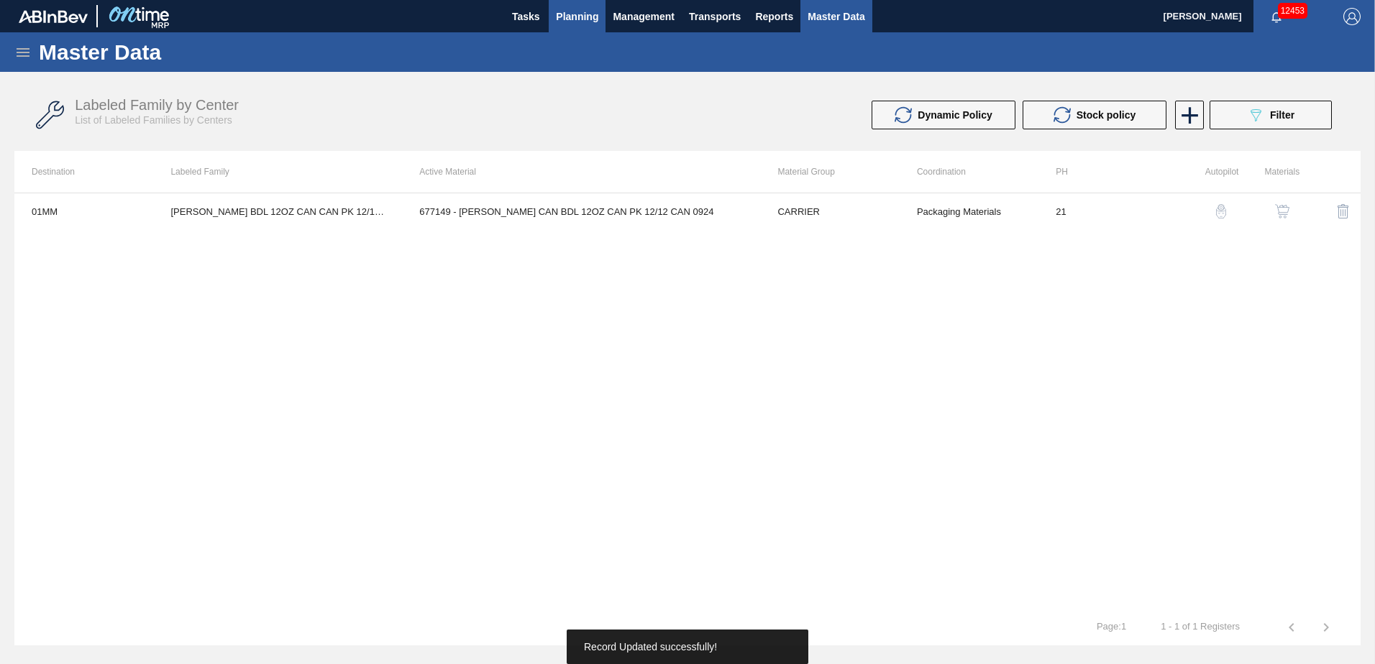
click at [583, 24] on span "Planning" at bounding box center [577, 16] width 42 height 17
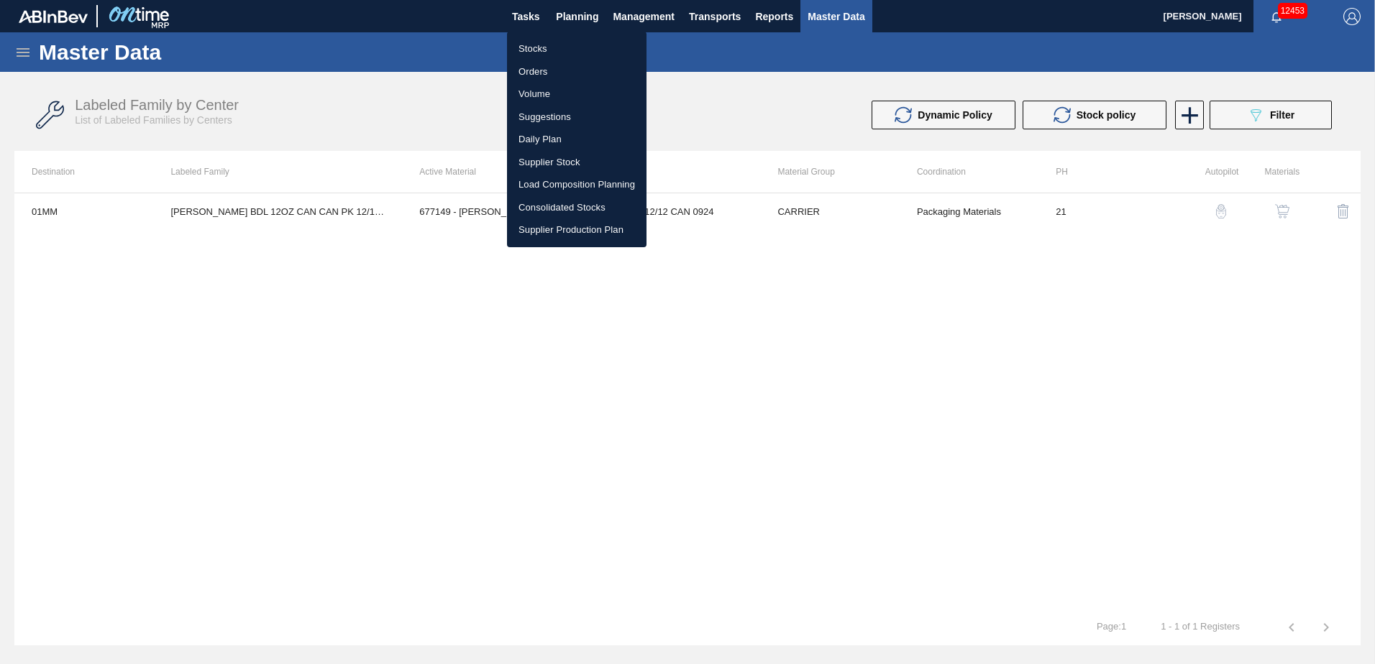
click at [541, 45] on li "Stocks" at bounding box center [577, 48] width 140 height 23
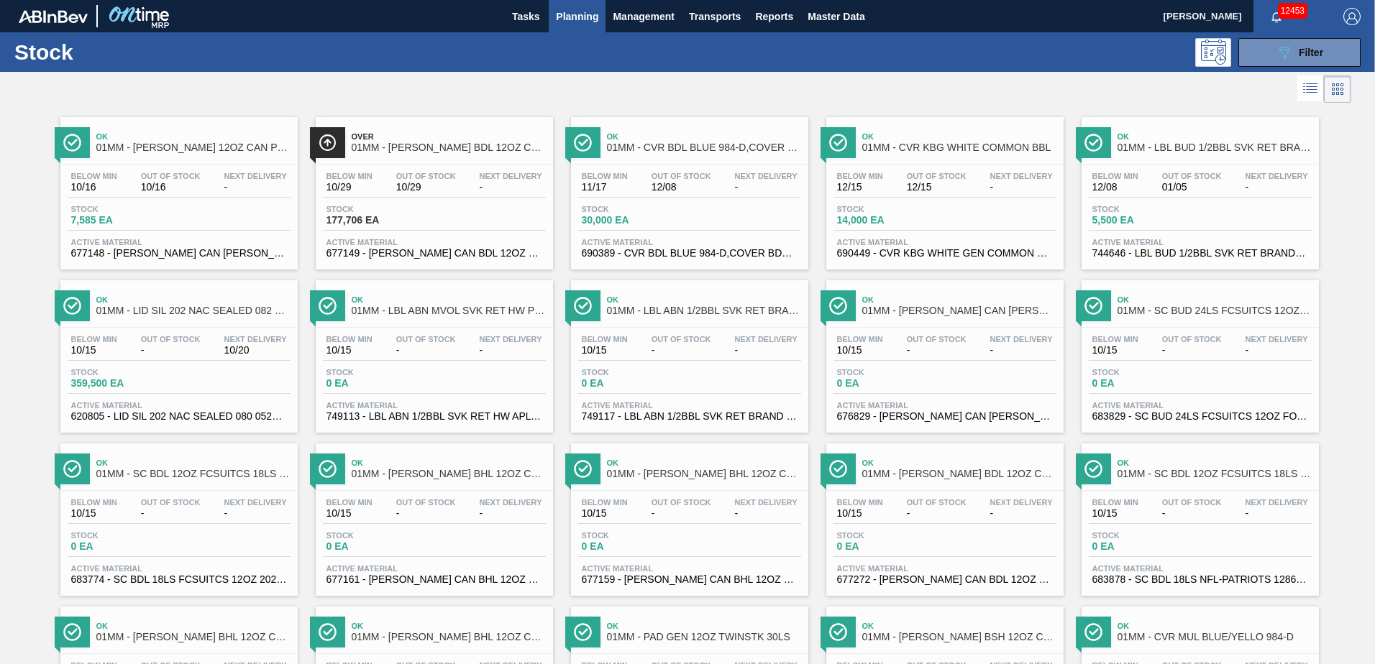
scroll to position [1110, 0]
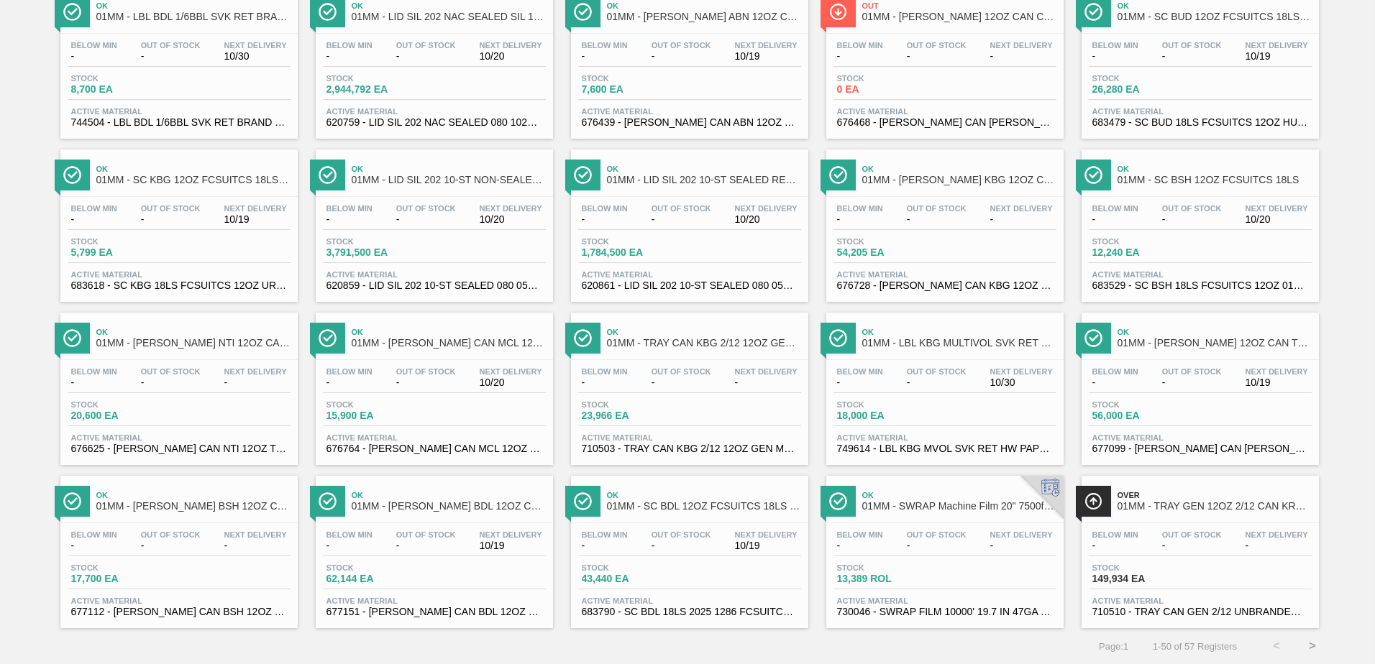
click at [951, 75] on div "Stock 0 EA" at bounding box center [944, 87] width 223 height 26
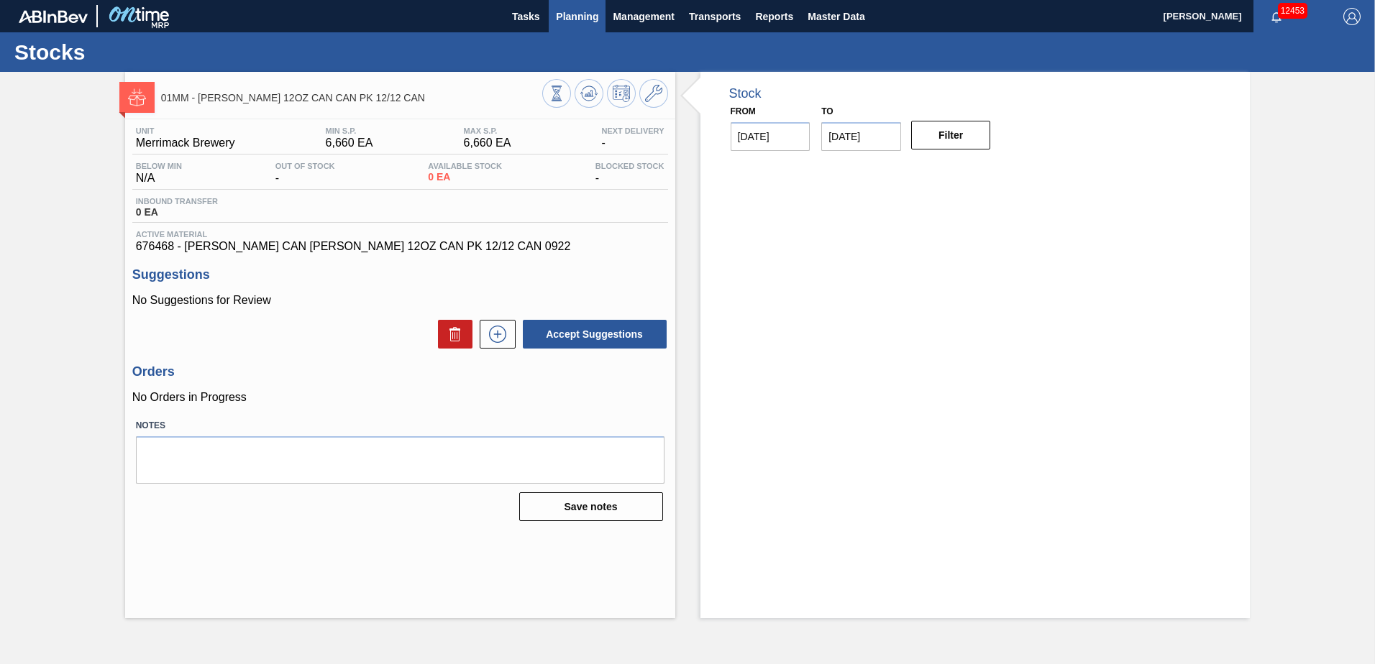
click at [580, 17] on span "Planning" at bounding box center [577, 16] width 42 height 17
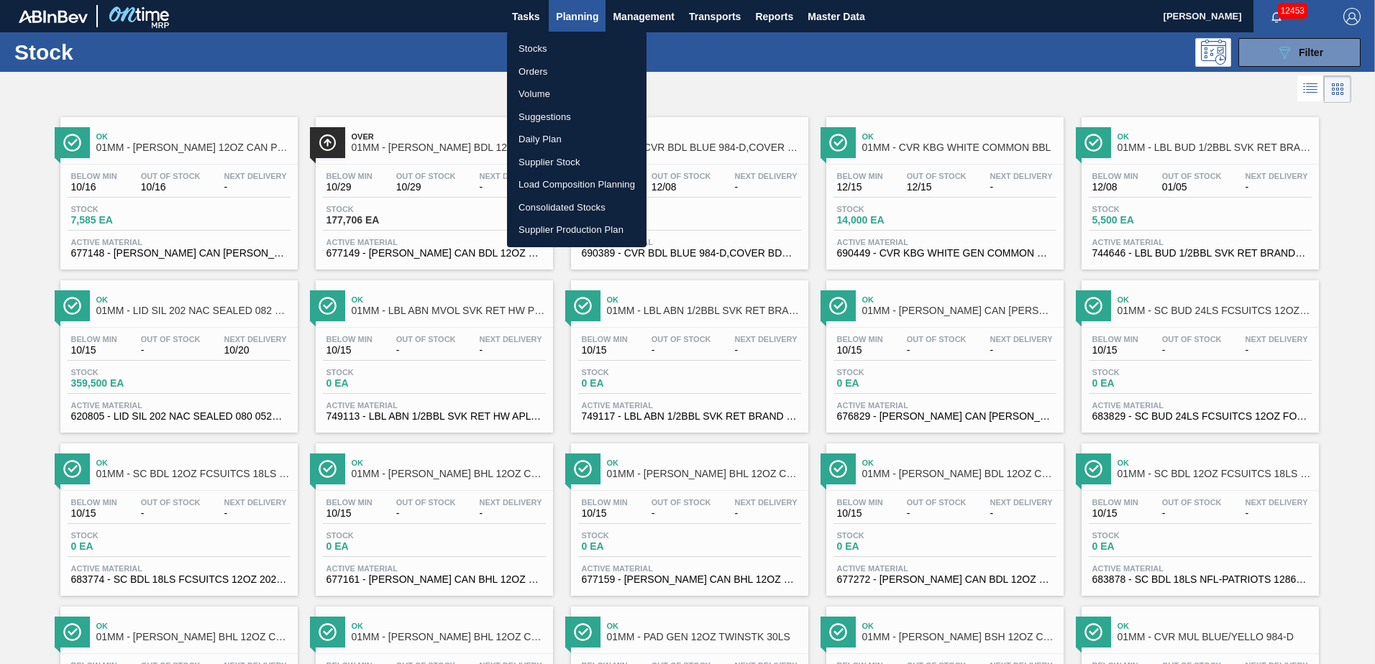
click at [190, 198] on div at bounding box center [687, 332] width 1375 height 664
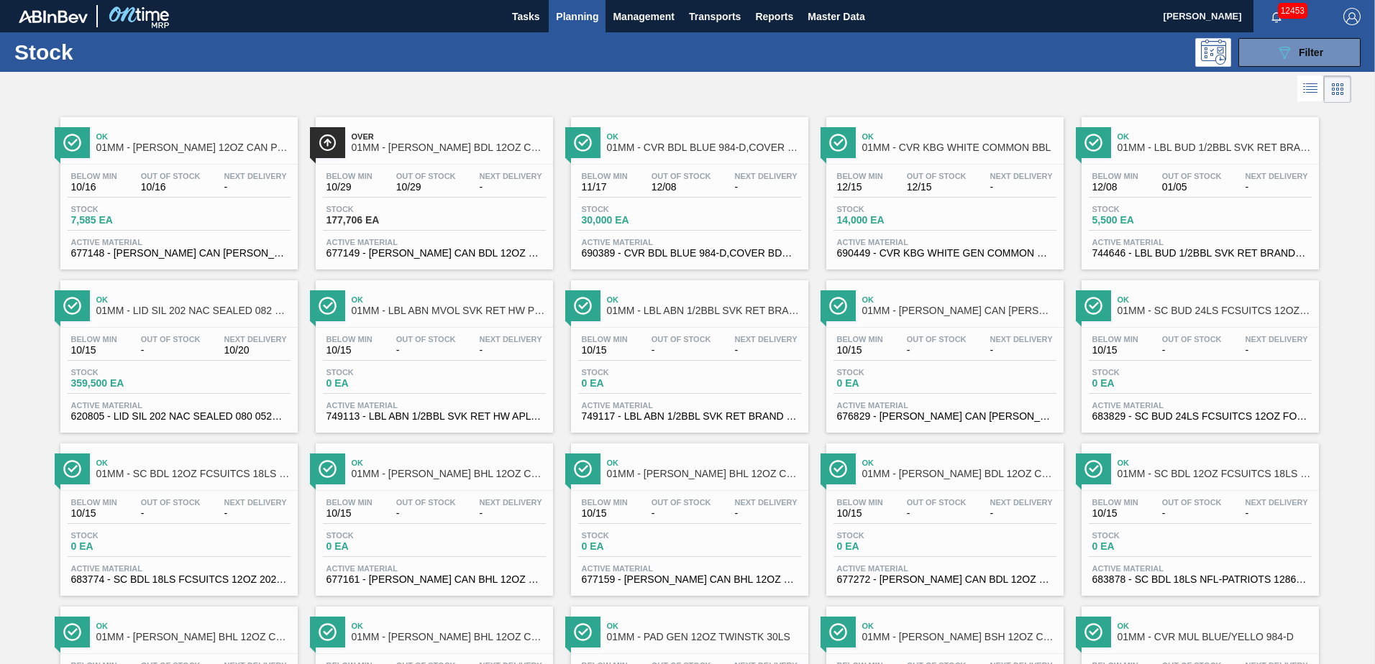
click at [191, 209] on div "Stock 7,585 EA" at bounding box center [179, 218] width 223 height 26
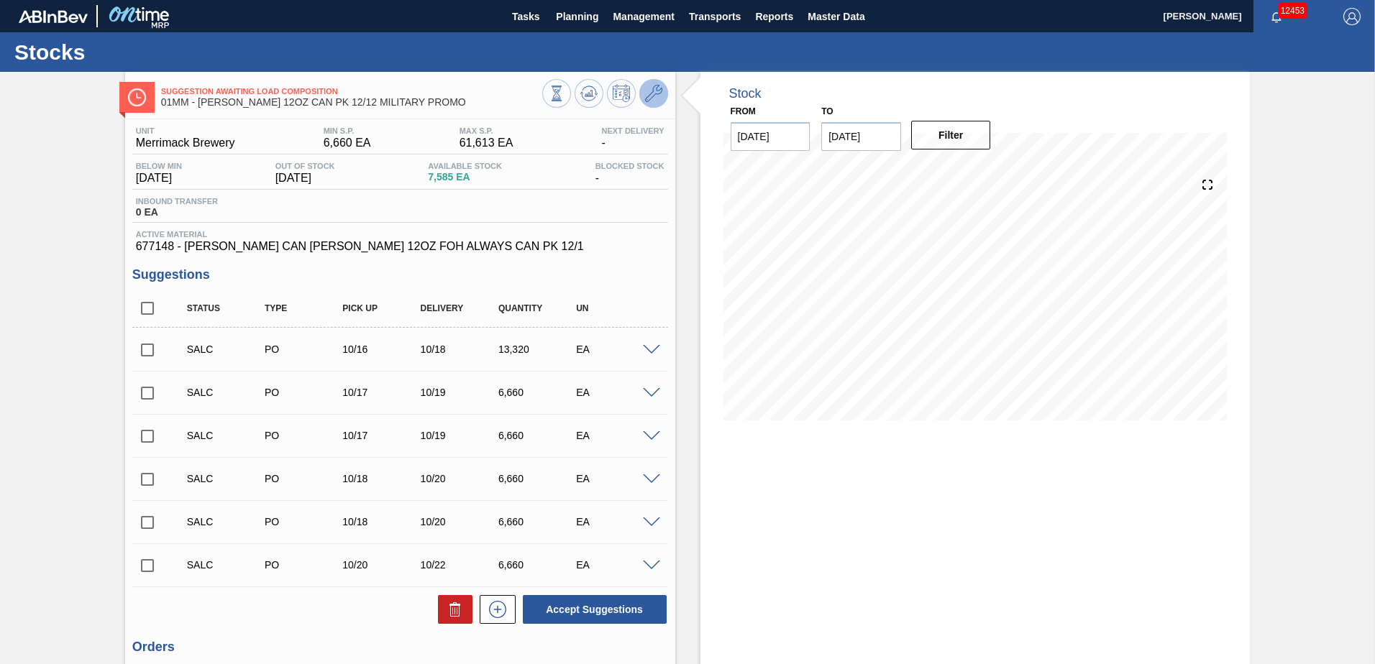
click at [652, 92] on icon at bounding box center [653, 93] width 17 height 17
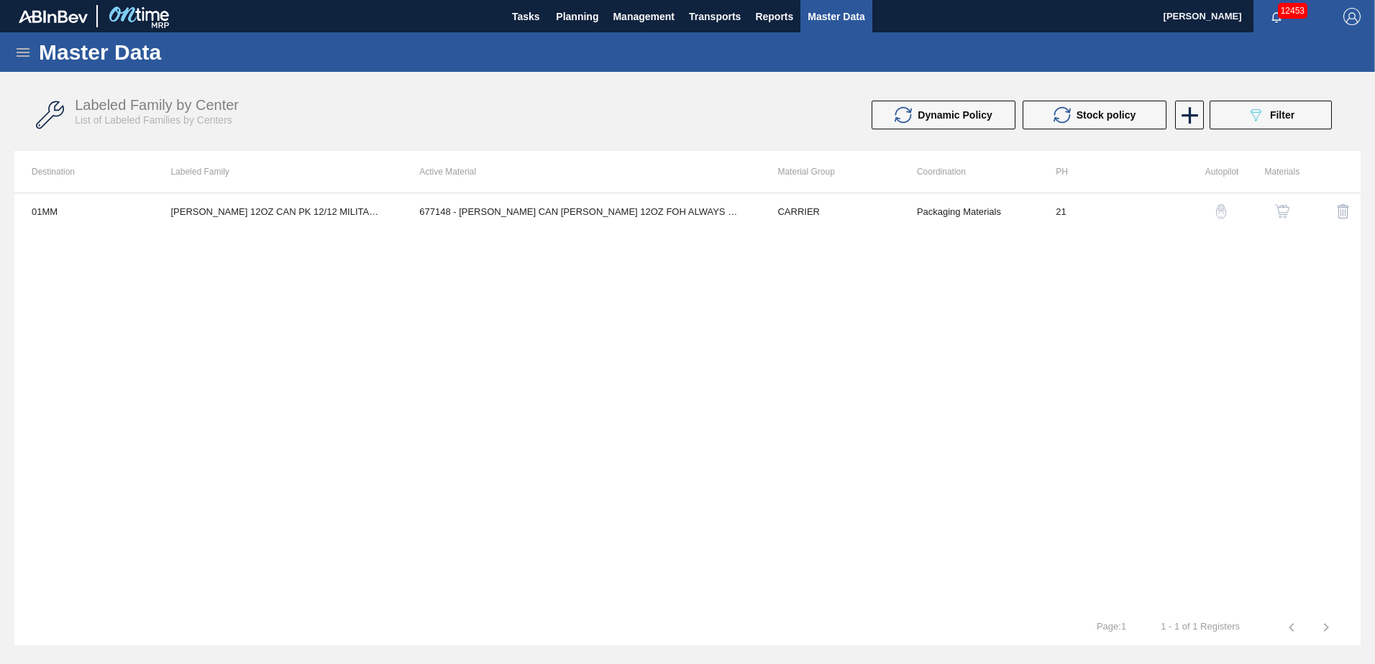
click at [1276, 211] on img "button" at bounding box center [1282, 211] width 14 height 14
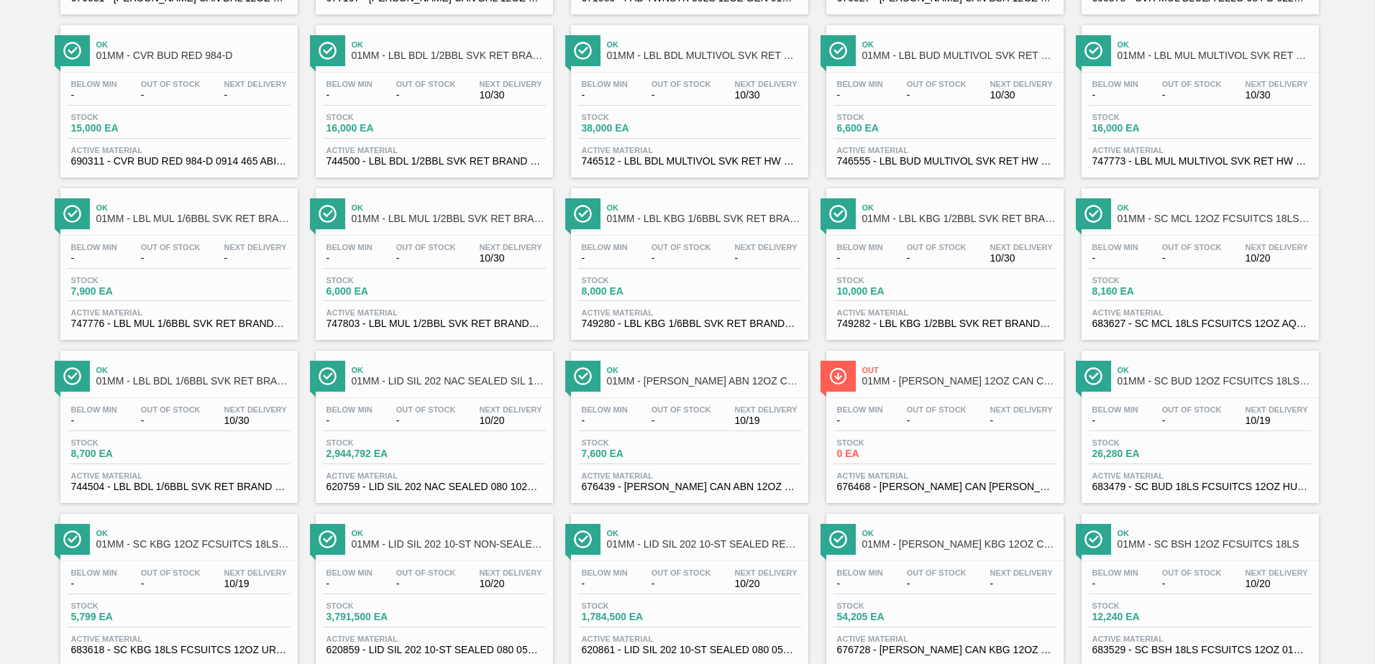
scroll to position [791, 0]
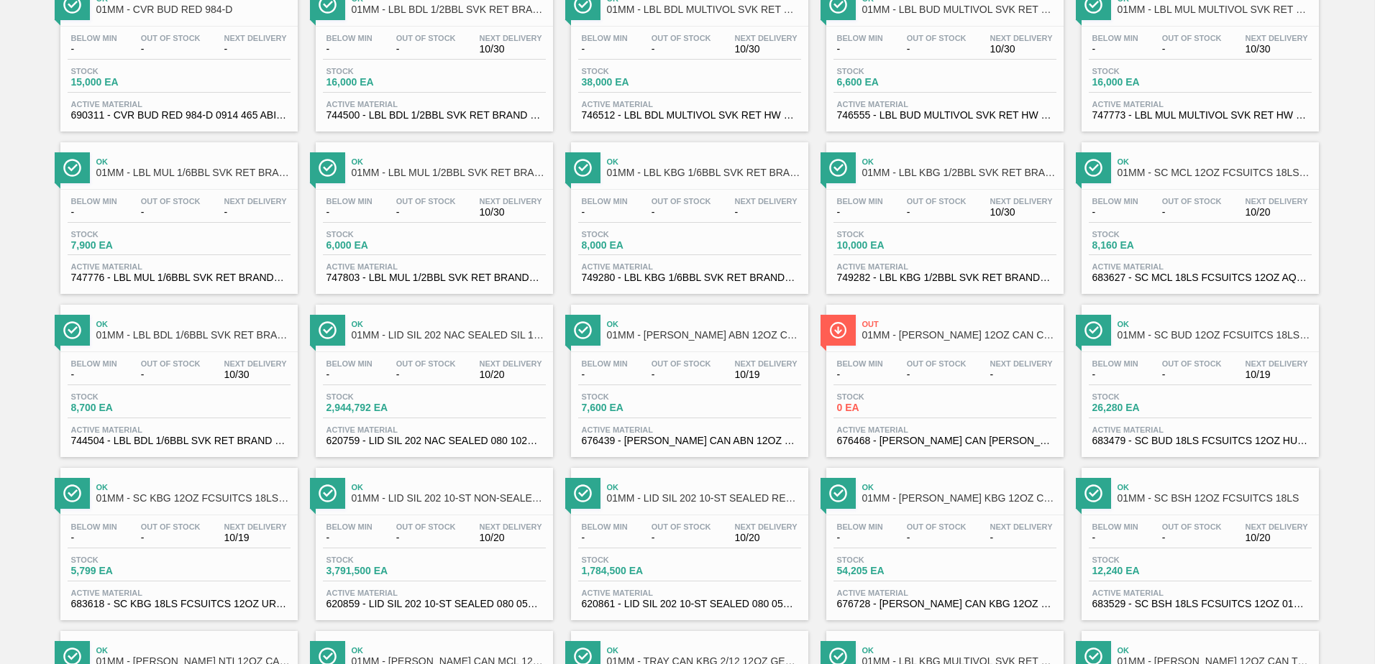
click at [916, 406] on span "0 EA" at bounding box center [887, 408] width 101 height 11
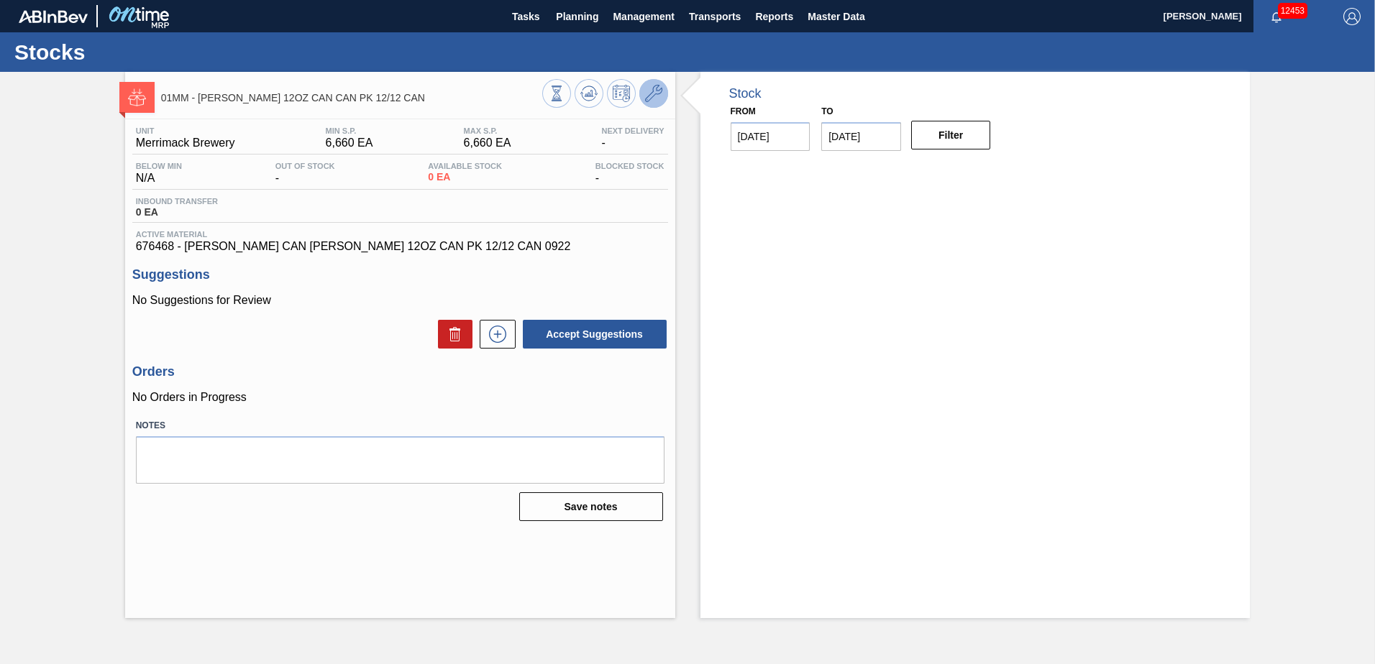
click at [650, 99] on icon at bounding box center [653, 93] width 17 height 17
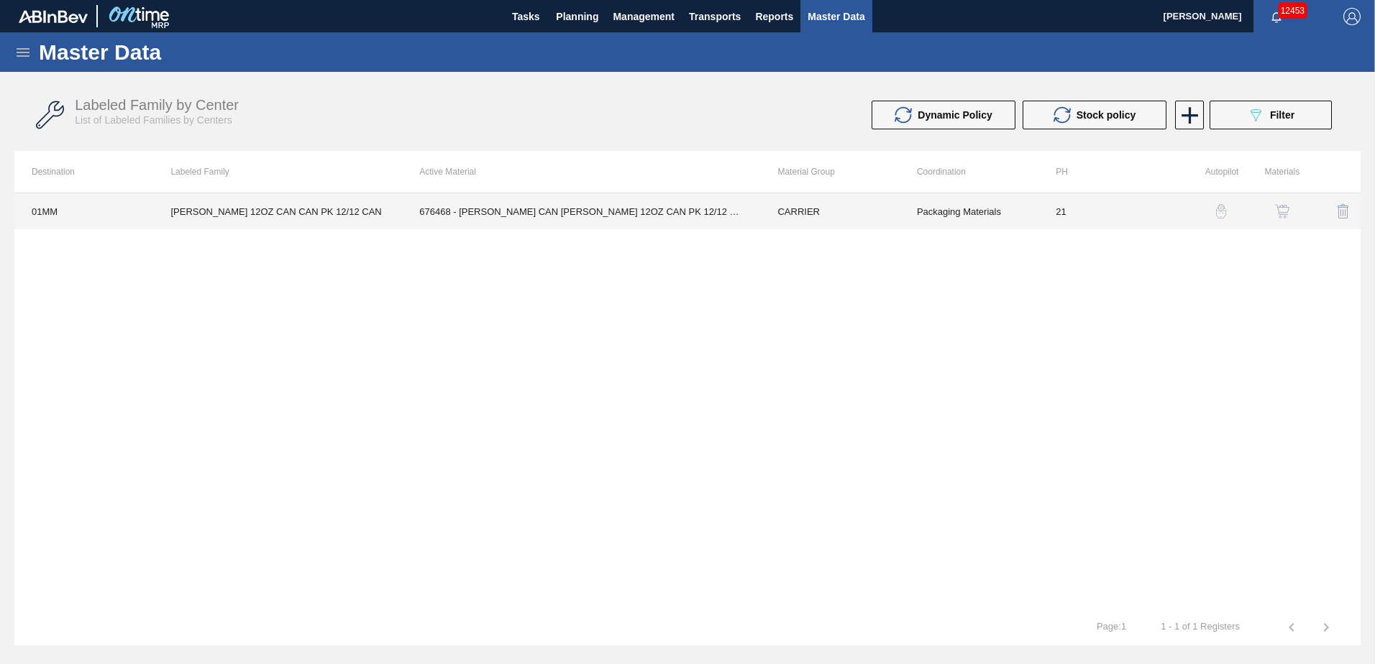
click at [611, 216] on td "676468 - [PERSON_NAME] CAN [PERSON_NAME] 12OZ CAN PK 12/12 CAN 0922" at bounding box center [581, 211] width 358 height 36
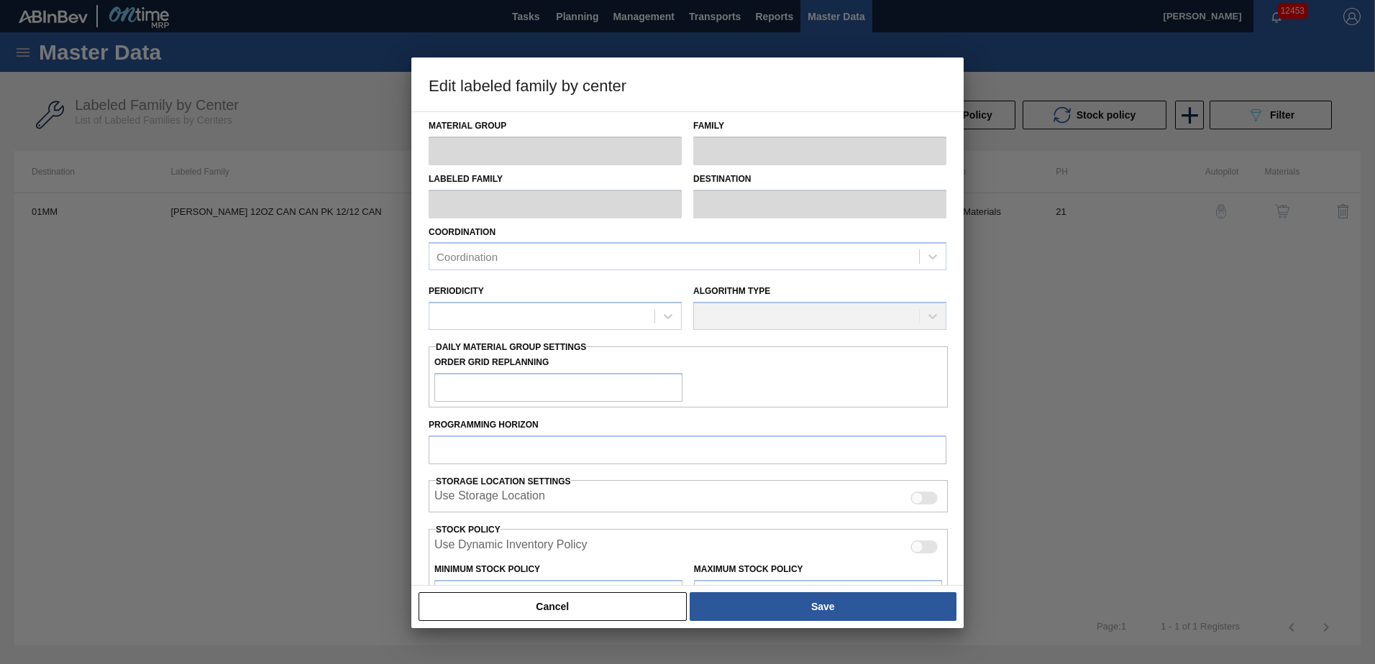
type input "CARRIER"
type input "Can Carriers"
type input "CARR BUD 12OZ CAN CAN PK 12/12 CAN"
type input "01MM - Merrimack Brewery"
type input "21"
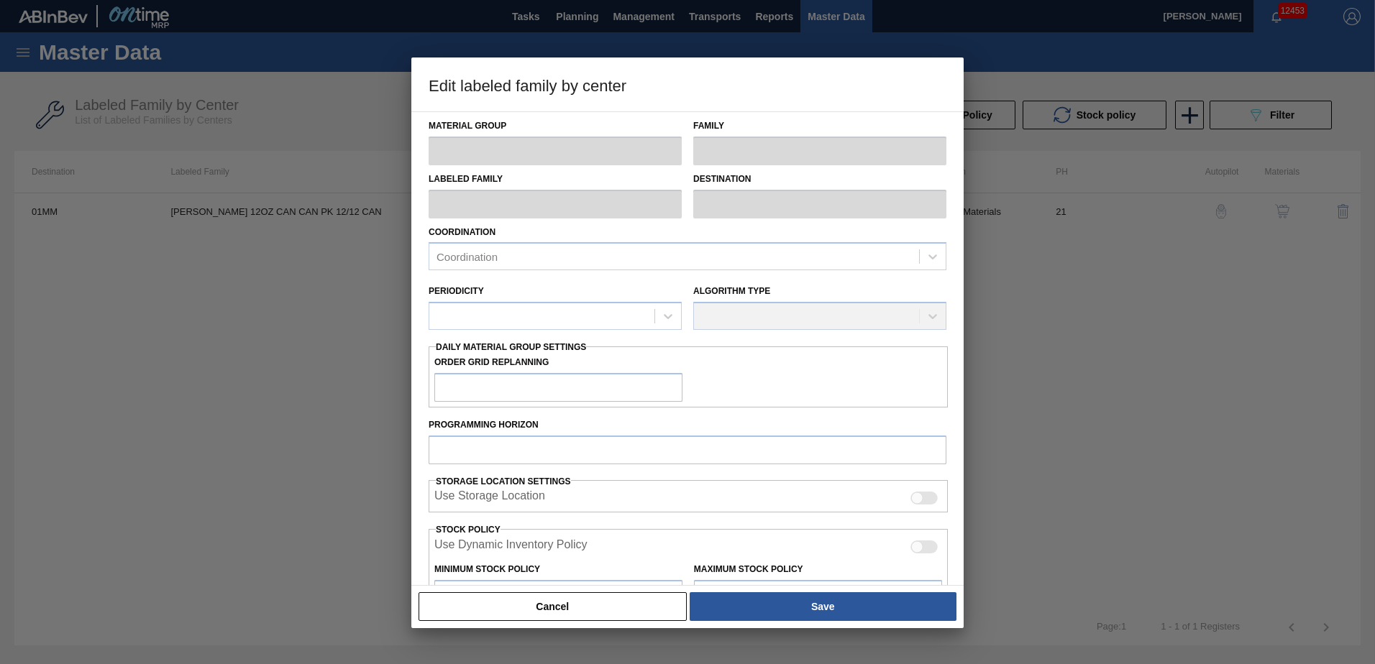
type input "6,660"
type input "100"
type input "6,660"
checkbox input "true"
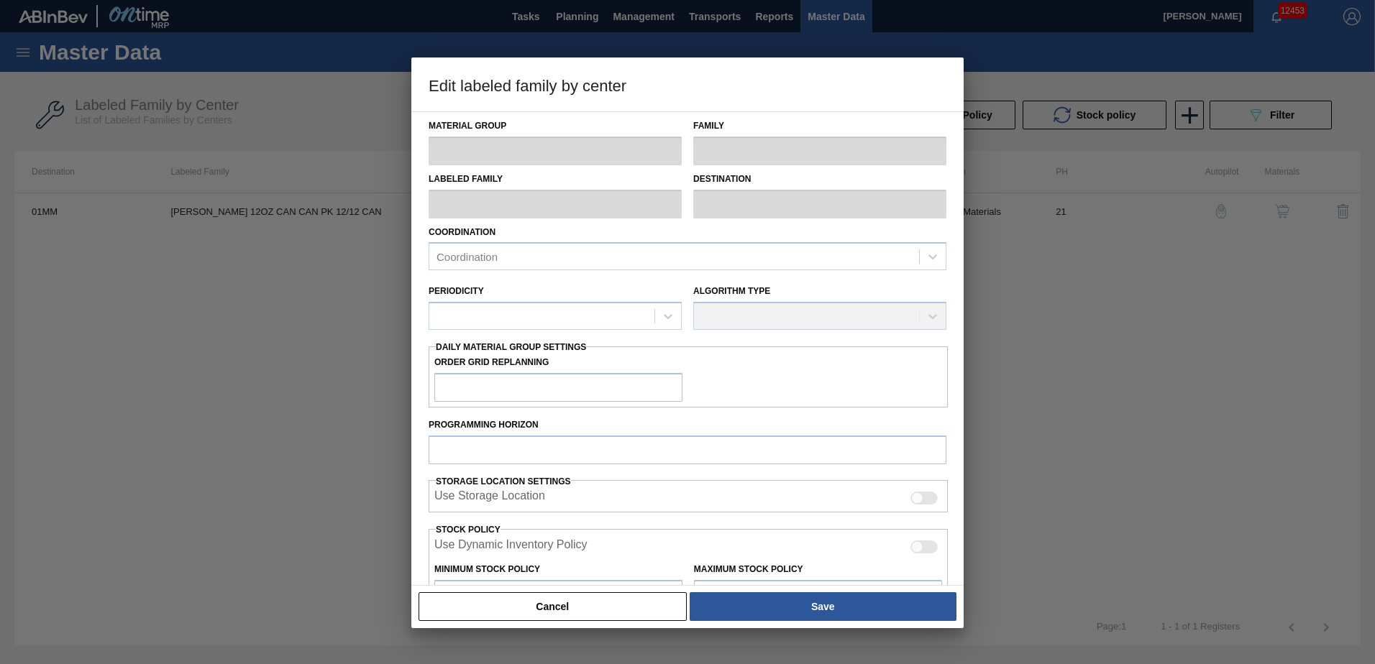
checkbox input "true"
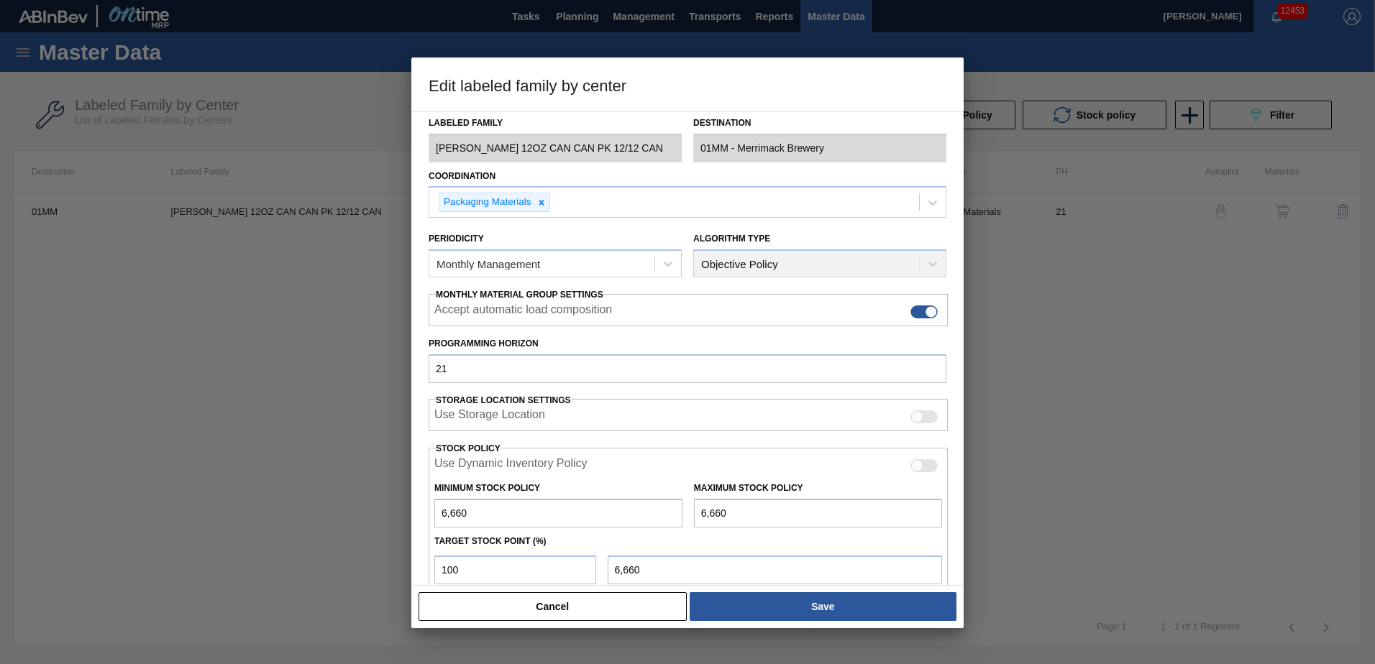
scroll to position [186, 0]
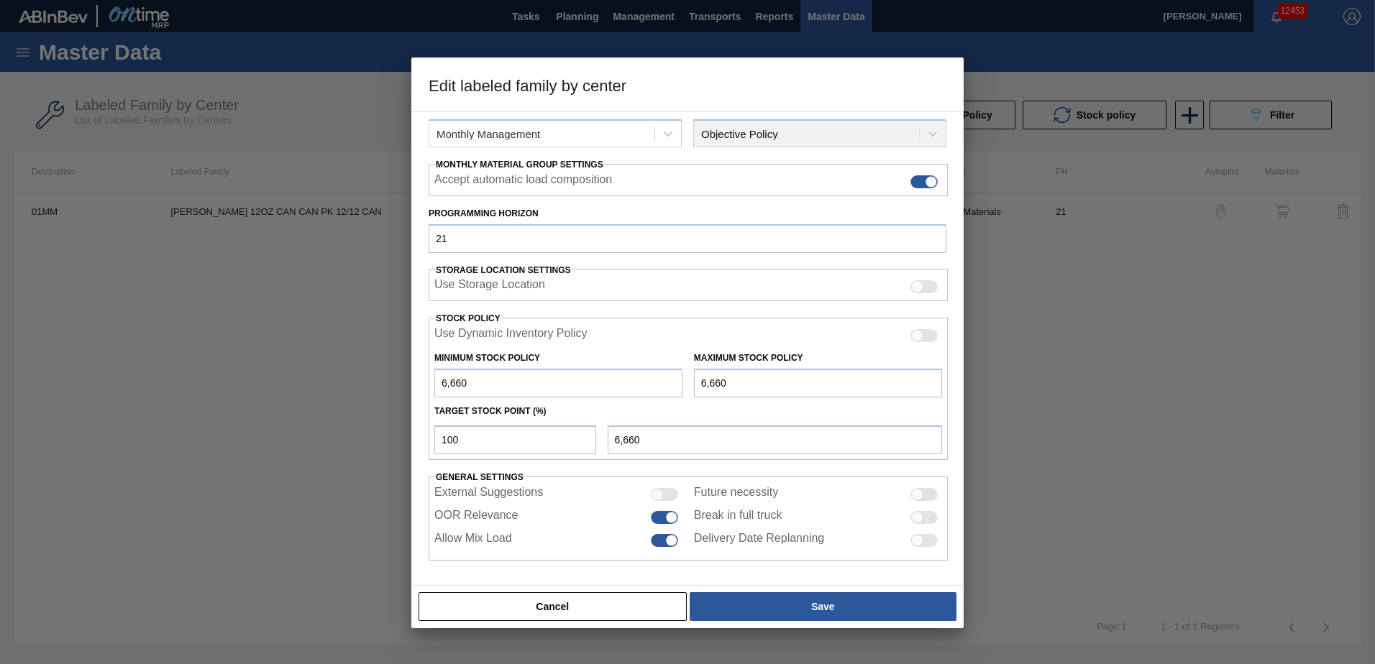
drag, startPoint x: 734, startPoint y: 383, endPoint x: 695, endPoint y: 385, distance: 38.9
click at [695, 385] on input "6,660" at bounding box center [818, 383] width 248 height 29
type input "8"
type input "86"
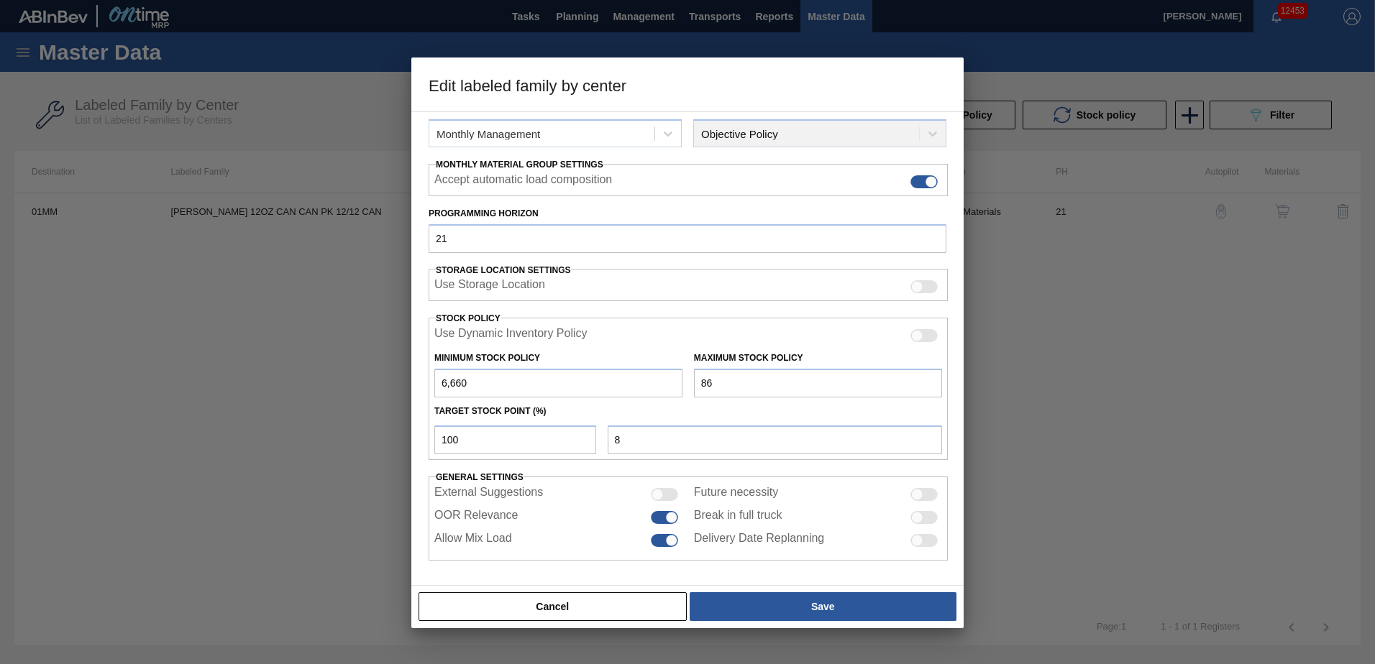
type input "86"
type input "865"
type input "8,658"
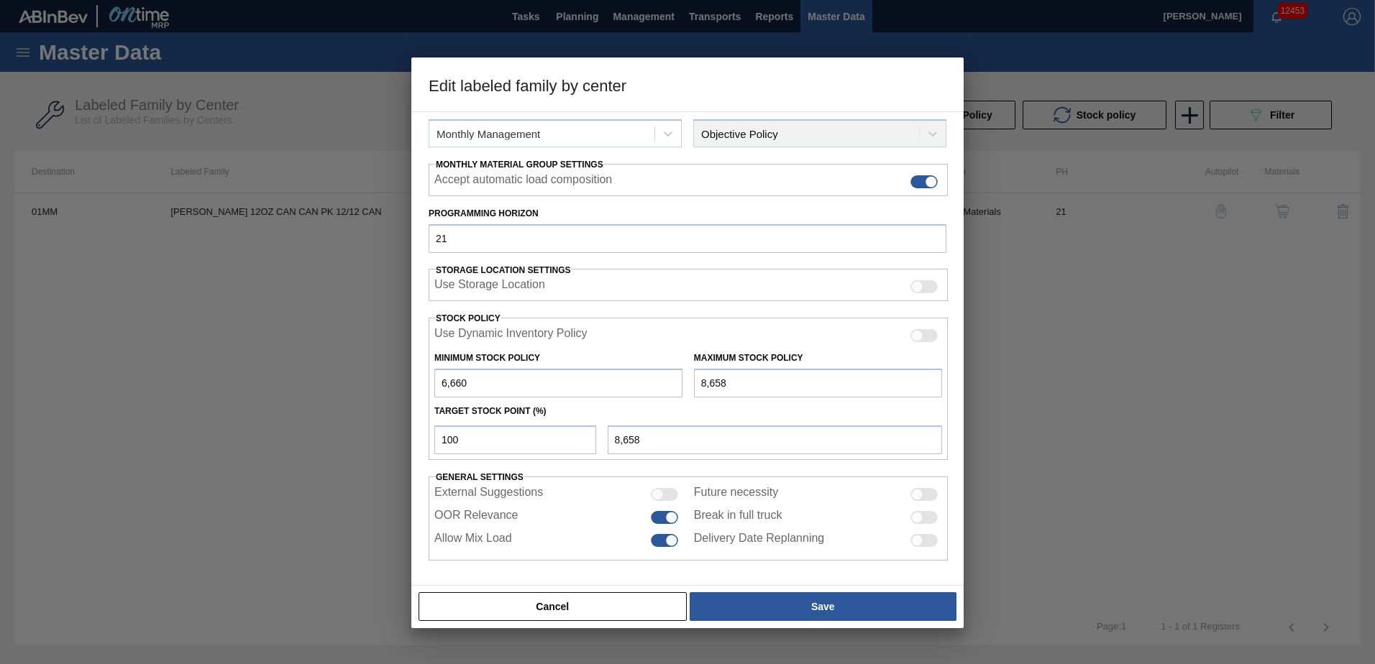
type input "86,580"
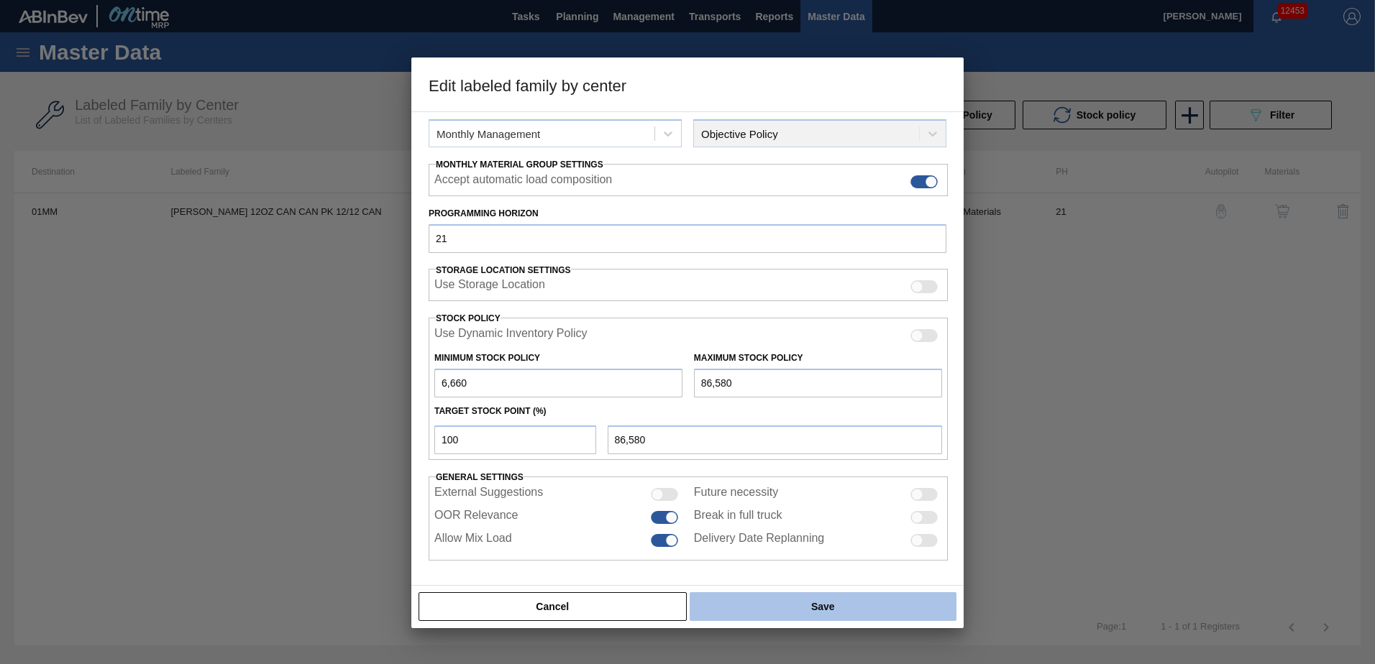
type input "86,580"
click at [800, 609] on button "Save" at bounding box center [823, 607] width 267 height 29
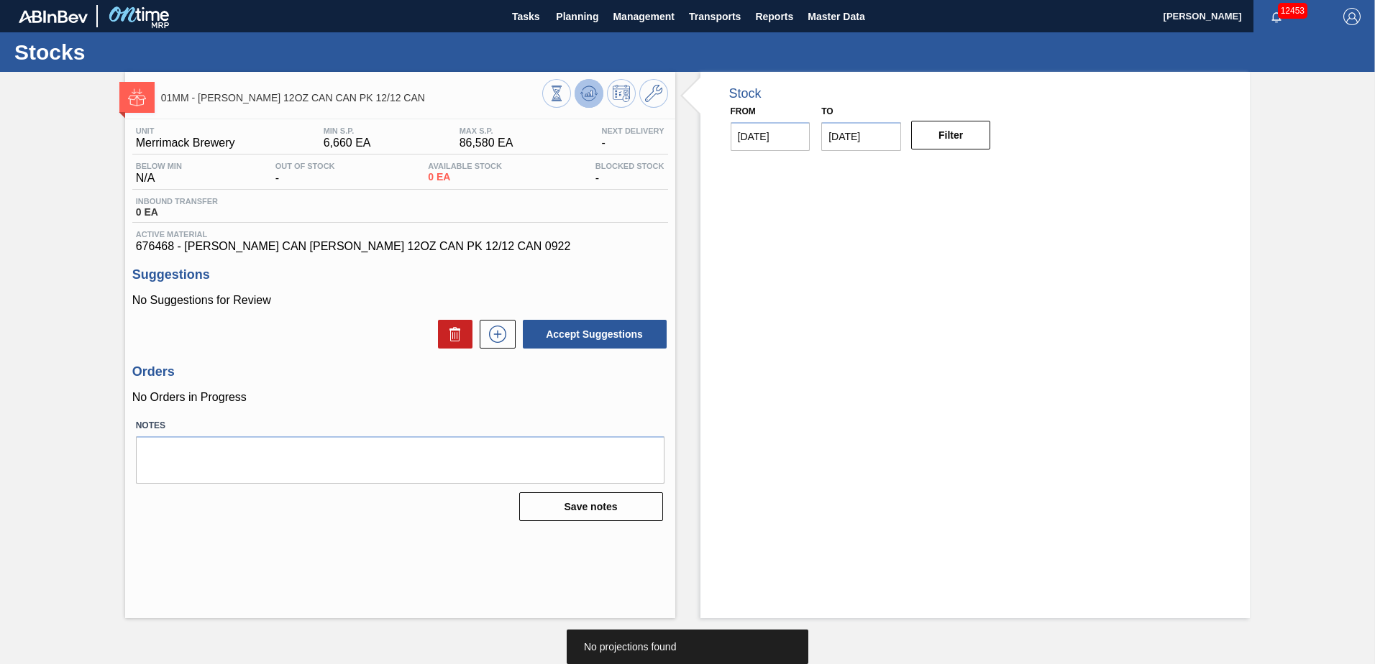
click at [588, 91] on icon at bounding box center [588, 93] width 17 height 17
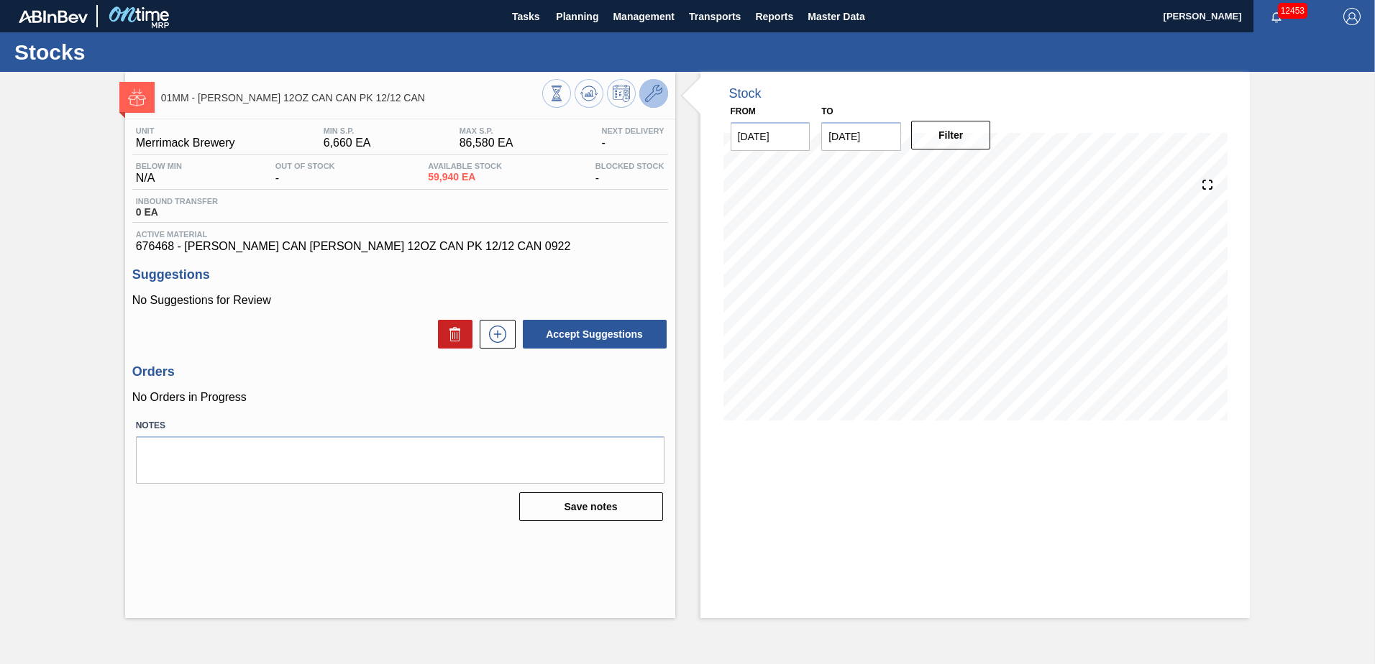
click at [657, 97] on icon at bounding box center [653, 93] width 17 height 17
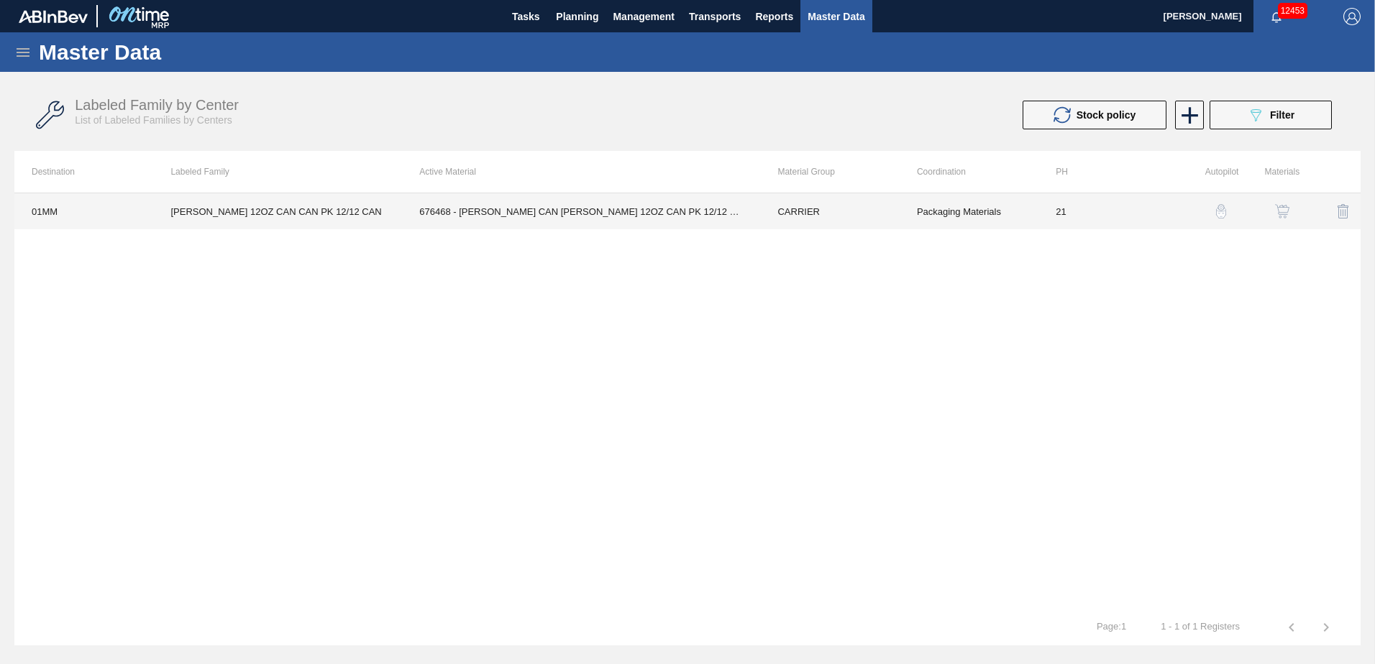
click at [662, 214] on td "676468 - [PERSON_NAME] CAN [PERSON_NAME] 12OZ CAN PK 12/12 CAN 0922" at bounding box center [581, 211] width 358 height 36
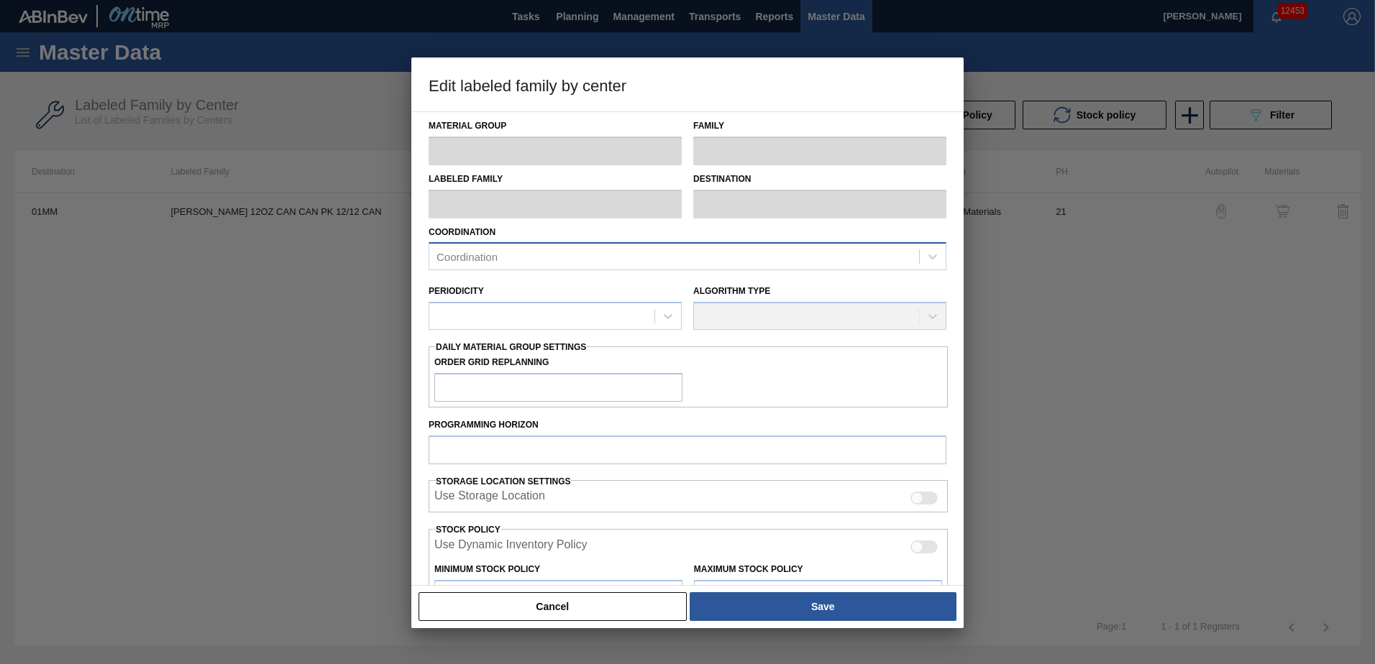
type input "CARRIER"
type input "Can Carriers"
type input "CARR BUD 12OZ CAN CAN PK 12/12 CAN"
type input "01MM - Merrimack Brewery"
type input "21"
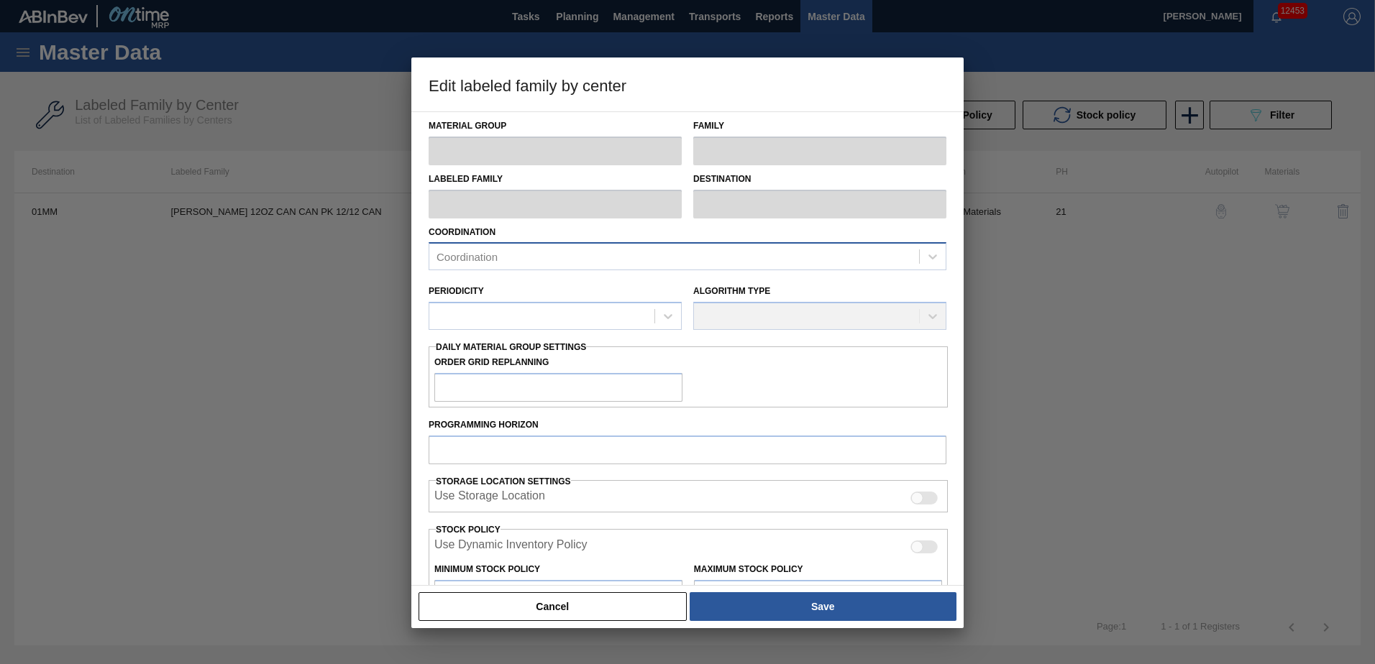
type input "6,660"
type input "86,580"
type input "100"
type input "86,580"
checkbox input "true"
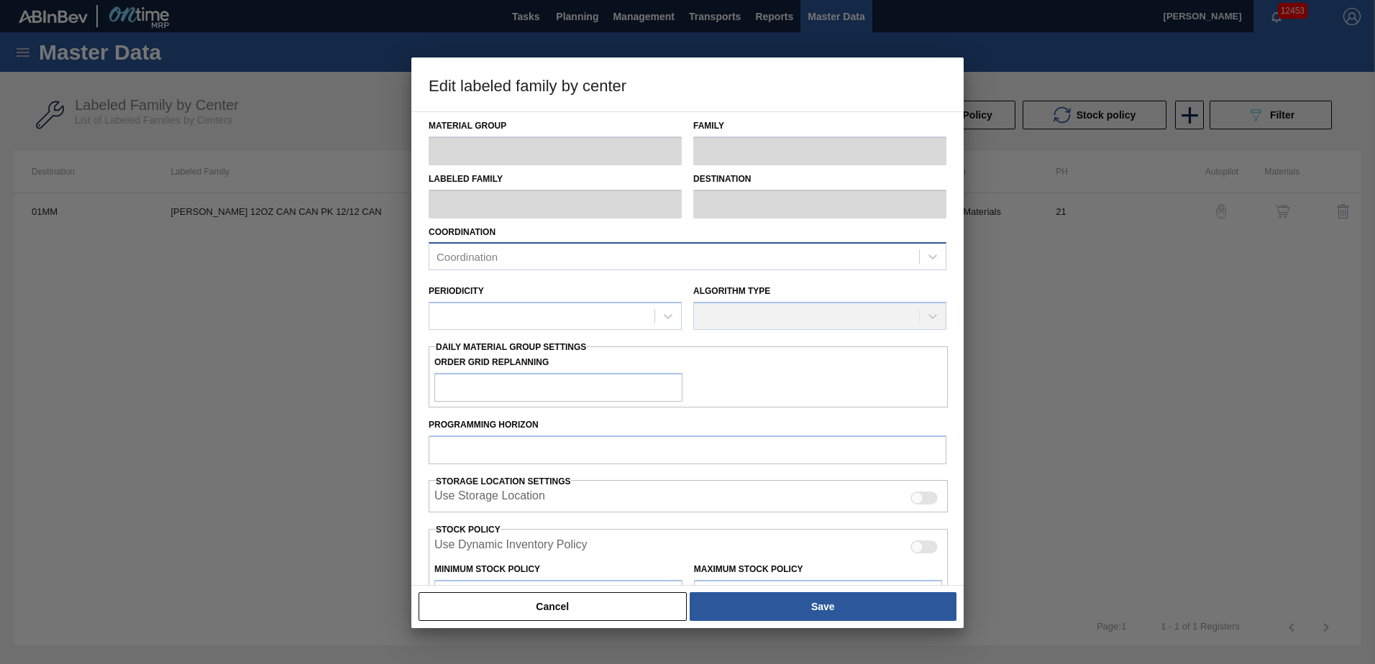
checkbox input "true"
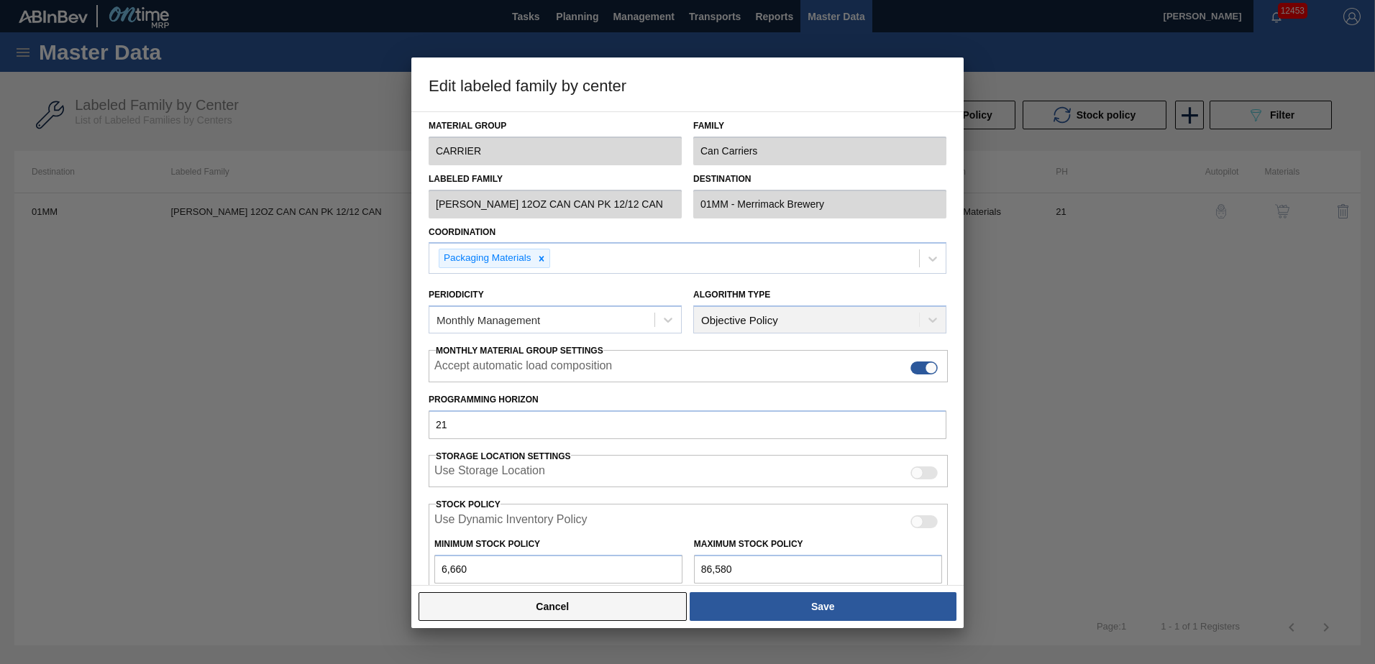
click at [608, 612] on button "Cancel" at bounding box center [553, 607] width 268 height 29
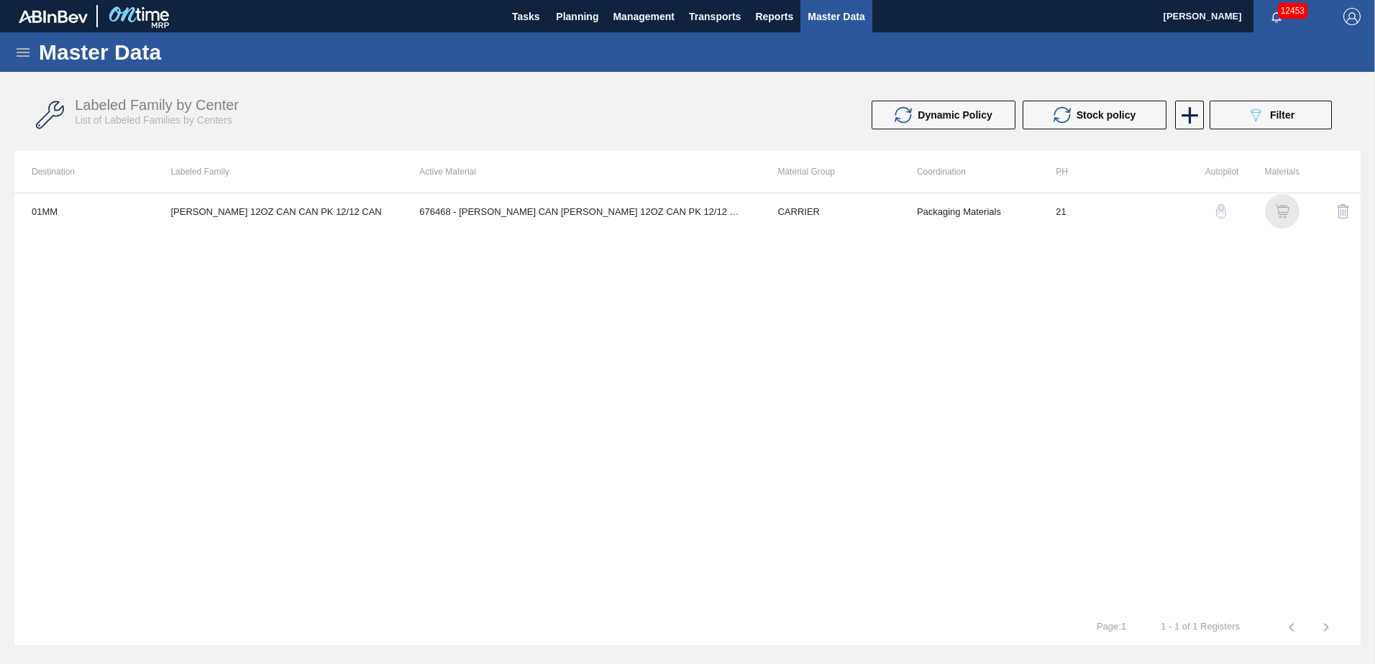
click at [1274, 214] on div "button" at bounding box center [1282, 211] width 17 height 14
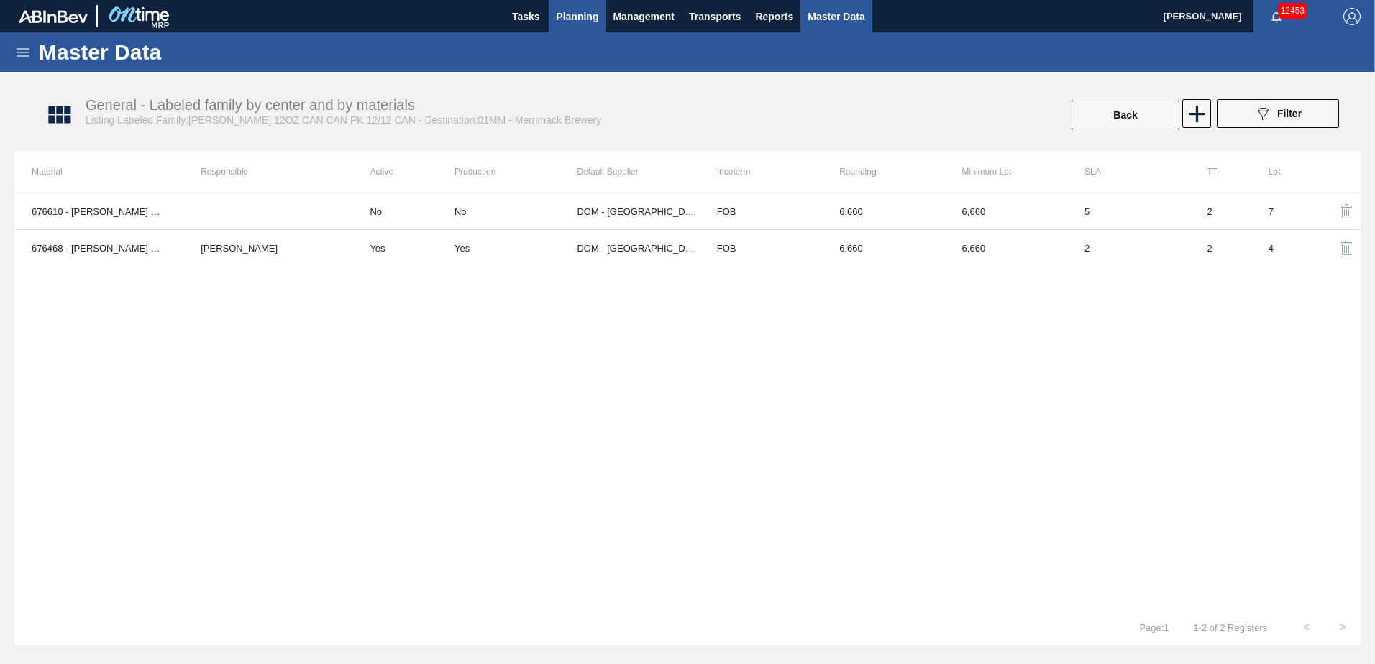
click at [576, 19] on span "Planning" at bounding box center [577, 16] width 42 height 17
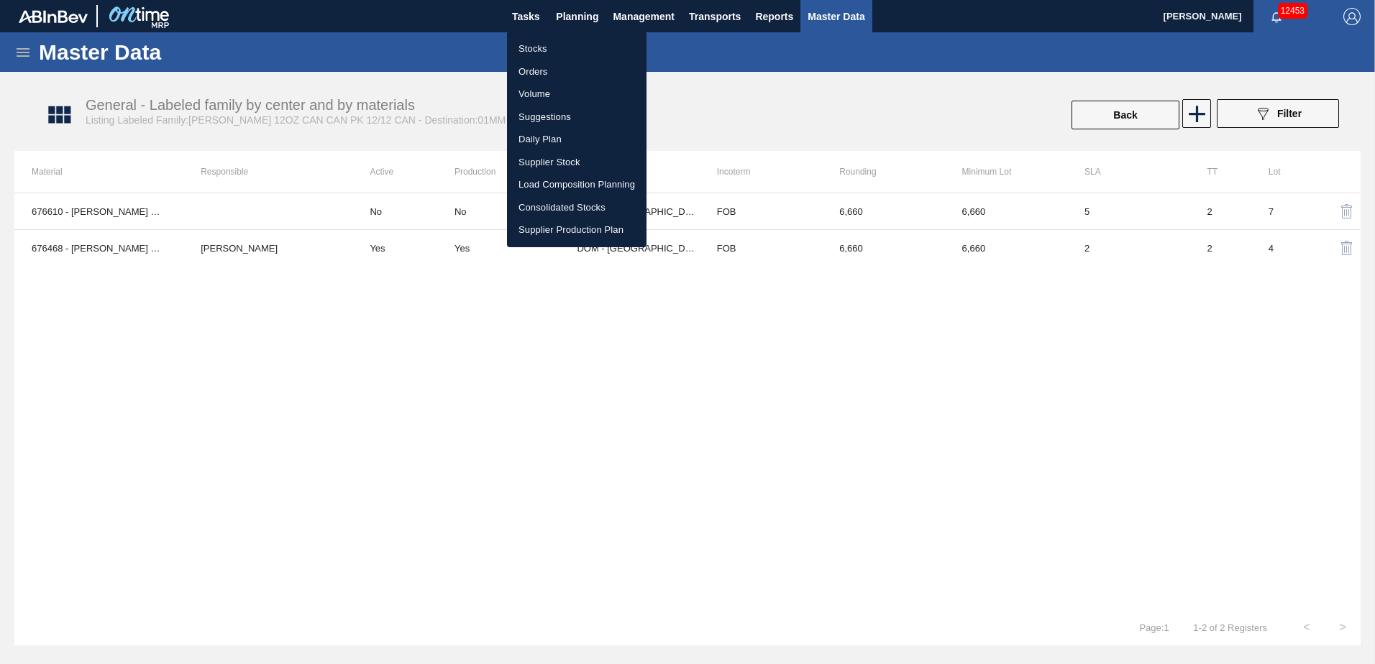
click at [534, 49] on li "Stocks" at bounding box center [577, 48] width 140 height 23
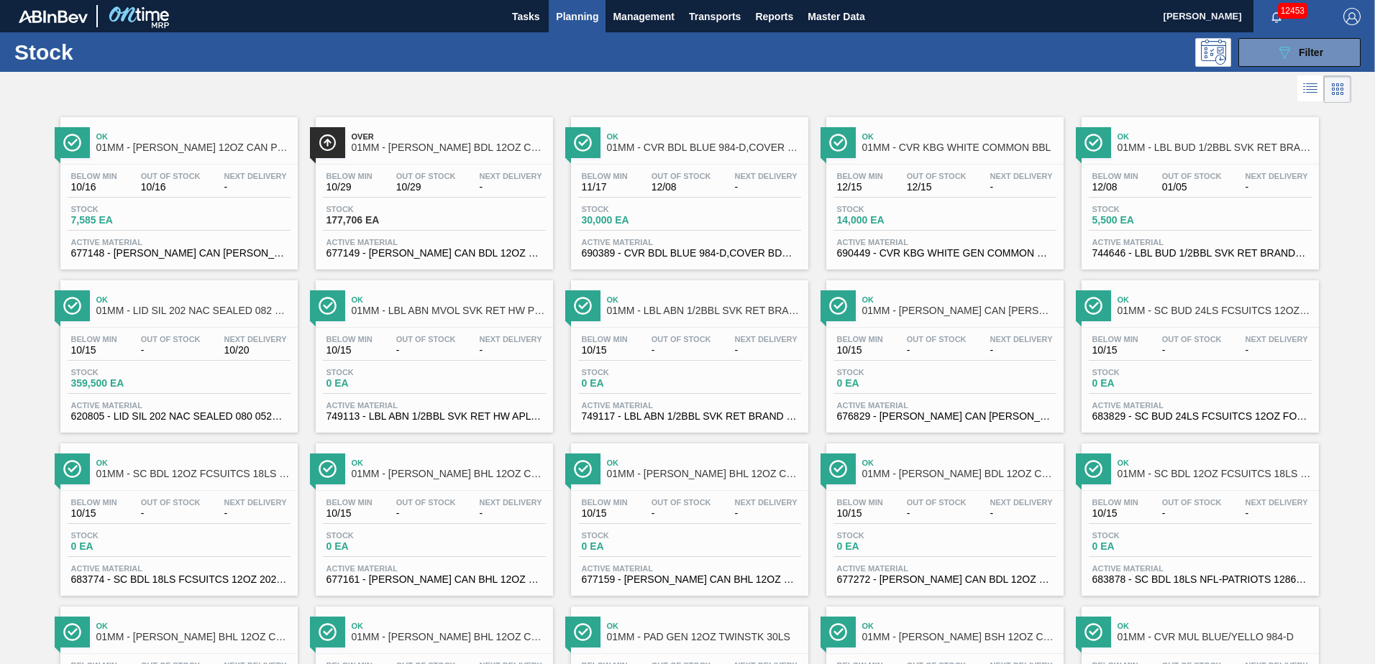
click at [202, 209] on div "Stock 7,585 EA" at bounding box center [179, 218] width 223 height 26
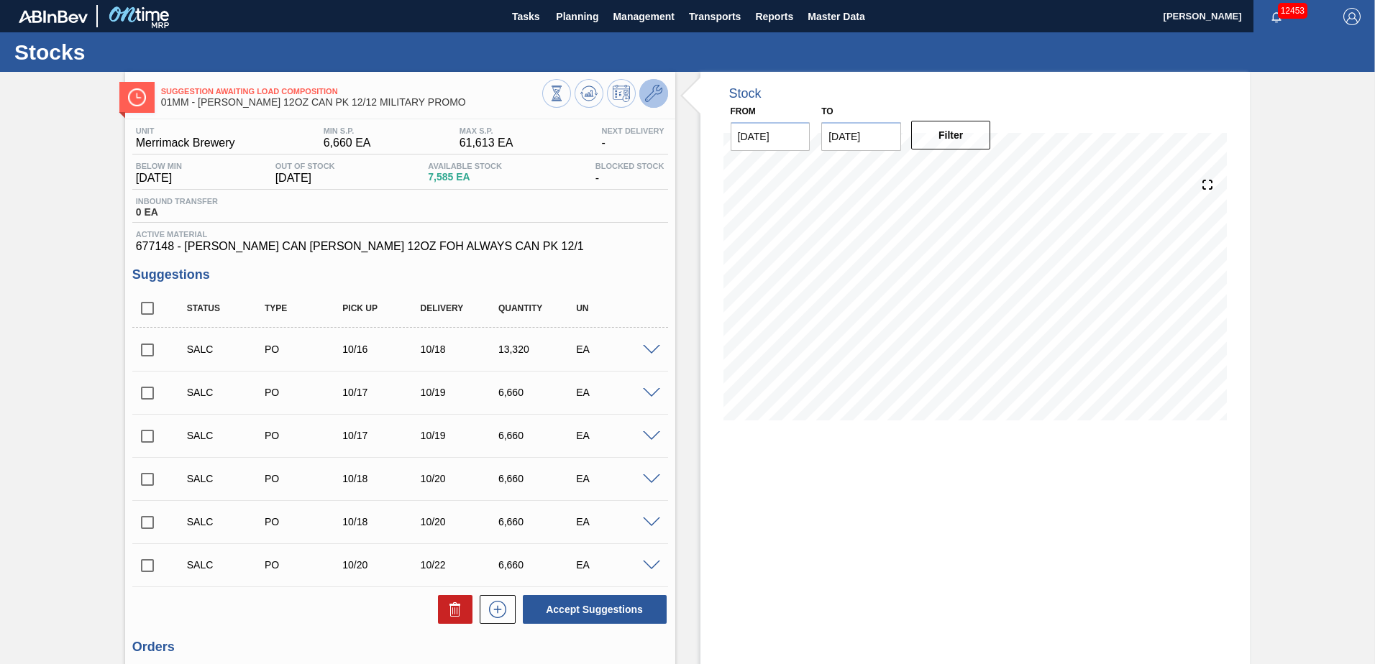
click at [652, 104] on button at bounding box center [653, 93] width 29 height 29
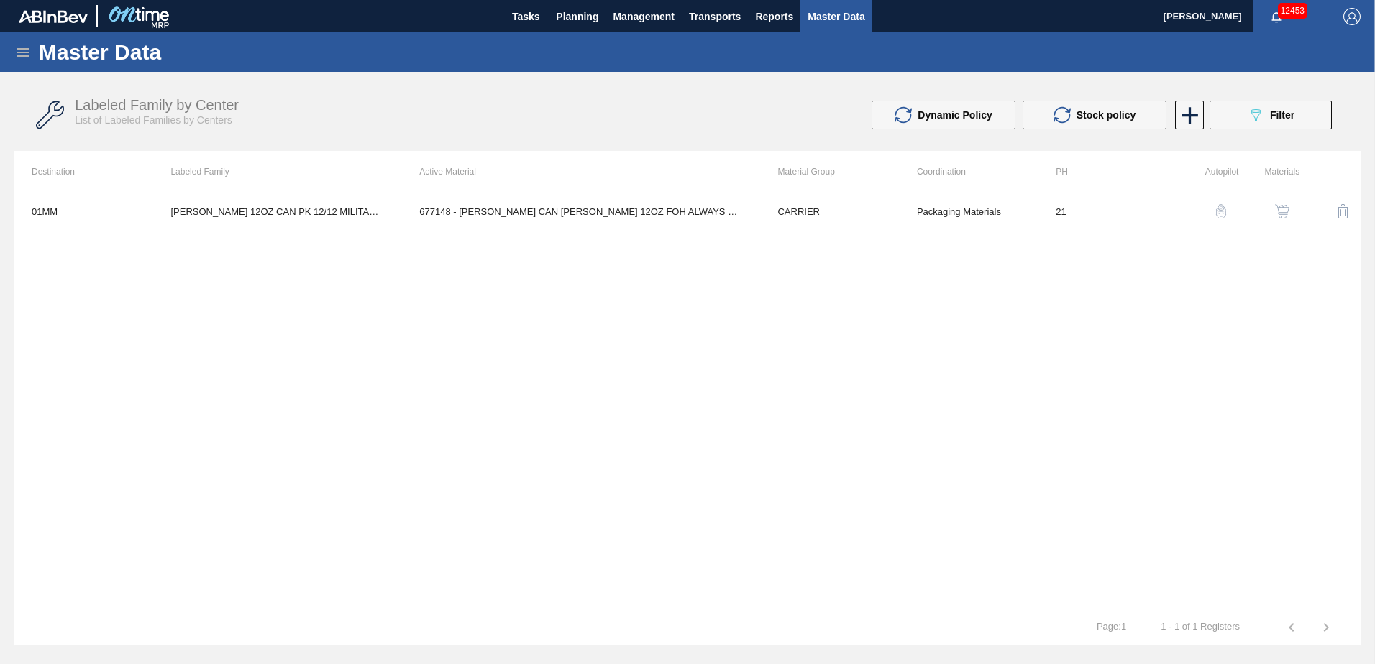
click at [1278, 207] on img "button" at bounding box center [1282, 211] width 14 height 14
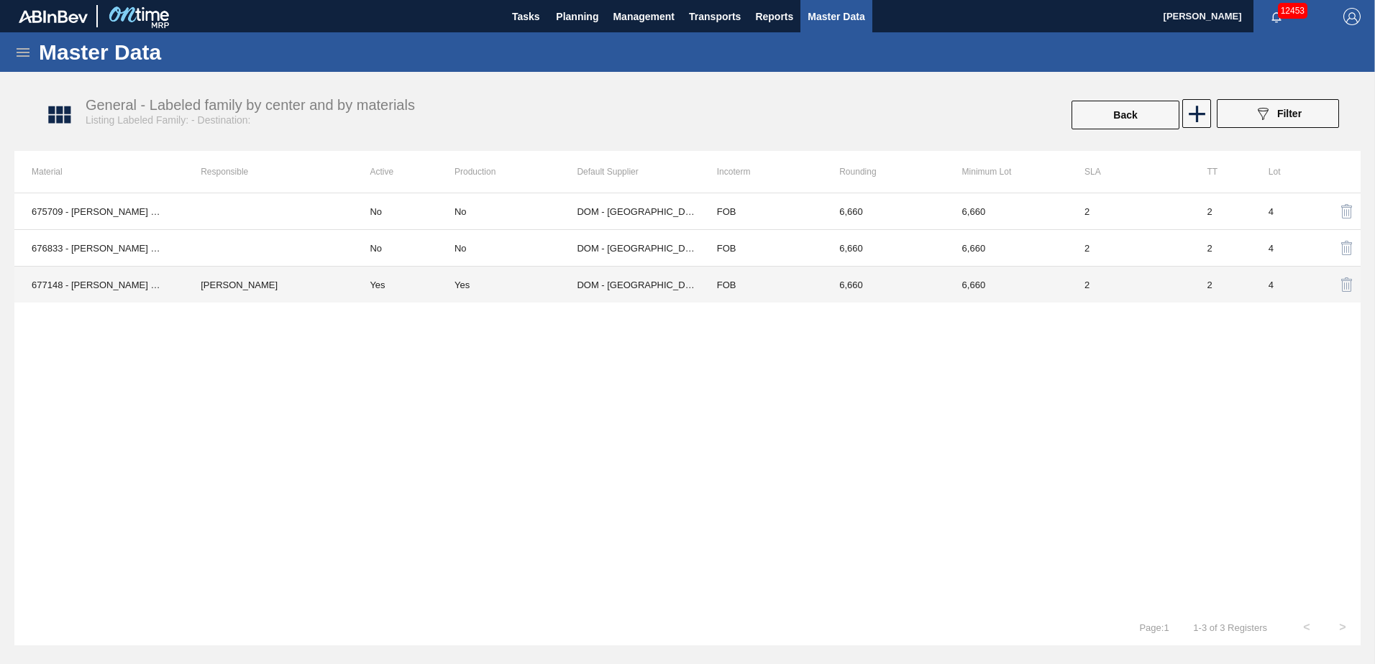
click at [831, 279] on td "6,660" at bounding box center [883, 285] width 122 height 37
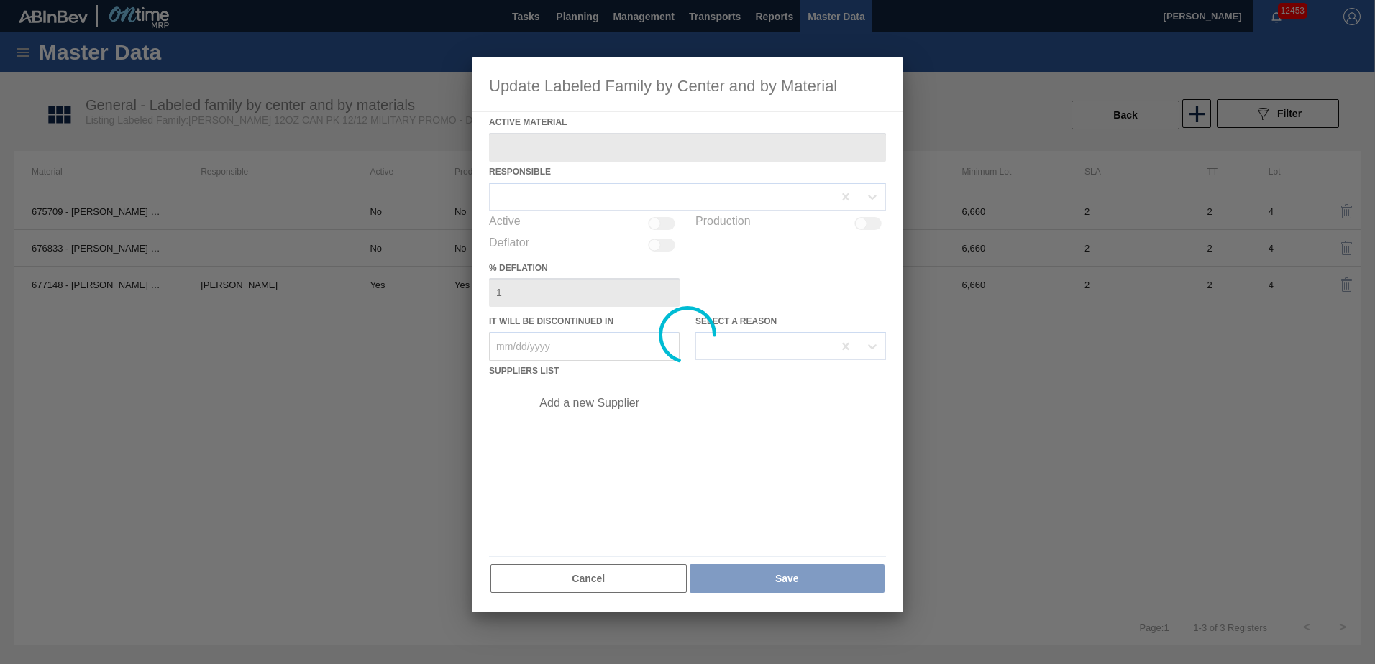
type Material "677148 - [PERSON_NAME] CAN [PERSON_NAME] 12OZ FOH ALWAYS CAN PK 12/1"
checkbox input "true"
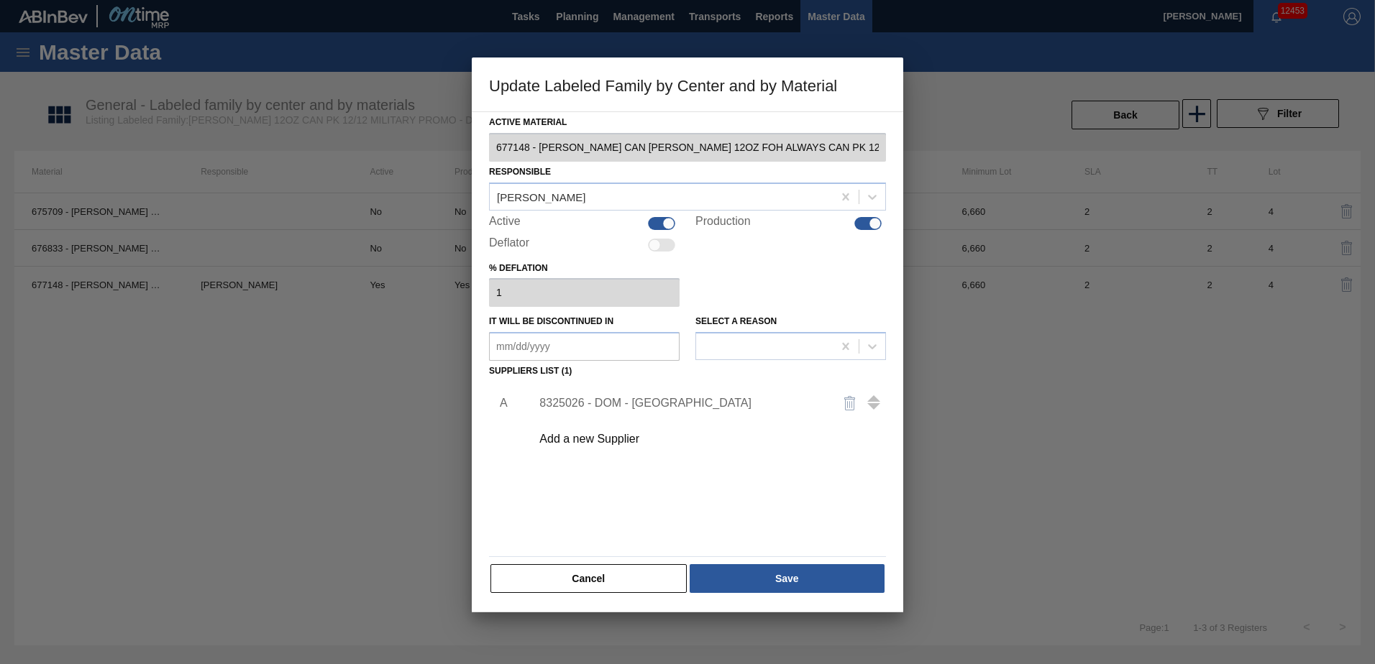
click at [871, 222] on div at bounding box center [875, 223] width 12 height 12
checkbox input "false"
click at [793, 573] on button "Save" at bounding box center [787, 579] width 195 height 29
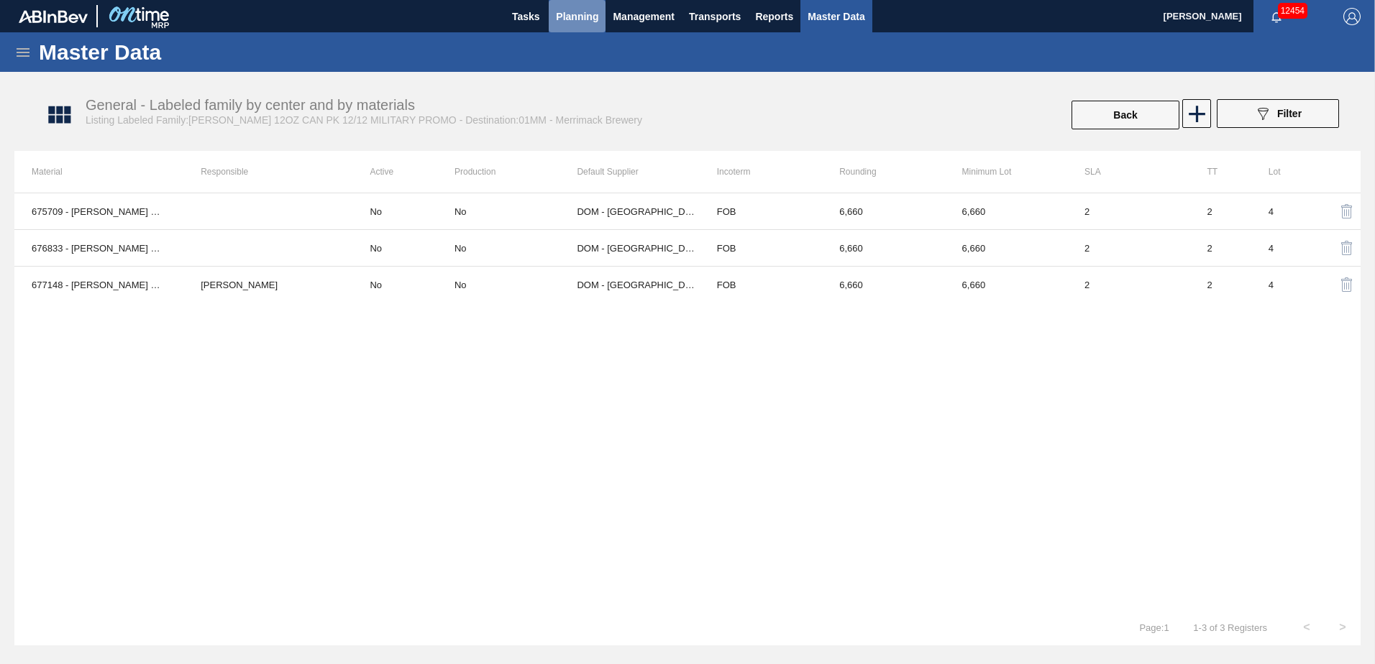
click at [574, 19] on span "Planning" at bounding box center [577, 16] width 42 height 17
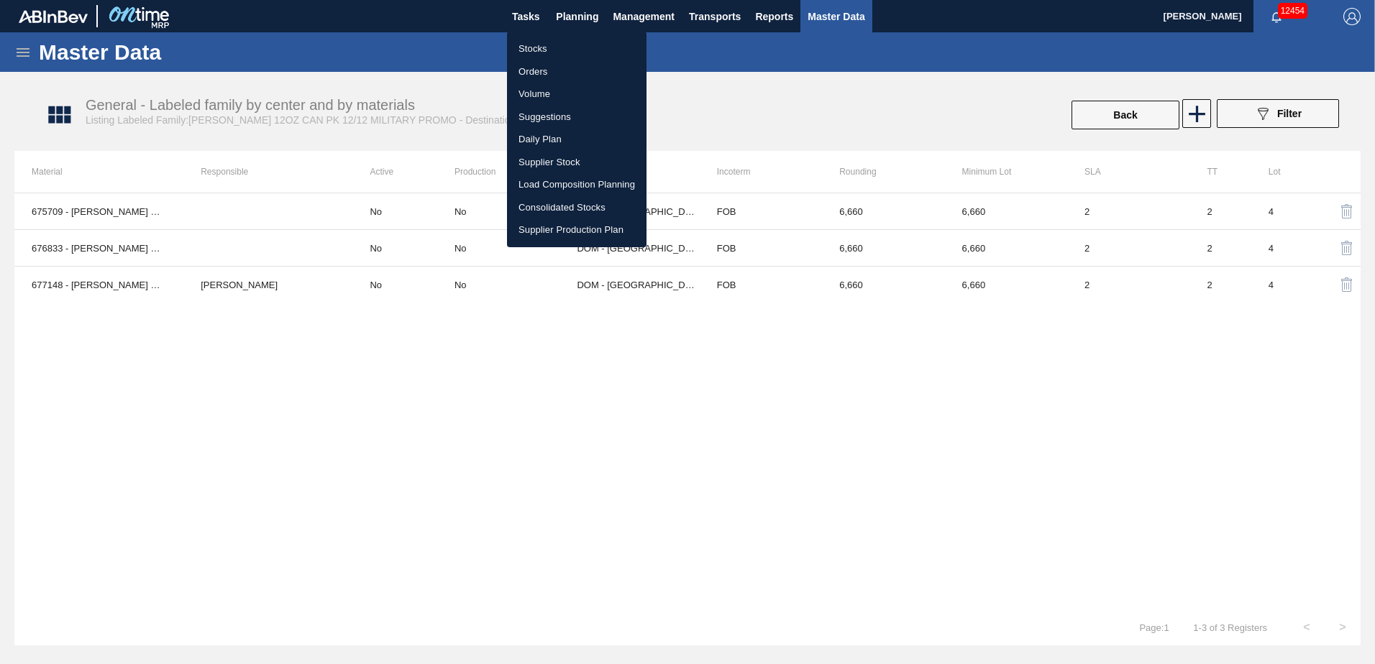
click at [535, 49] on li "Stocks" at bounding box center [577, 48] width 140 height 23
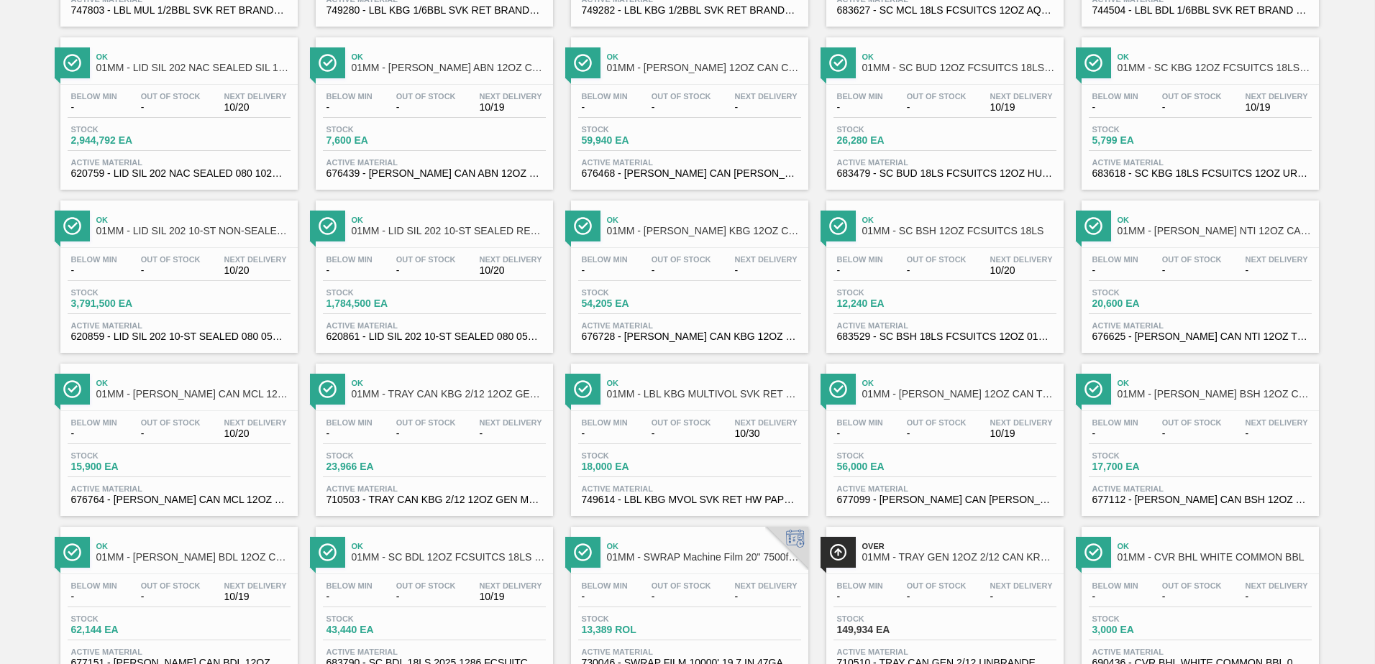
scroll to position [1110, 0]
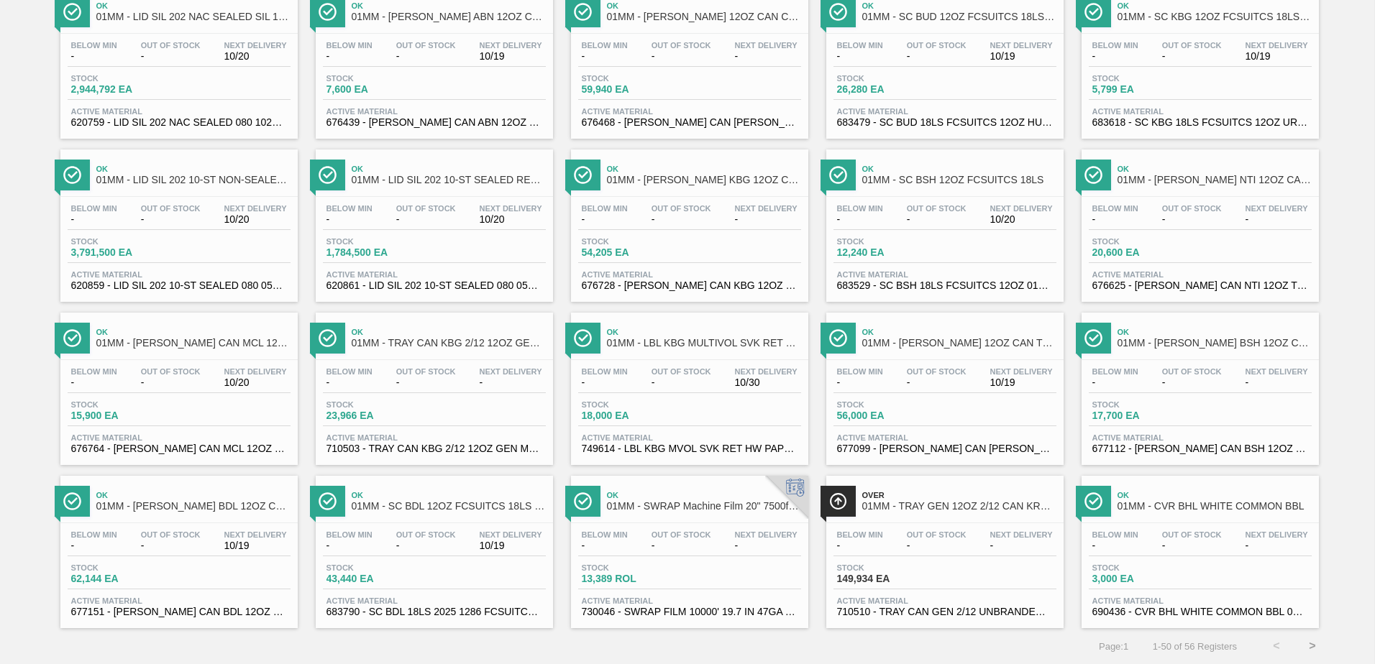
click at [1305, 647] on button ">" at bounding box center [1312, 647] width 36 height 36
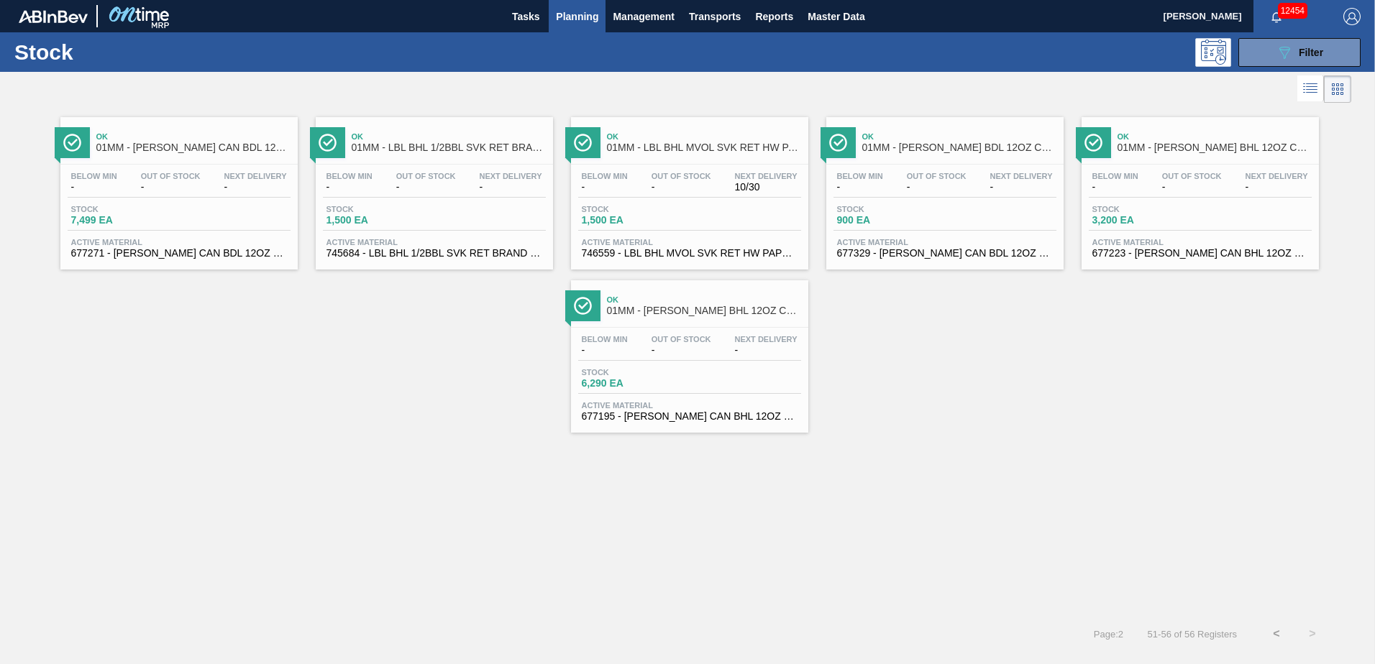
scroll to position [0, 0]
click at [1271, 632] on button "<" at bounding box center [1277, 634] width 36 height 36
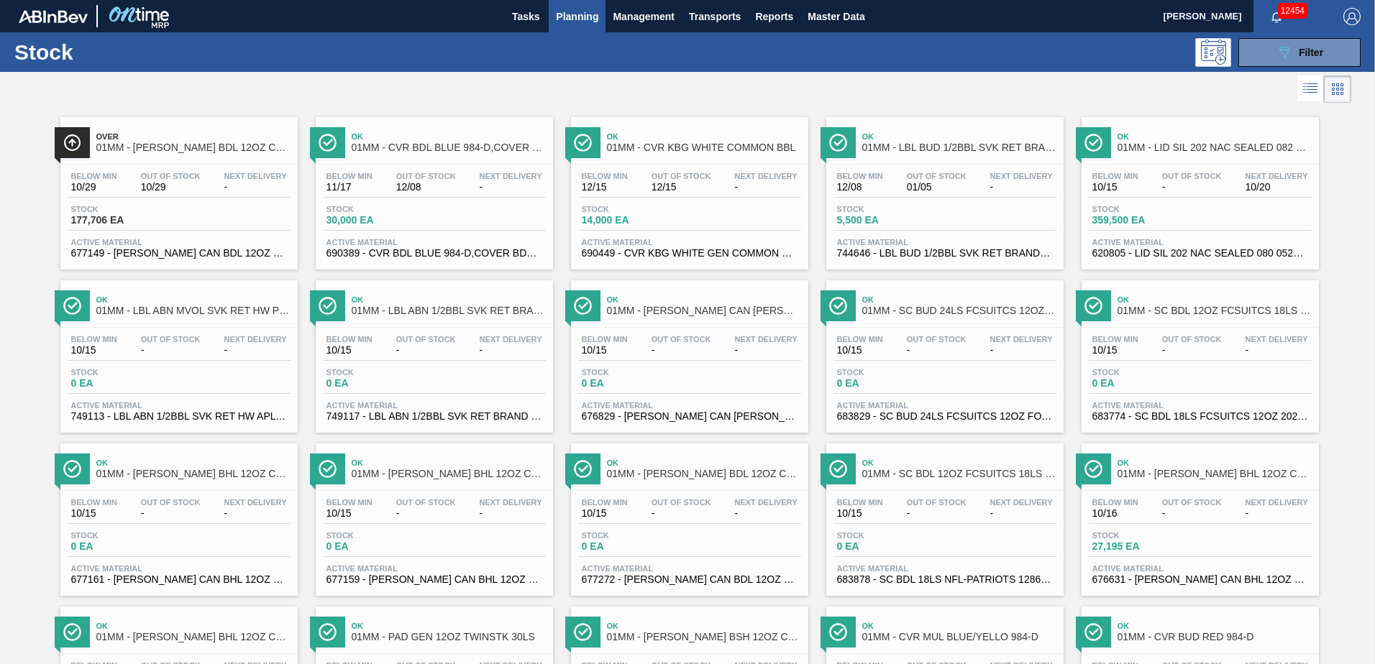
scroll to position [900, 0]
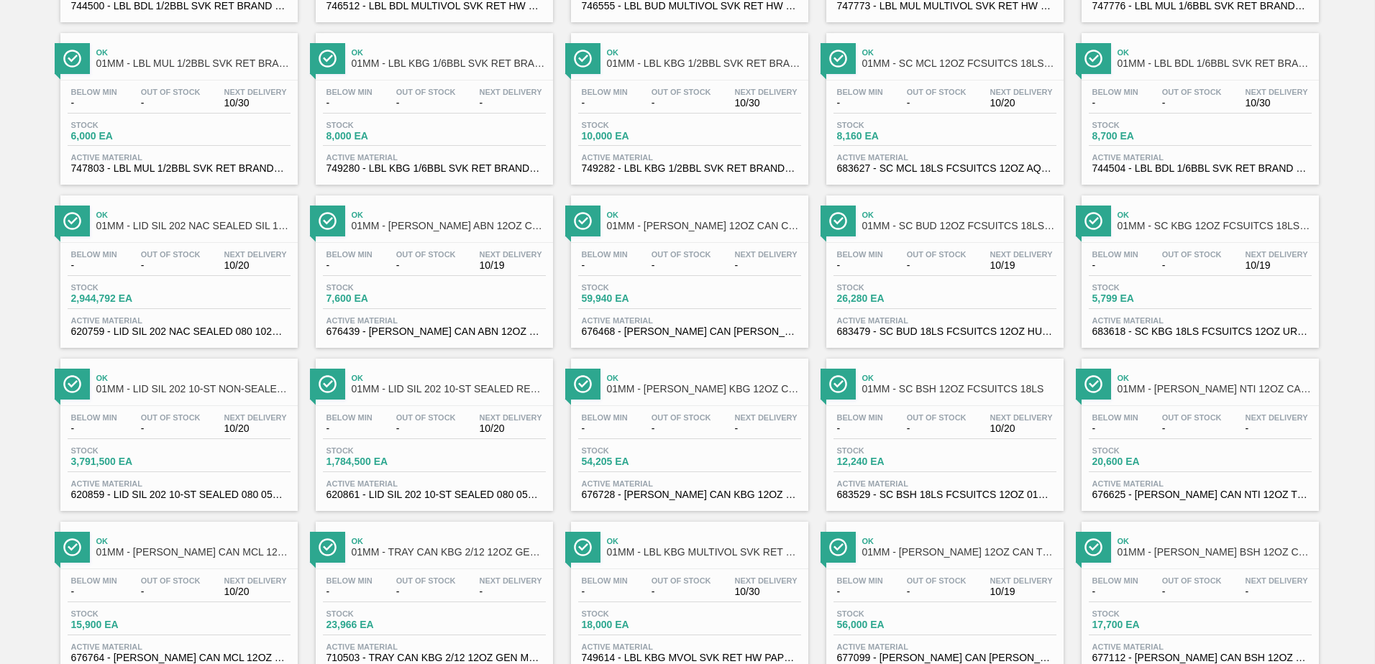
click at [661, 309] on div "Stock 59,940 EA" at bounding box center [689, 296] width 223 height 26
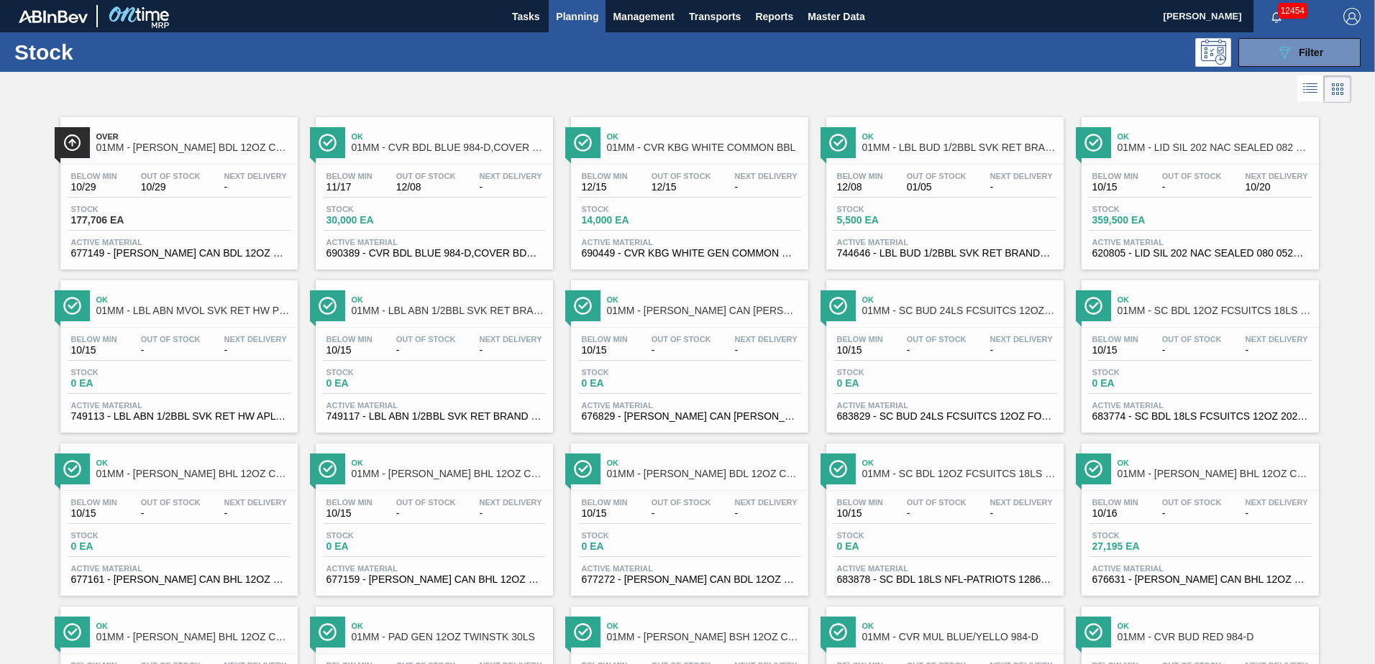
click at [188, 221] on div "Stock 177,706 EA" at bounding box center [179, 218] width 223 height 26
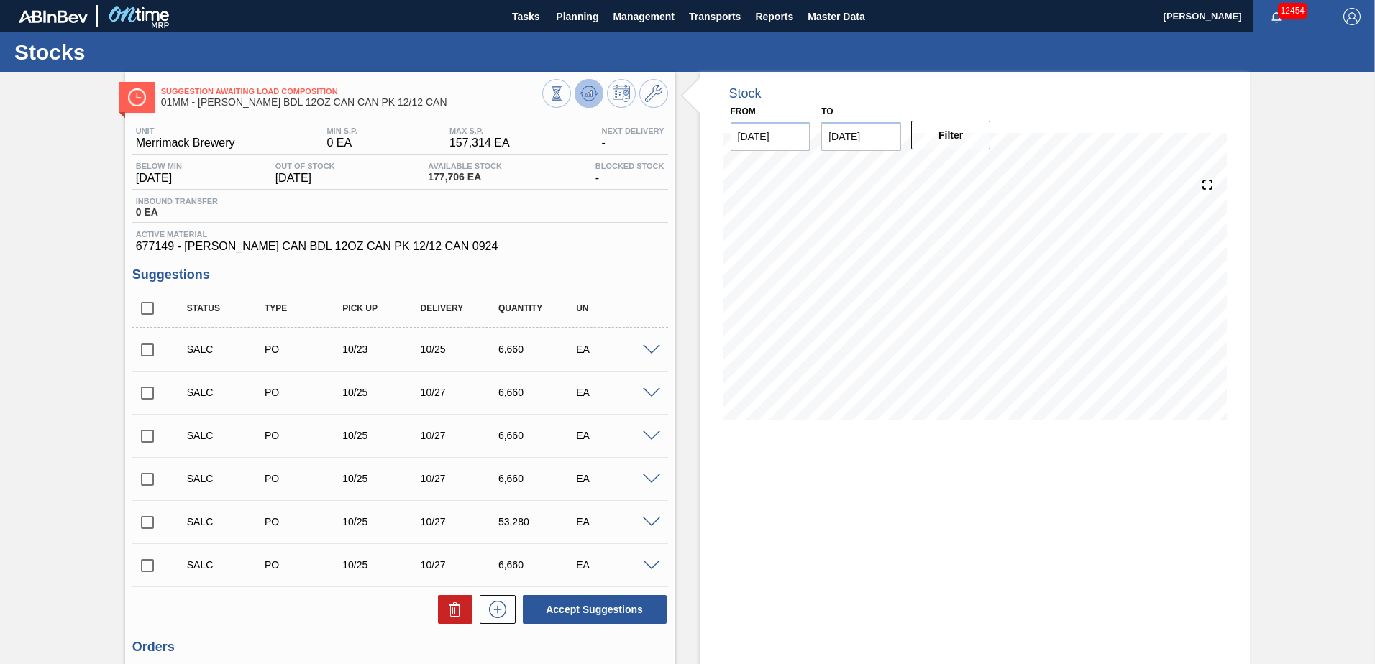
click at [584, 96] on icon at bounding box center [588, 93] width 9 height 6
click at [649, 93] on icon at bounding box center [653, 93] width 17 height 17
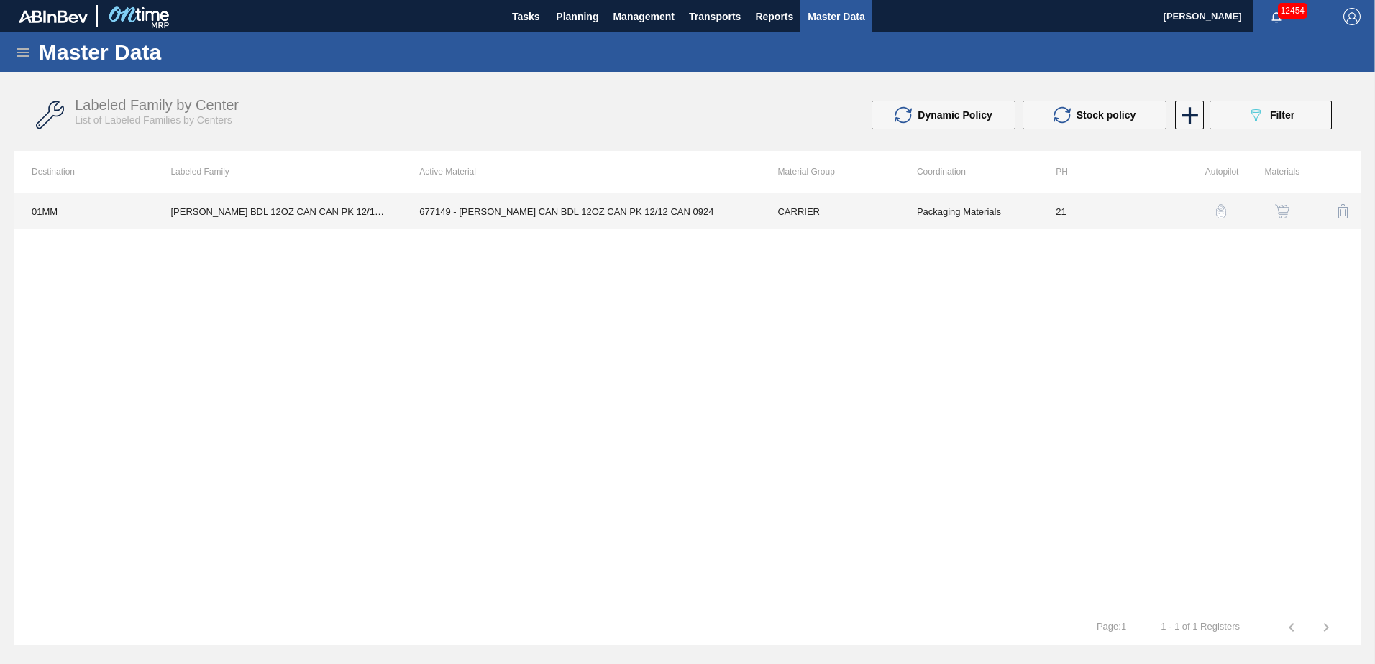
click at [724, 214] on td "677149 - [PERSON_NAME] CAN BDL 12OZ CAN PK 12/12 CAN 0924" at bounding box center [581, 211] width 358 height 36
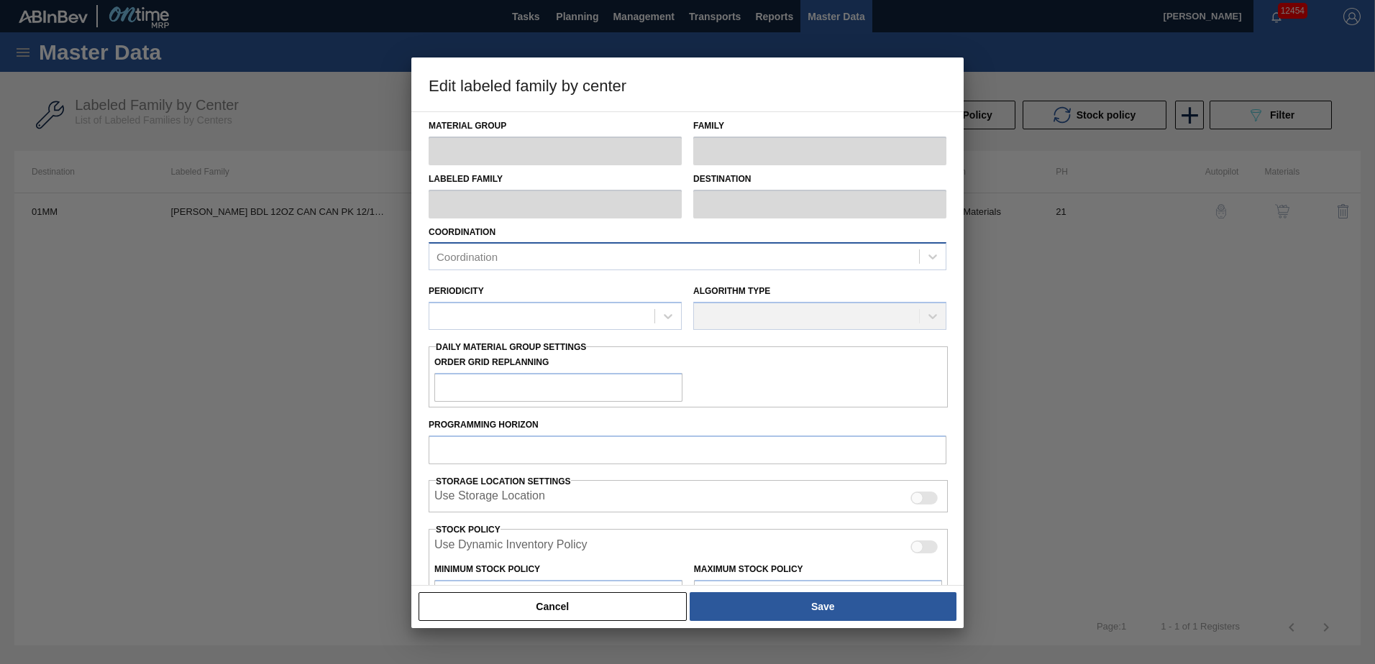
type input "CARRIER"
type input "Can Carriers"
type input "[PERSON_NAME] BDL 12OZ CAN CAN PK 12/12 CAN"
type input "01MM - Merrimack Brewery"
type input "21"
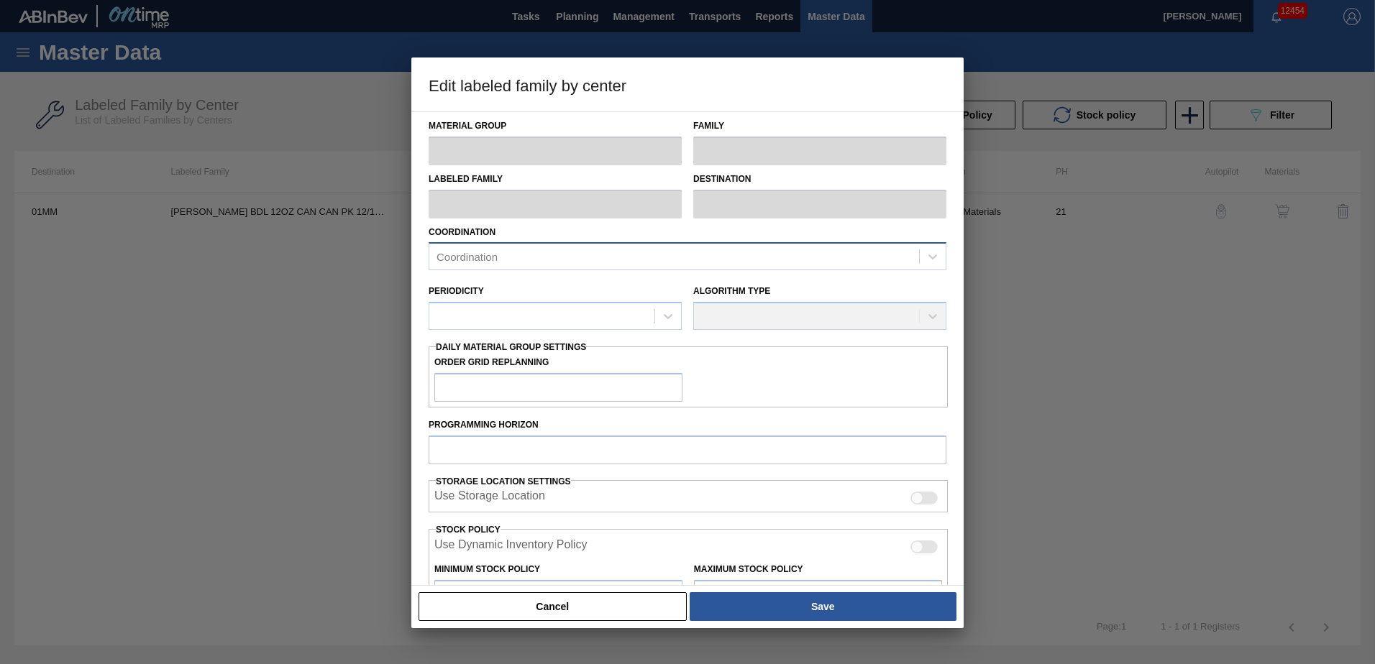
type input "0"
type input "157,314"
type input "10"
type input "15,731"
checkbox input "true"
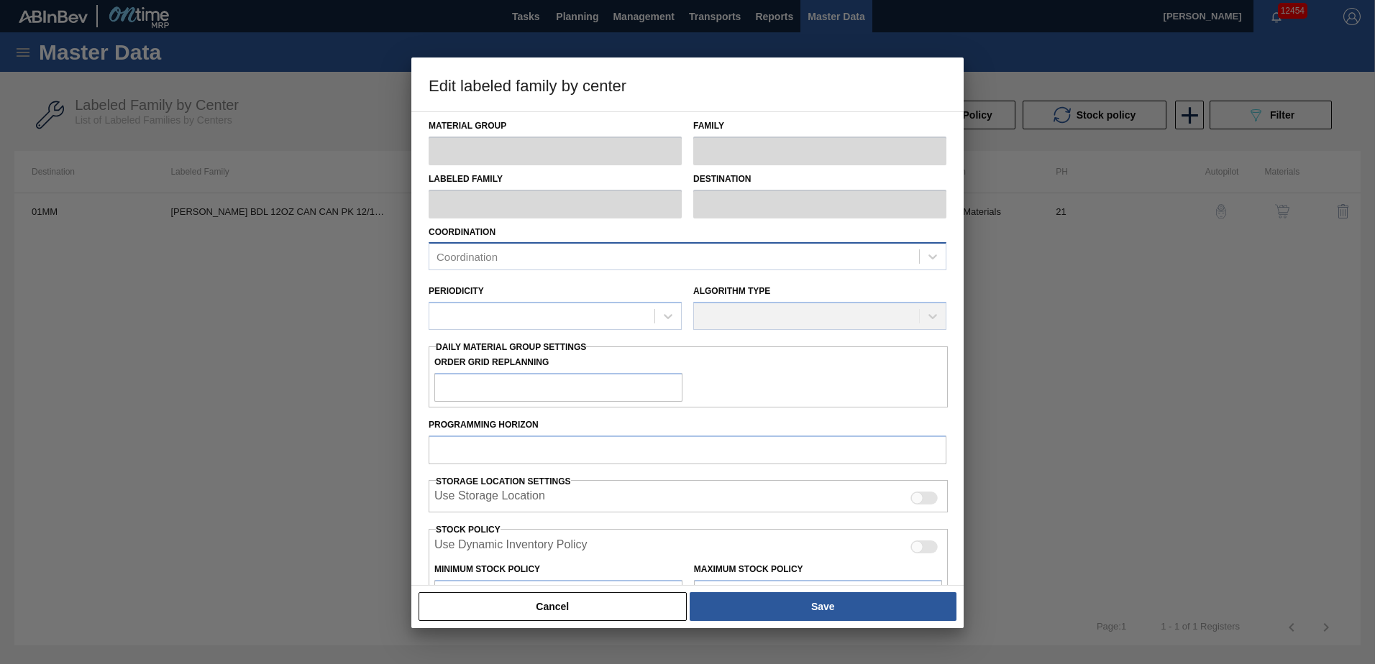
checkbox input "true"
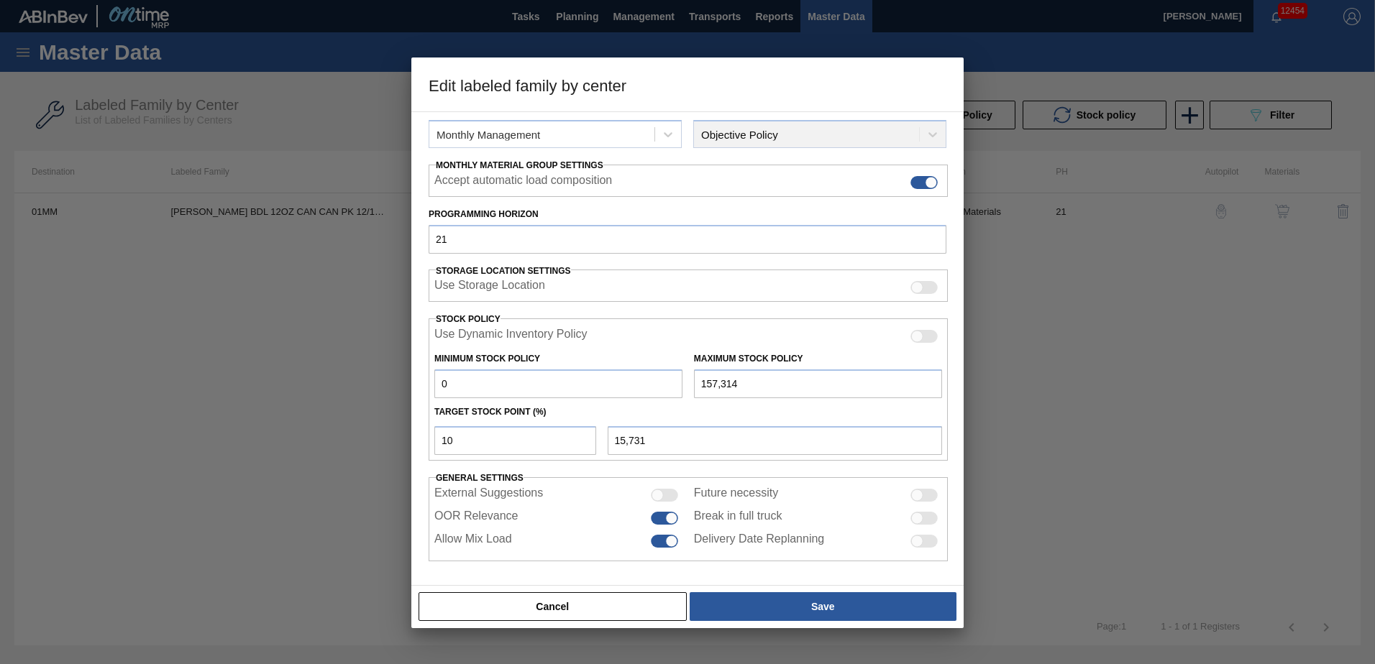
scroll to position [186, 0]
drag, startPoint x: 462, startPoint y: 439, endPoint x: 440, endPoint y: 437, distance: 22.4
click at [440, 437] on input "10" at bounding box center [515, 440] width 162 height 29
type input "0"
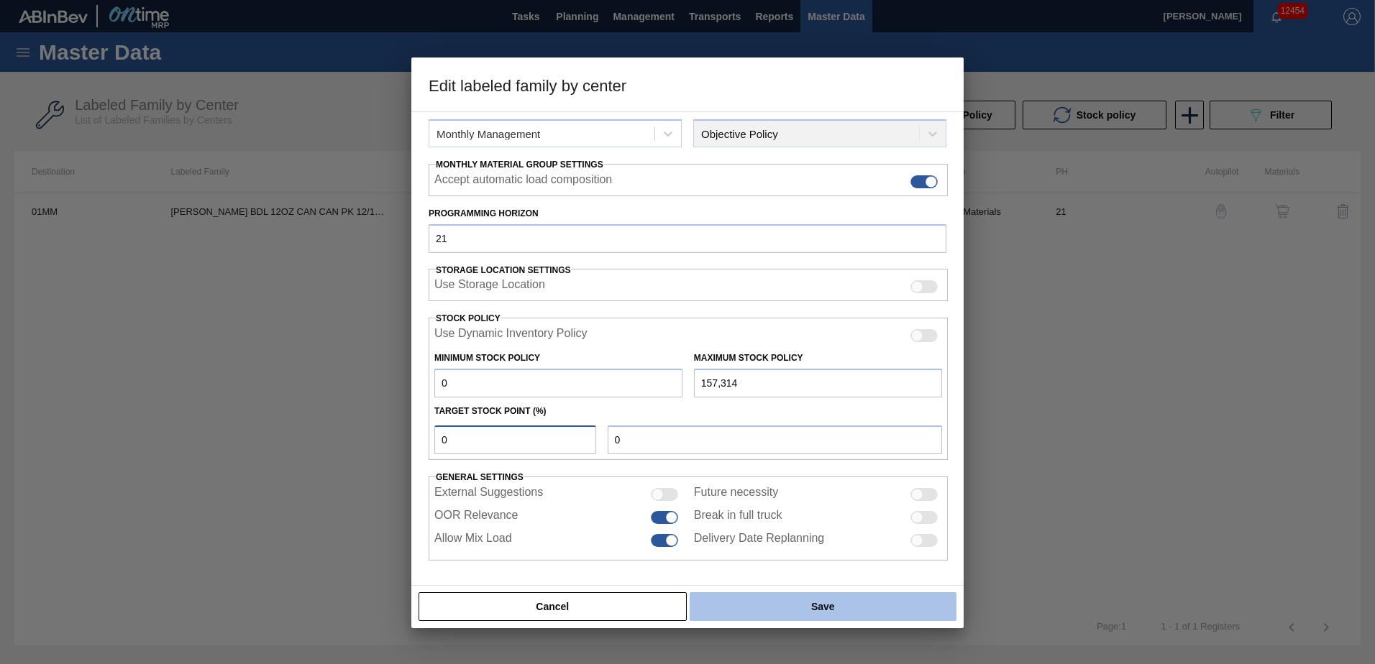
type input "0"
click at [808, 613] on button "Save" at bounding box center [823, 607] width 267 height 29
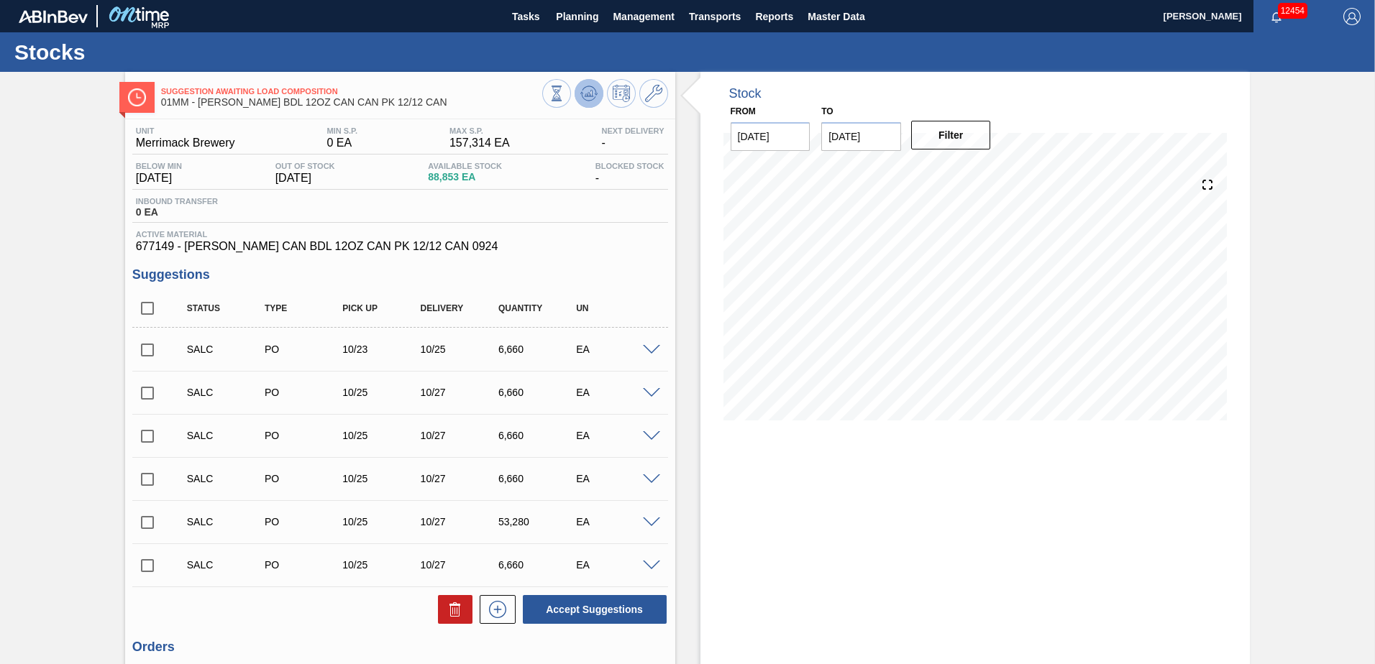
click at [578, 91] on button at bounding box center [589, 93] width 29 height 29
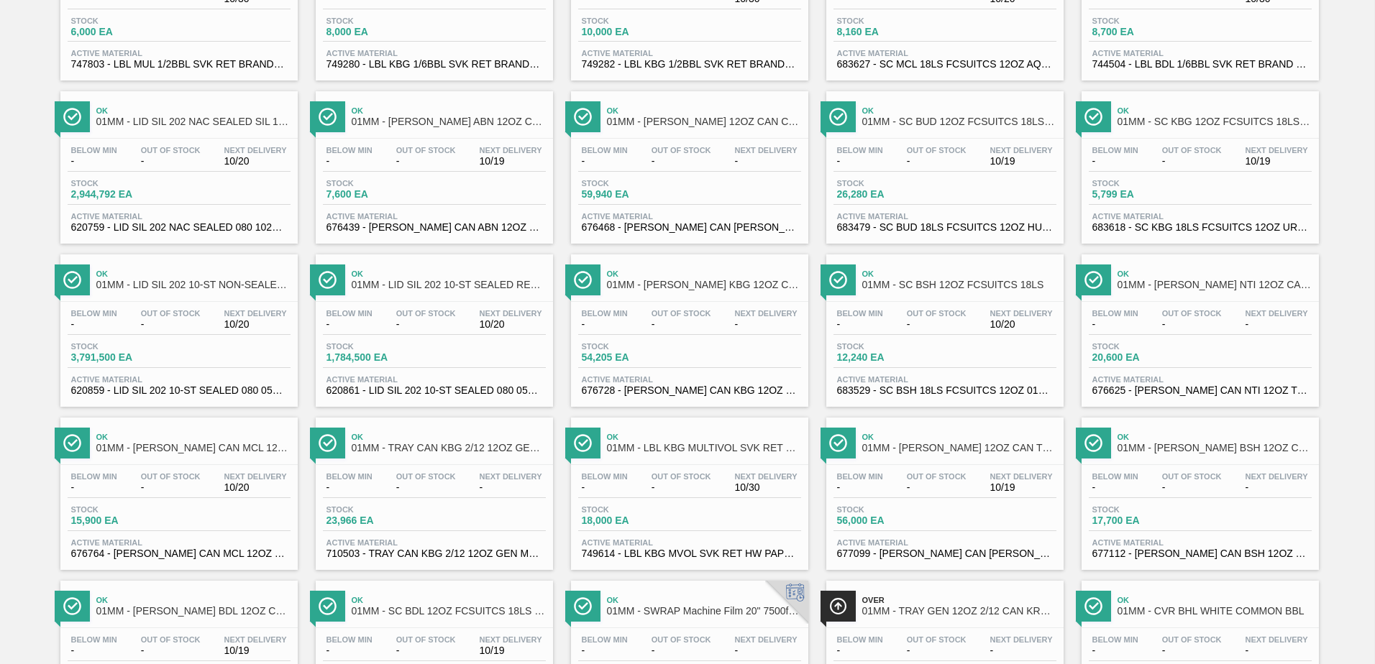
scroll to position [1110, 0]
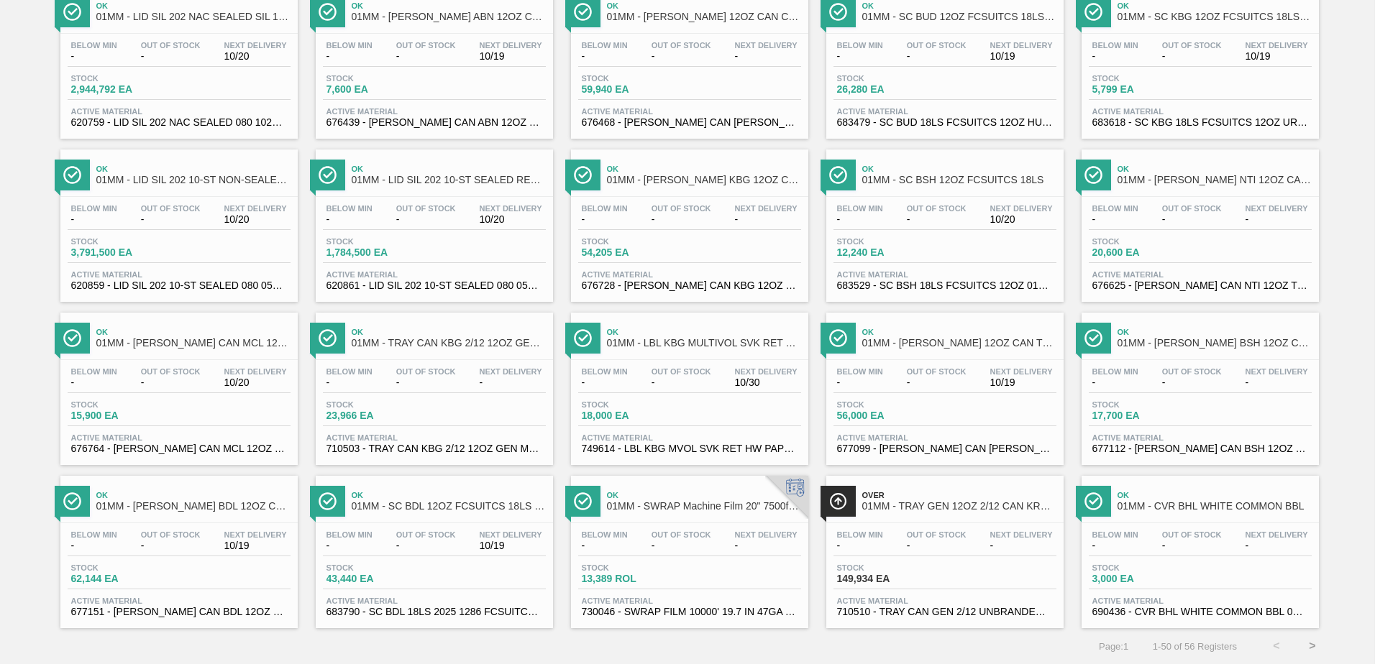
click at [1316, 650] on button ">" at bounding box center [1312, 647] width 36 height 36
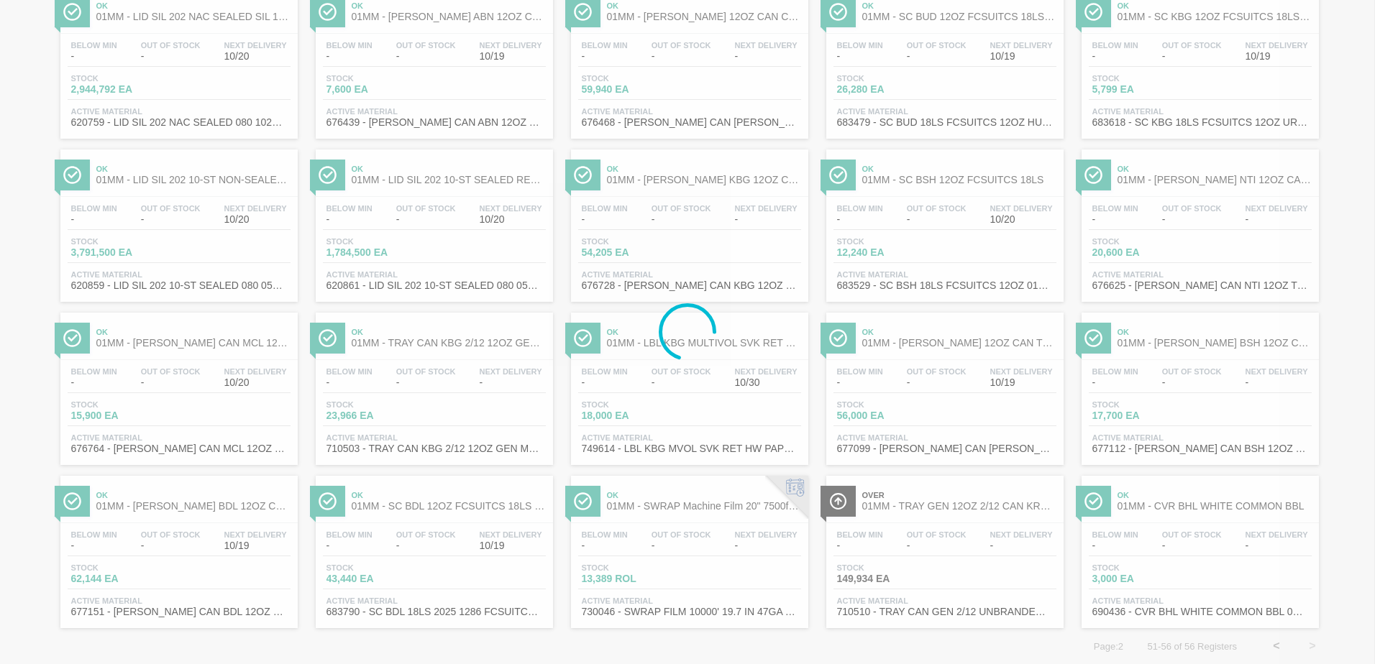
scroll to position [0, 0]
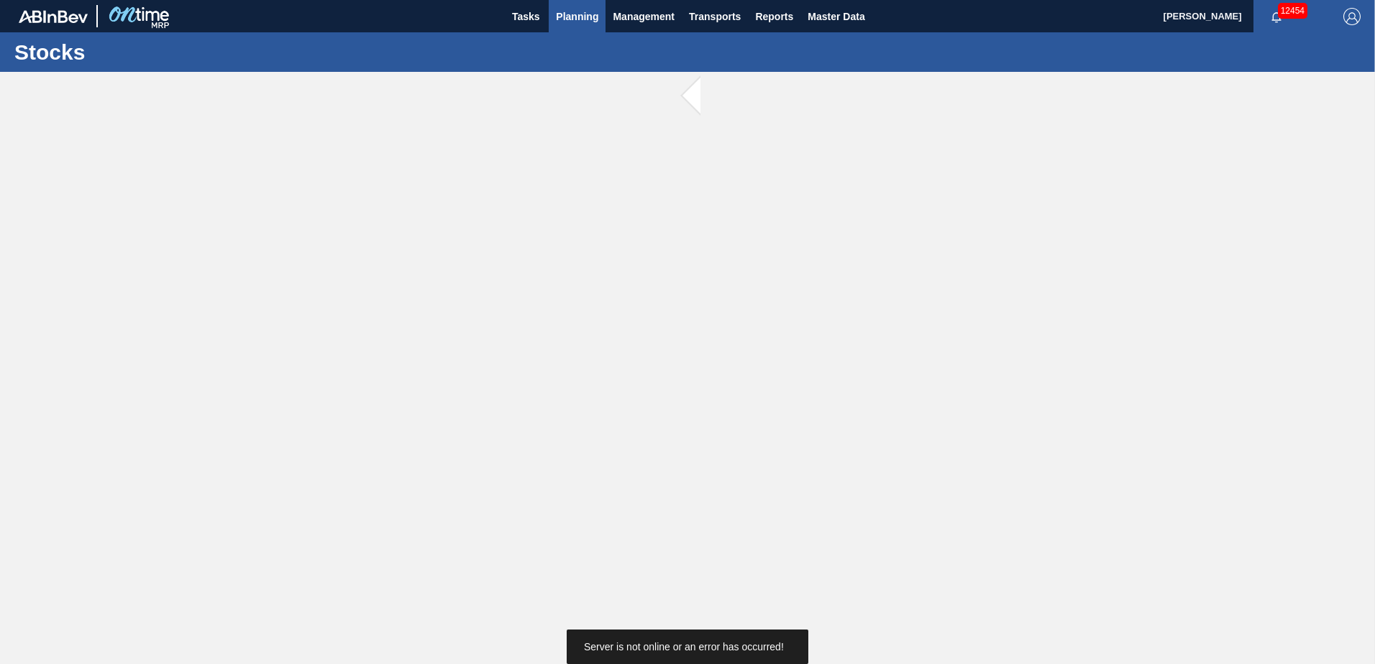
click at [562, 14] on span "Planning" at bounding box center [577, 16] width 42 height 17
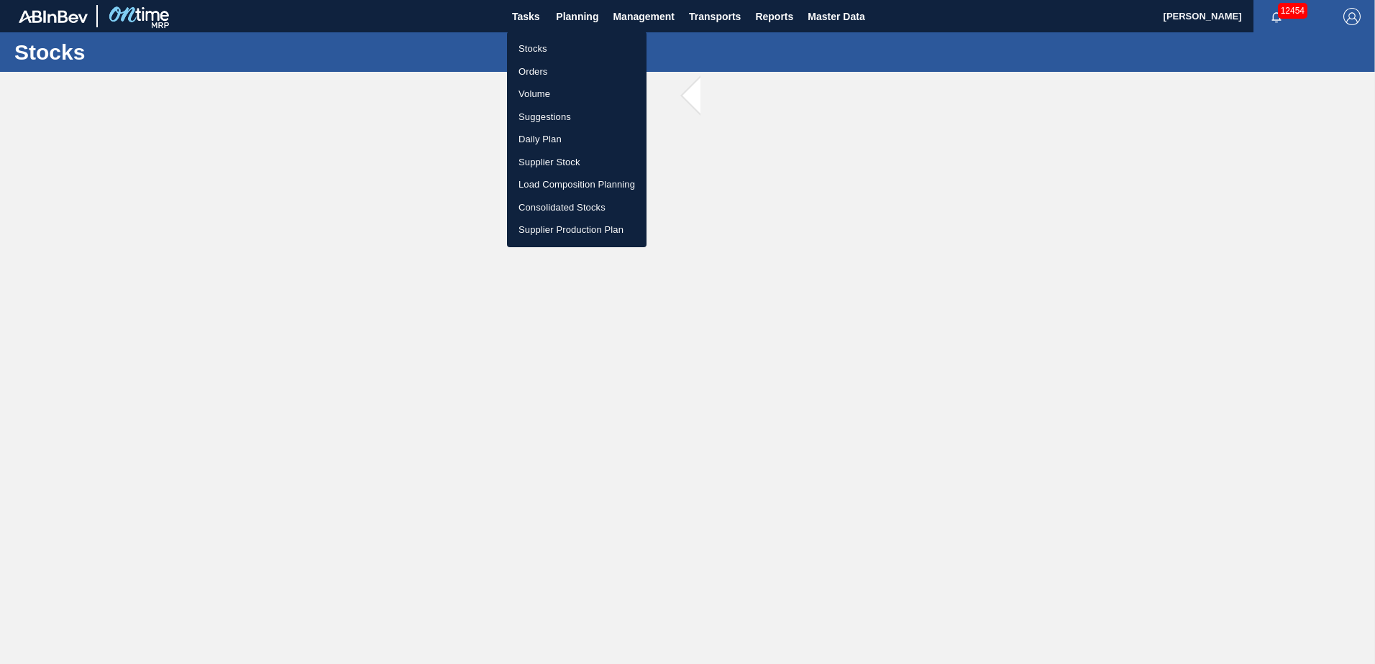
click at [537, 48] on li "Stocks" at bounding box center [577, 48] width 140 height 23
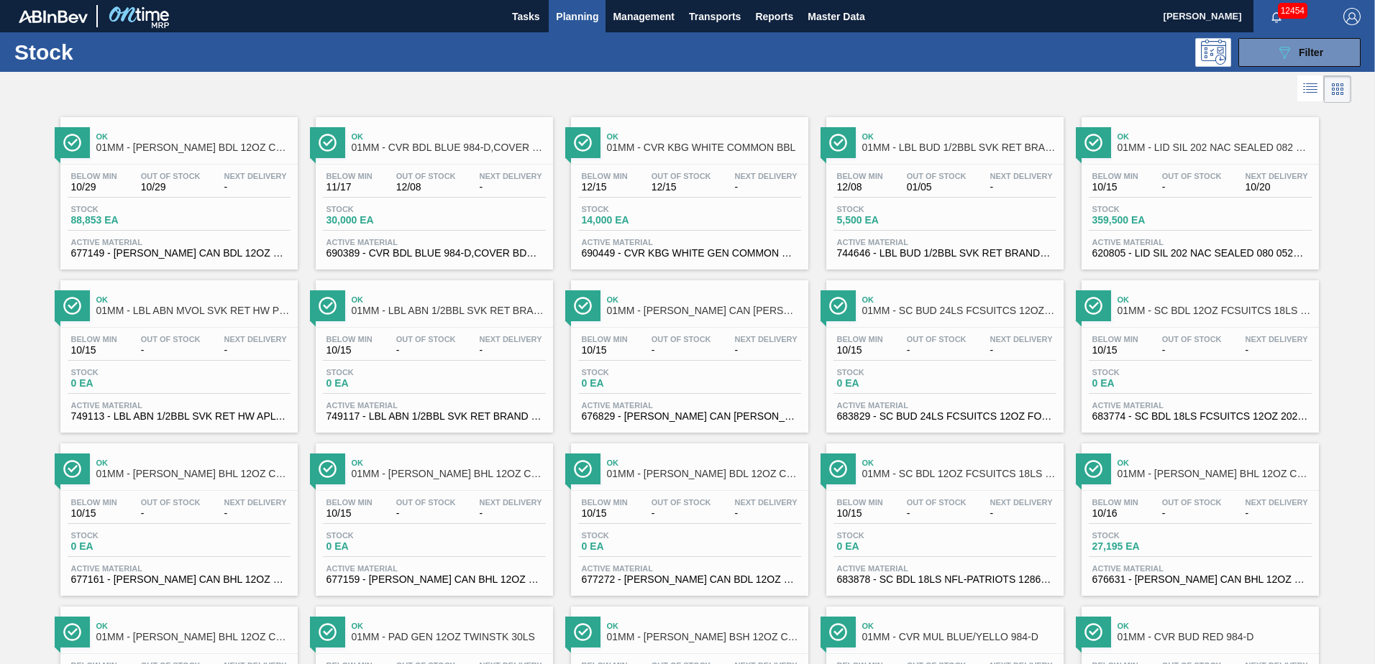
click at [576, 6] on button "Planning" at bounding box center [577, 16] width 57 height 32
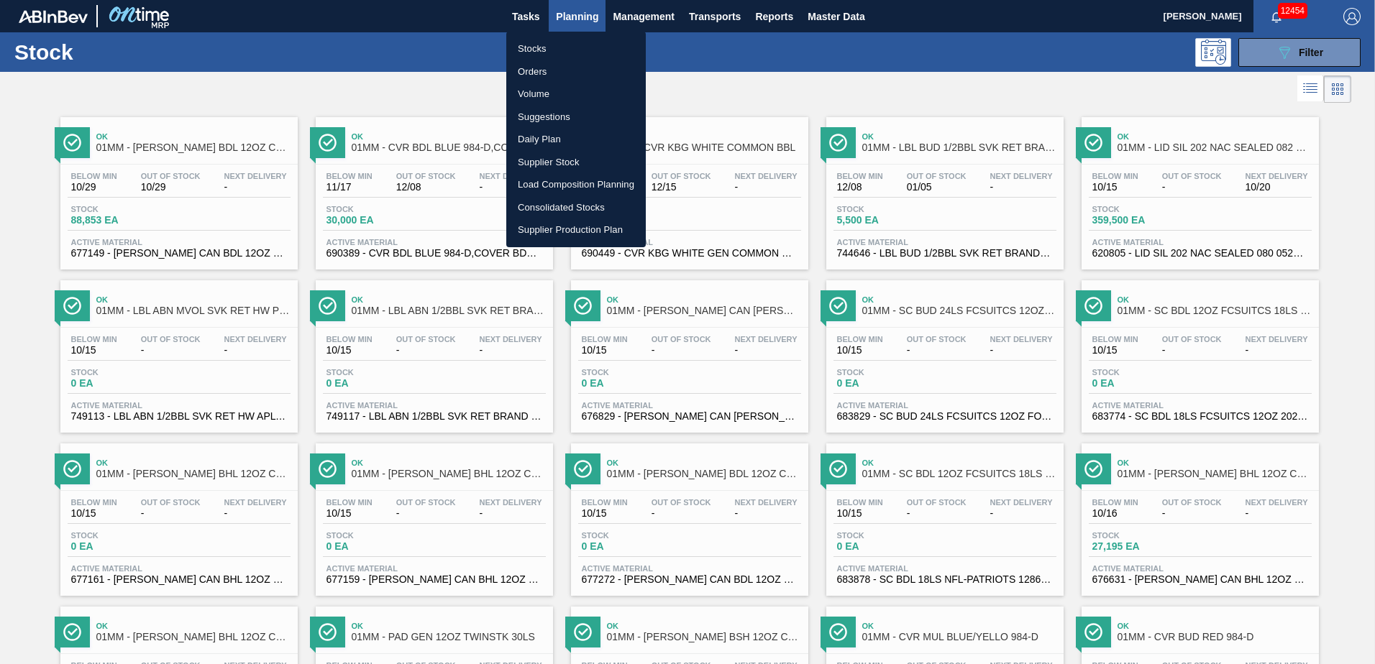
click at [569, 180] on li "Load Composition Planning" at bounding box center [576, 184] width 140 height 23
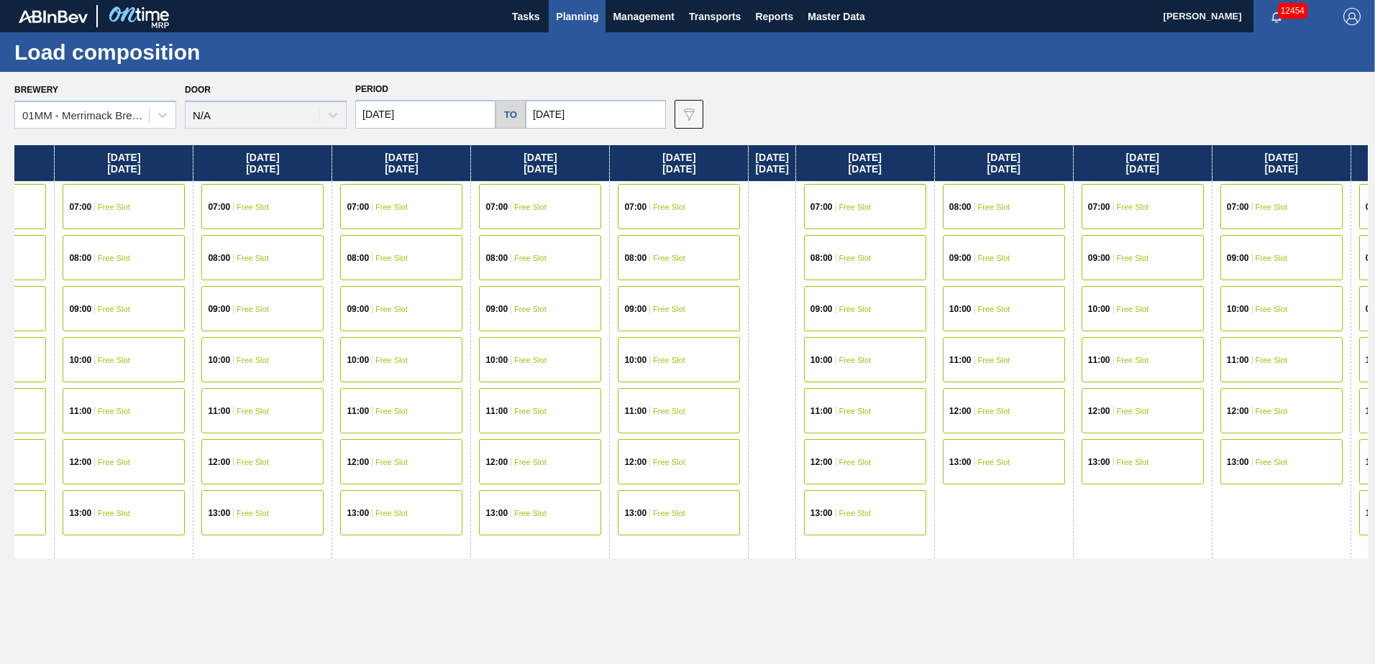
drag, startPoint x: 1257, startPoint y: 558, endPoint x: 681, endPoint y: 568, distance: 576.1
click at [670, 568] on div "[DATE] 07:00 Free Slot 08:00 Free Slot 10:00 Free Slot 11:00 Free Slot 12:00 Fr…" at bounding box center [690, 400] width 1353 height 511
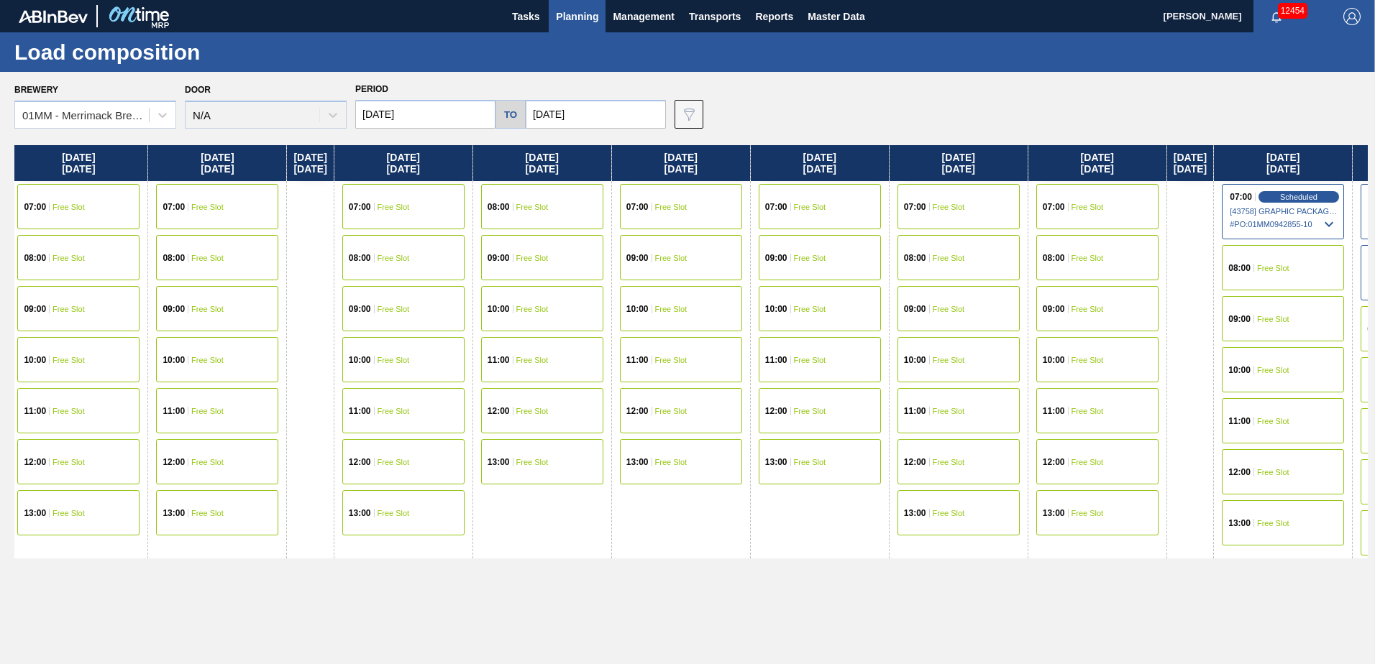
drag, startPoint x: 980, startPoint y: 542, endPoint x: 661, endPoint y: 548, distance: 319.4
click at [619, 542] on div "[DATE] 07:00 Free Slot 08:00 Free Slot 10:00 Free Slot 11:00 Free Slot 12:00 Fr…" at bounding box center [690, 400] width 1353 height 511
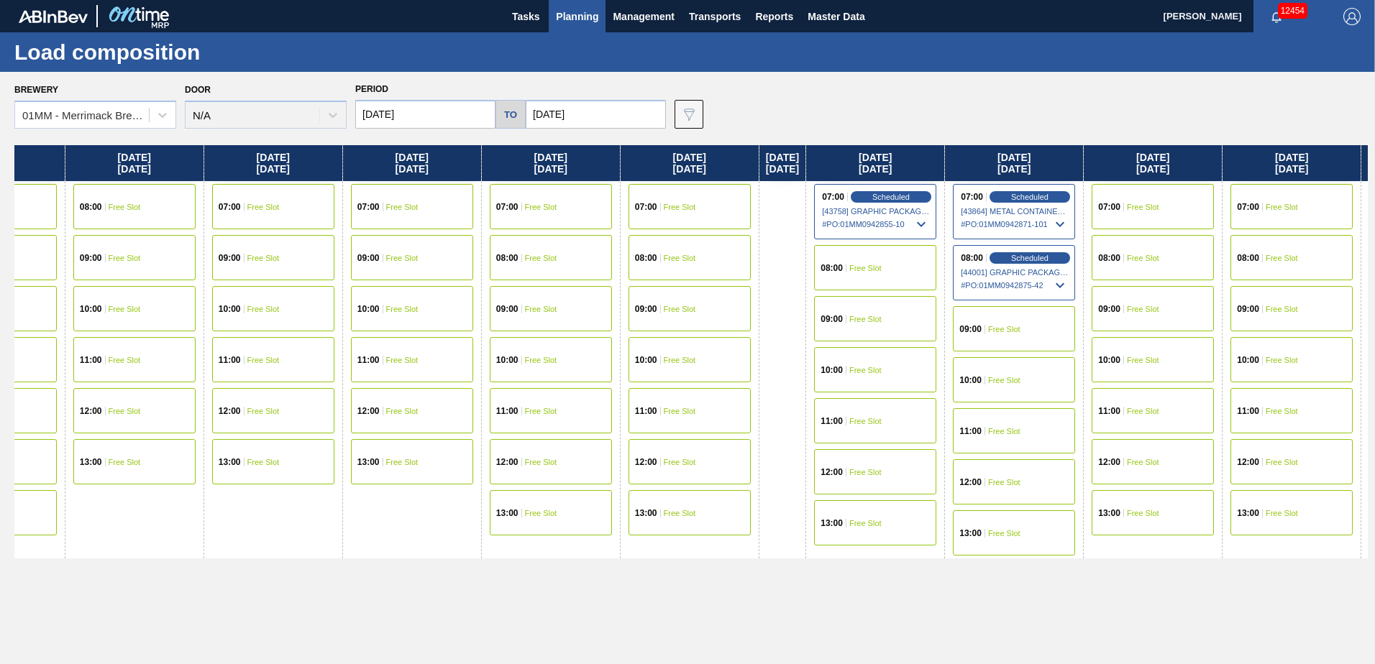
drag, startPoint x: 830, startPoint y: 572, endPoint x: 577, endPoint y: 571, distance: 253.1
click at [562, 572] on div "[DATE] 07:00 Free Slot 08:00 Free Slot 10:00 Free Slot 11:00 Free Slot 12:00 Fr…" at bounding box center [690, 400] width 1353 height 511
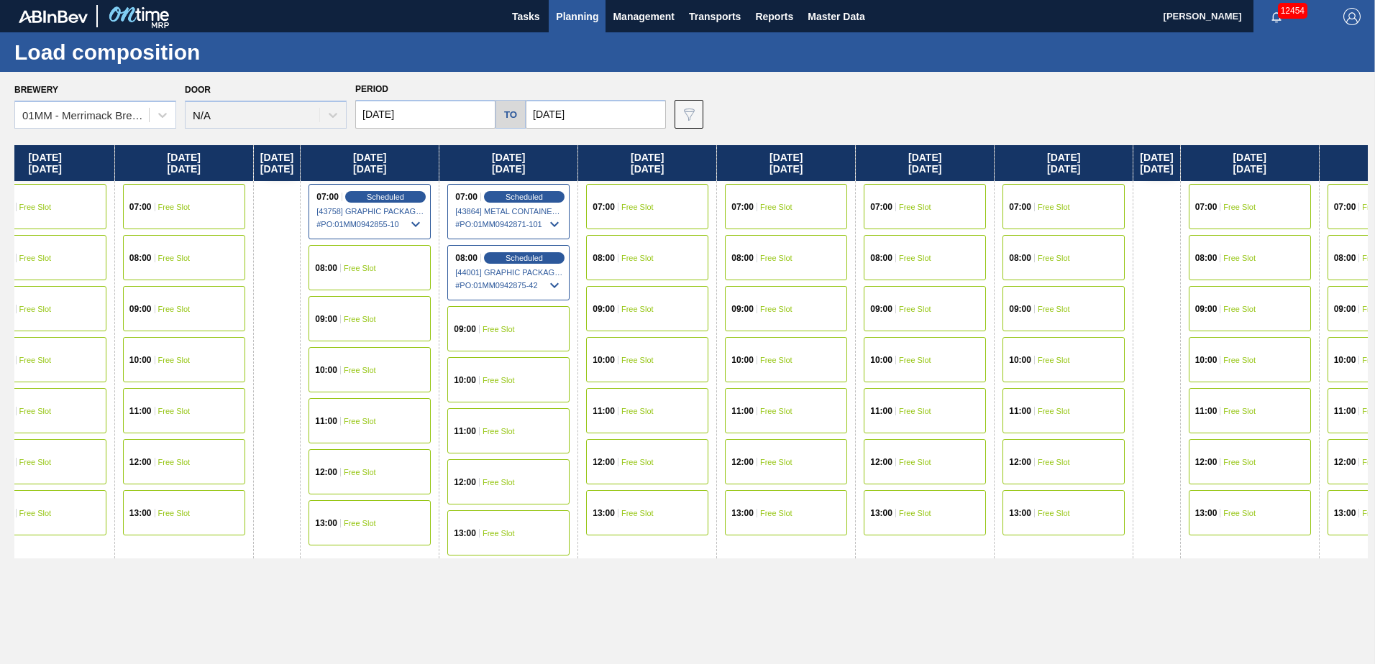
drag, startPoint x: 833, startPoint y: 573, endPoint x: 513, endPoint y: 568, distance: 320.8
click at [515, 570] on div "[DATE] 07:00 Free Slot 08:00 Free Slot 10:00 Free Slot 11:00 Free Slot 12:00 Fr…" at bounding box center [690, 400] width 1353 height 511
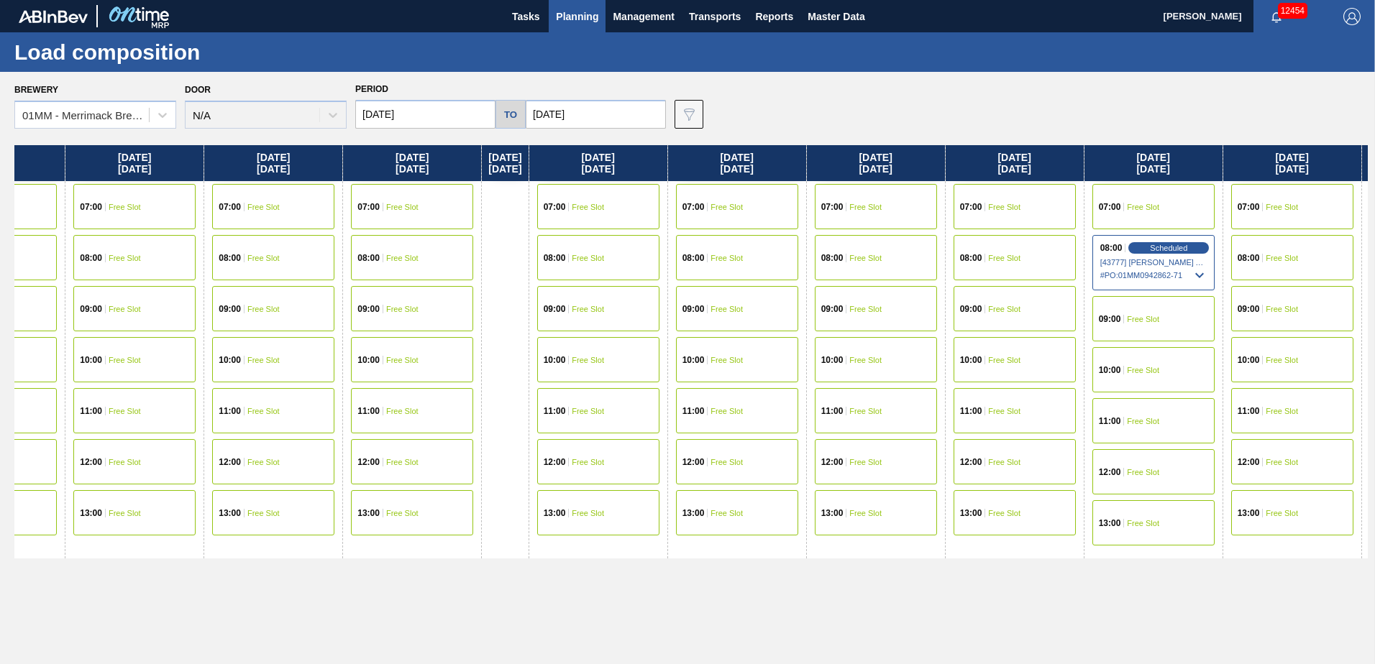
drag, startPoint x: 1084, startPoint y: 599, endPoint x: 463, endPoint y: 552, distance: 622.4
click at [463, 552] on div "[DATE] 07:00 Free Slot 08:00 Free Slot 10:00 Free Slot 11:00 Free Slot 12:00 Fr…" at bounding box center [690, 400] width 1353 height 511
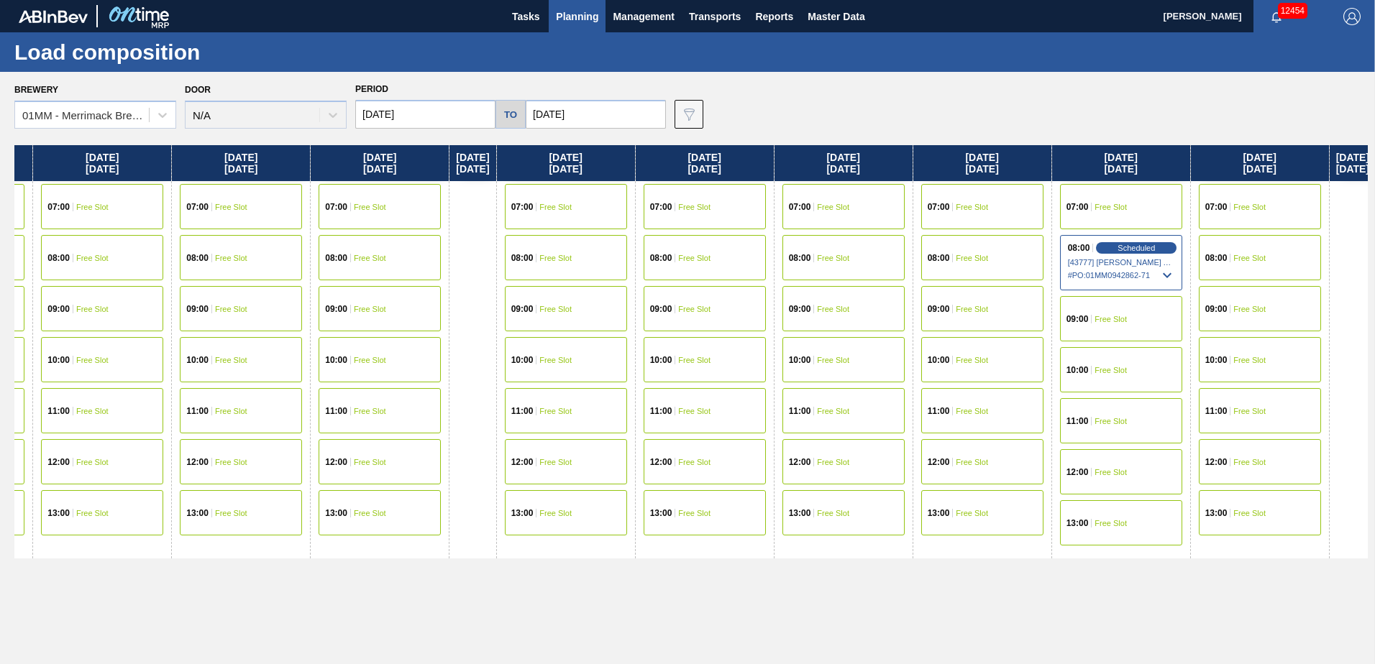
click at [393, 350] on div "10:00 Free Slot" at bounding box center [380, 359] width 122 height 45
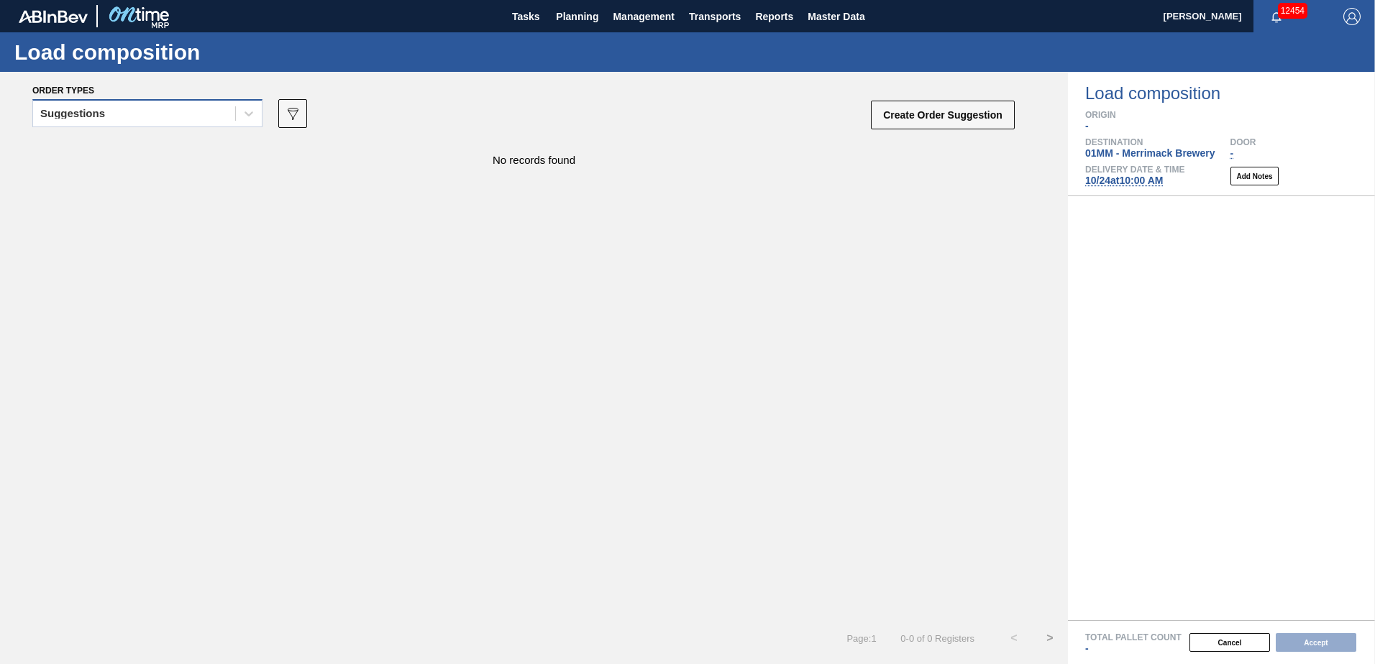
click at [160, 111] on div "Suggestions" at bounding box center [134, 114] width 202 height 21
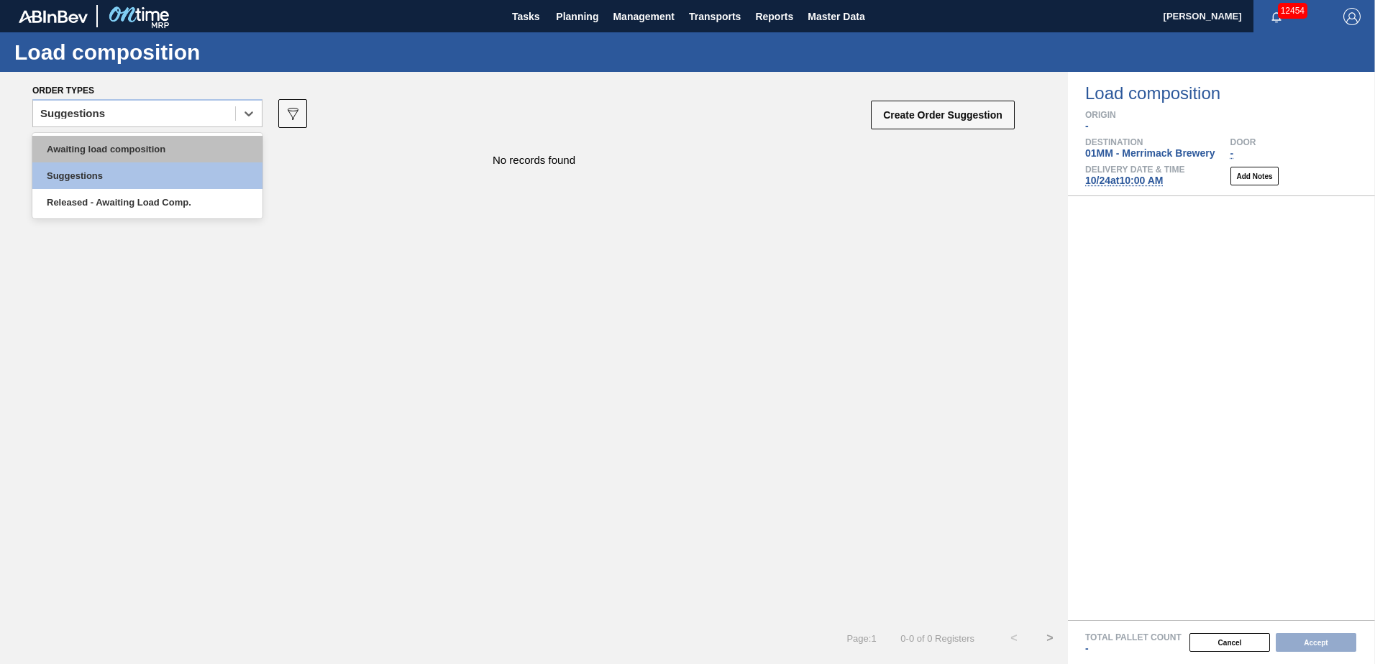
click at [159, 155] on div "Awaiting load composition" at bounding box center [147, 149] width 230 height 27
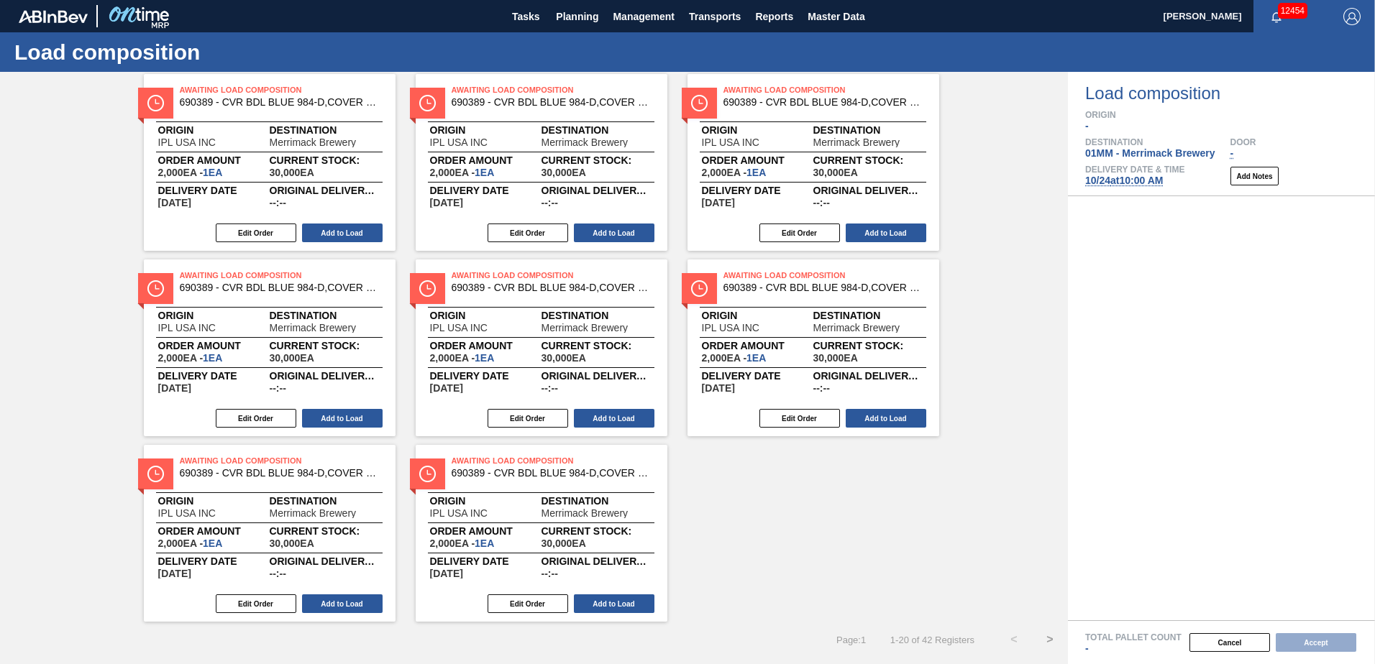
scroll to position [808, 0]
click at [1046, 637] on button ">" at bounding box center [1050, 639] width 36 height 36
click at [626, 414] on button "Add to Load" at bounding box center [614, 417] width 81 height 19
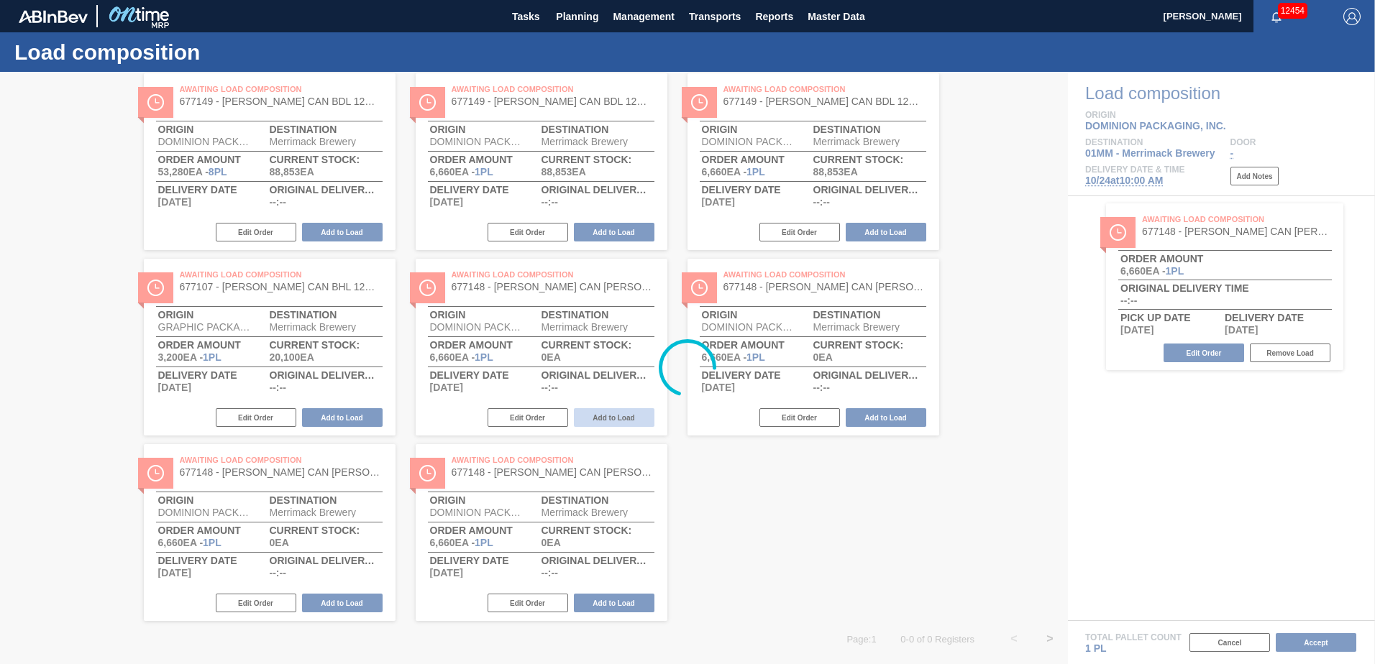
scroll to position [252, 0]
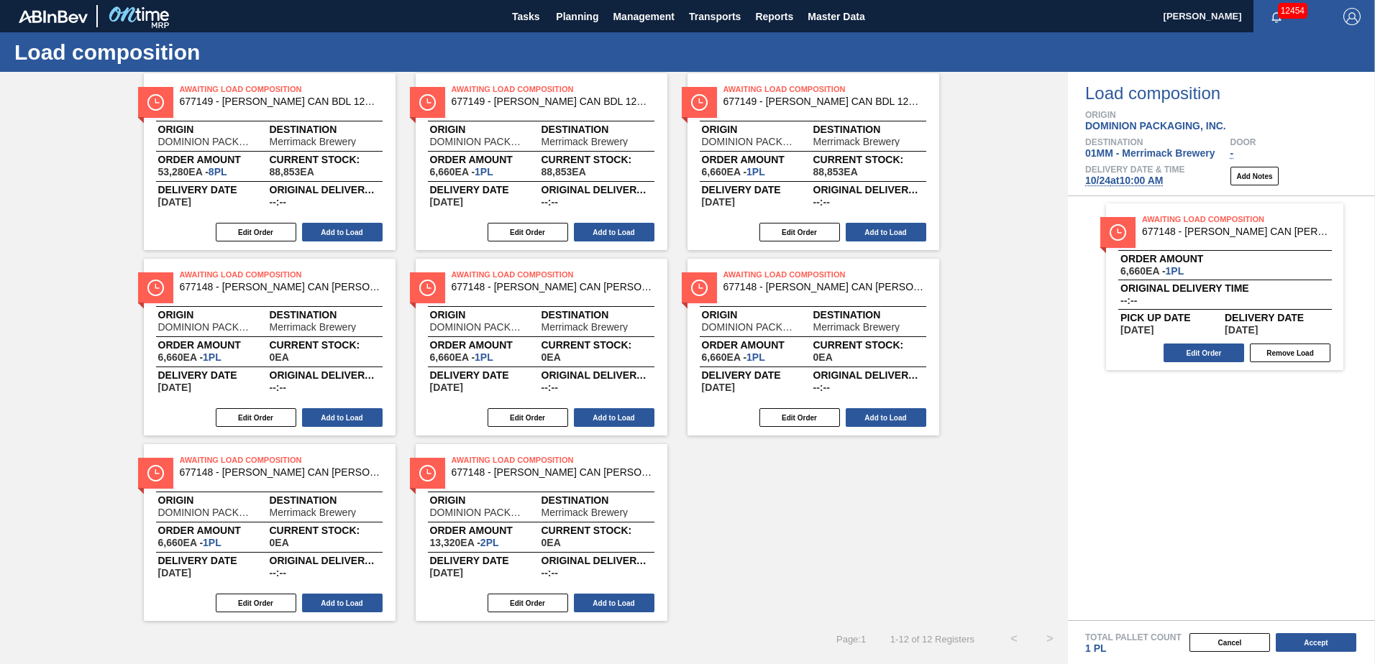
click at [626, 414] on button "Add to Load" at bounding box center [614, 417] width 81 height 19
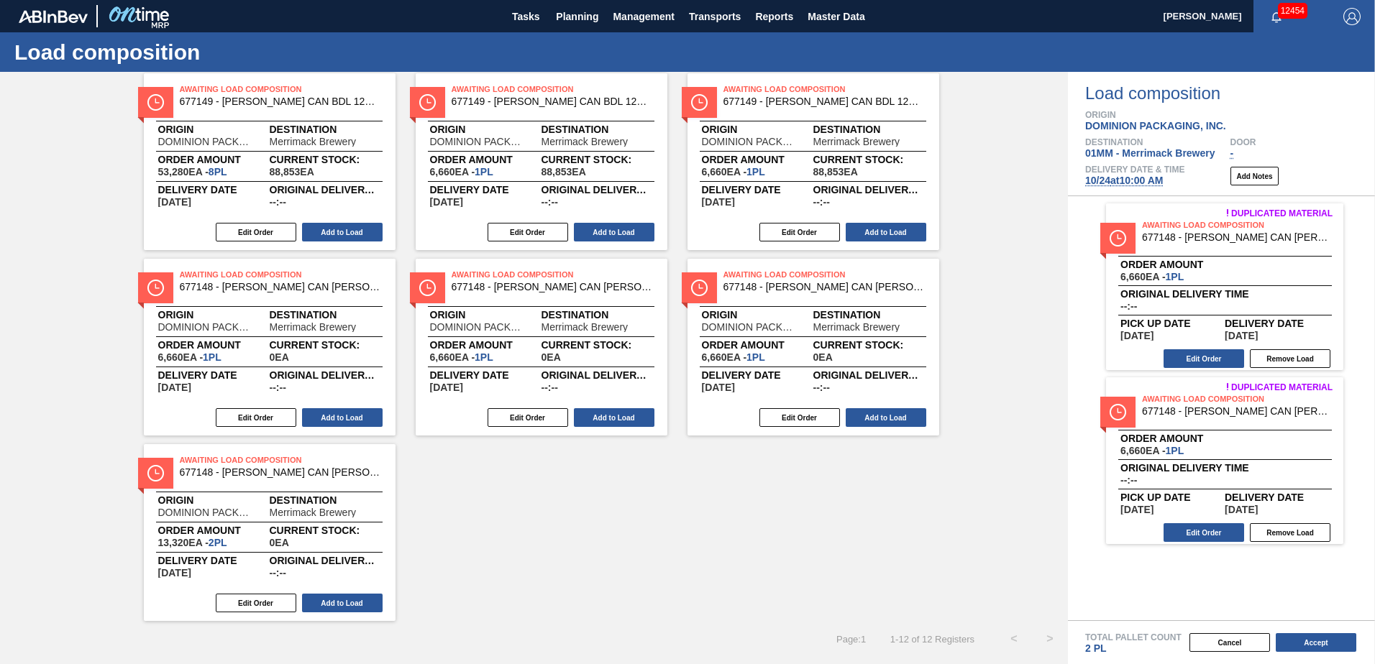
click at [626, 414] on button "Add to Load" at bounding box center [614, 417] width 81 height 19
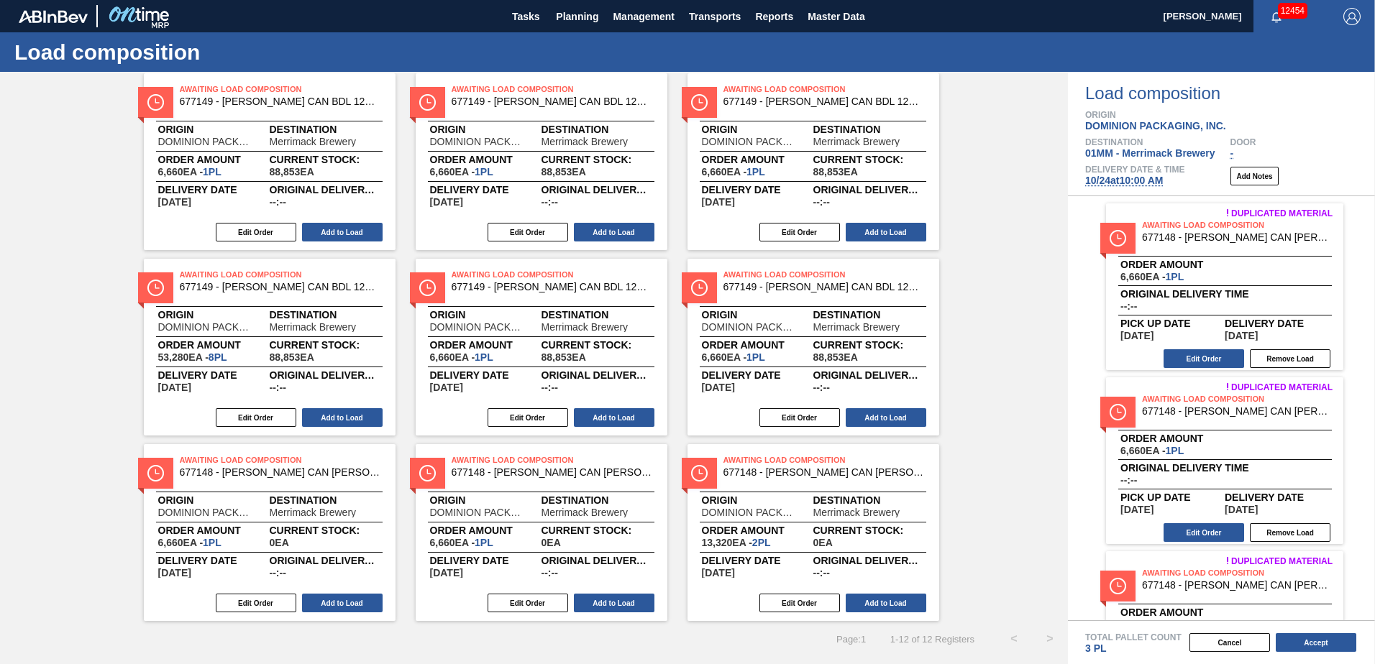
click at [626, 414] on button "Add to Load" at bounding box center [614, 417] width 81 height 19
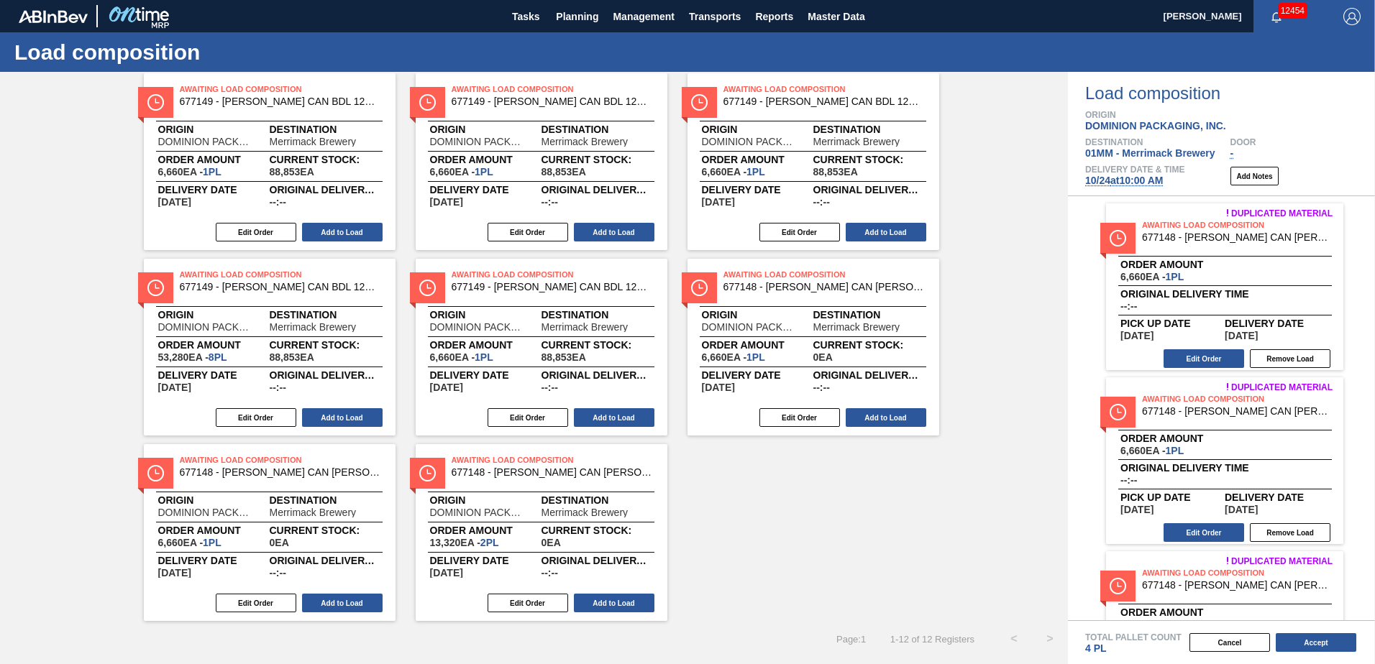
click at [626, 414] on button "Add to Load" at bounding box center [614, 417] width 81 height 19
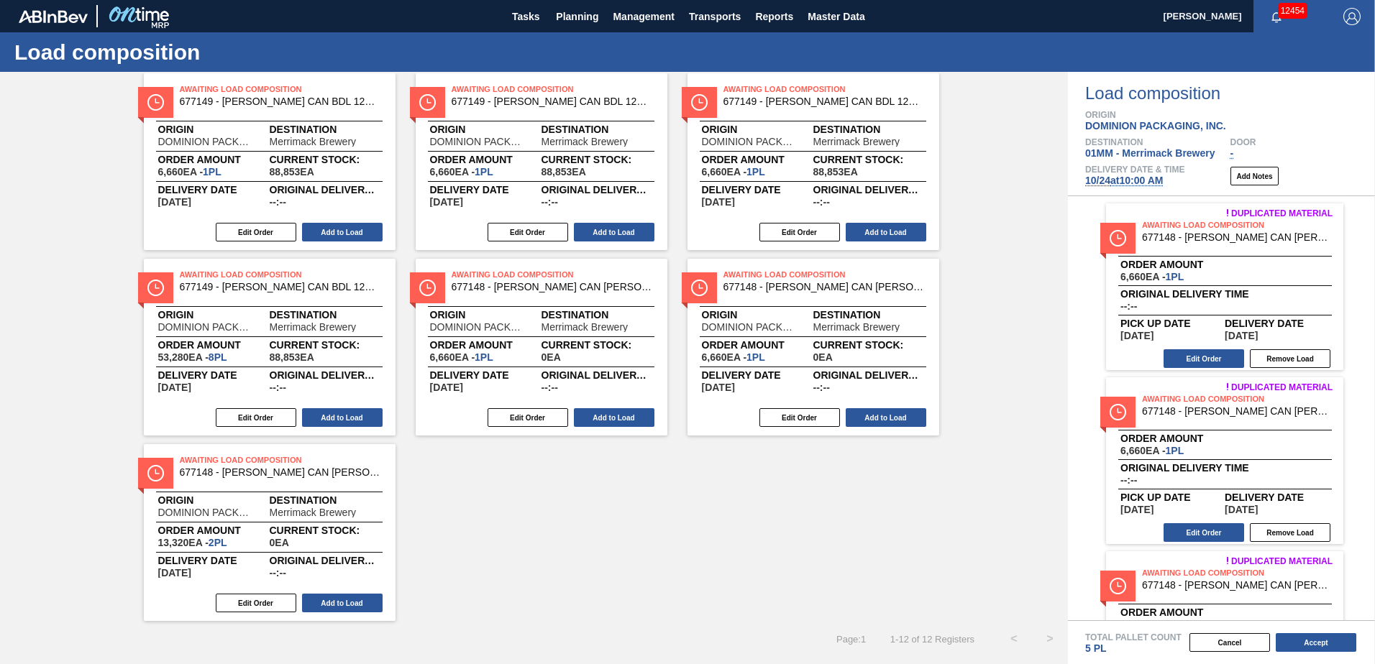
click at [626, 414] on button "Add to Load" at bounding box center [614, 417] width 81 height 19
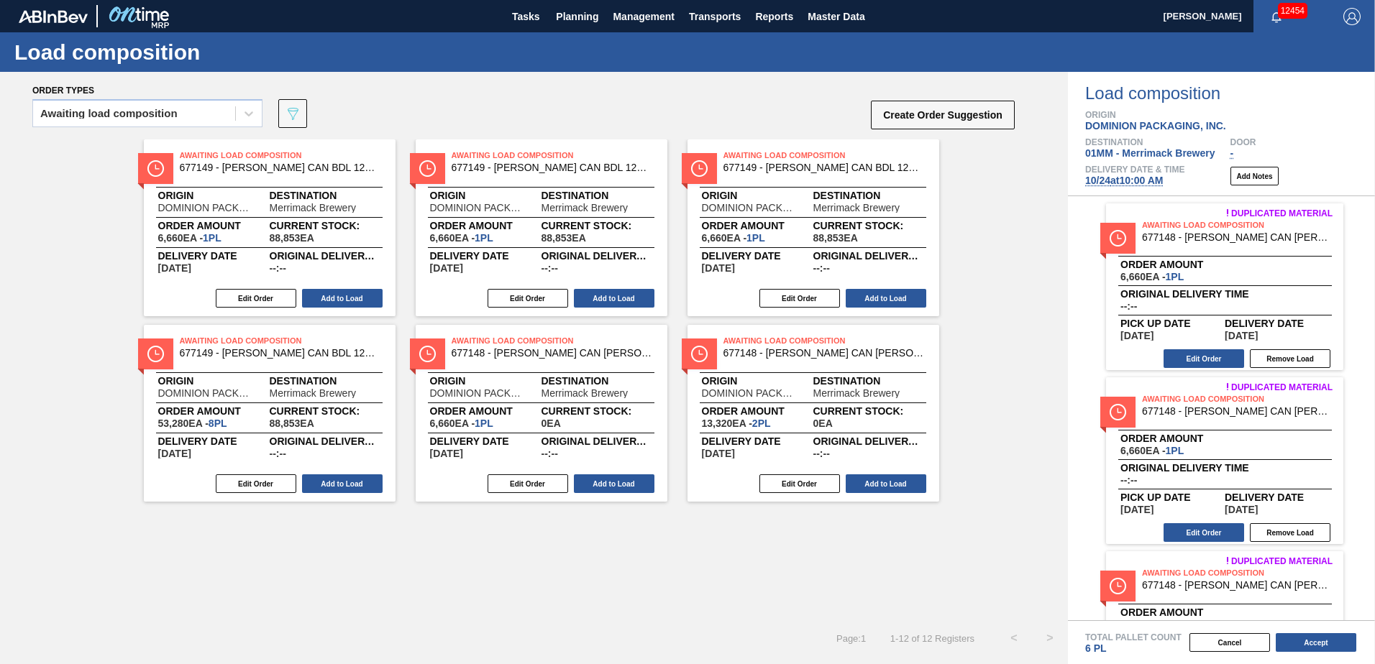
scroll to position [0, 0]
click at [626, 414] on span "Current Stock:" at bounding box center [597, 411] width 111 height 9
click at [624, 306] on button "Add to Load" at bounding box center [614, 298] width 81 height 19
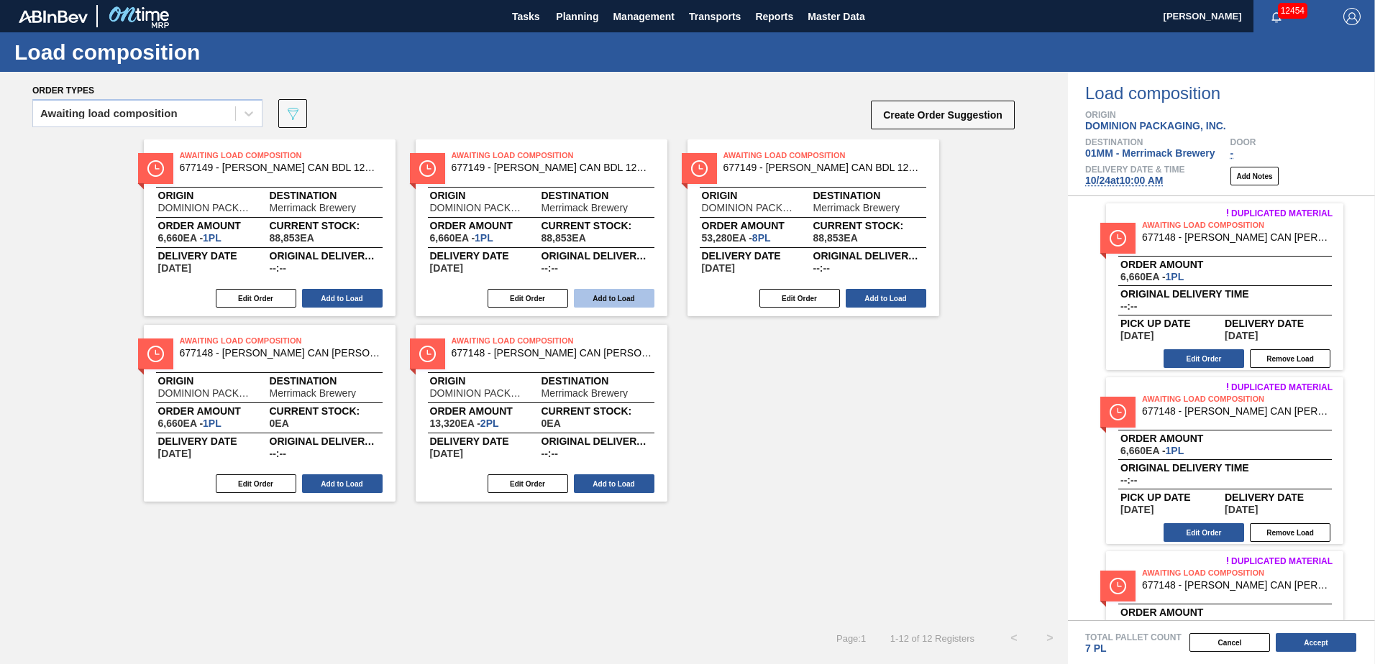
click at [624, 303] on button "Add to Load" at bounding box center [614, 298] width 81 height 19
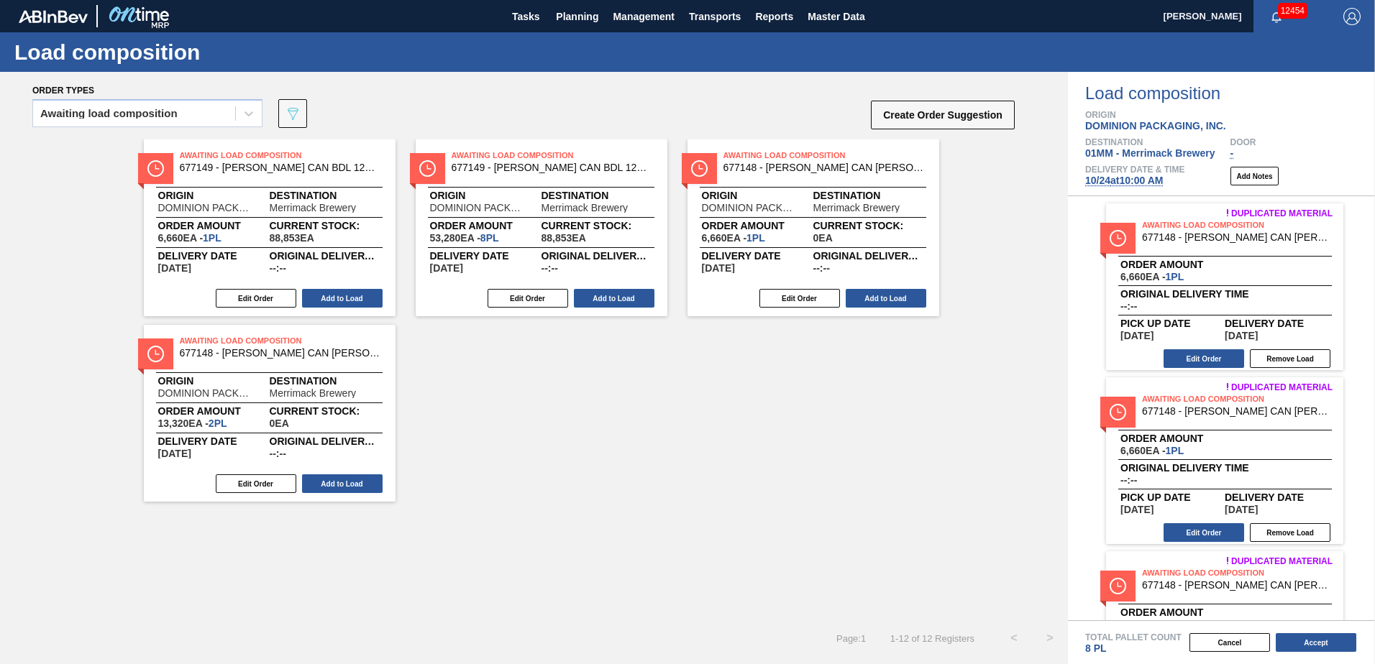
click at [624, 303] on button "Add to Load" at bounding box center [614, 298] width 81 height 19
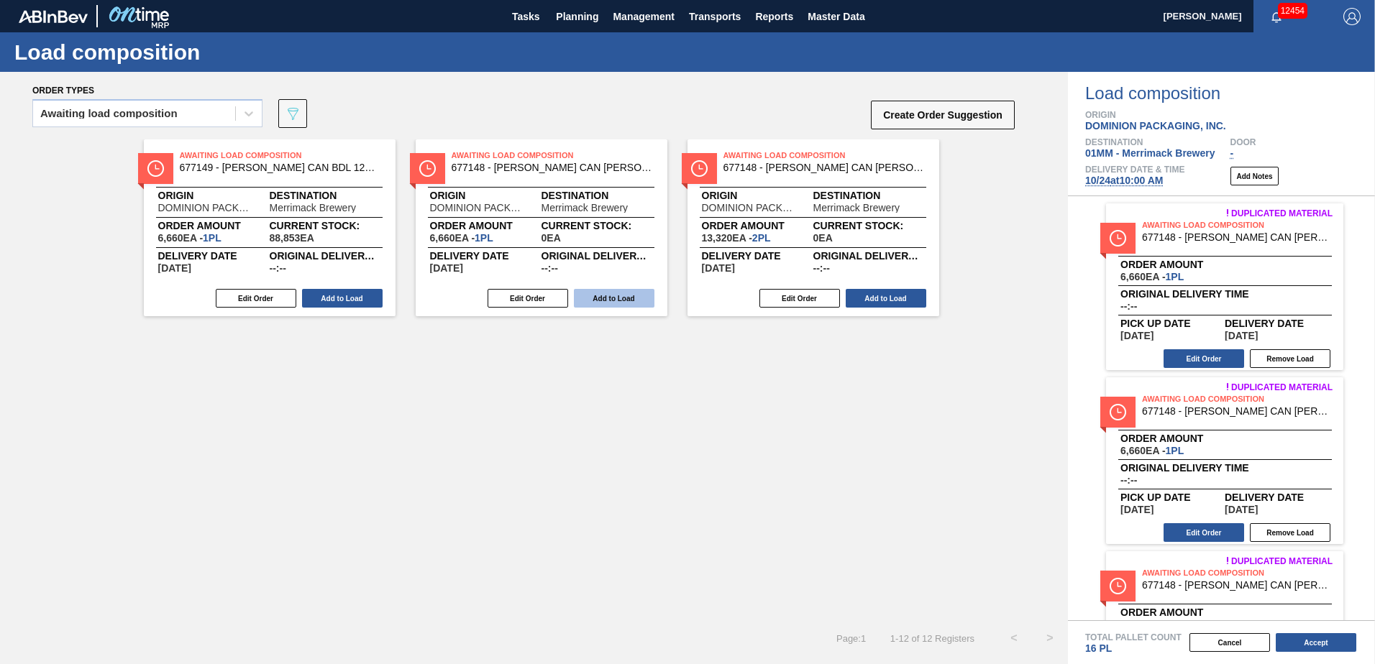
click at [623, 302] on button "Add to Load" at bounding box center [614, 298] width 81 height 19
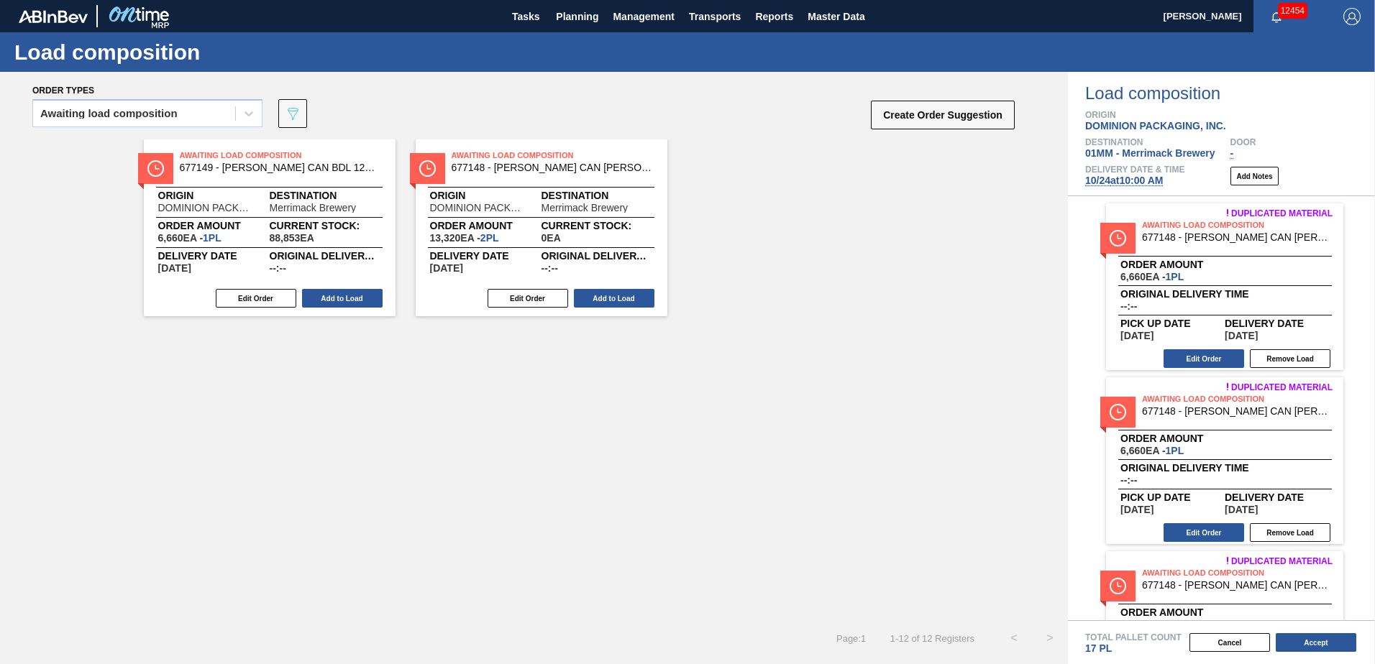
click at [623, 302] on button "Add to Load" at bounding box center [614, 298] width 81 height 19
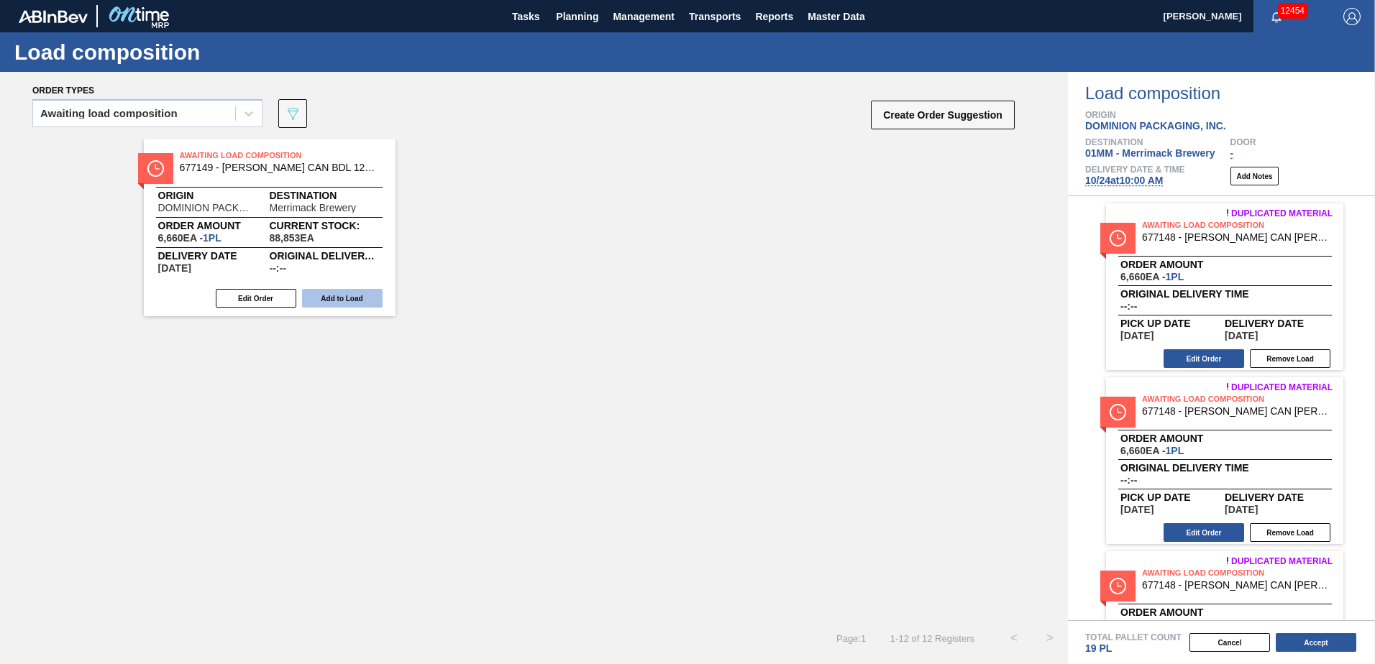
click at [362, 303] on button "Add to Load" at bounding box center [342, 298] width 81 height 19
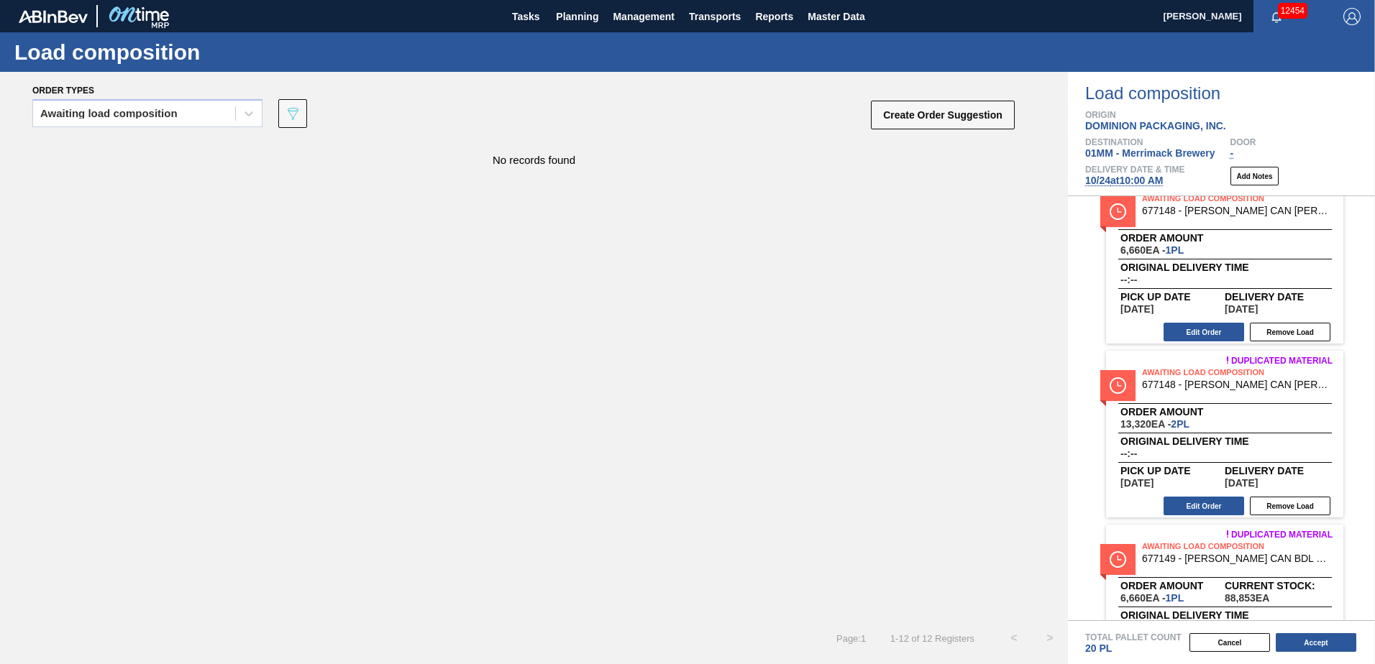
scroll to position [1671, 0]
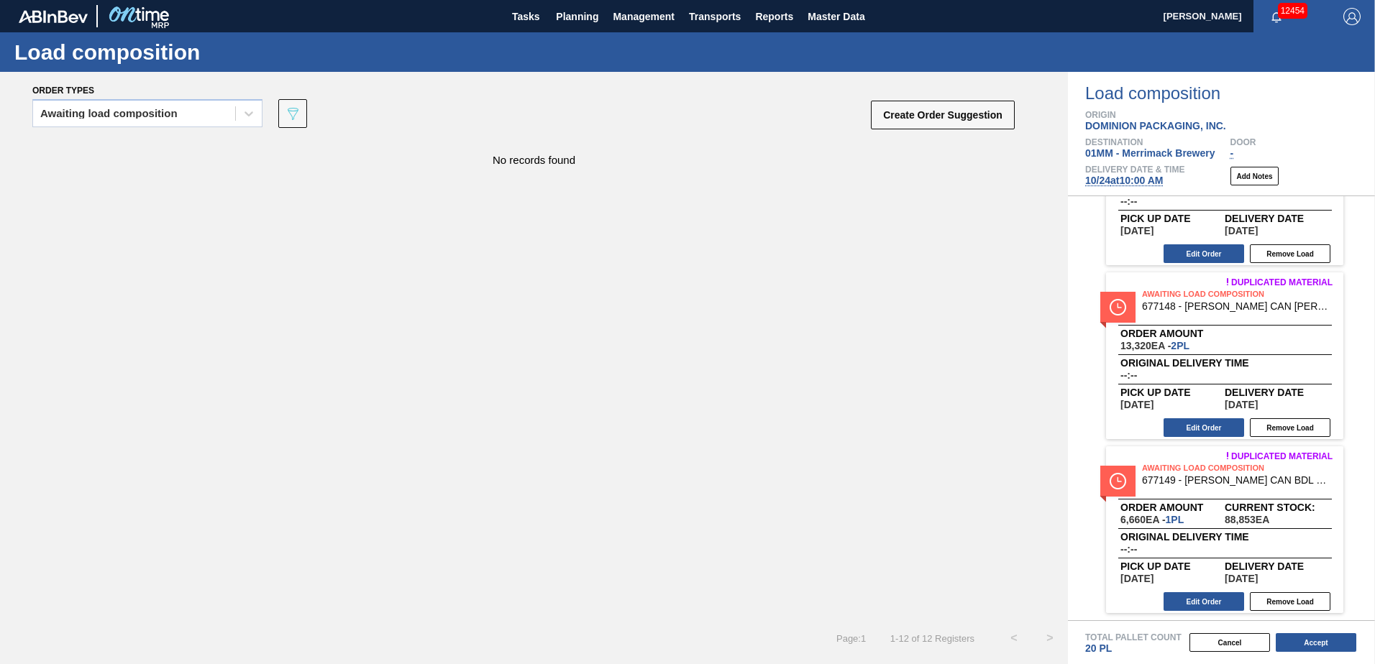
click at [592, 62] on div "Load composition" at bounding box center [687, 52] width 1375 height 40
click at [582, 14] on span "Planning" at bounding box center [577, 16] width 42 height 17
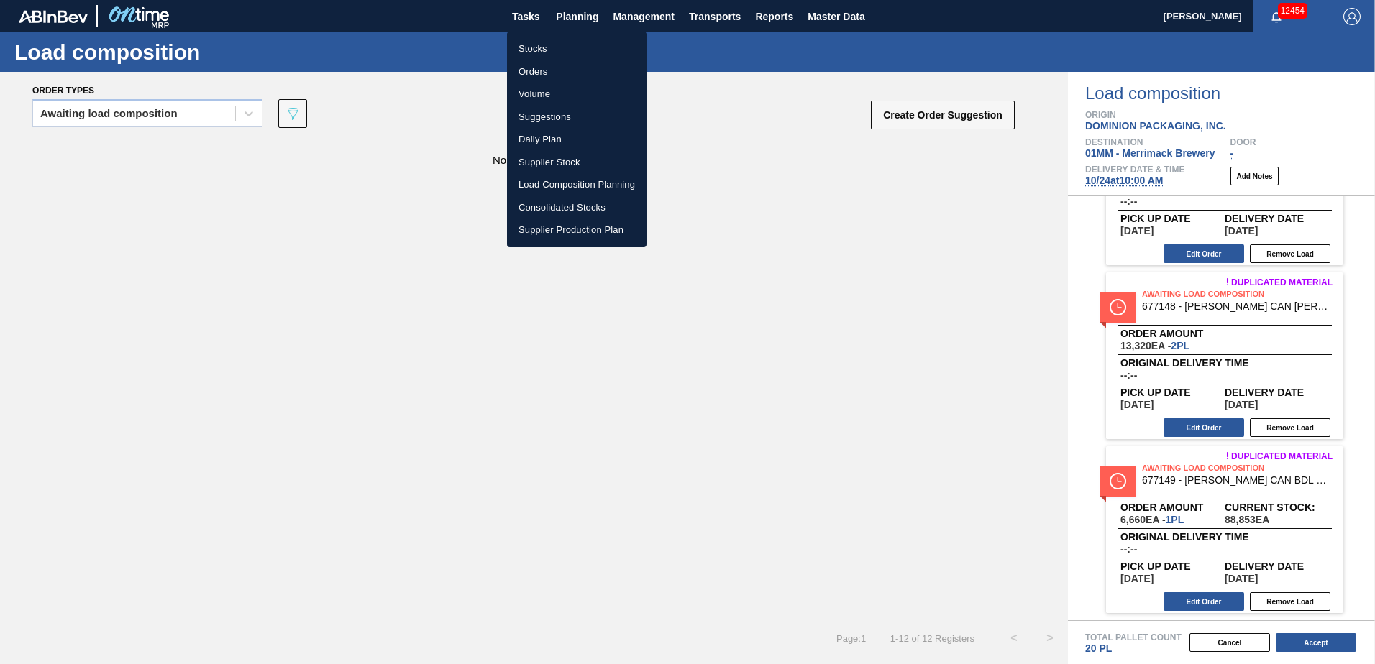
drag, startPoint x: 561, startPoint y: 117, endPoint x: 591, endPoint y: 110, distance: 30.9
click at [561, 117] on li "Suggestions" at bounding box center [577, 117] width 140 height 23
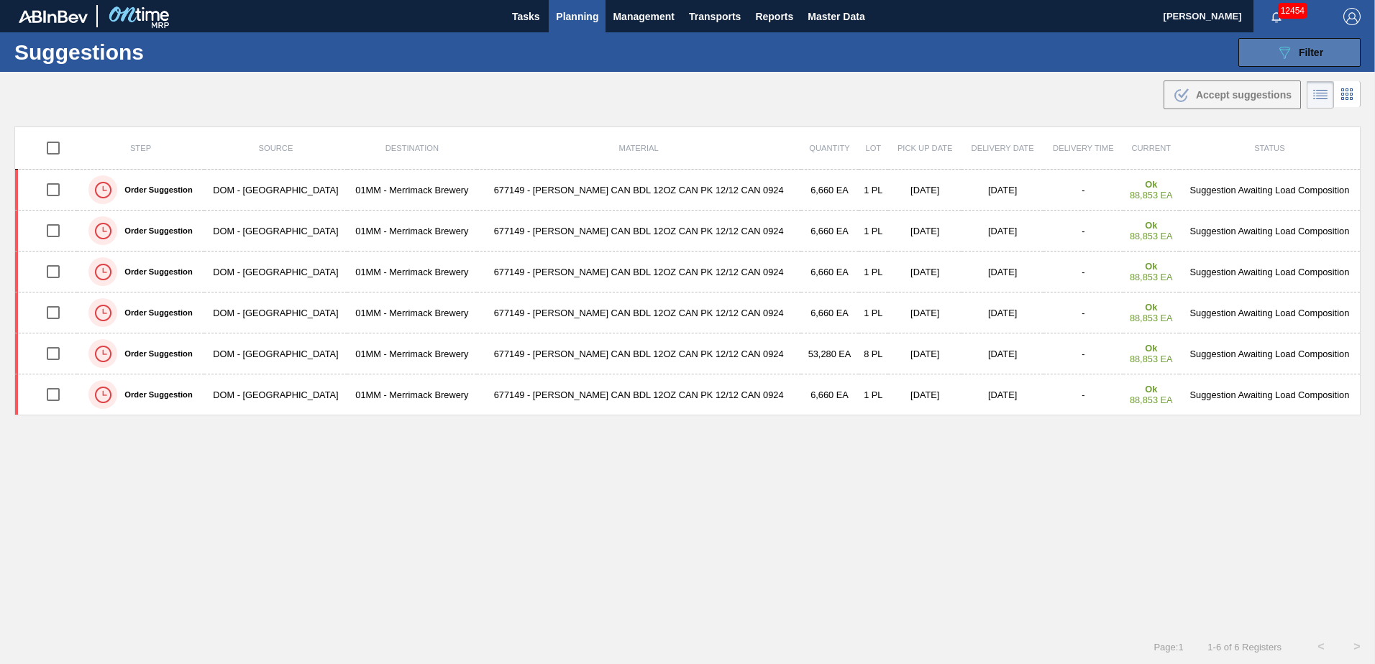
click at [1306, 47] on span "Filter" at bounding box center [1311, 53] width 24 height 12
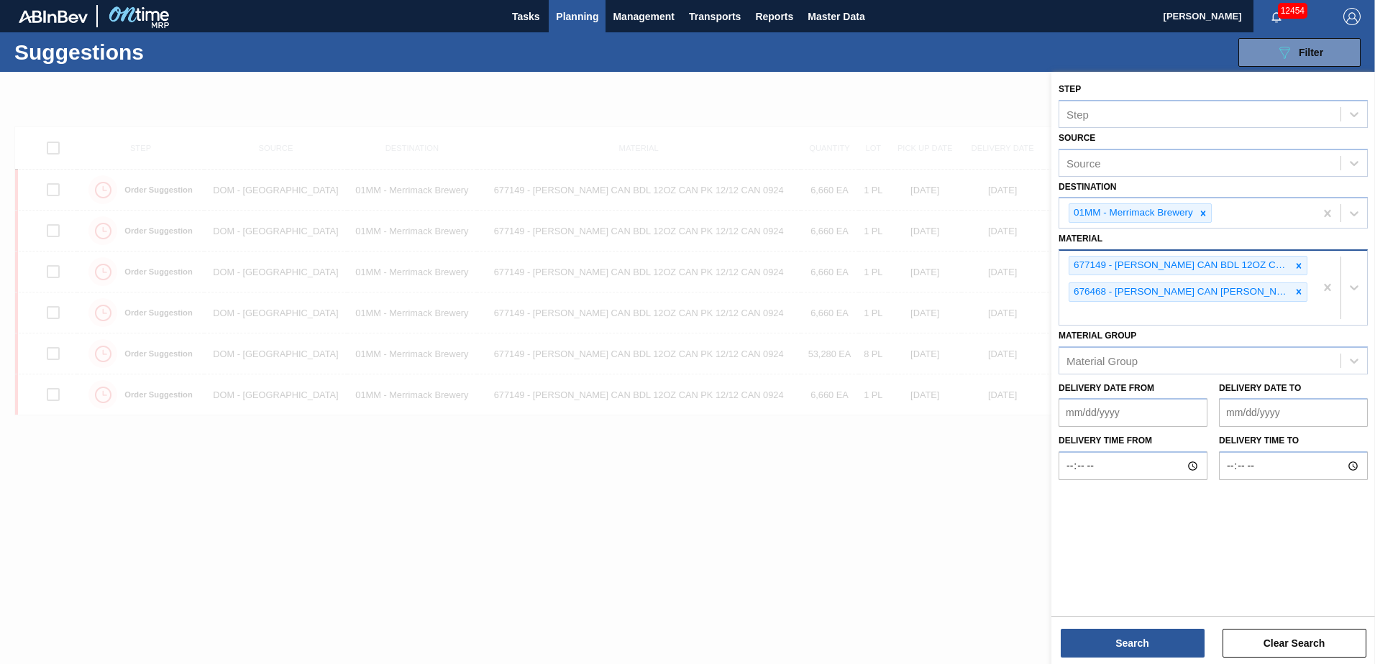
click at [1267, 309] on div "677149 - [PERSON_NAME] CAN BDL 12OZ CAN PK 12/12 CAN 0924 676468 - [PERSON_NAME…" at bounding box center [1186, 288] width 255 height 74
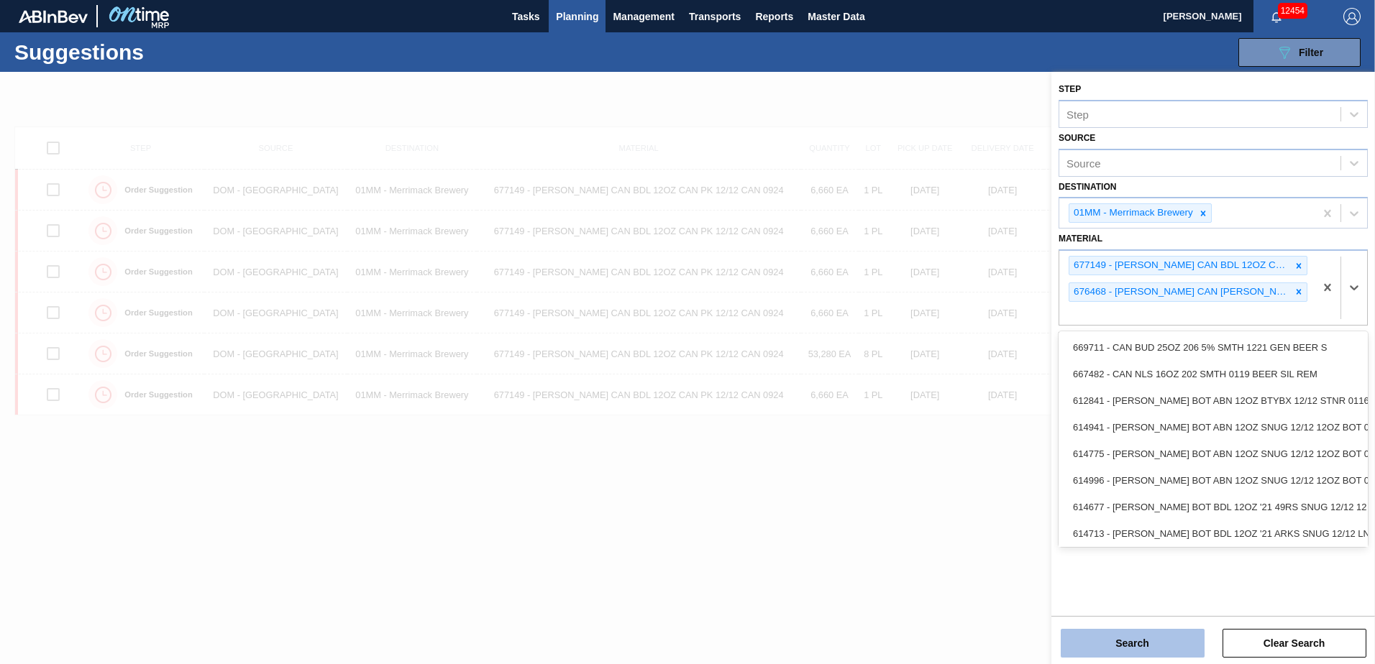
click at [1129, 643] on button "Search" at bounding box center [1133, 643] width 144 height 29
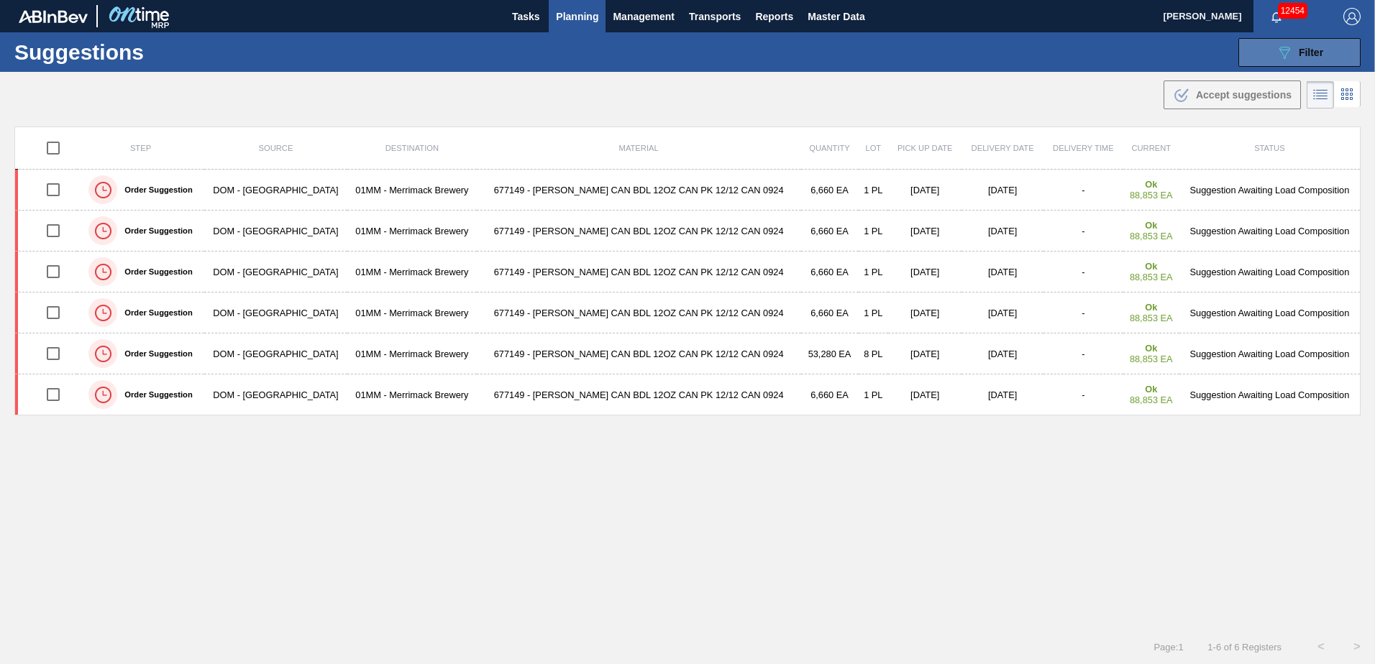
click at [1304, 59] on div "089F7B8B-B2A5-4AFE-B5C0-19BA573D28AC Filter" at bounding box center [1299, 52] width 47 height 17
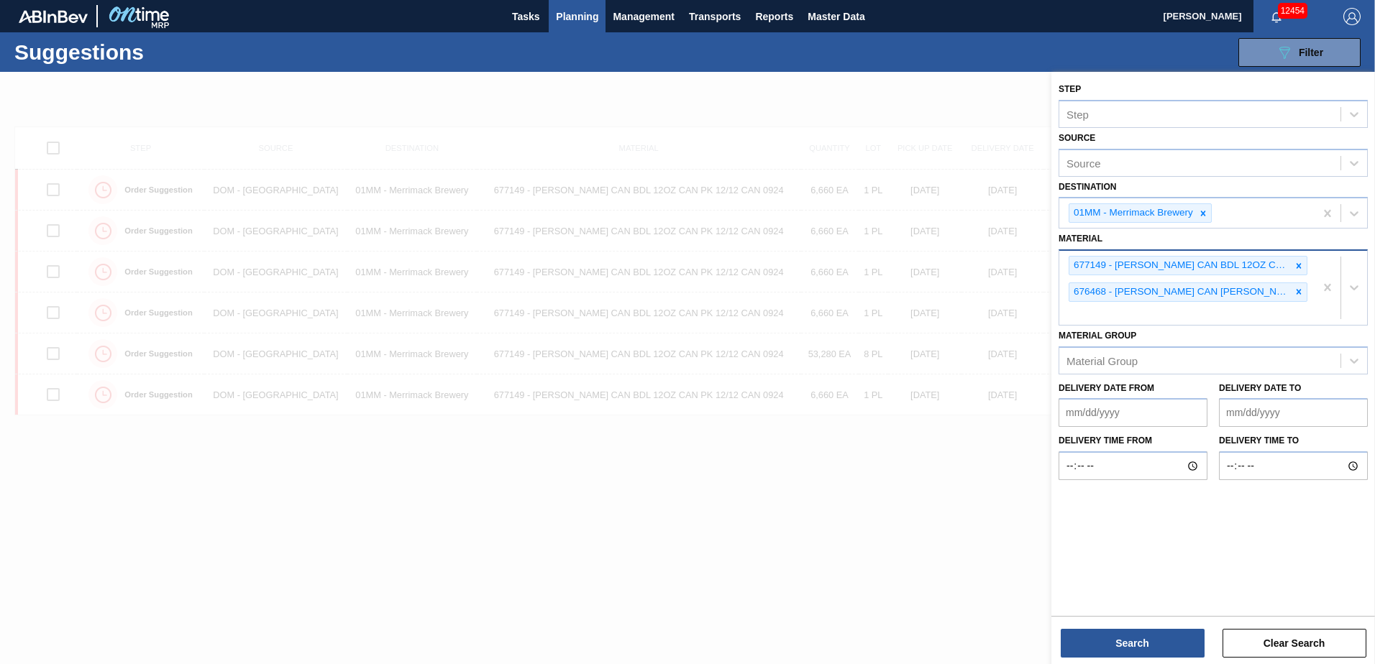
click at [1199, 309] on div "677149 - [PERSON_NAME] CAN BDL 12OZ CAN PK 12/12 CAN 0924 676468 - [PERSON_NAME…" at bounding box center [1186, 288] width 255 height 74
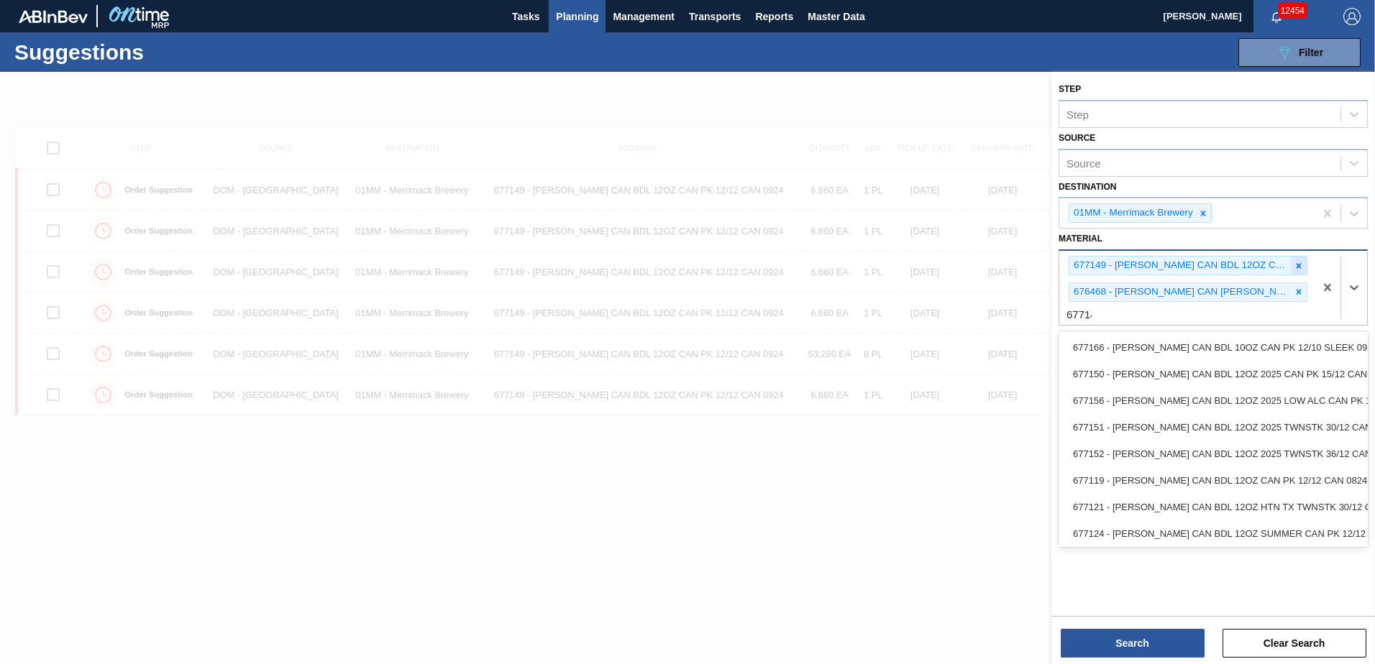
type input "677148"
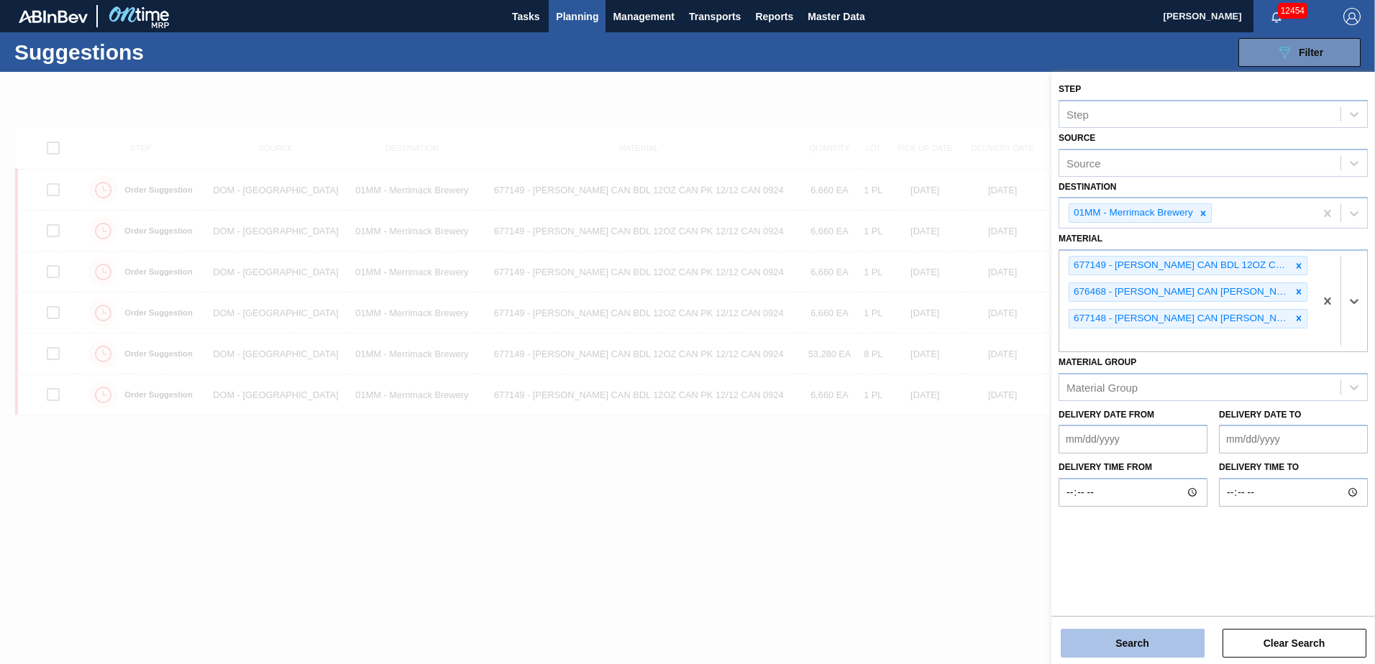
click at [1159, 636] on button "Search" at bounding box center [1133, 643] width 144 height 29
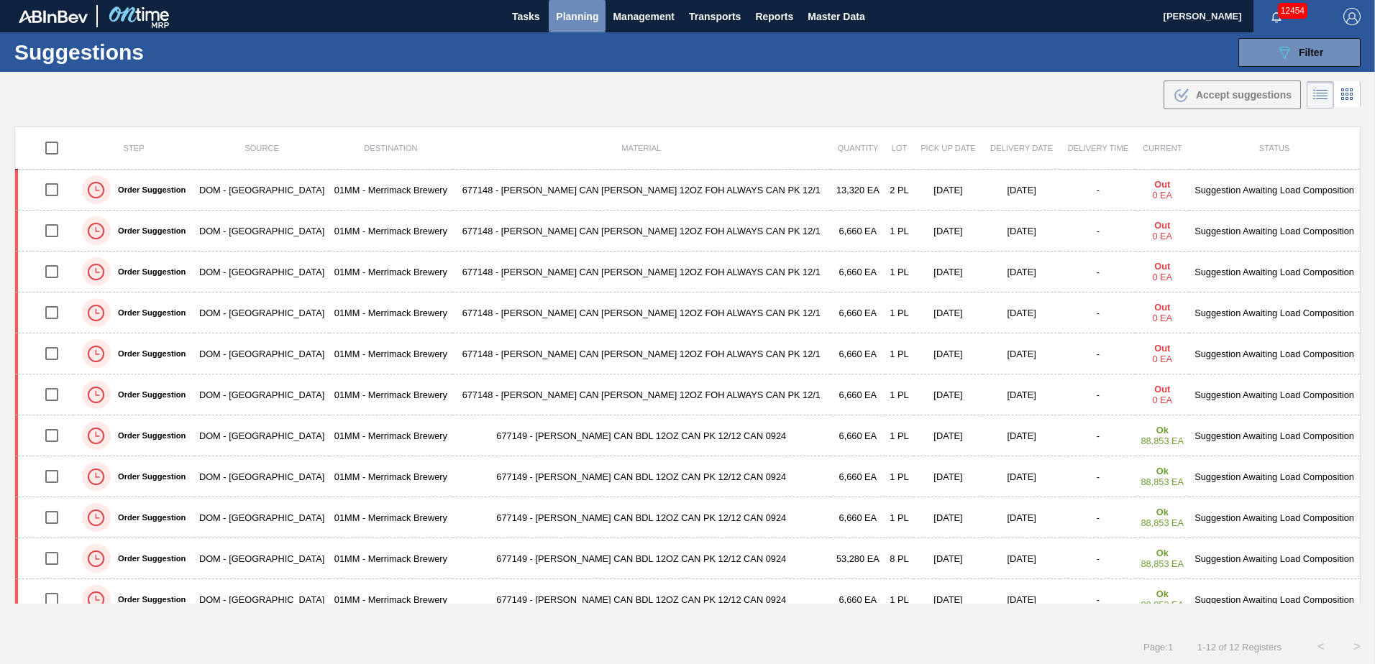
click at [572, 9] on span "Planning" at bounding box center [577, 16] width 42 height 17
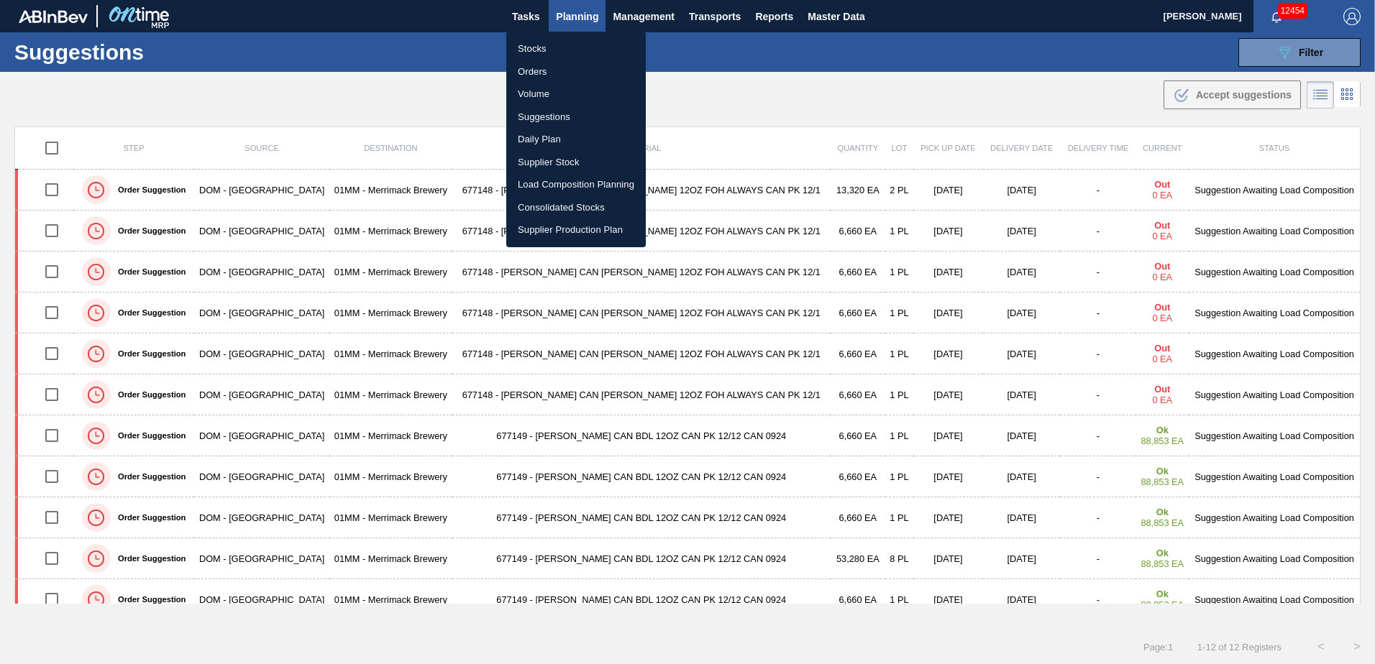
click at [562, 183] on li "Load Composition Planning" at bounding box center [576, 184] width 140 height 23
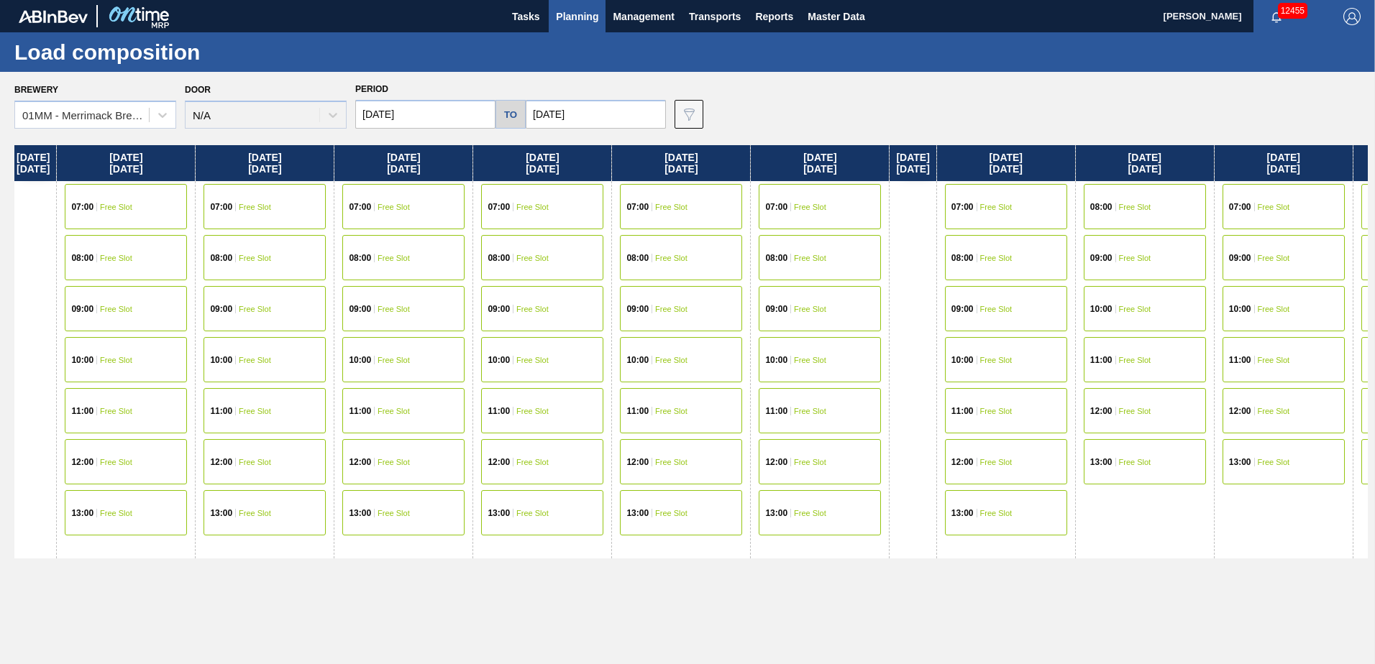
drag, startPoint x: 1124, startPoint y: 567, endPoint x: 595, endPoint y: 567, distance: 528.6
click at [597, 567] on div "[DATE] 07:00 Free Slot 08:00 Free Slot 10:00 Free Slot 11:00 Free Slot 12:00 Fr…" at bounding box center [690, 400] width 1353 height 511
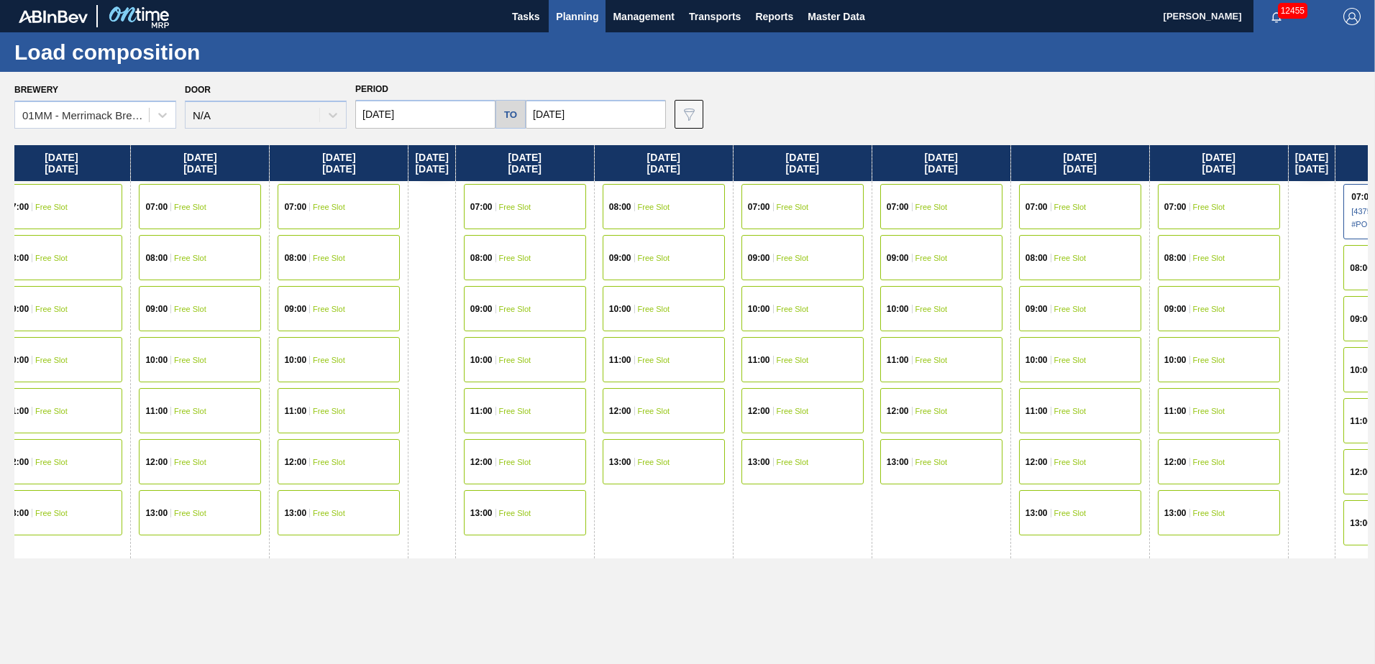
drag, startPoint x: 918, startPoint y: 581, endPoint x: 592, endPoint y: 581, distance: 326.5
click at [616, 581] on div "[DATE] 07:00 Free Slot 08:00 Free Slot 10:00 Free Slot 11:00 Free Slot 12:00 Fr…" at bounding box center [690, 400] width 1353 height 511
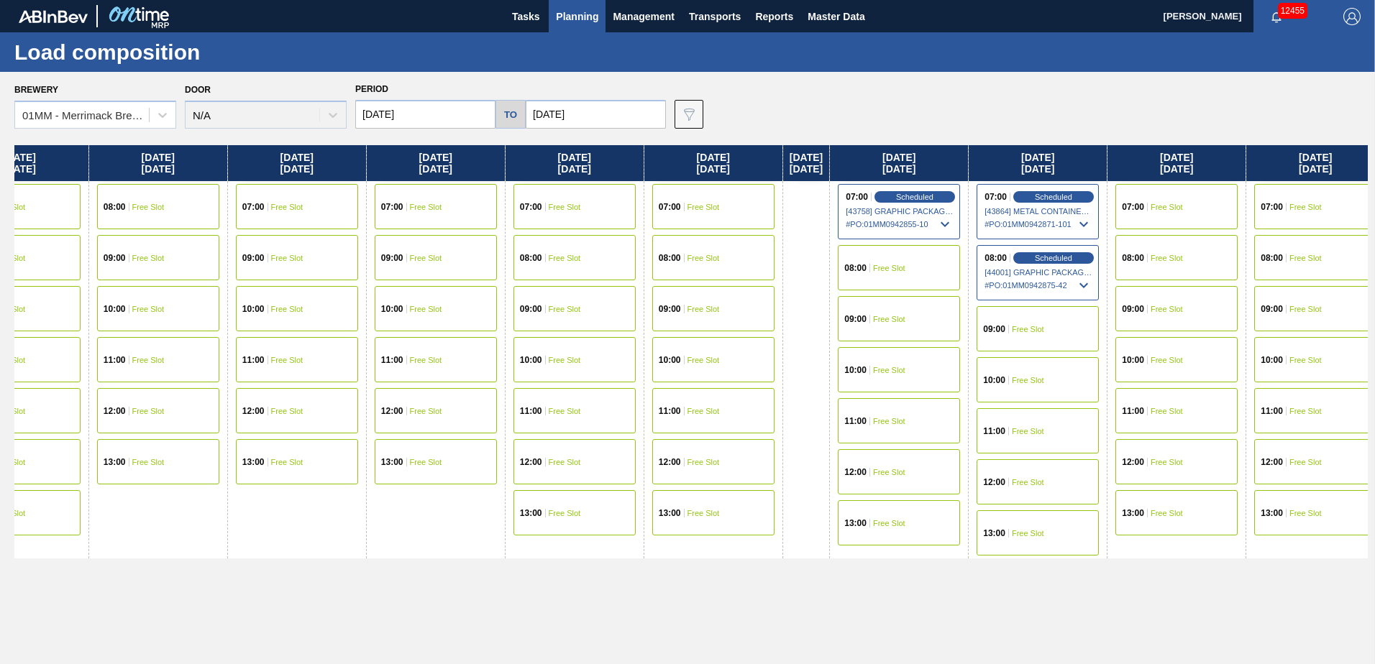
drag, startPoint x: 1066, startPoint y: 541, endPoint x: 514, endPoint y: 538, distance: 551.6
click at [523, 541] on div "[DATE] 07:00 Free Slot 08:00 Free Slot 10:00 Free Slot 11:00 Free Slot 12:00 Fr…" at bounding box center [690, 400] width 1353 height 511
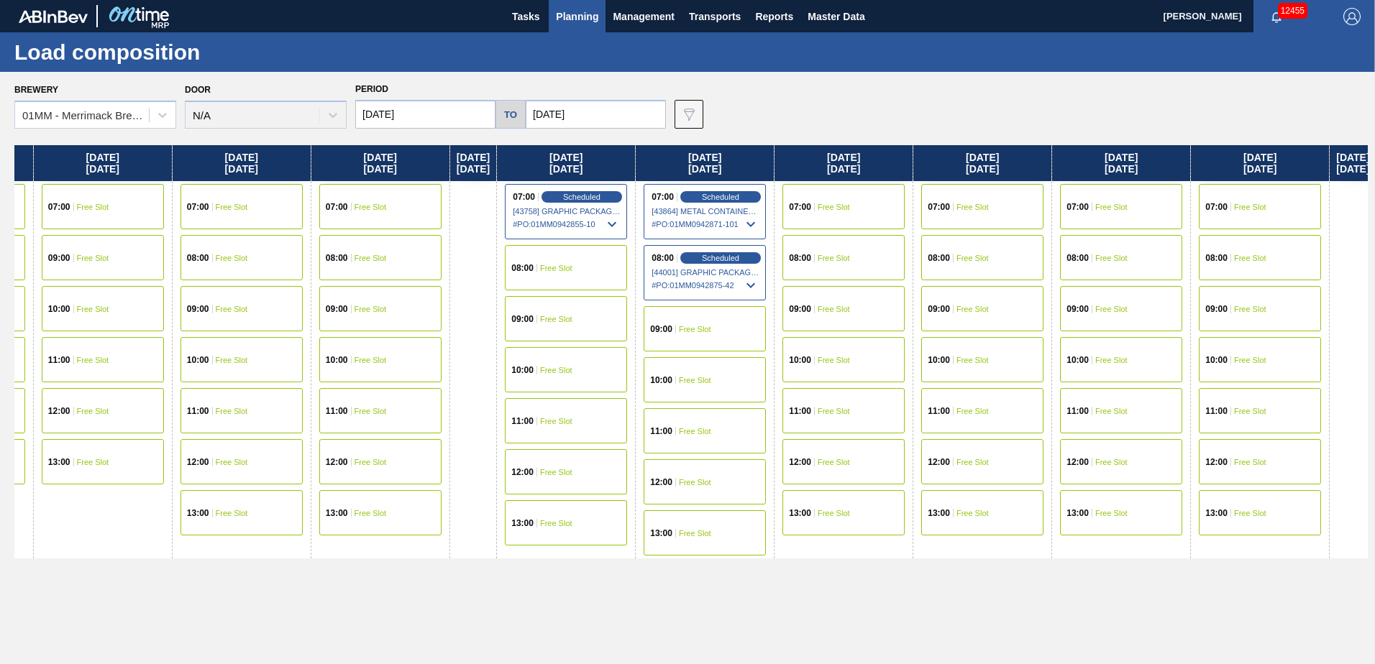
drag, startPoint x: 799, startPoint y: 549, endPoint x: 441, endPoint y: 549, distance: 358.1
click at [442, 549] on div "[DATE] 07:00 Free Slot 08:00 Free Slot 10:00 Free Slot 11:00 Free Slot 12:00 Fr…" at bounding box center [690, 400] width 1353 height 511
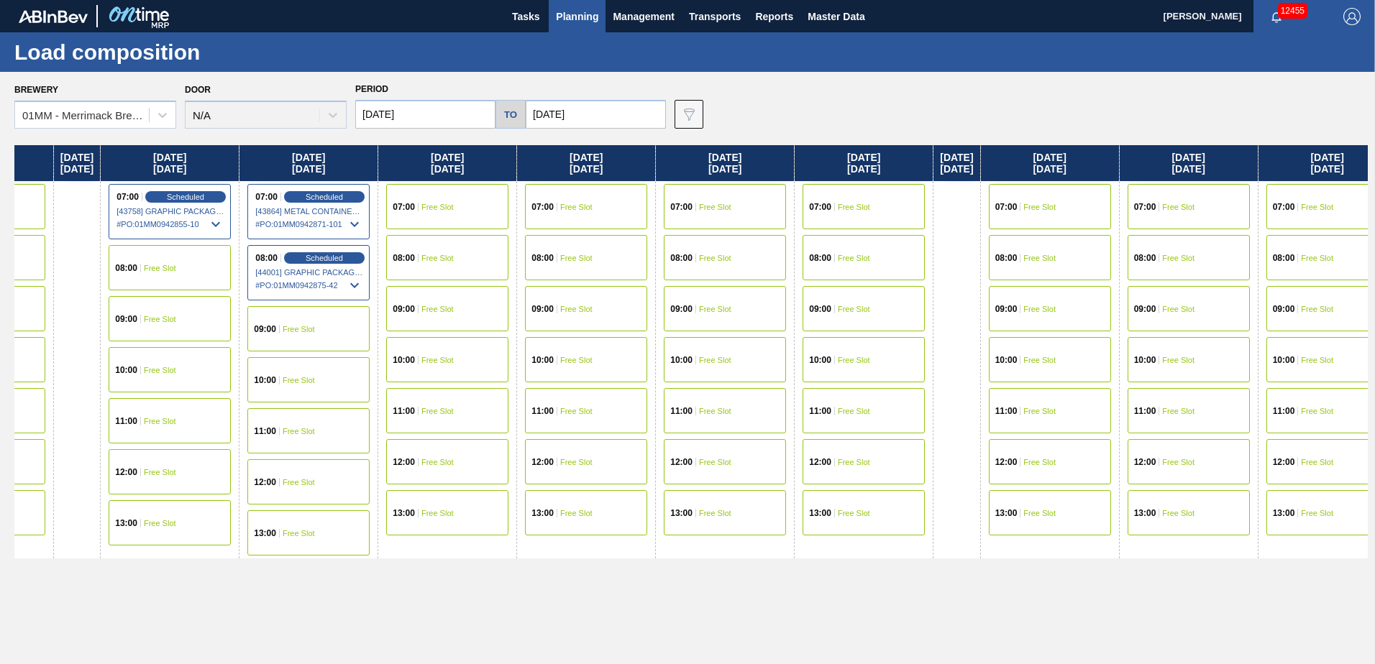
drag, startPoint x: 862, startPoint y: 542, endPoint x: 490, endPoint y: 534, distance: 371.9
click at [503, 536] on div "[DATE] 07:00 Free Slot 08:00 Free Slot 10:00 Free Slot 11:00 Free Slot 12:00 Fr…" at bounding box center [690, 400] width 1353 height 511
